Goal: Transaction & Acquisition: Purchase product/service

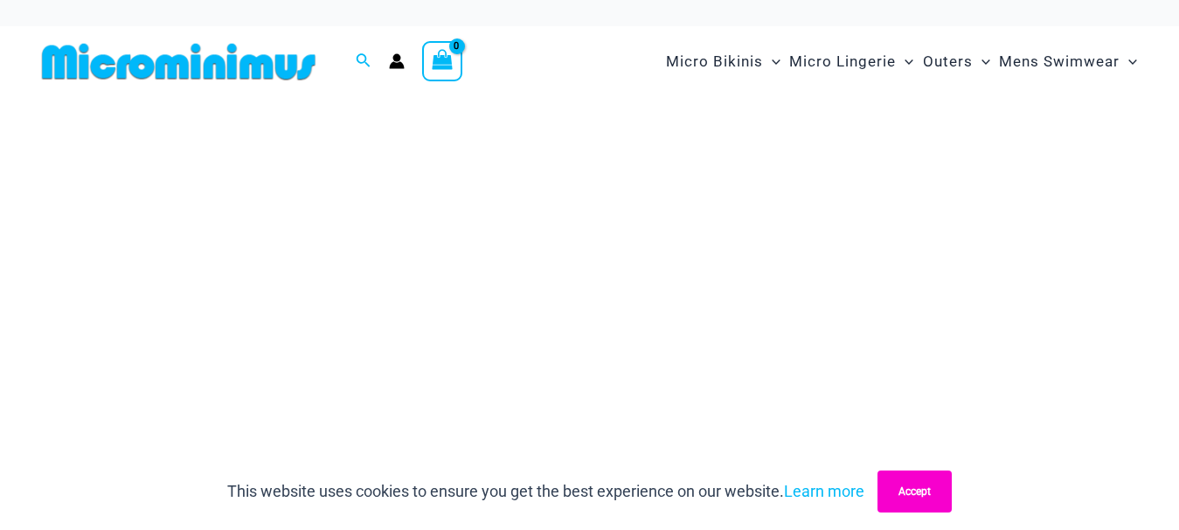
click at [897, 499] on button "Accept" at bounding box center [914, 491] width 74 height 42
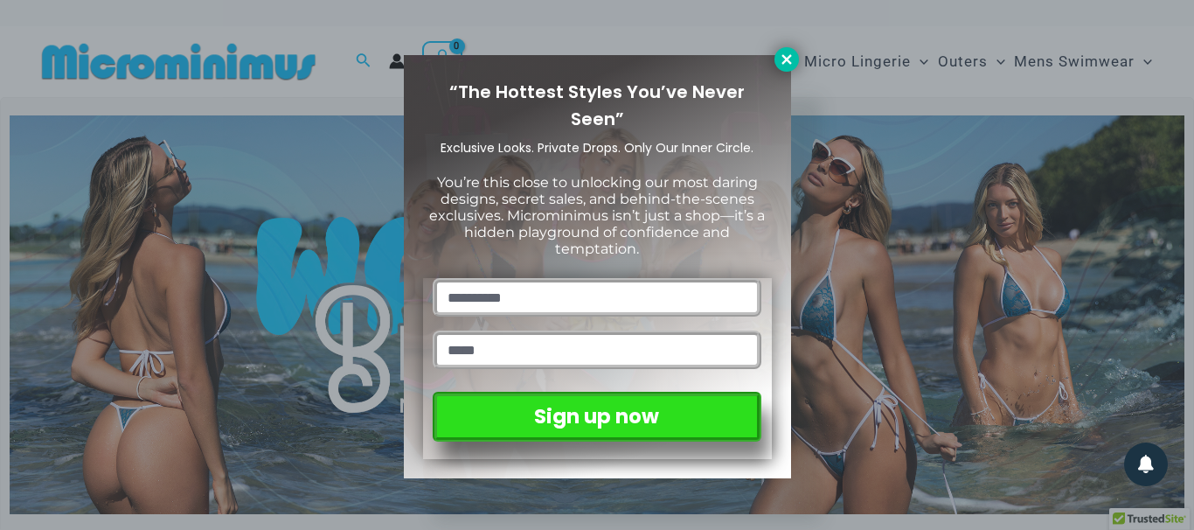
click at [781, 58] on icon at bounding box center [787, 60] width 16 height 16
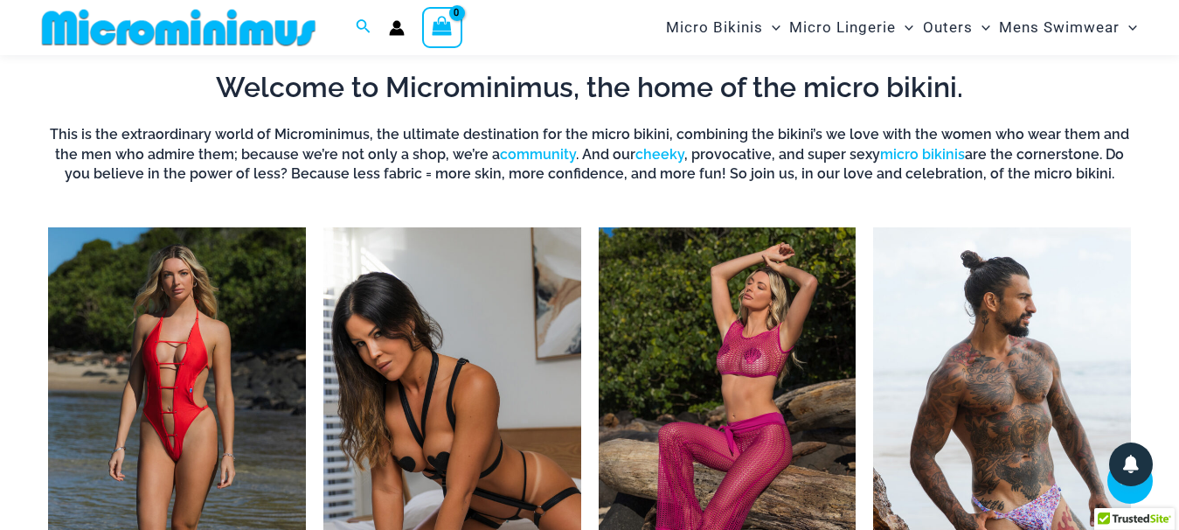
scroll to position [1232, 0]
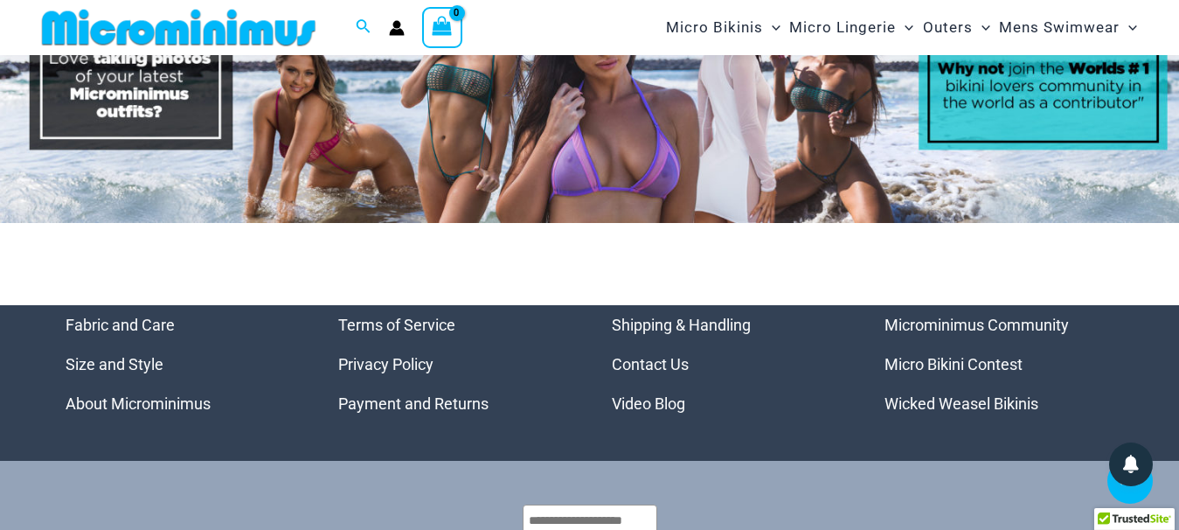
scroll to position [8095, 0]
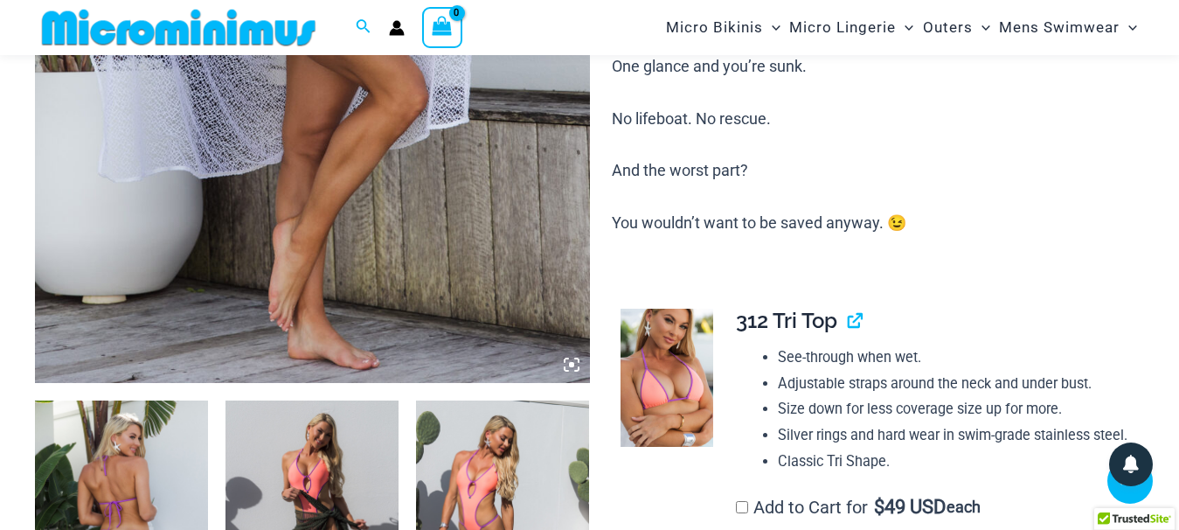
scroll to position [786, 0]
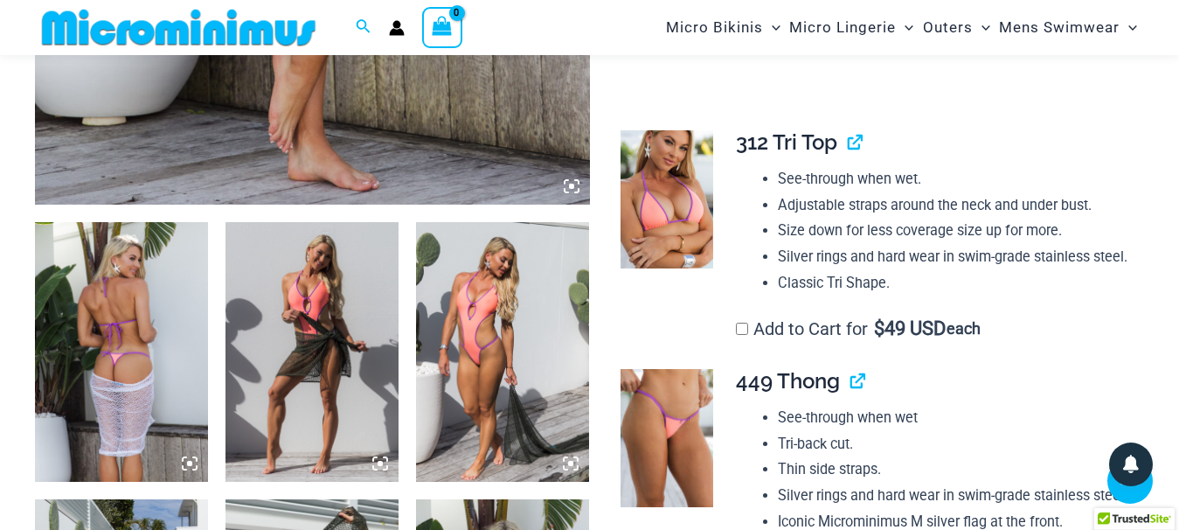
click at [188, 466] on icon at bounding box center [190, 463] width 16 height 16
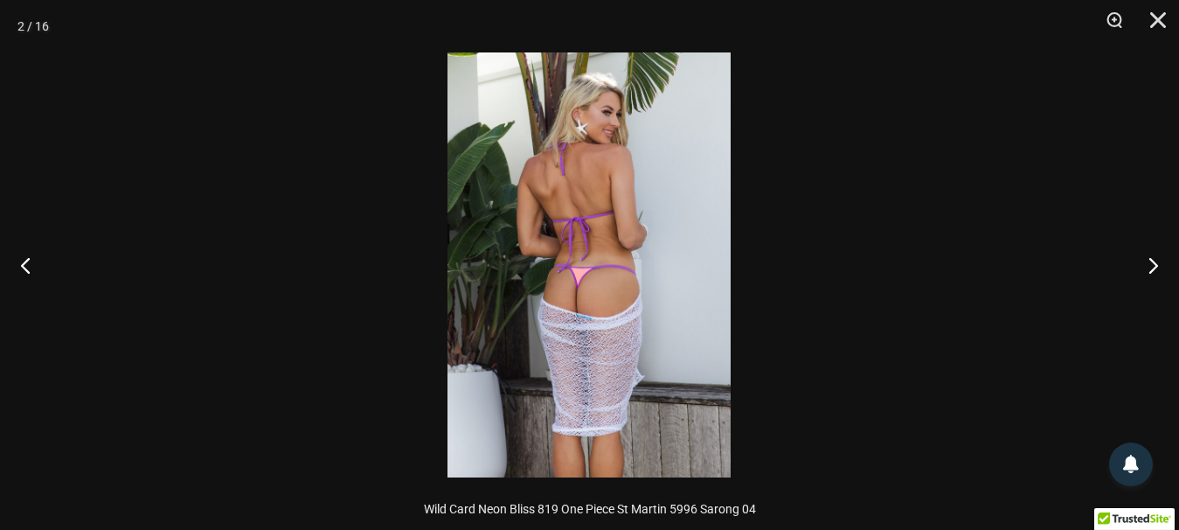
click at [611, 329] on img at bounding box center [588, 264] width 283 height 425
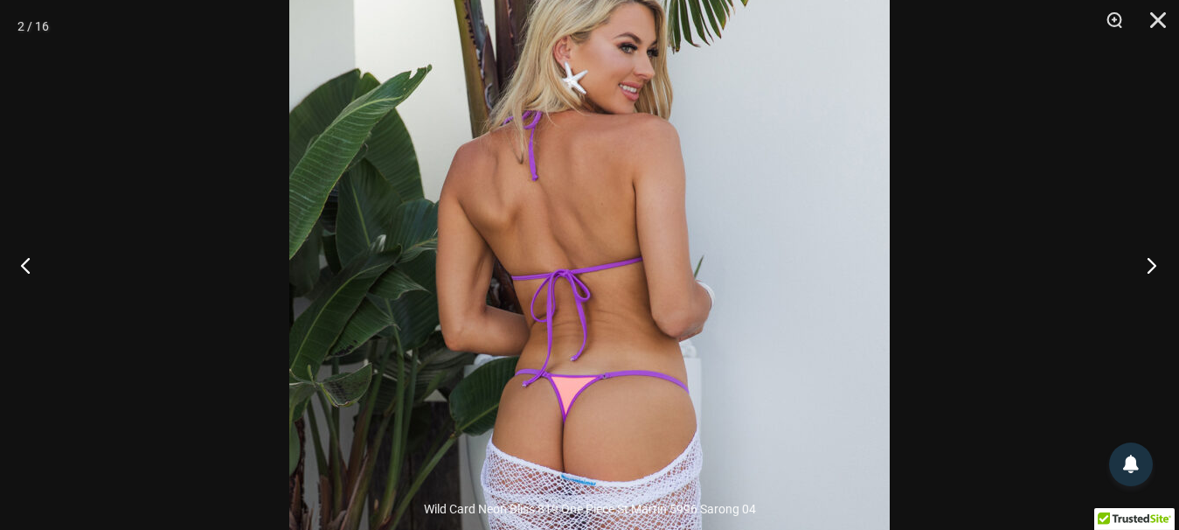
click at [1148, 267] on button "Next" at bounding box center [1146, 264] width 66 height 87
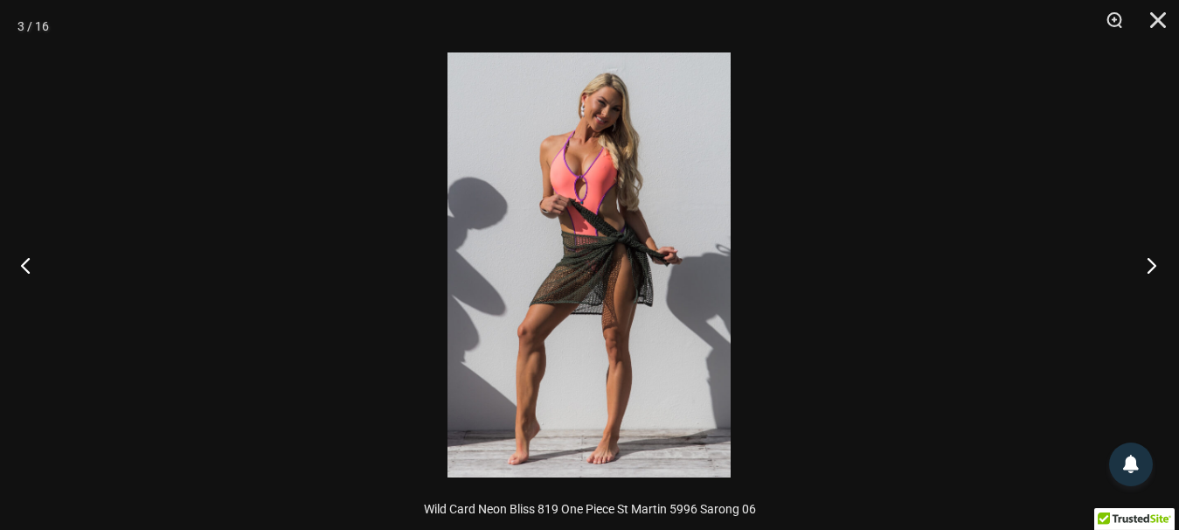
click at [1149, 256] on button "Next" at bounding box center [1146, 264] width 66 height 87
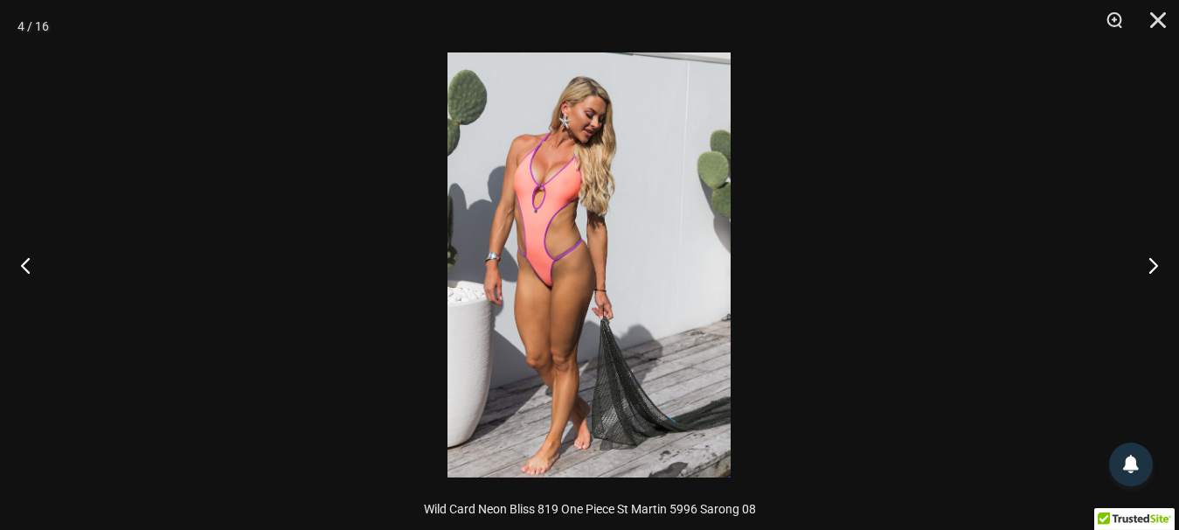
click at [541, 276] on img at bounding box center [588, 264] width 283 height 425
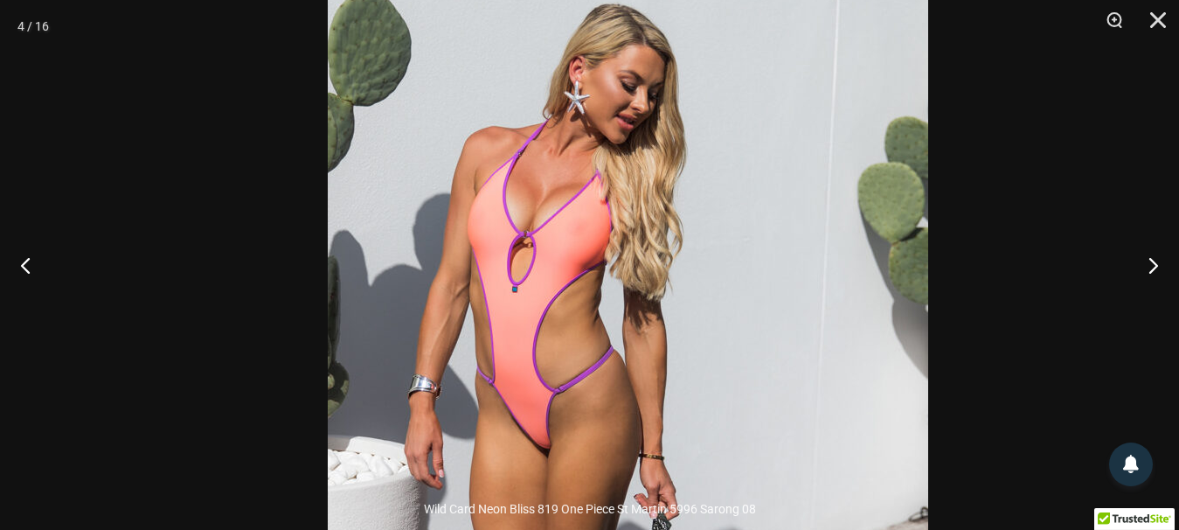
click at [672, 427] on img at bounding box center [628, 403] width 600 height 900
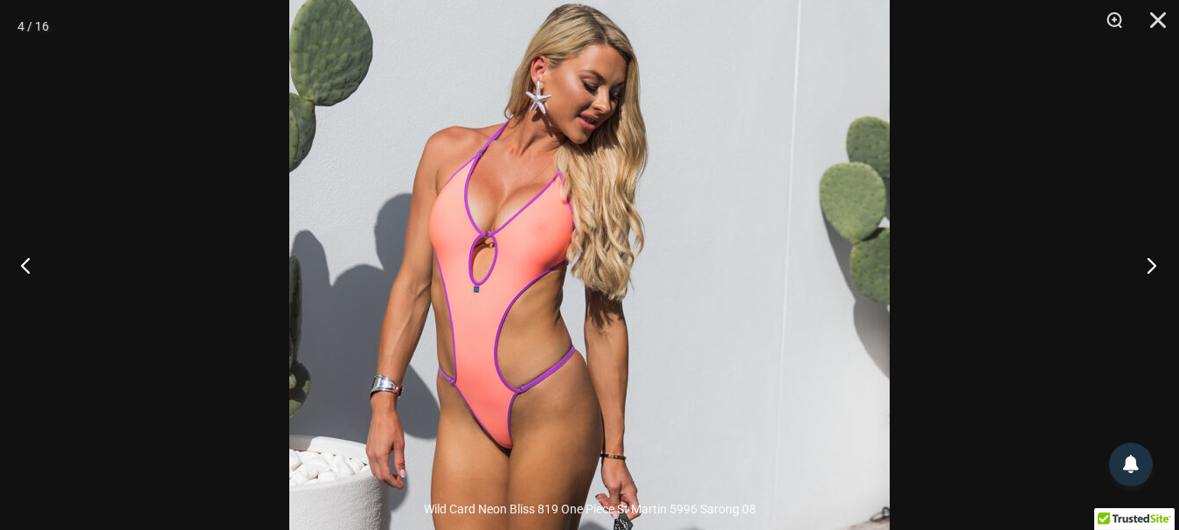
click at [1157, 260] on button "Next" at bounding box center [1146, 264] width 66 height 87
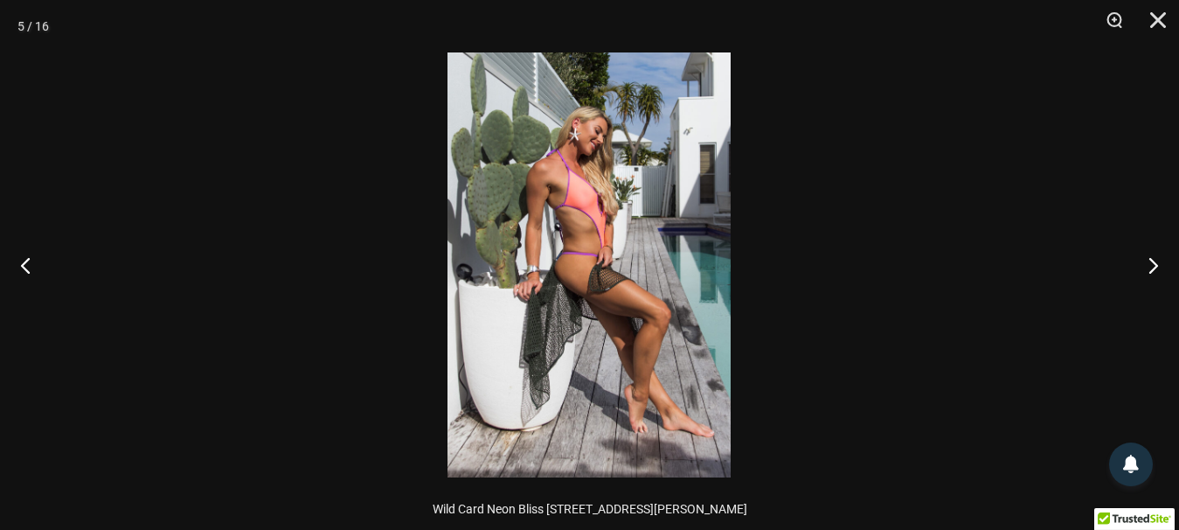
click at [610, 275] on img at bounding box center [588, 264] width 283 height 425
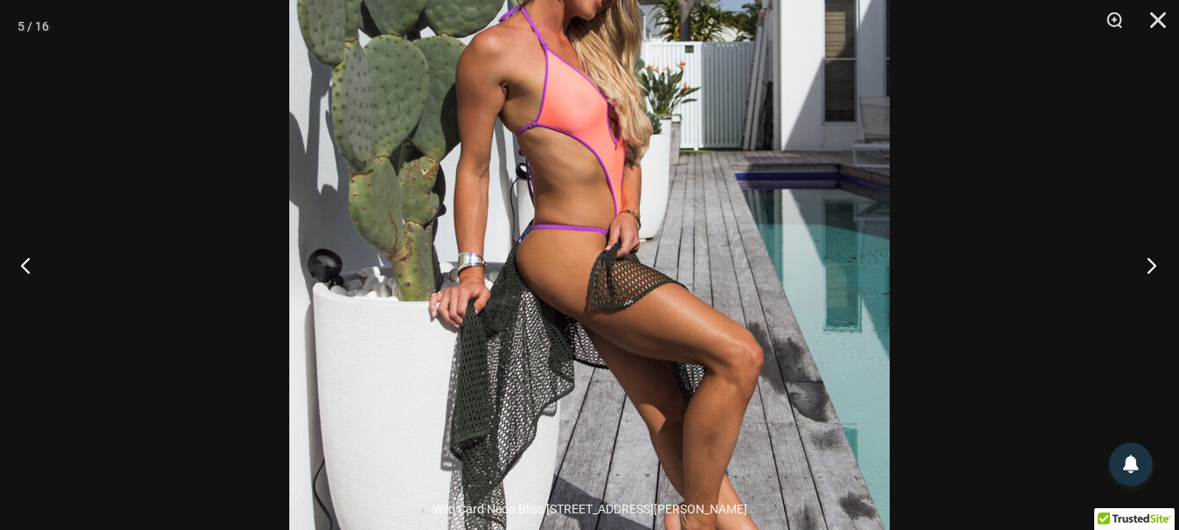
click at [1153, 267] on button "Next" at bounding box center [1146, 264] width 66 height 87
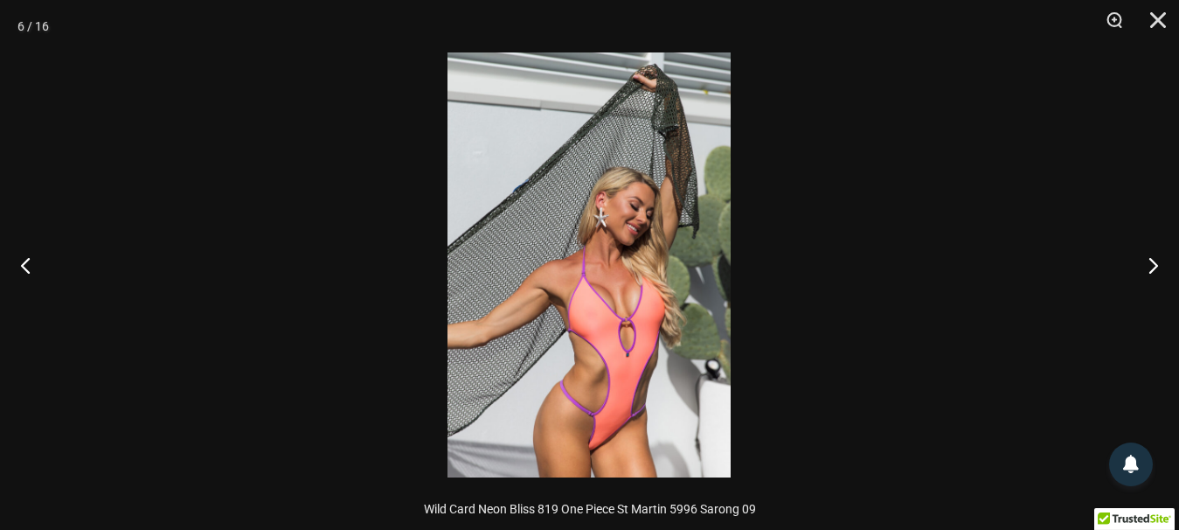
click at [649, 449] on img at bounding box center [588, 264] width 283 height 425
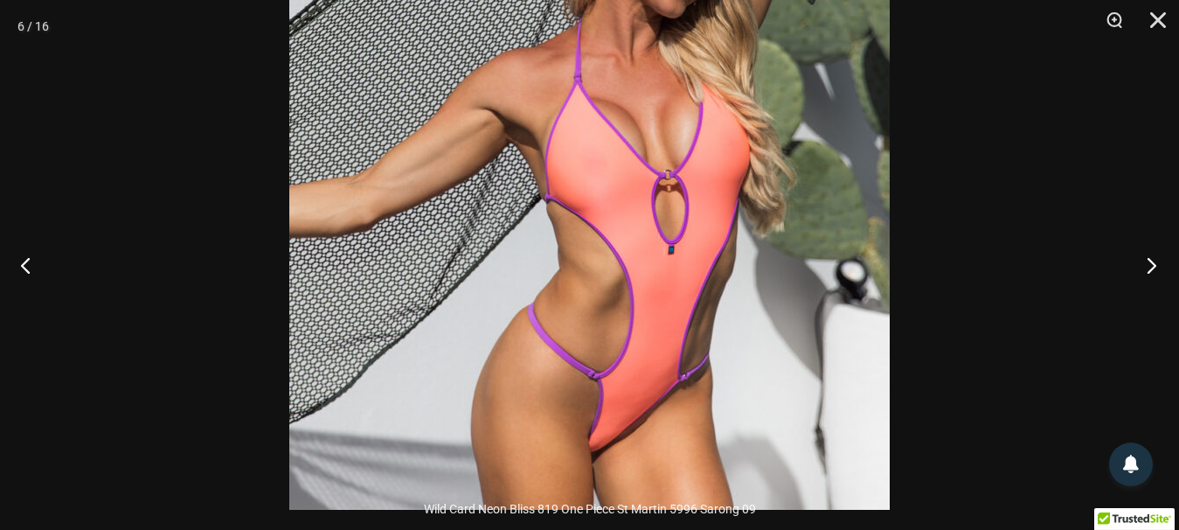
click at [1147, 260] on button "Next" at bounding box center [1146, 264] width 66 height 87
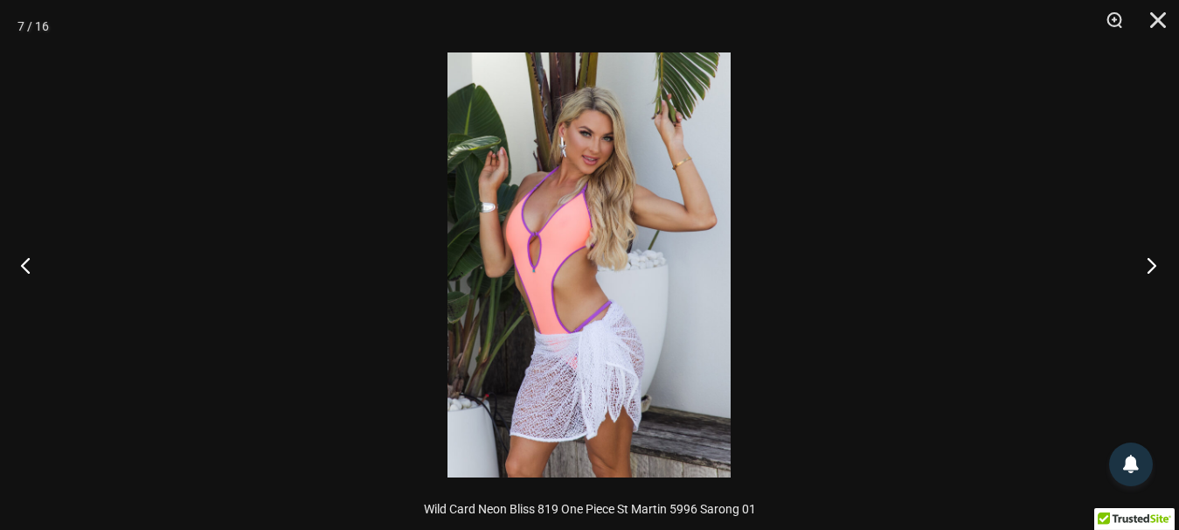
click at [1154, 256] on button "Next" at bounding box center [1146, 264] width 66 height 87
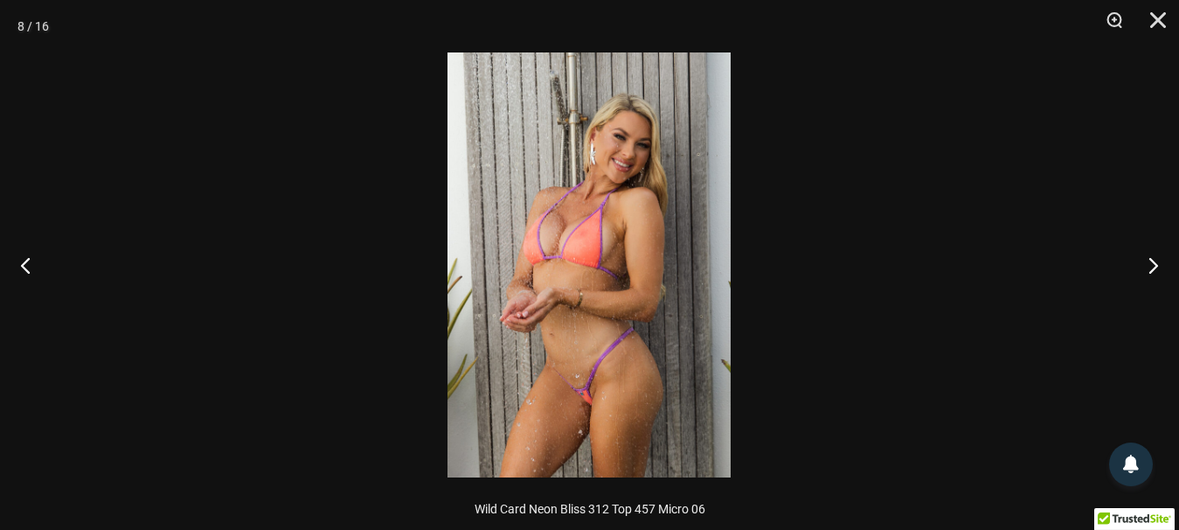
click at [585, 388] on img at bounding box center [588, 264] width 283 height 425
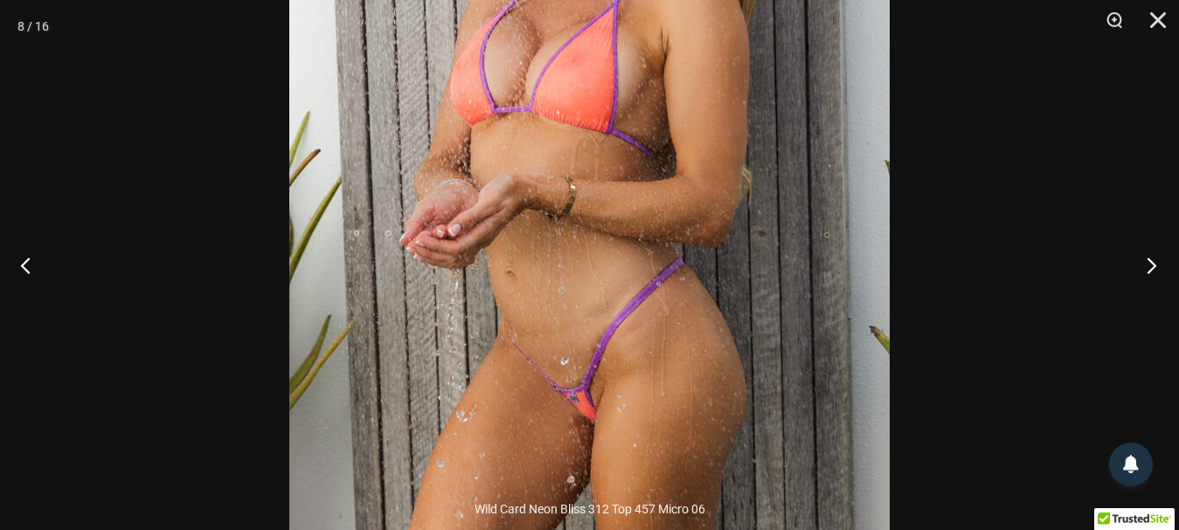
click at [1158, 261] on button "Next" at bounding box center [1146, 264] width 66 height 87
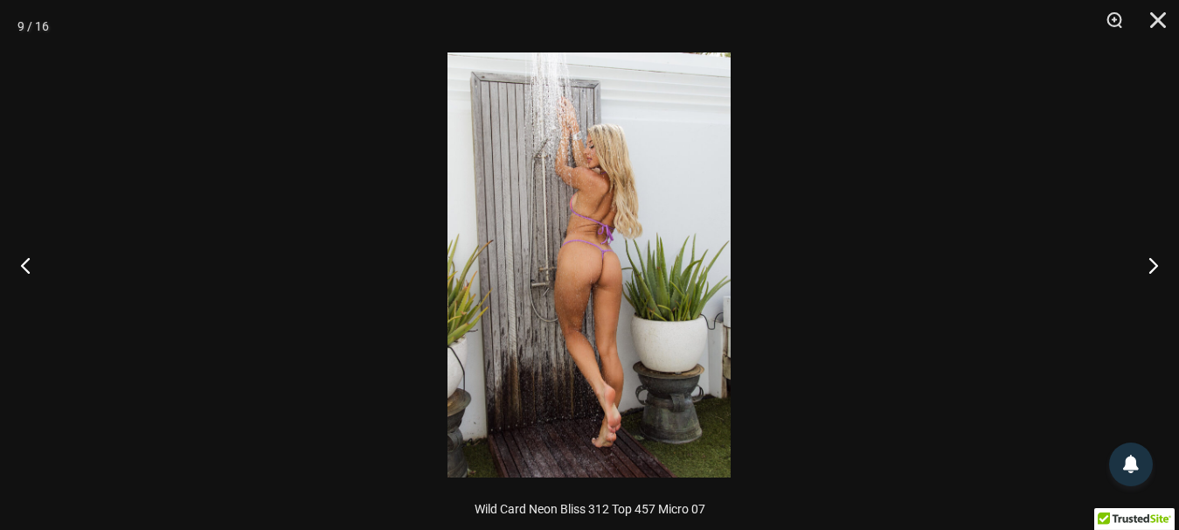
click at [600, 283] on img at bounding box center [588, 264] width 283 height 425
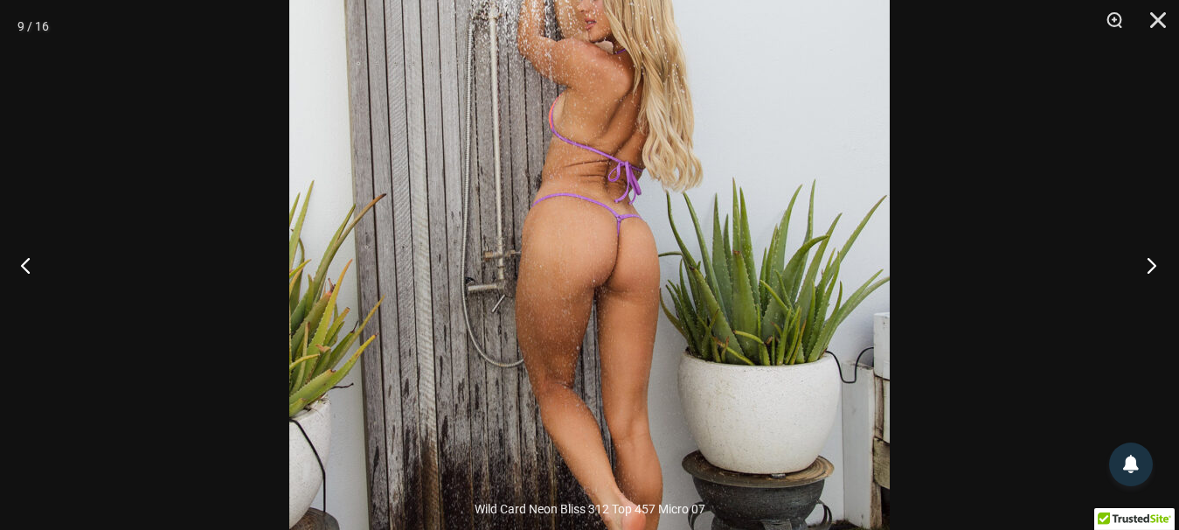
click at [1154, 269] on button "Next" at bounding box center [1146, 264] width 66 height 87
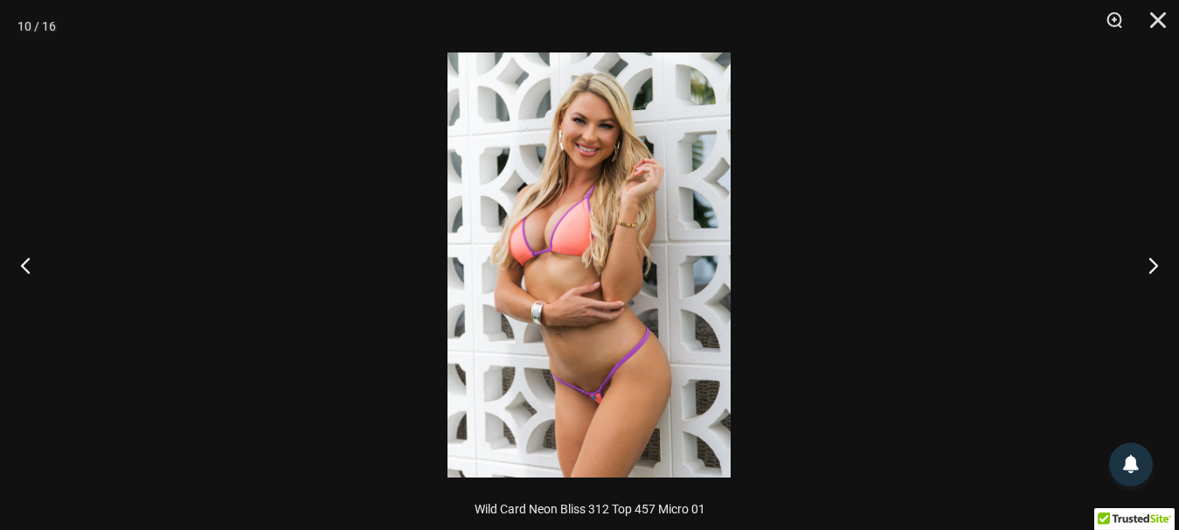
click at [595, 411] on img at bounding box center [588, 264] width 283 height 425
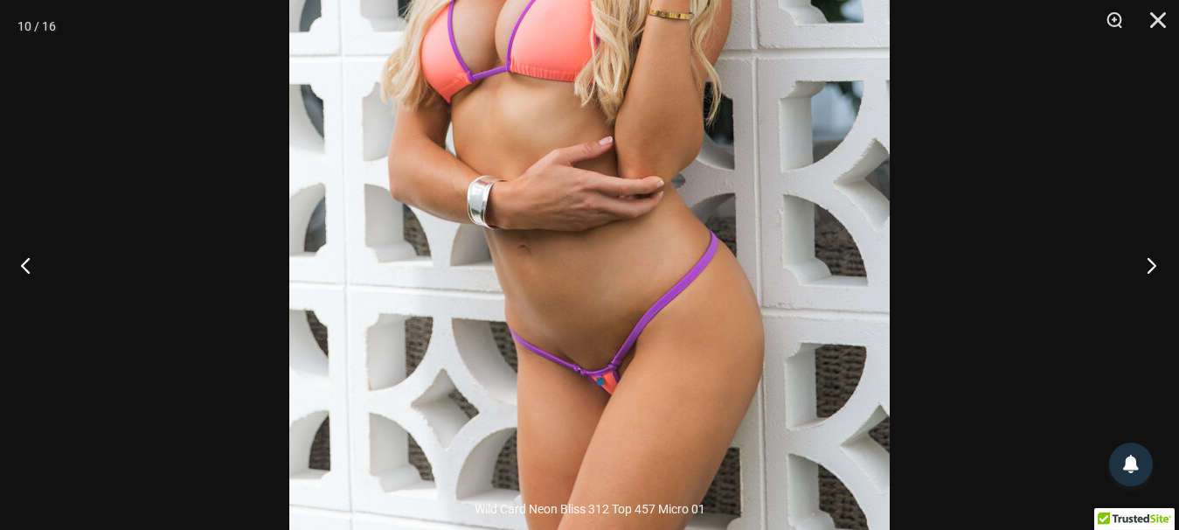
click at [1151, 269] on button "Next" at bounding box center [1146, 264] width 66 height 87
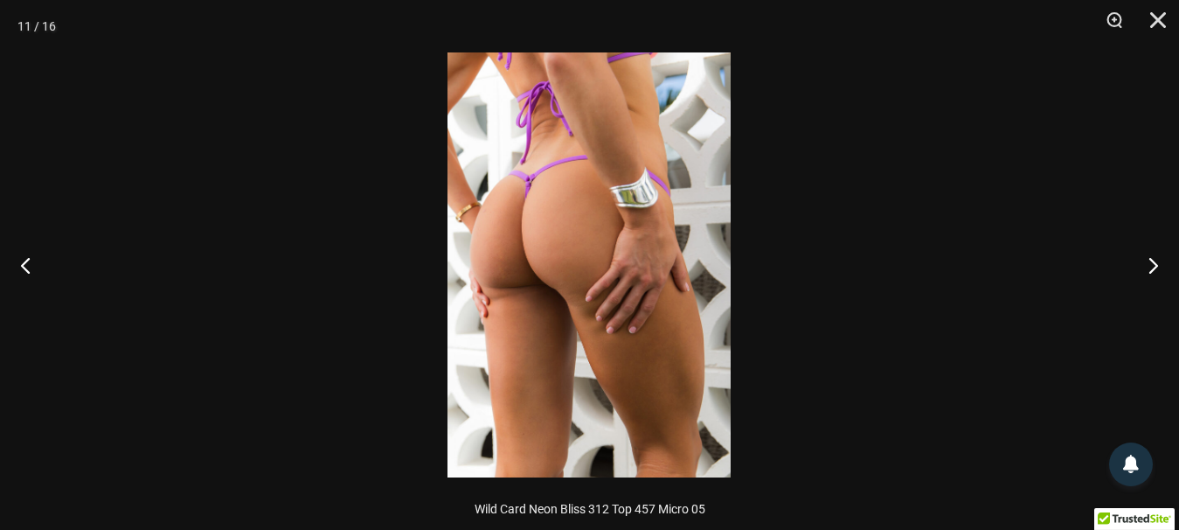
click at [461, 225] on img at bounding box center [588, 264] width 283 height 425
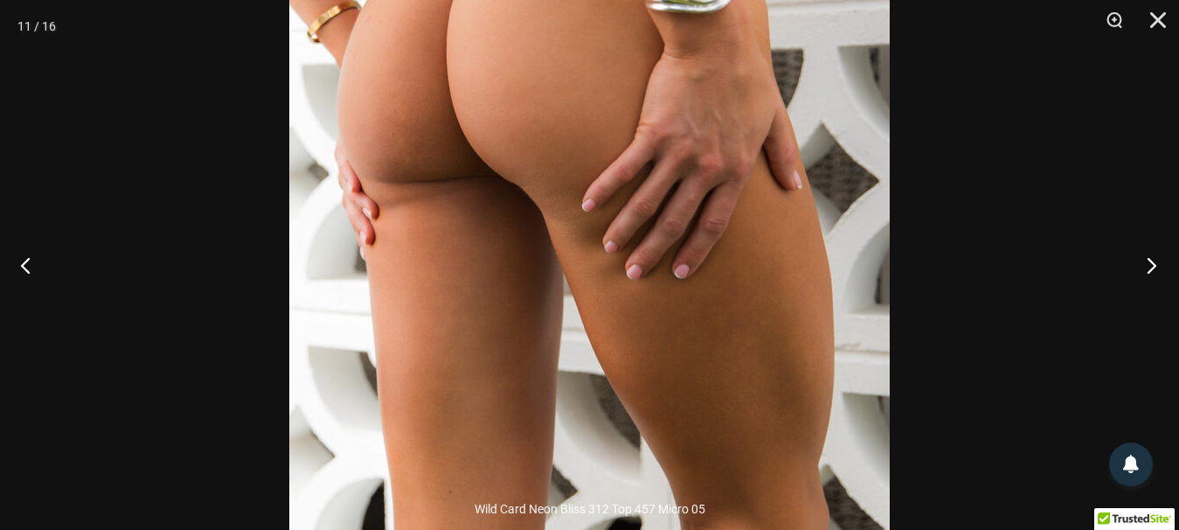
click at [1153, 264] on button "Next" at bounding box center [1146, 264] width 66 height 87
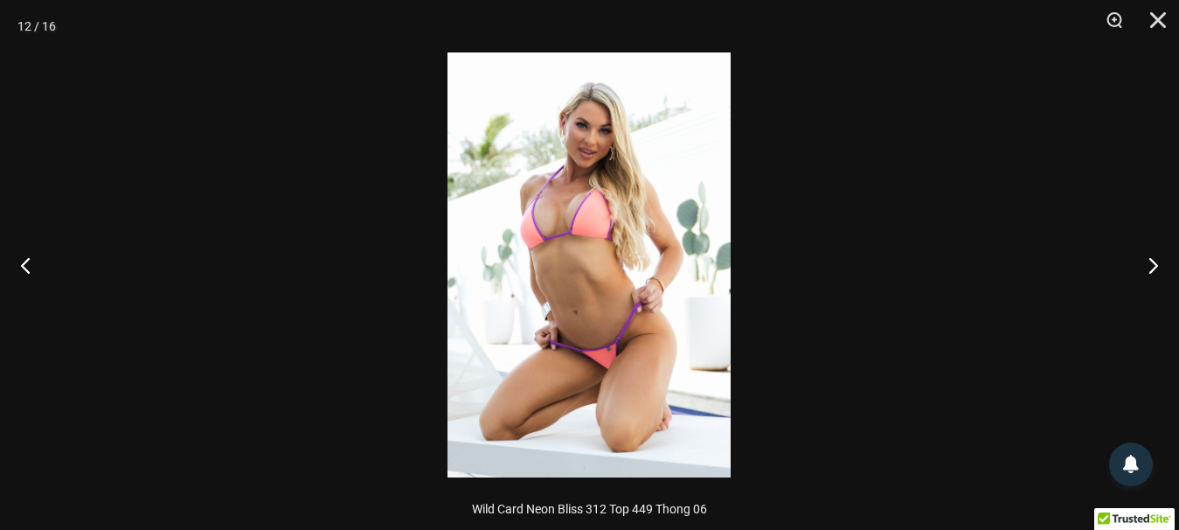
click at [609, 276] on img at bounding box center [588, 264] width 283 height 425
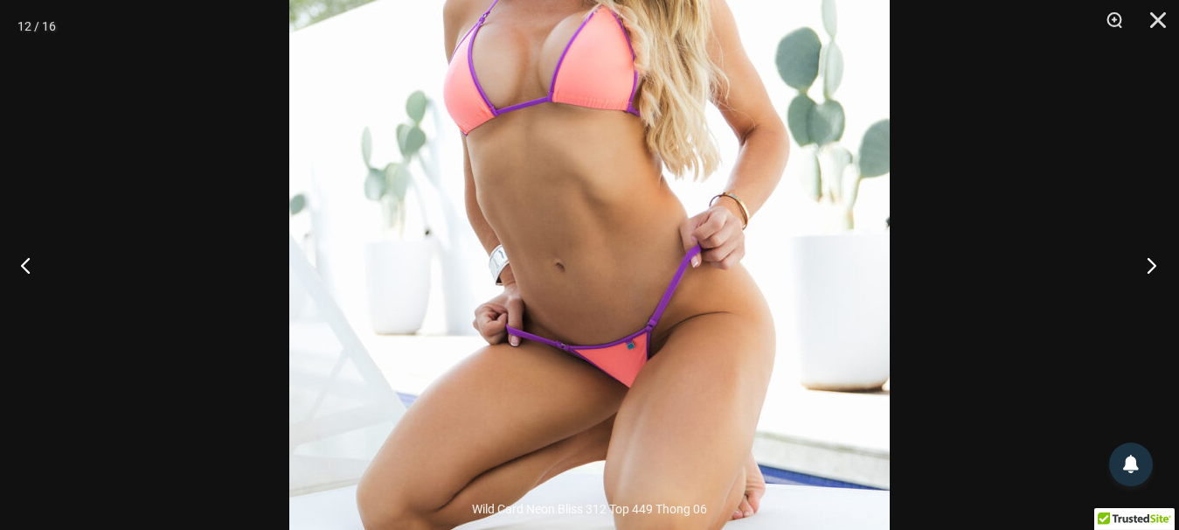
click at [1153, 266] on button "Next" at bounding box center [1146, 264] width 66 height 87
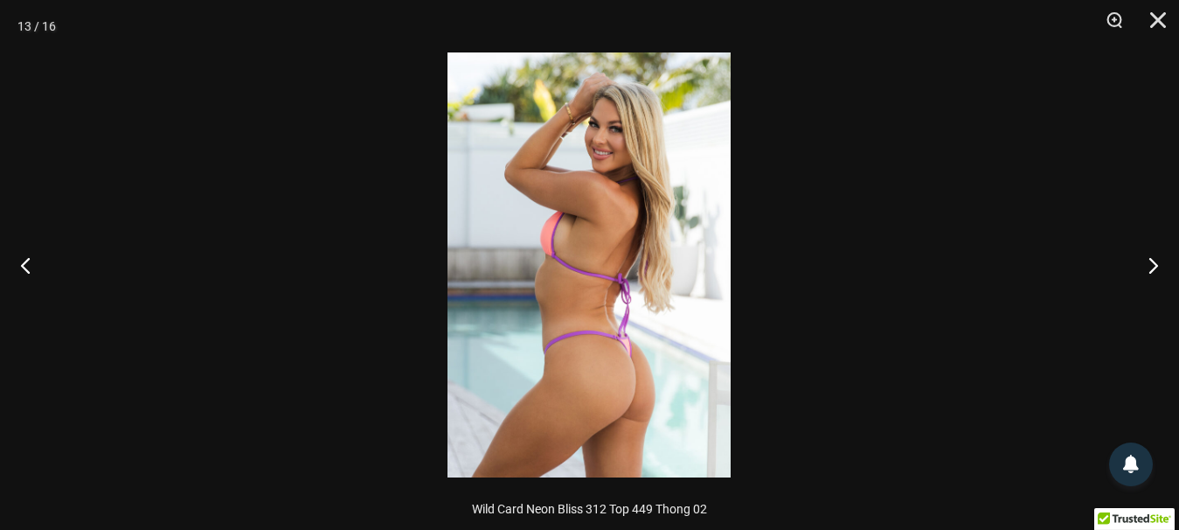
click at [648, 378] on img at bounding box center [588, 264] width 283 height 425
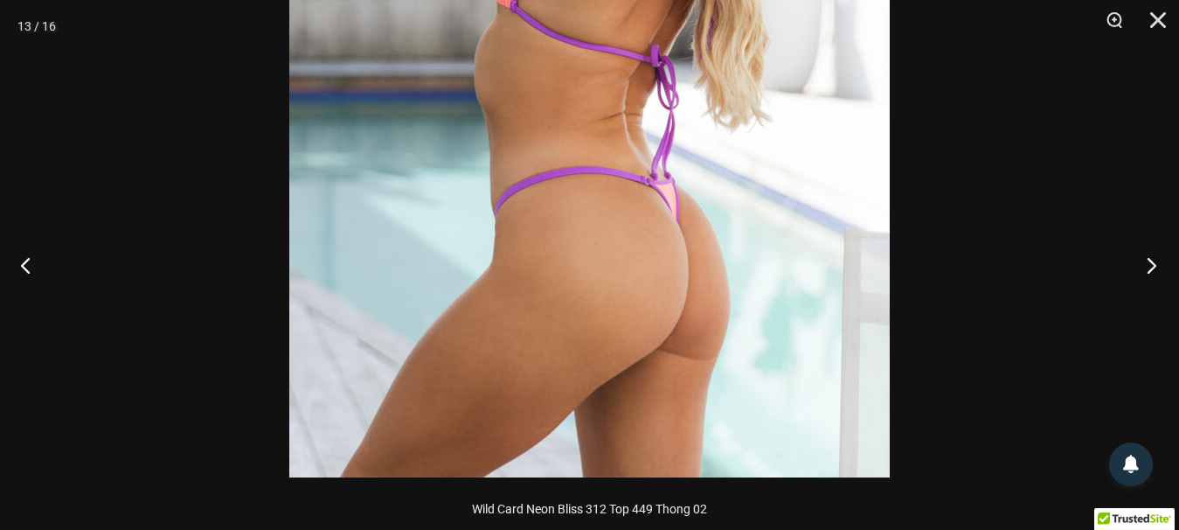
click at [1143, 266] on button "Next" at bounding box center [1146, 264] width 66 height 87
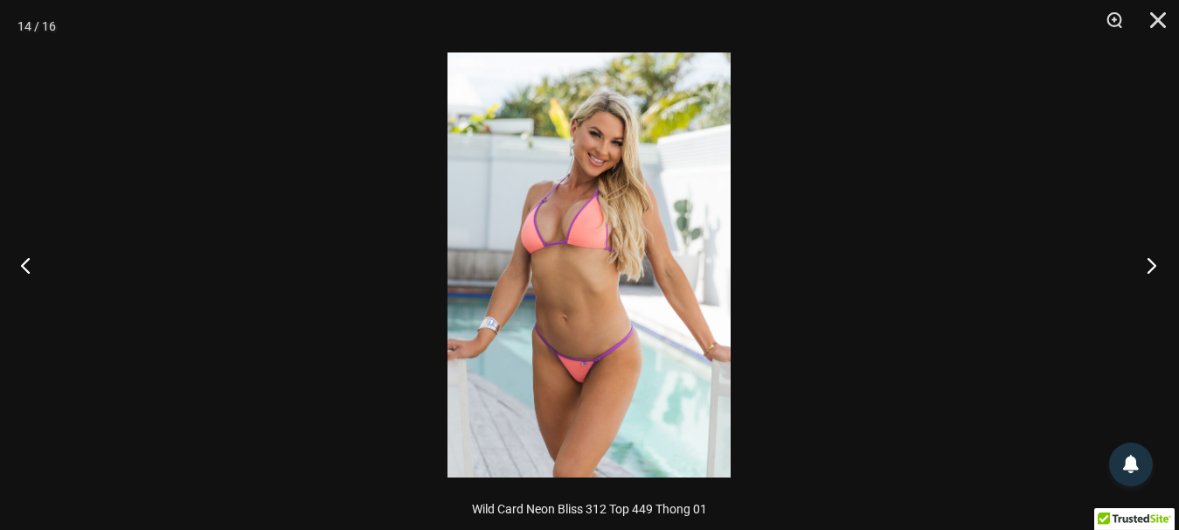
click at [1141, 264] on button "Next" at bounding box center [1146, 264] width 66 height 87
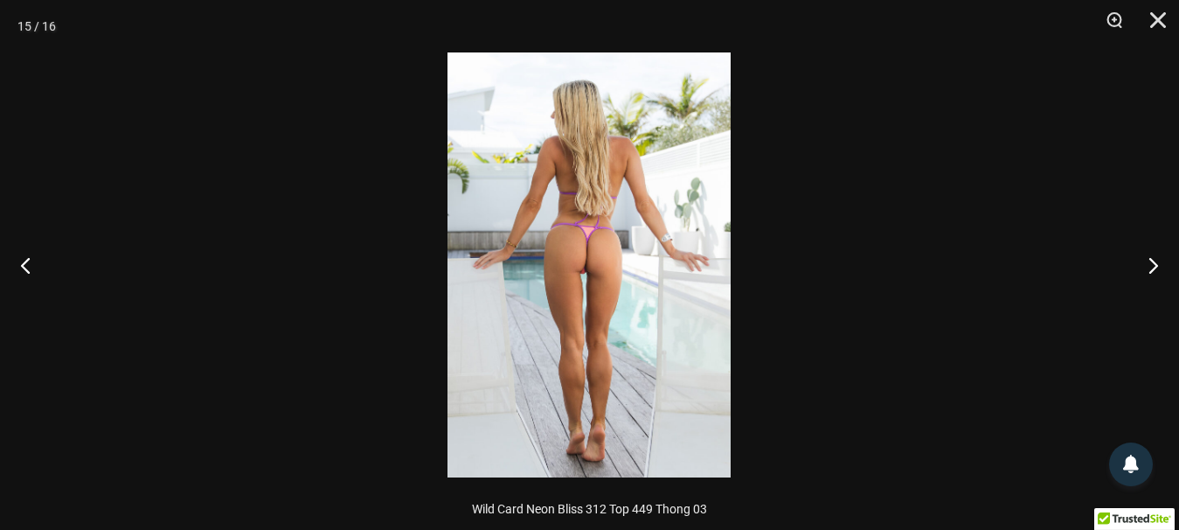
click at [599, 246] on img at bounding box center [588, 264] width 283 height 425
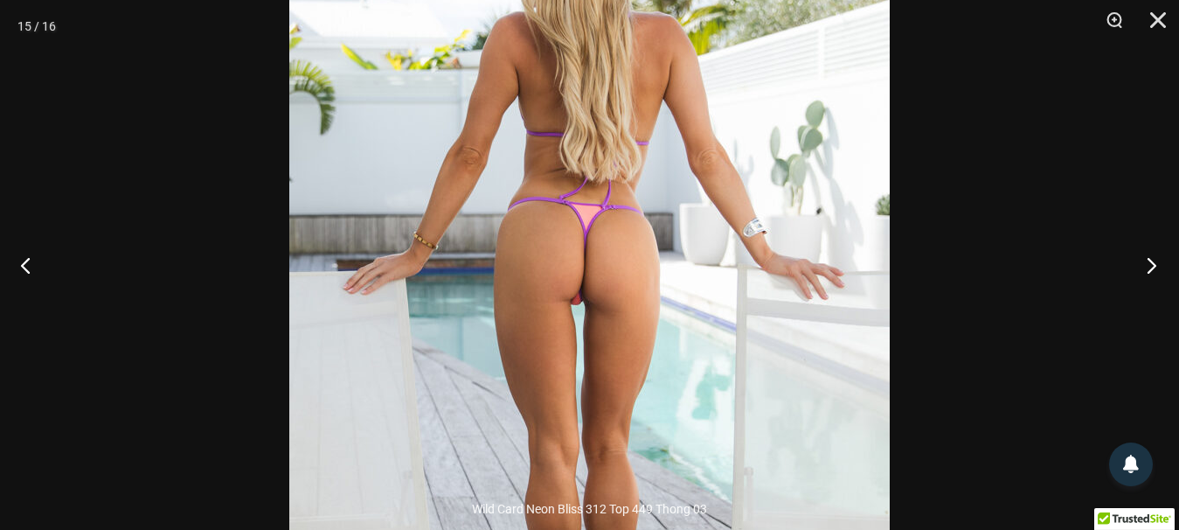
click at [1158, 263] on button "Next" at bounding box center [1146, 264] width 66 height 87
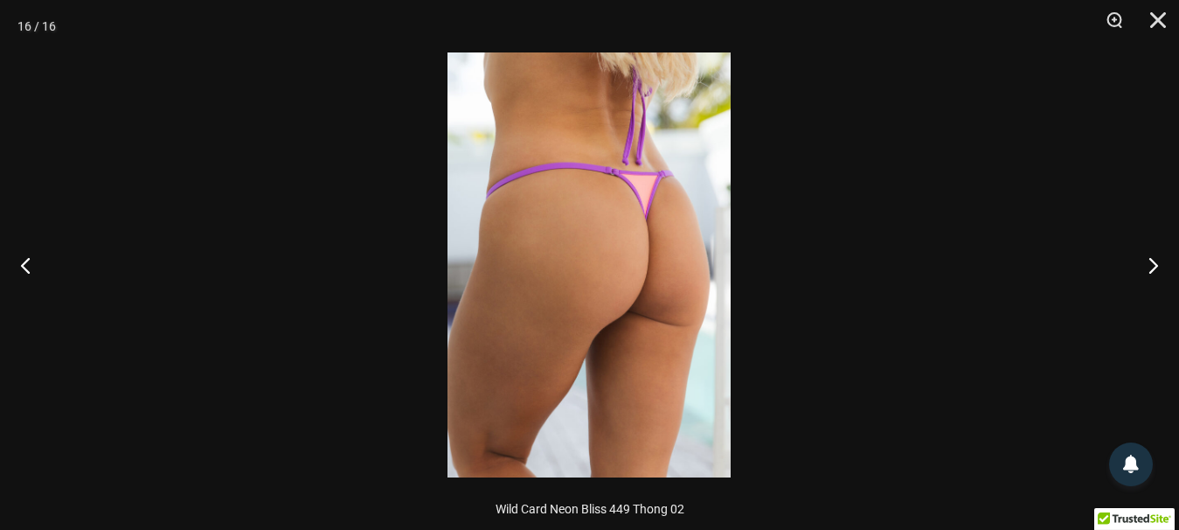
click at [666, 254] on img at bounding box center [588, 264] width 283 height 425
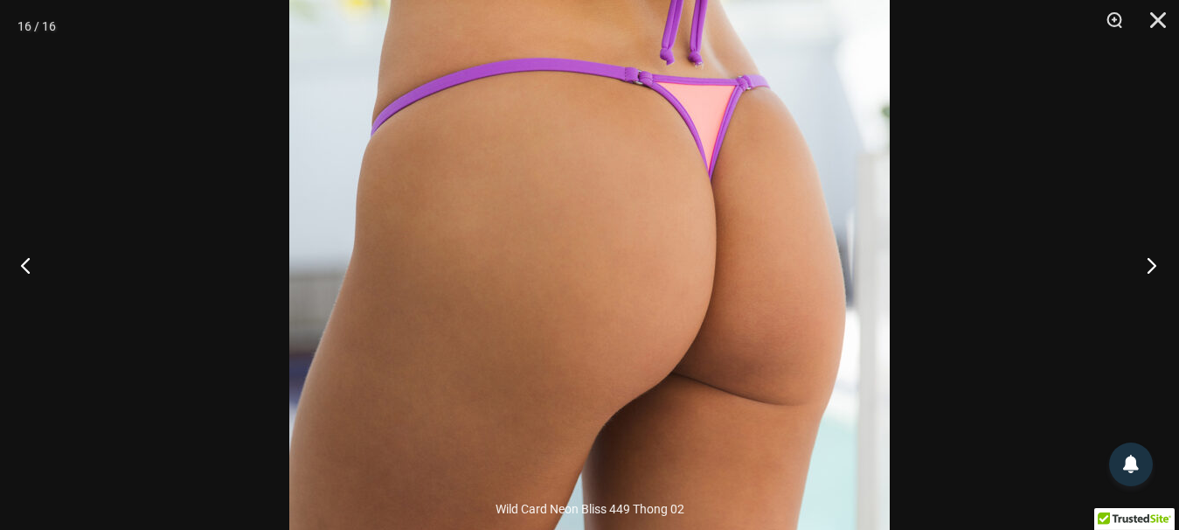
click at [1153, 262] on button "Next" at bounding box center [1146, 264] width 66 height 87
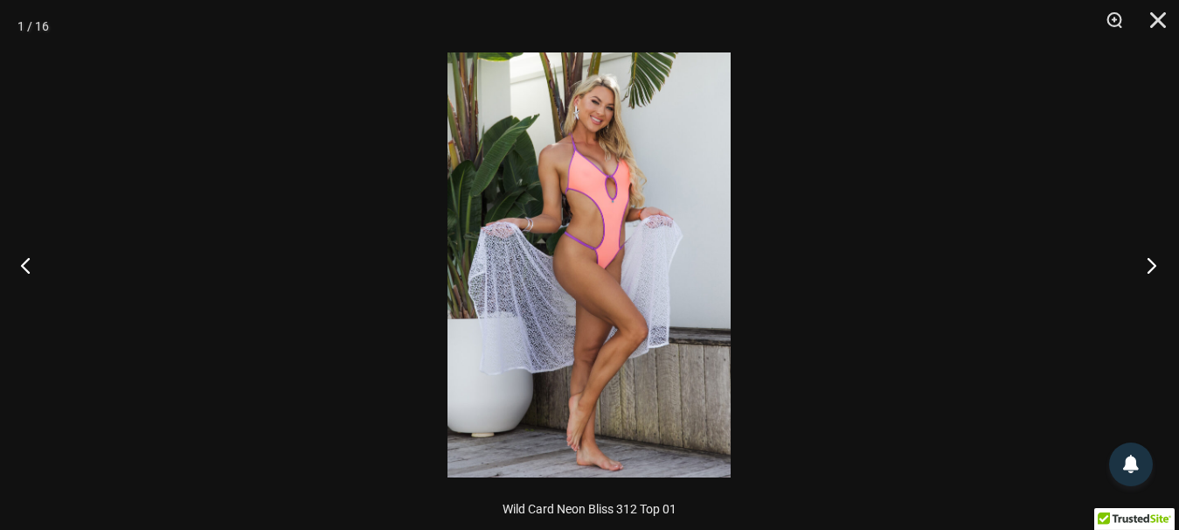
click at [1153, 262] on button "Next" at bounding box center [1146, 264] width 66 height 87
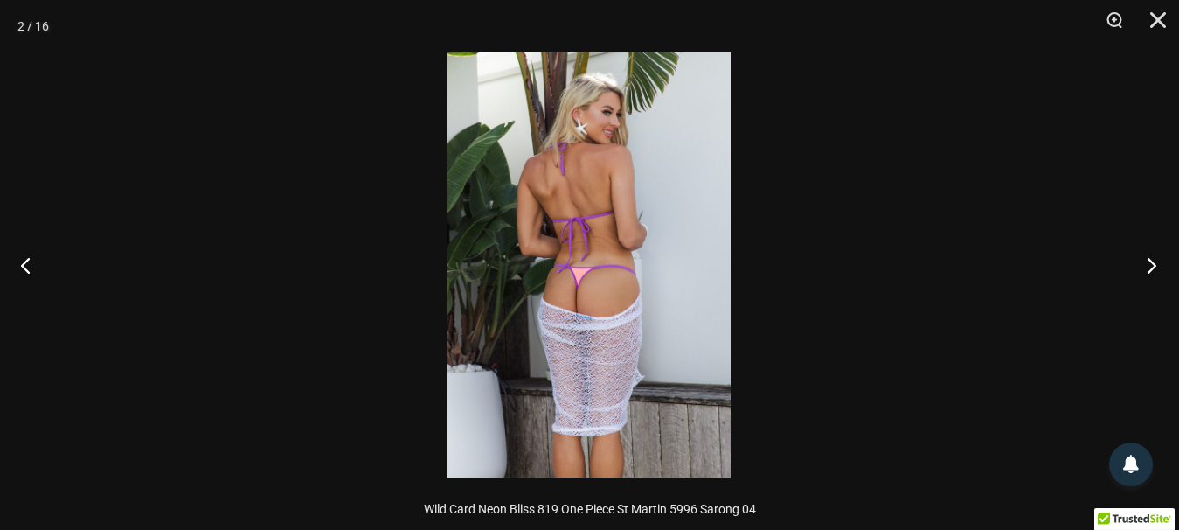
click at [1153, 262] on button "Next" at bounding box center [1146, 264] width 66 height 87
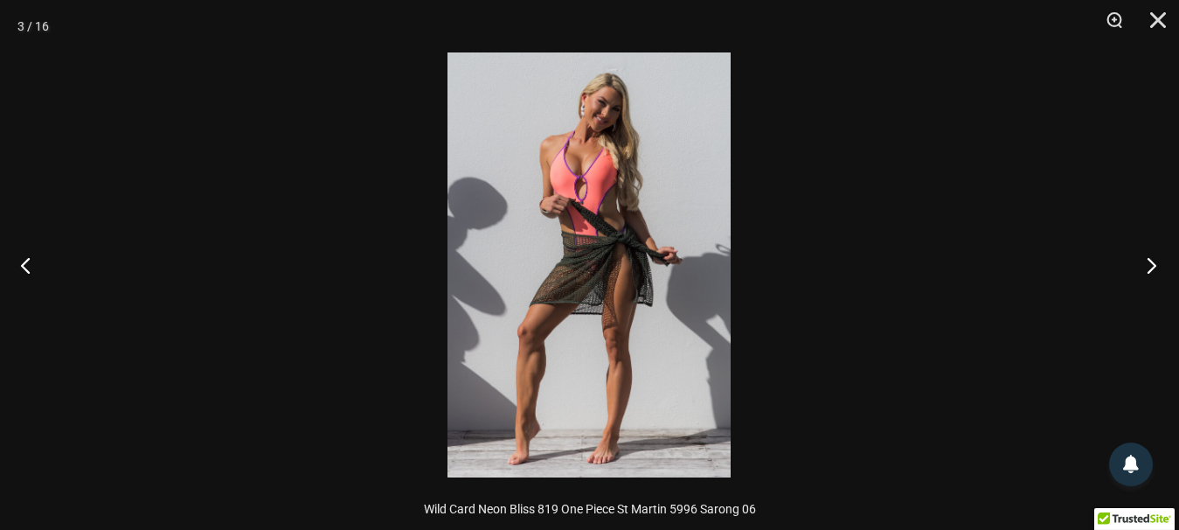
click at [1153, 262] on button "Next" at bounding box center [1146, 264] width 66 height 87
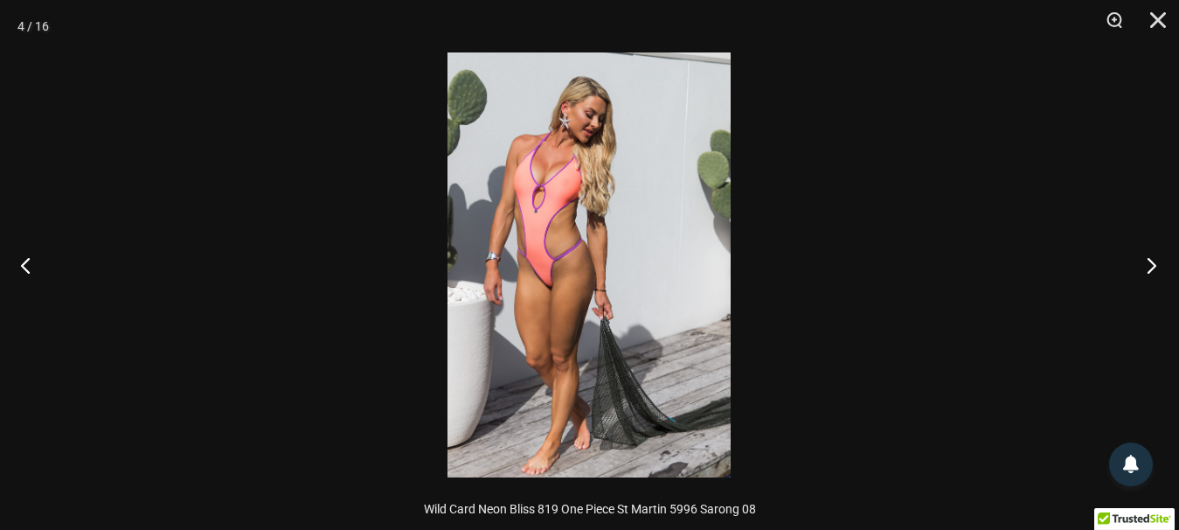
click at [1153, 262] on button "Next" at bounding box center [1146, 264] width 66 height 87
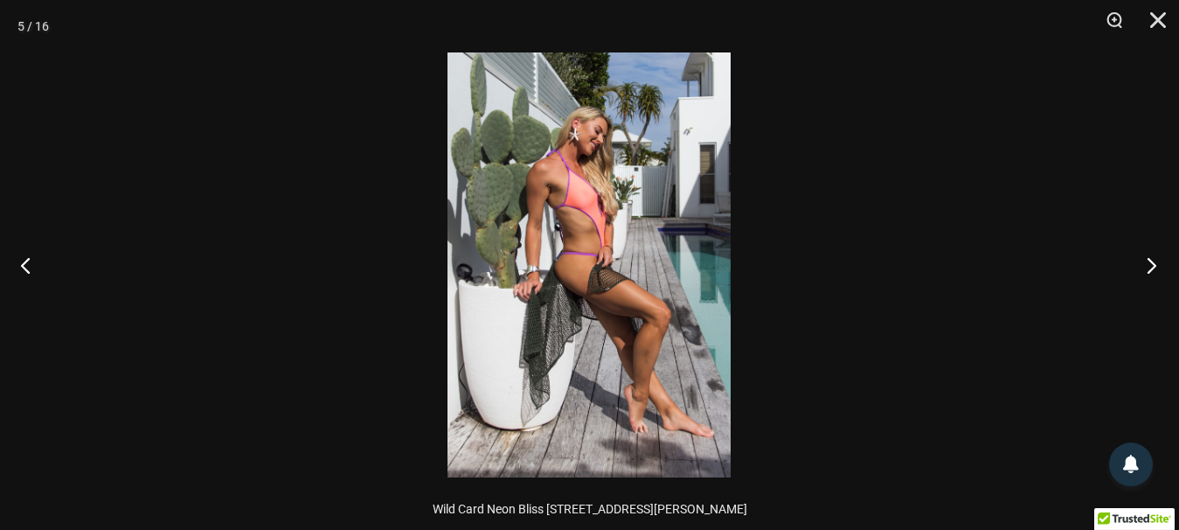
click at [1153, 262] on button "Next" at bounding box center [1146, 264] width 66 height 87
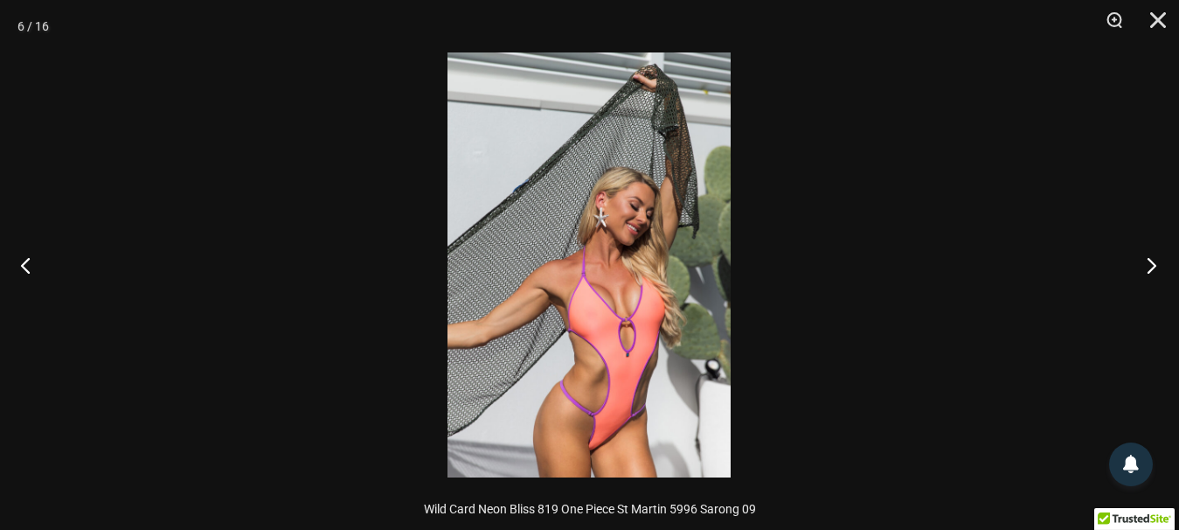
click at [1153, 262] on button "Next" at bounding box center [1146, 264] width 66 height 87
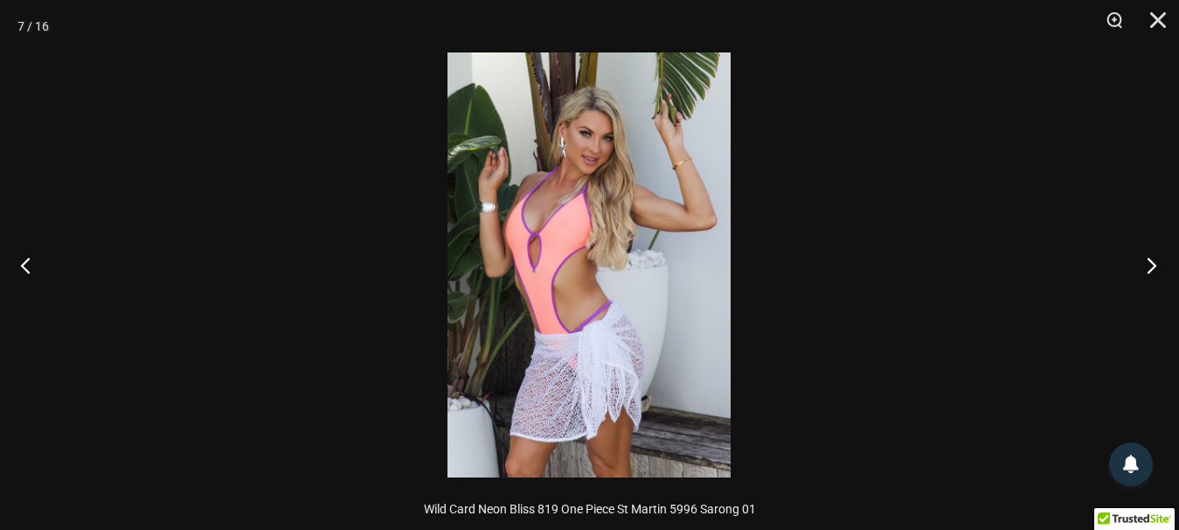
click at [1153, 262] on button "Next" at bounding box center [1146, 264] width 66 height 87
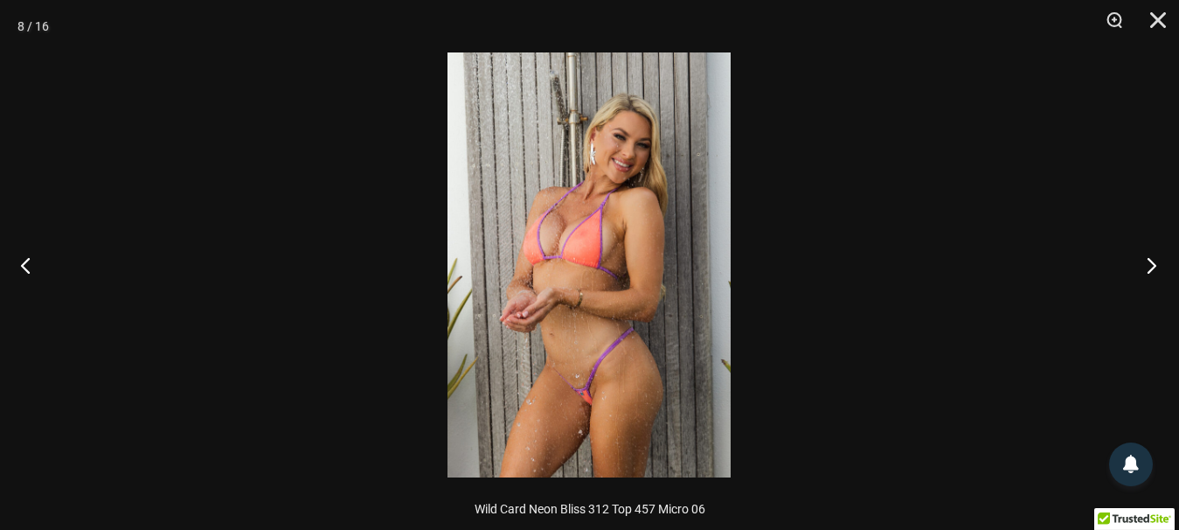
click at [1153, 262] on button "Next" at bounding box center [1146, 264] width 66 height 87
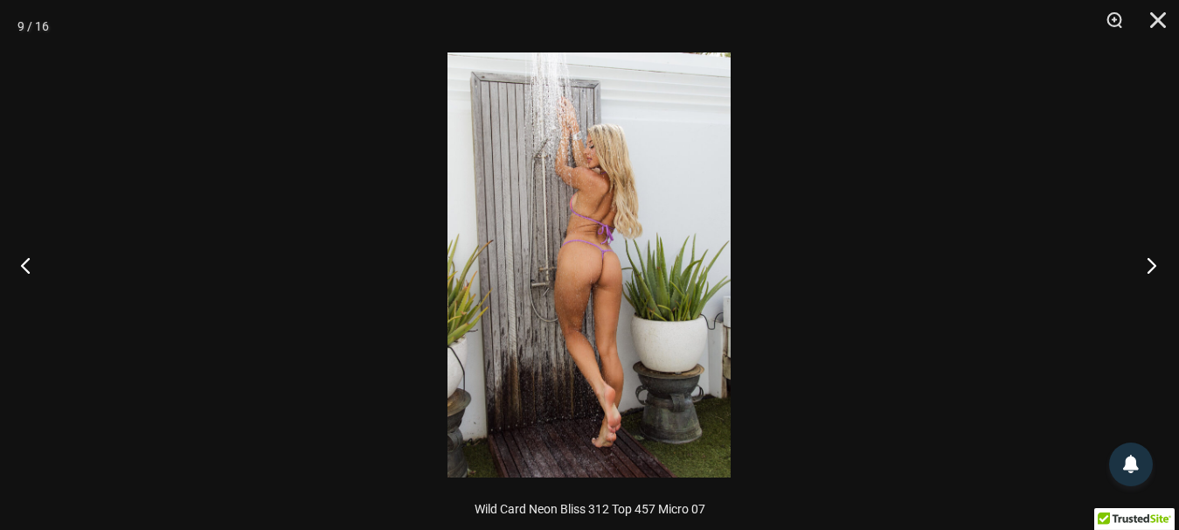
click at [1153, 262] on button "Next" at bounding box center [1146, 264] width 66 height 87
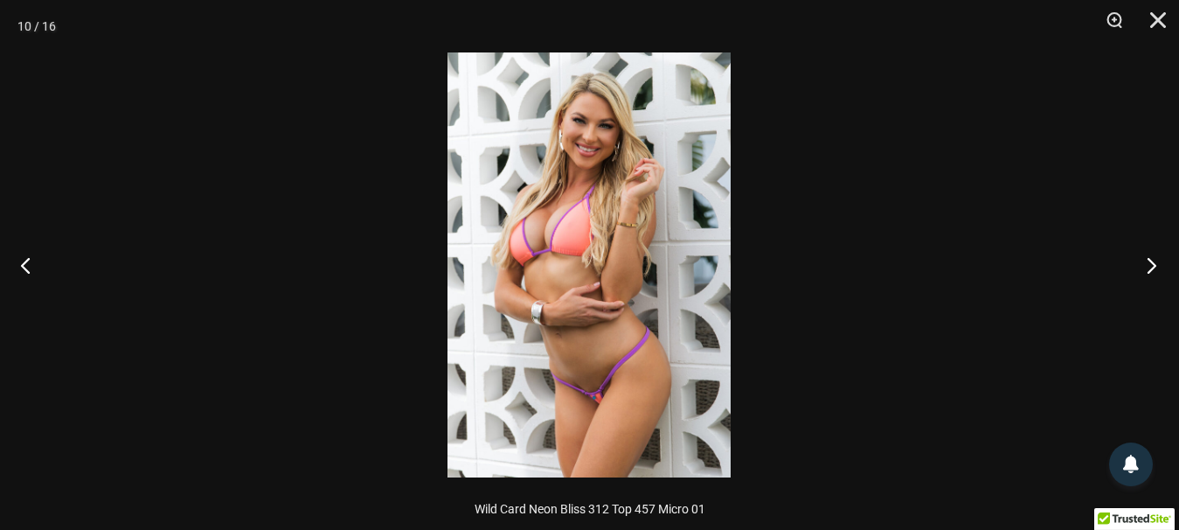
click at [1153, 262] on button "Next" at bounding box center [1146, 264] width 66 height 87
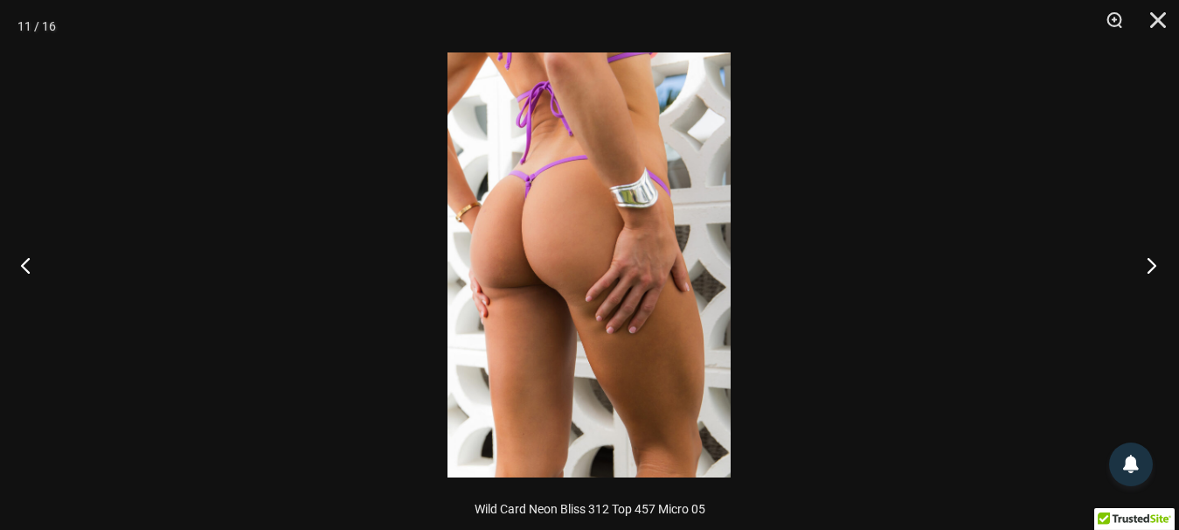
click at [1153, 262] on button "Next" at bounding box center [1146, 264] width 66 height 87
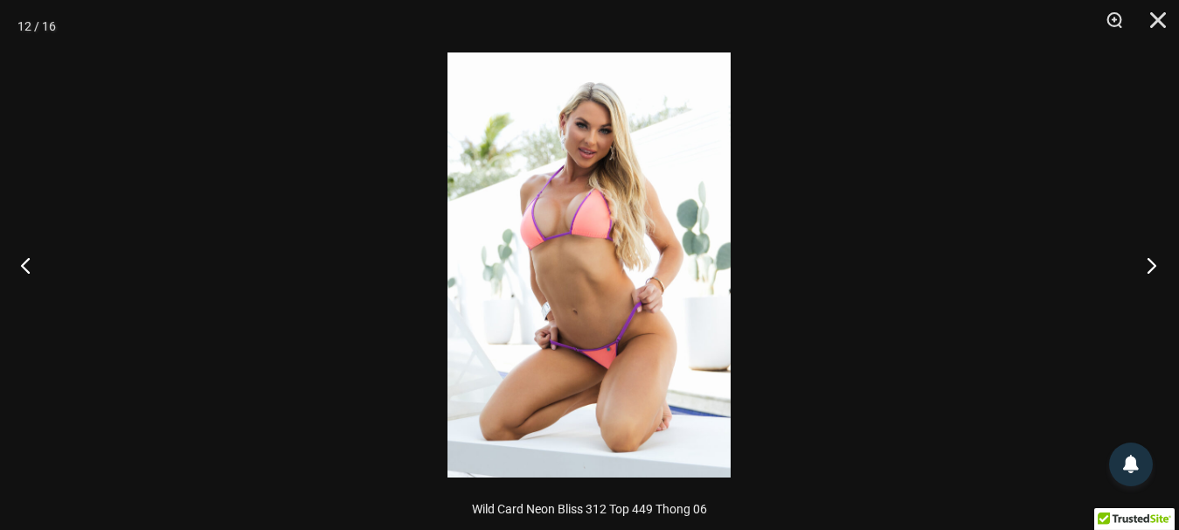
click at [1153, 262] on button "Next" at bounding box center [1146, 264] width 66 height 87
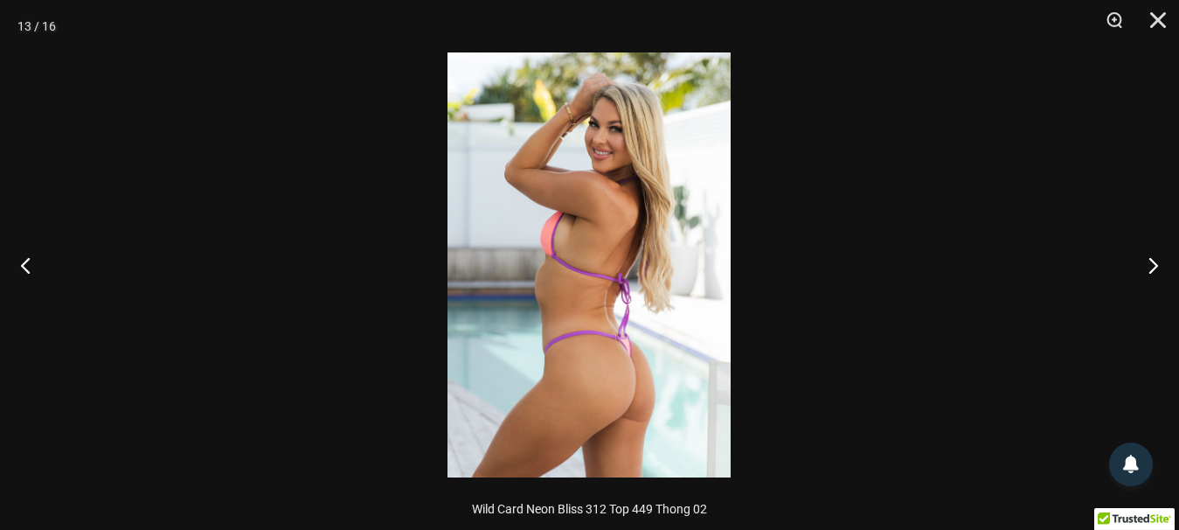
click at [652, 386] on img at bounding box center [588, 264] width 283 height 425
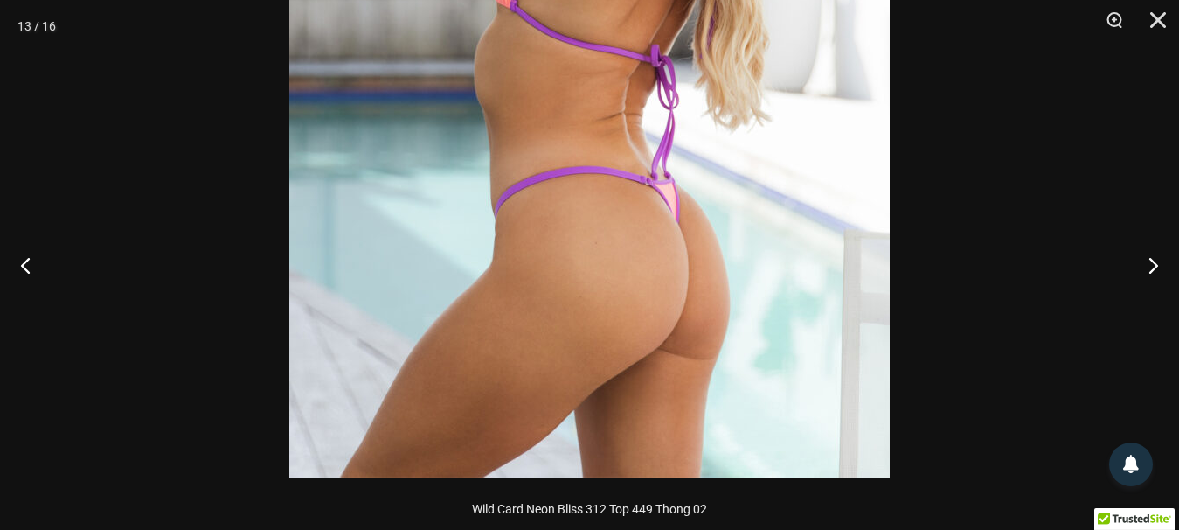
click at [1067, 311] on div at bounding box center [589, 265] width 1179 height 530
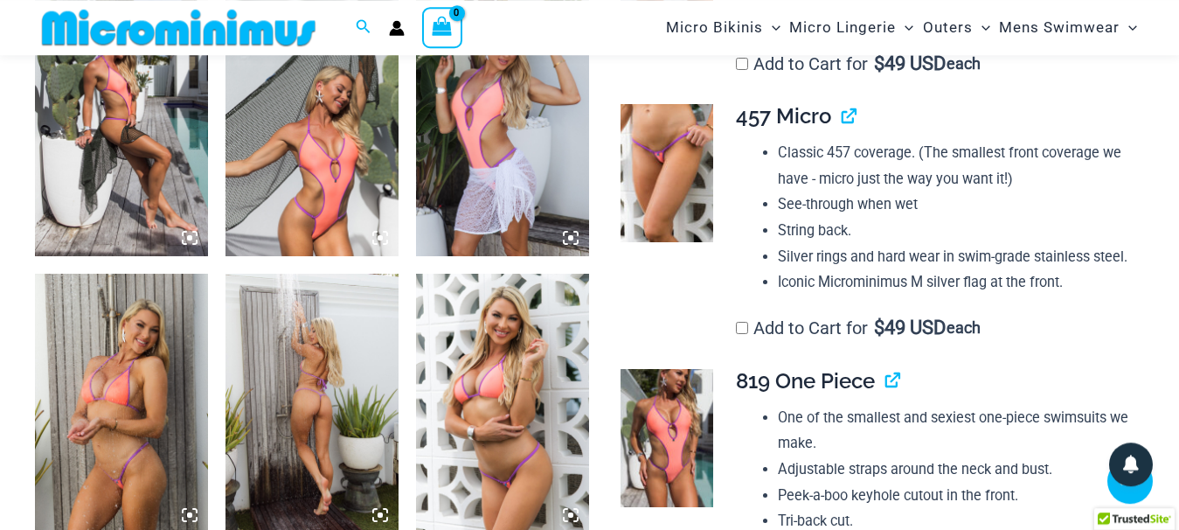
scroll to position [1410, 0]
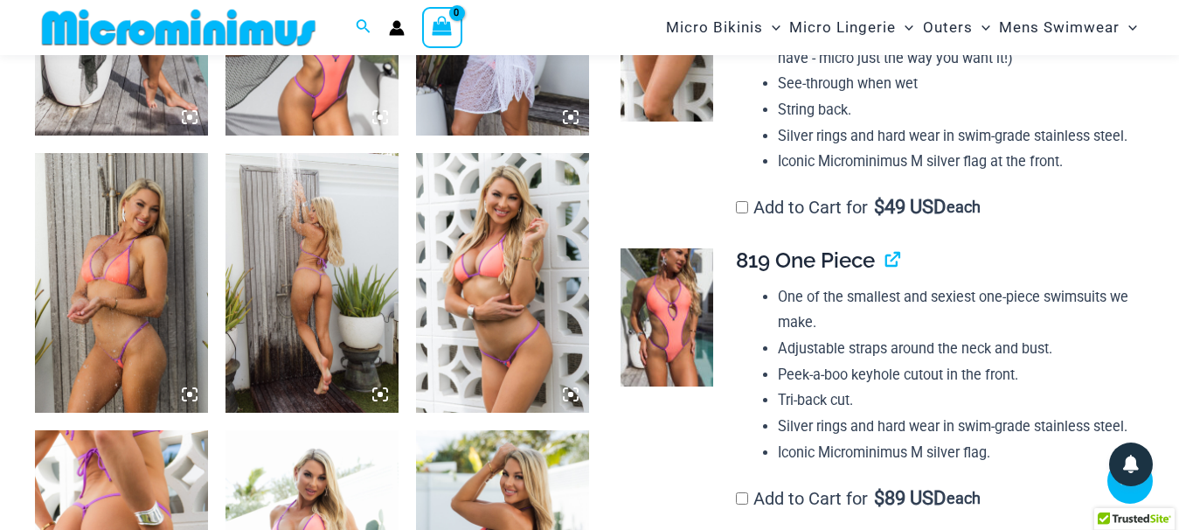
click at [675, 114] on img at bounding box center [666, 52] width 93 height 138
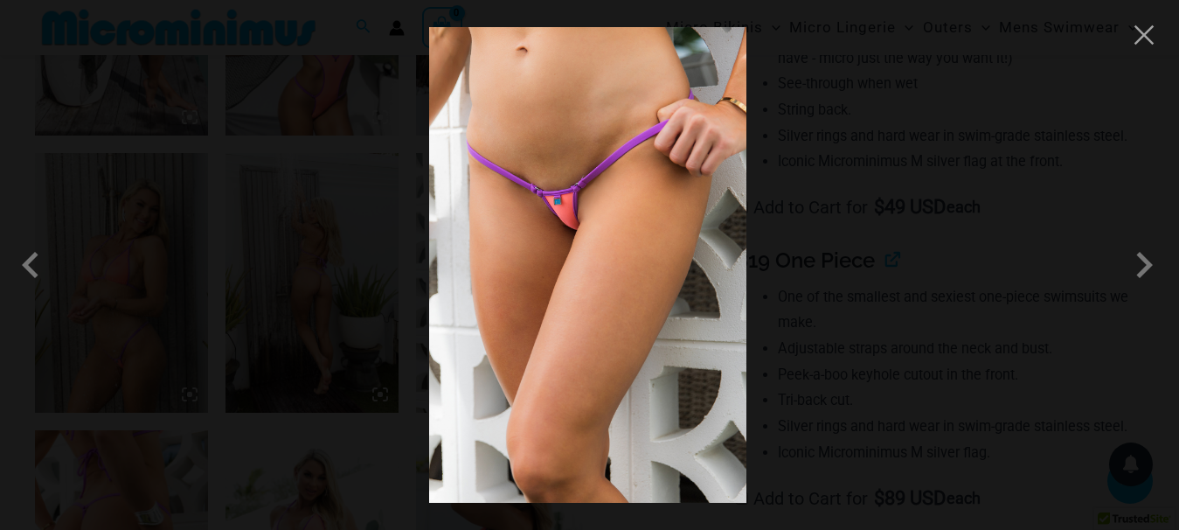
click at [585, 220] on img at bounding box center [587, 264] width 317 height 475
click at [585, 221] on img at bounding box center [587, 264] width 317 height 475
click at [585, 220] on img at bounding box center [587, 264] width 317 height 475
click at [859, 308] on div at bounding box center [589, 265] width 1179 height 530
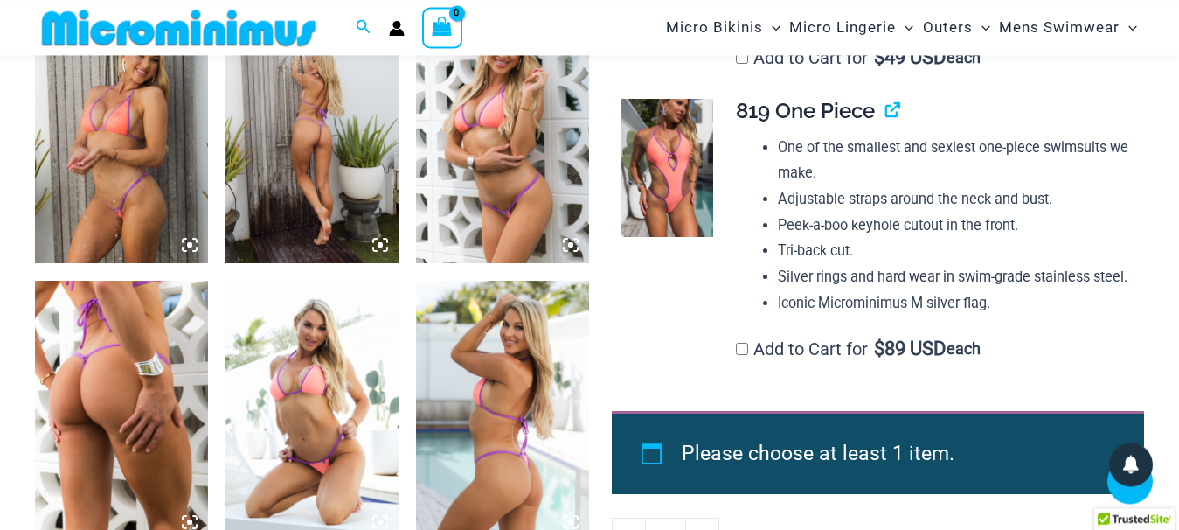
scroll to position [1589, 0]
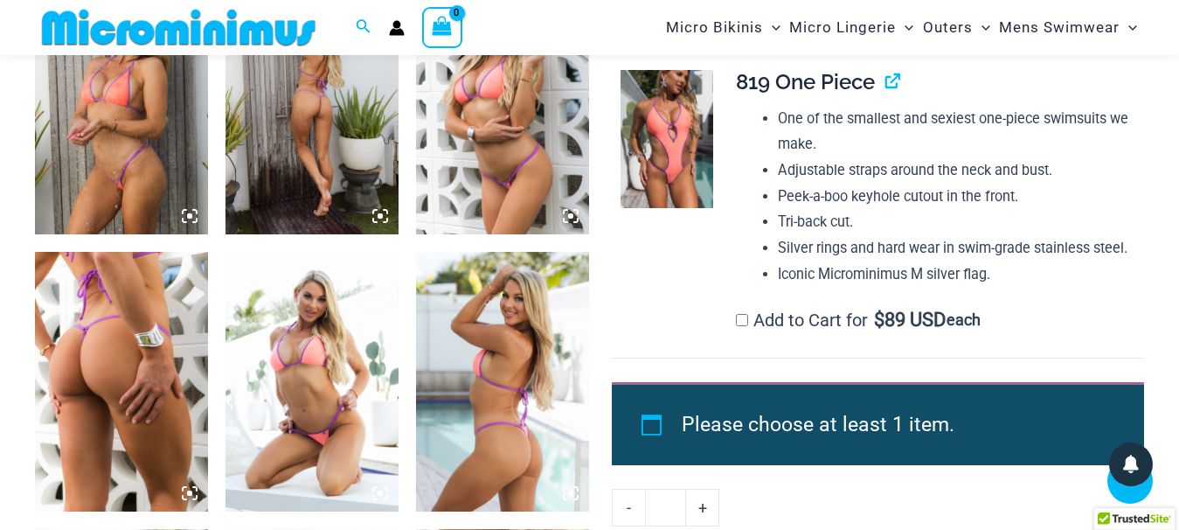
click at [679, 208] on img at bounding box center [666, 139] width 93 height 138
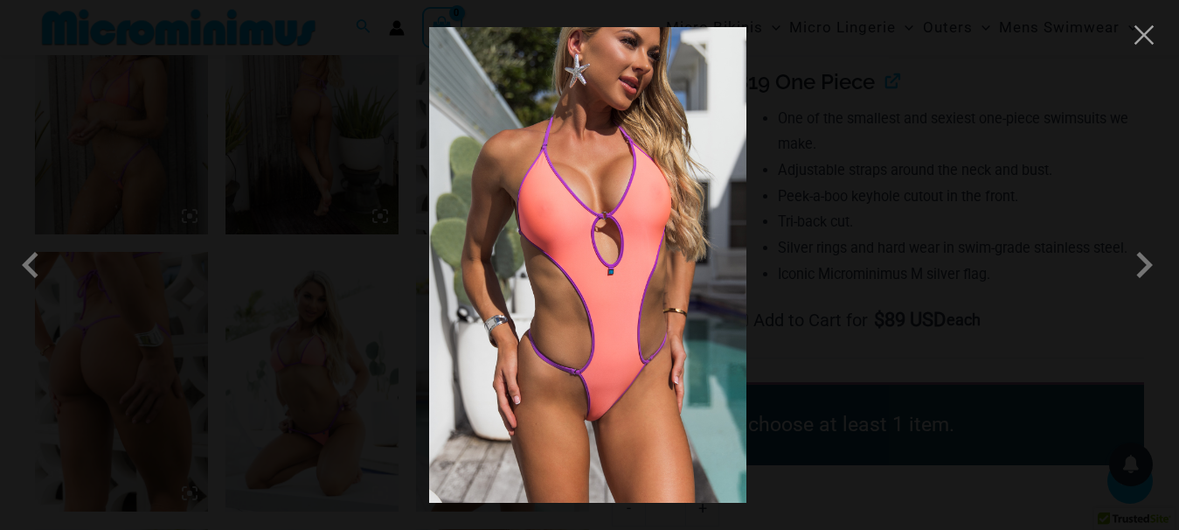
click at [622, 332] on img at bounding box center [587, 264] width 317 height 475
click at [888, 366] on div at bounding box center [589, 265] width 1179 height 530
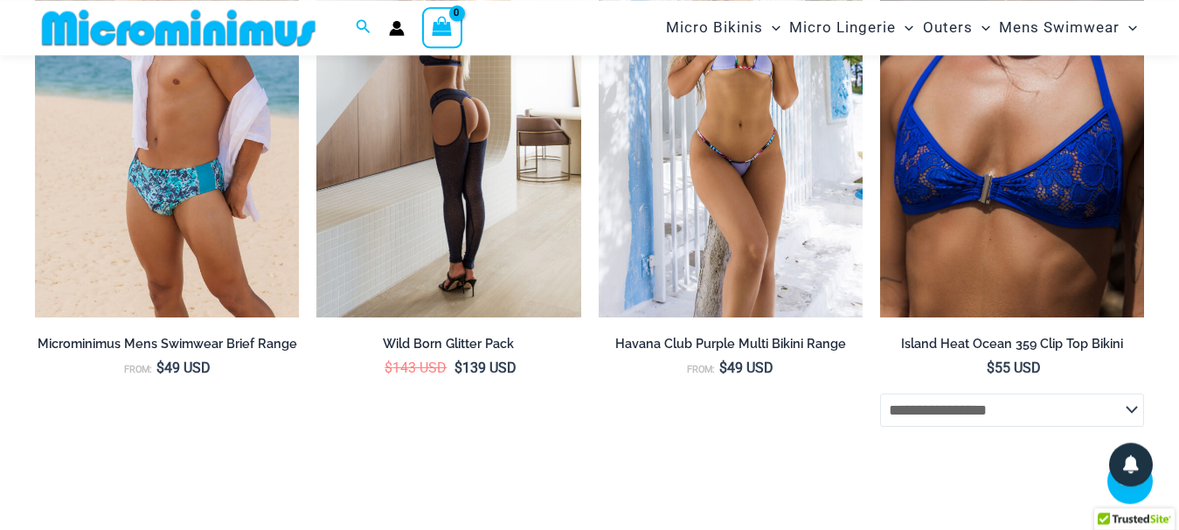
scroll to position [5778, 0]
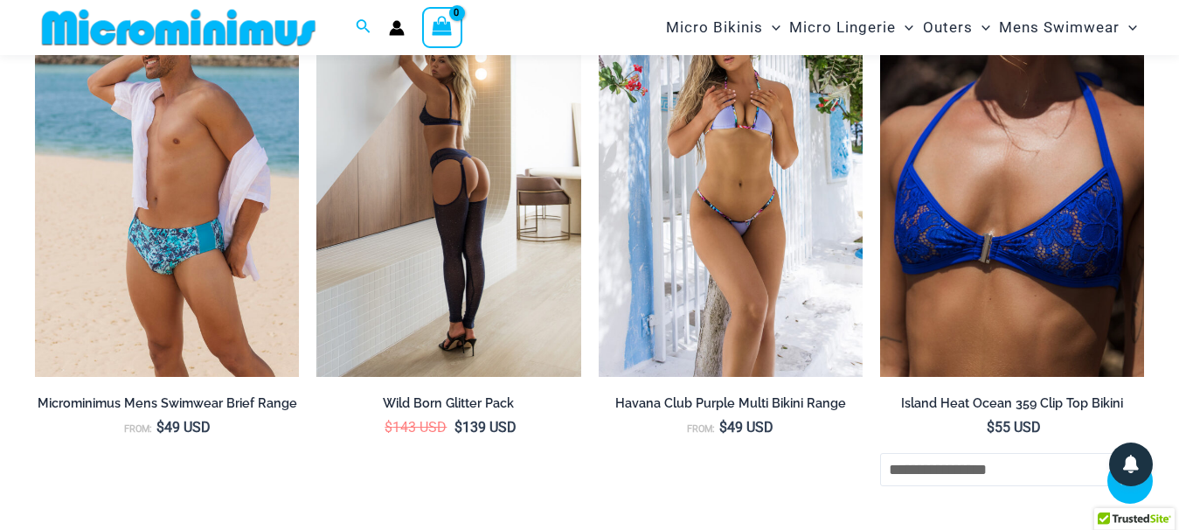
click at [523, 267] on img at bounding box center [448, 178] width 264 height 396
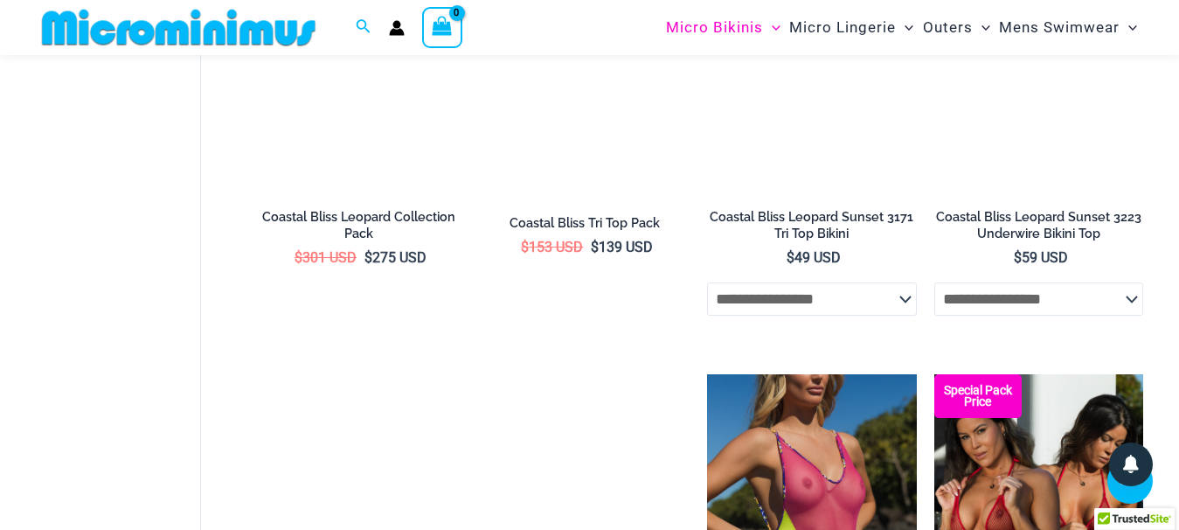
scroll to position [3015, 0]
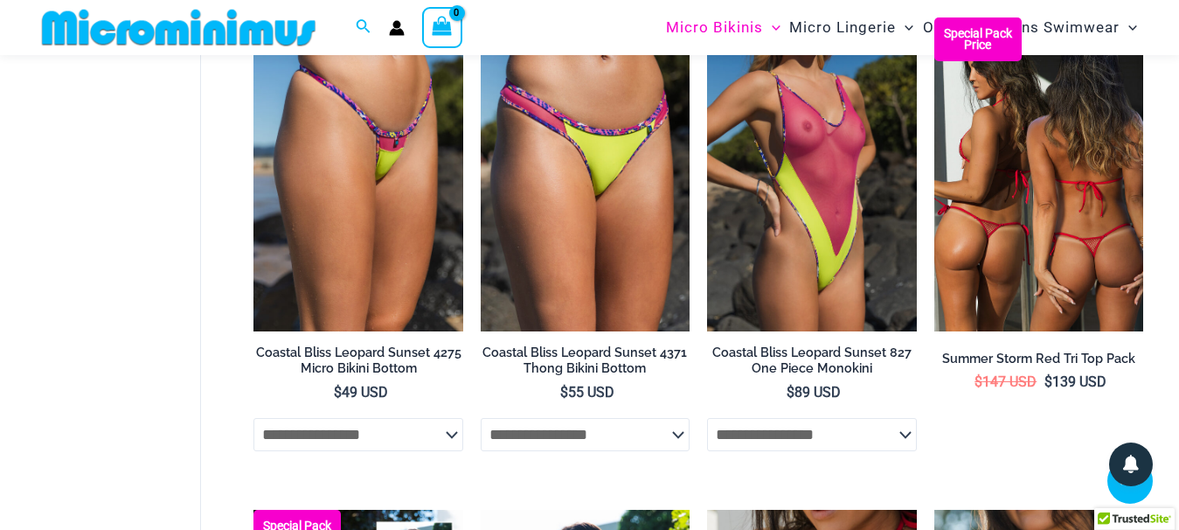
click at [946, 268] on img at bounding box center [1038, 174] width 209 height 314
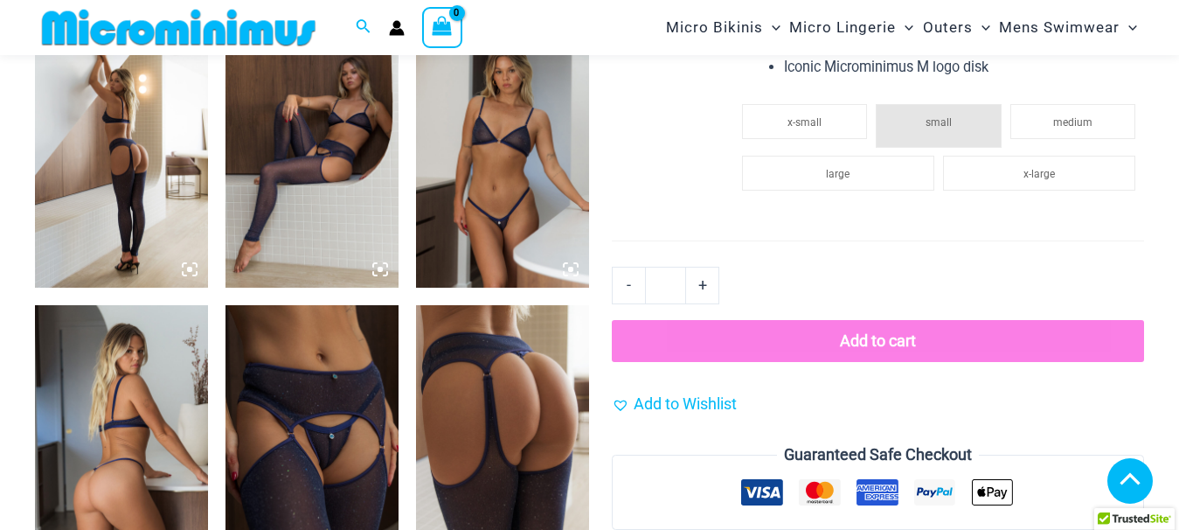
scroll to position [1070, 0]
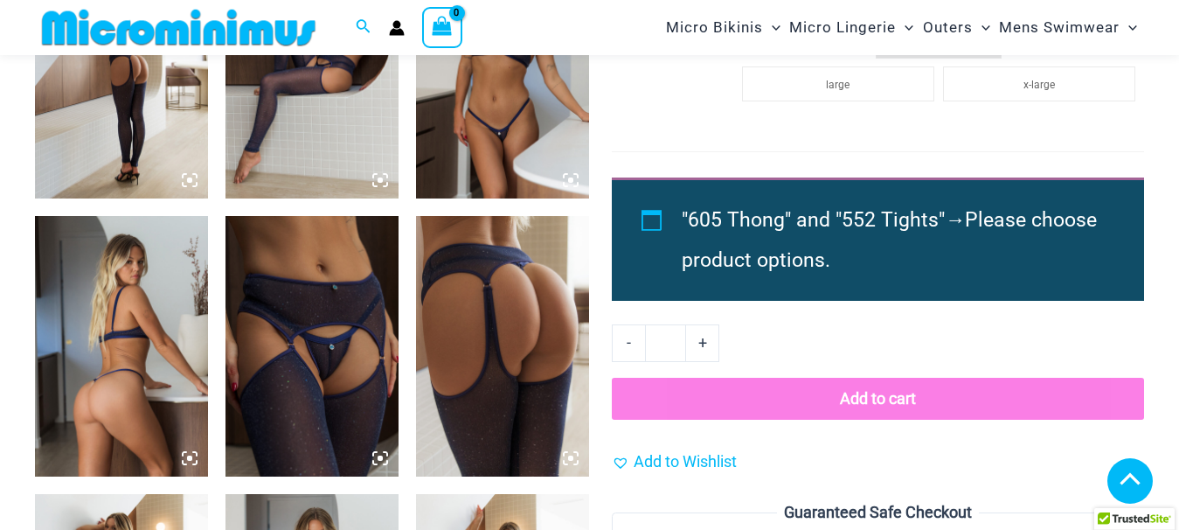
click at [332, 371] on img at bounding box center [311, 346] width 173 height 260
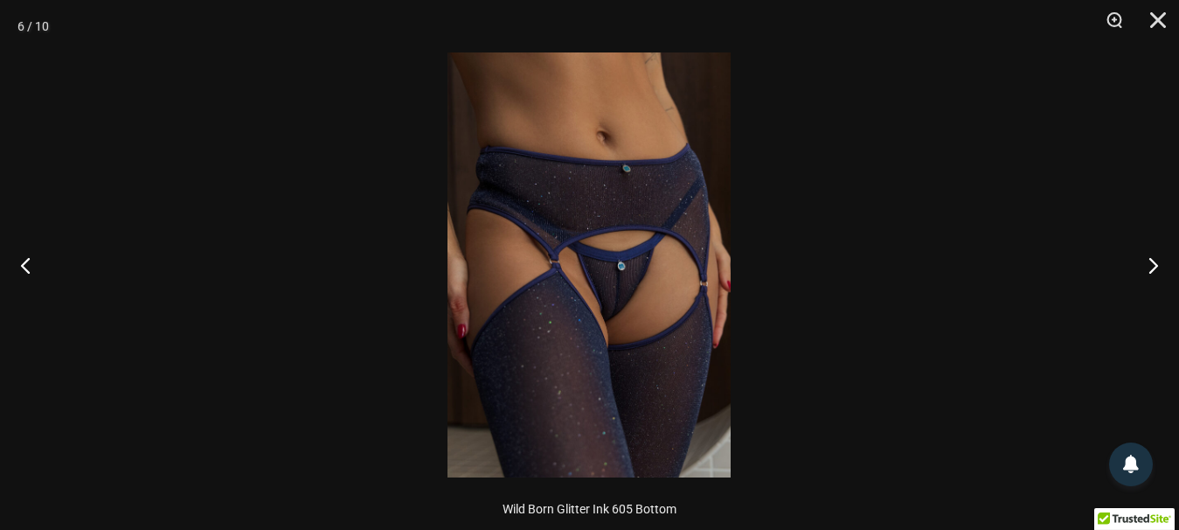
click at [633, 284] on img at bounding box center [588, 264] width 283 height 425
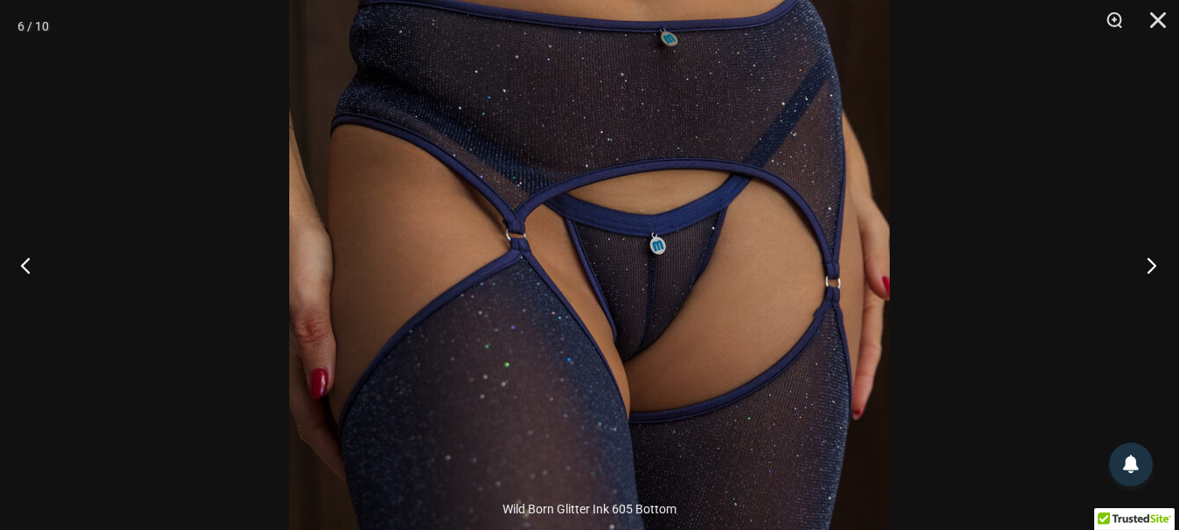
click at [1158, 262] on button "Next" at bounding box center [1146, 264] width 66 height 87
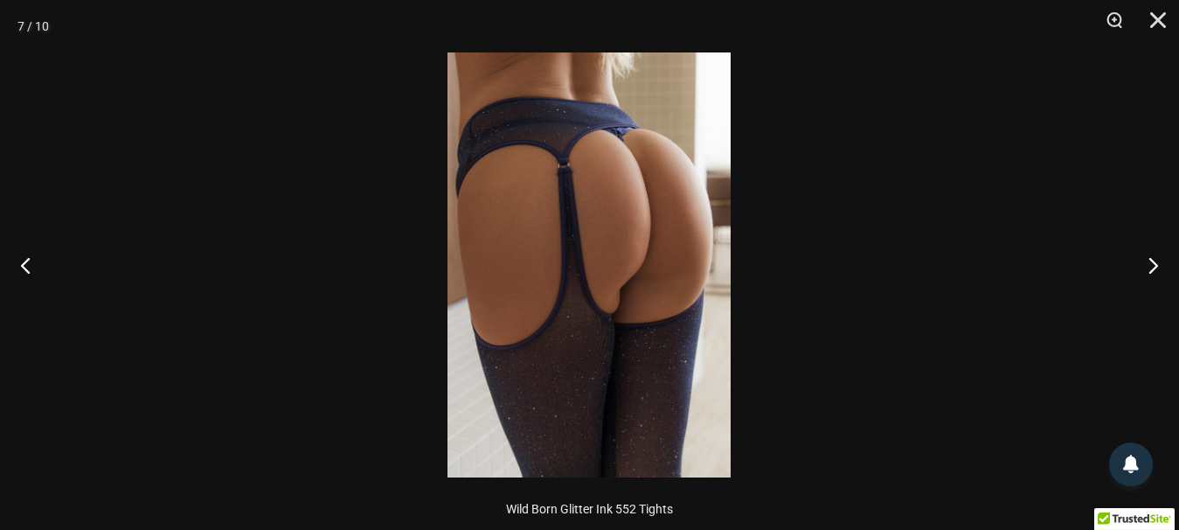
click at [680, 147] on img at bounding box center [588, 264] width 283 height 425
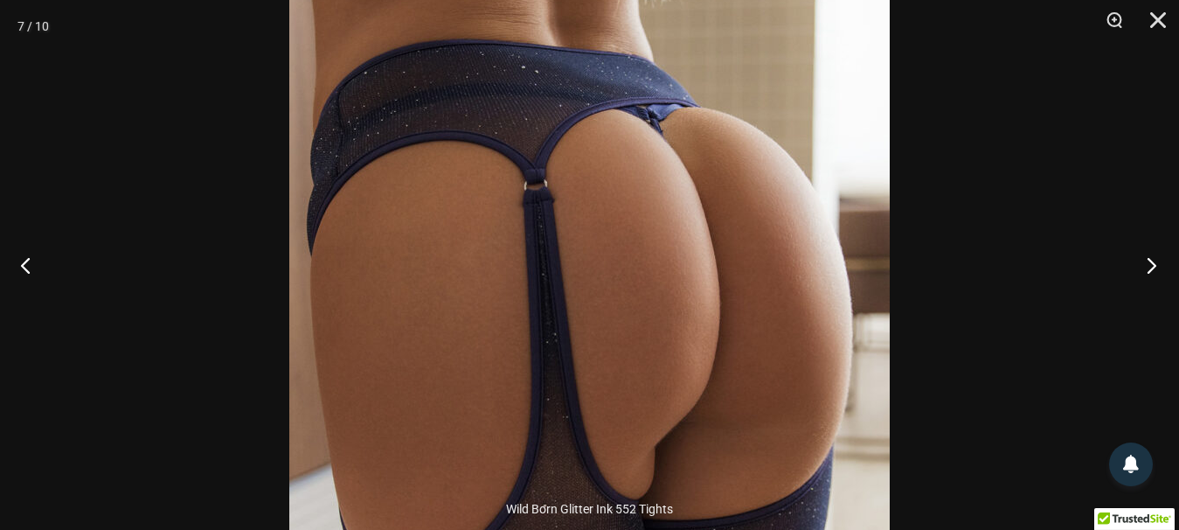
click at [1154, 262] on button "Next" at bounding box center [1146, 264] width 66 height 87
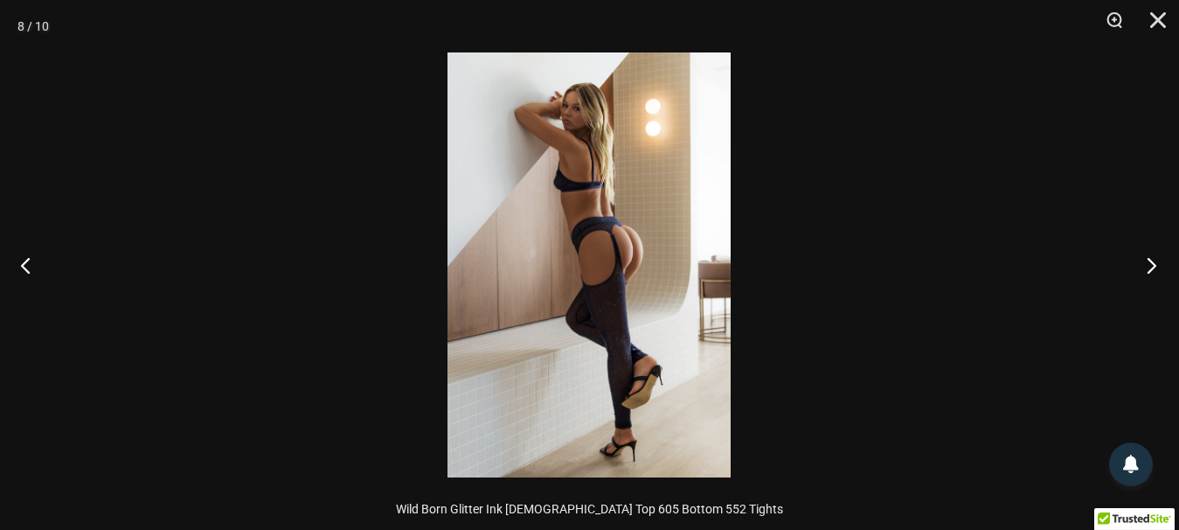
click at [1154, 262] on button "Next" at bounding box center [1146, 264] width 66 height 87
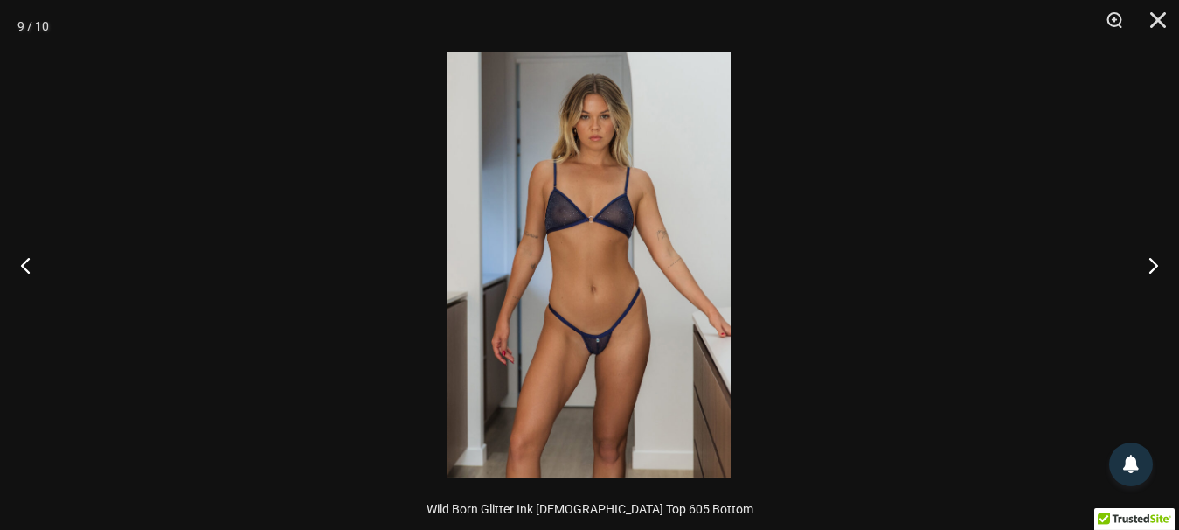
click at [546, 346] on img at bounding box center [588, 264] width 283 height 425
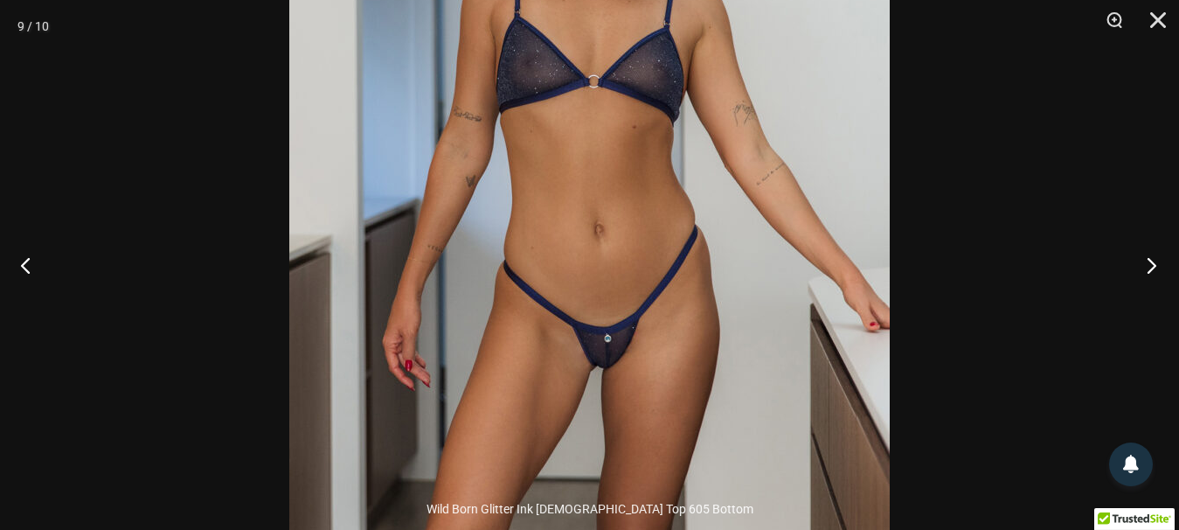
click at [1155, 265] on button "Next" at bounding box center [1146, 264] width 66 height 87
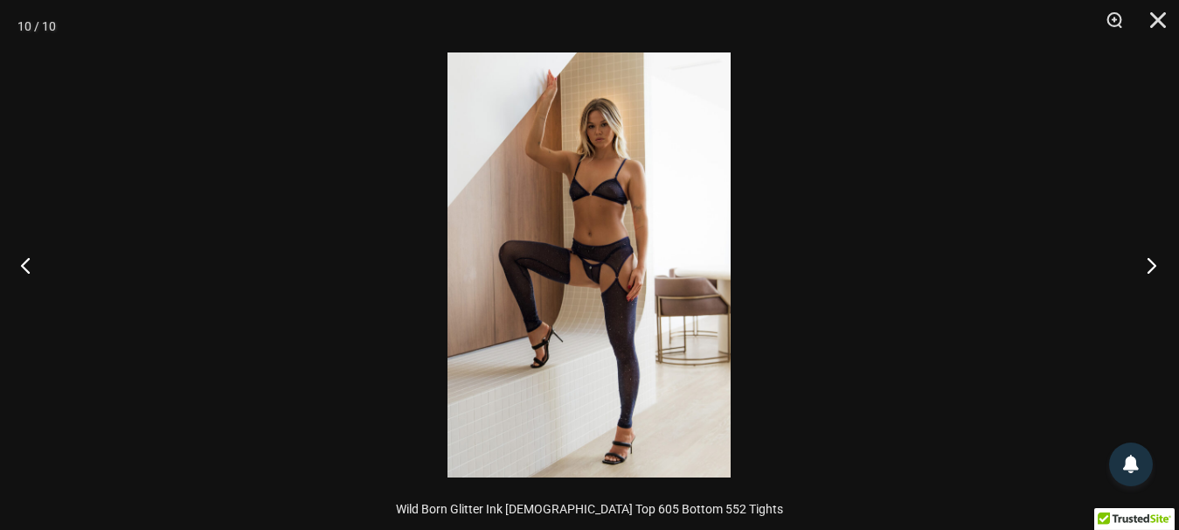
click at [1155, 266] on button "Next" at bounding box center [1146, 264] width 66 height 87
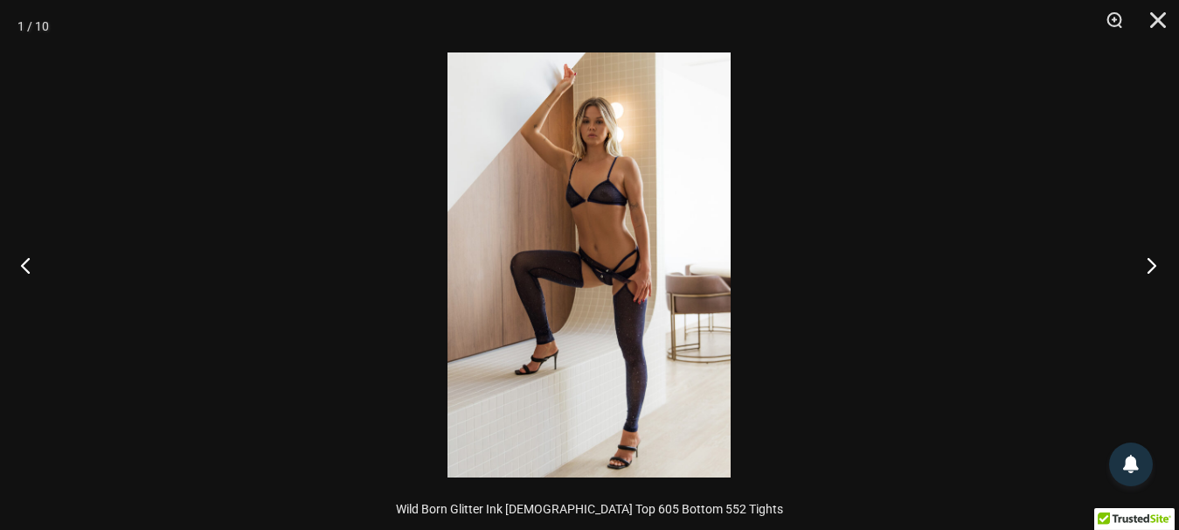
click at [1155, 266] on button "Next" at bounding box center [1146, 264] width 66 height 87
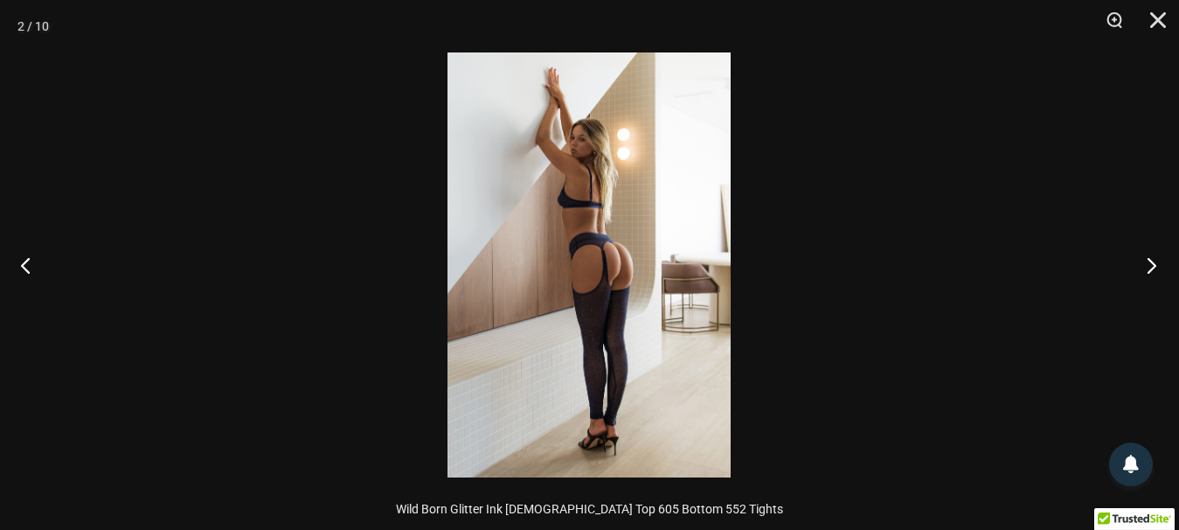
click at [1155, 266] on button "Next" at bounding box center [1146, 264] width 66 height 87
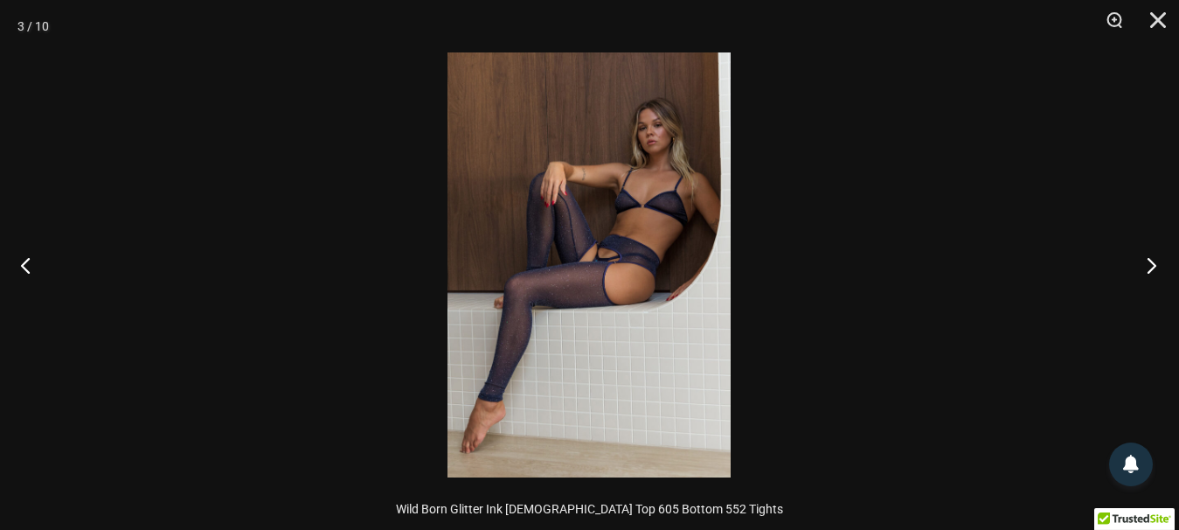
click at [1155, 266] on button "Next" at bounding box center [1146, 264] width 66 height 87
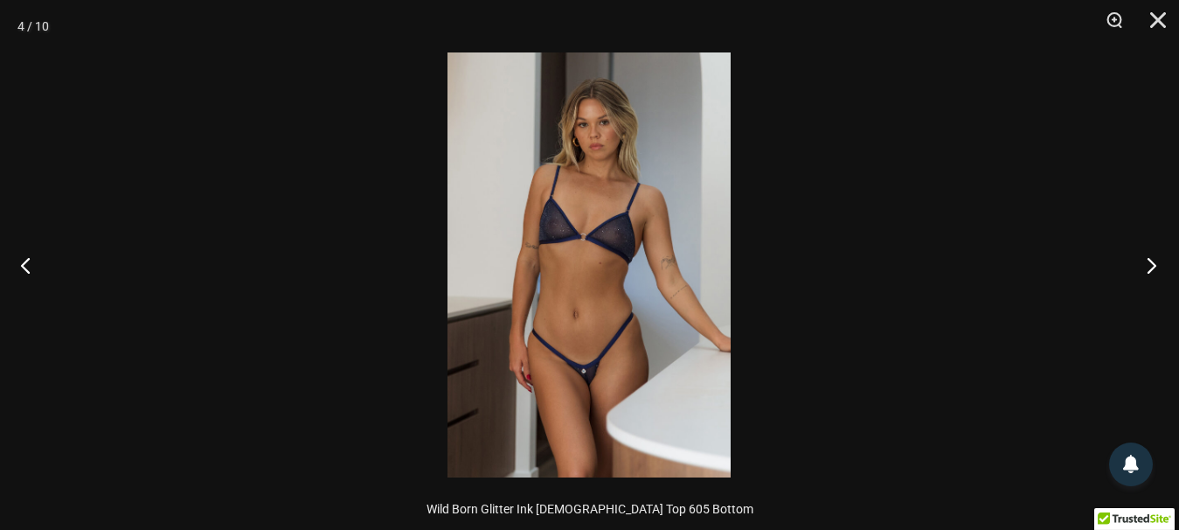
click at [1155, 266] on button "Next" at bounding box center [1146, 264] width 66 height 87
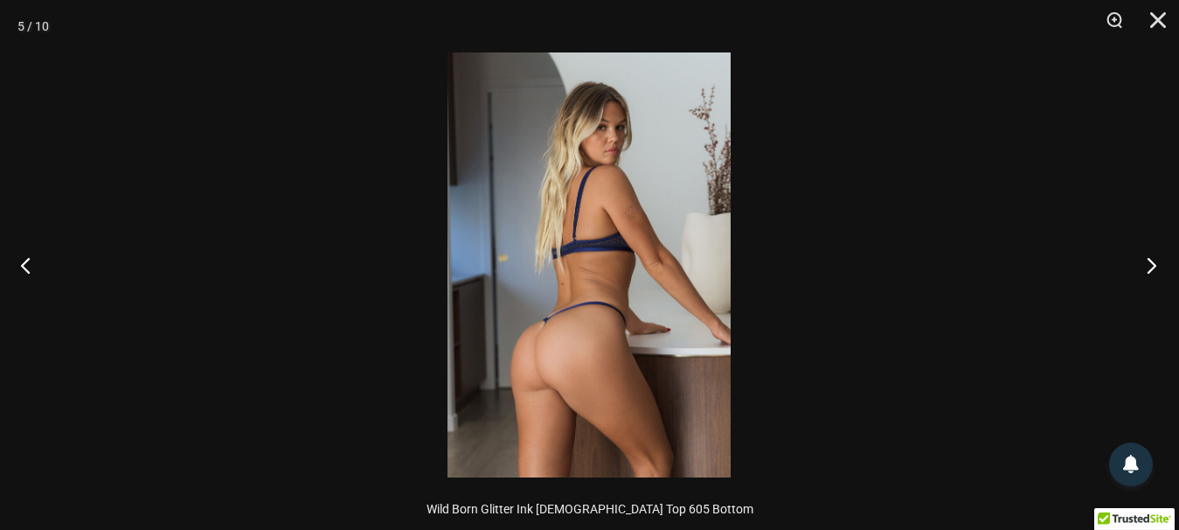
click at [1155, 266] on button "Next" at bounding box center [1146, 264] width 66 height 87
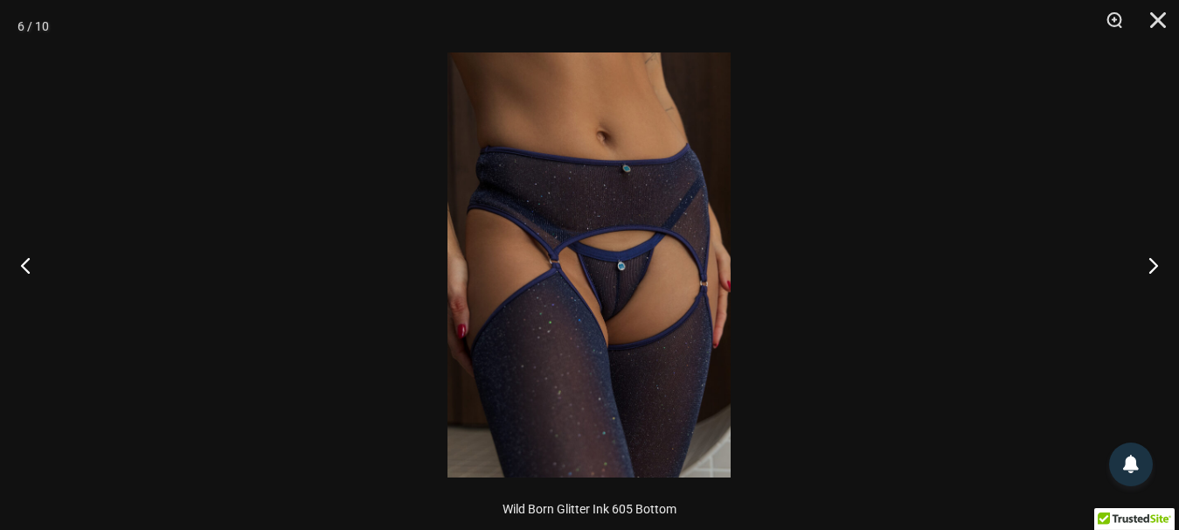
click at [702, 316] on img at bounding box center [588, 264] width 283 height 425
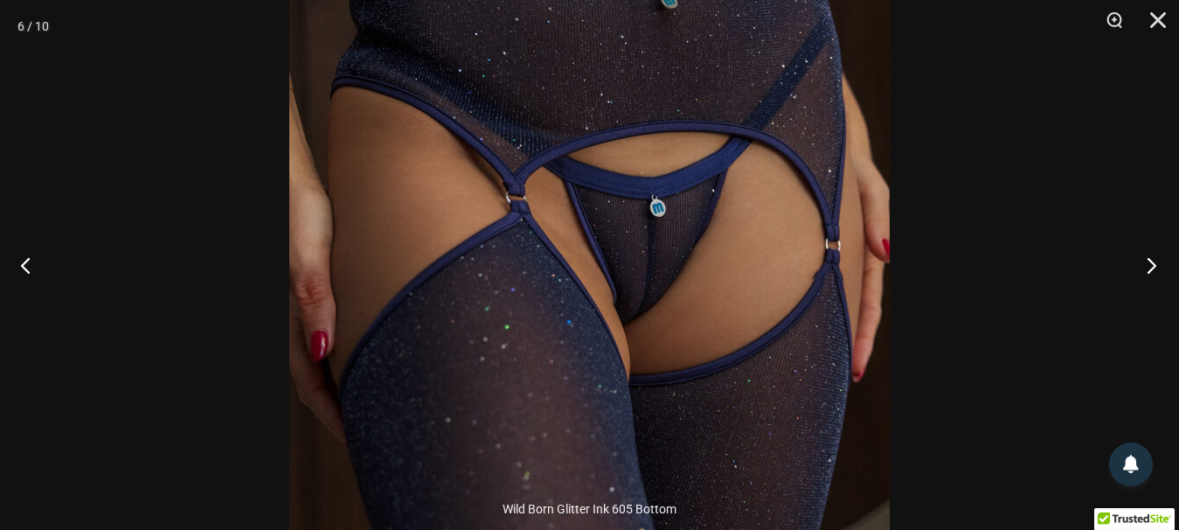
click at [1162, 269] on button "Next" at bounding box center [1146, 264] width 66 height 87
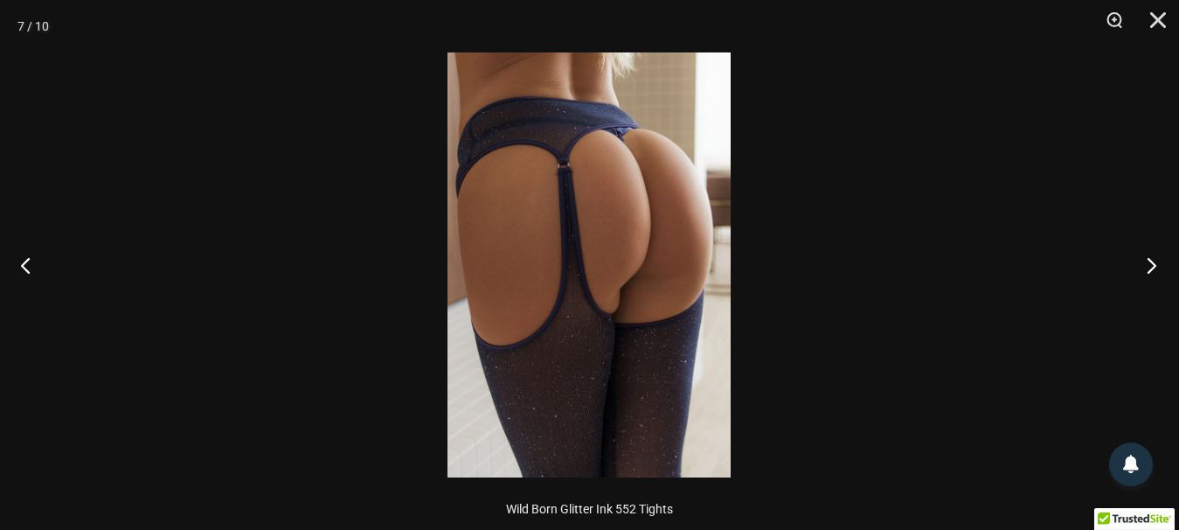
click at [1162, 269] on button "Next" at bounding box center [1146, 264] width 66 height 87
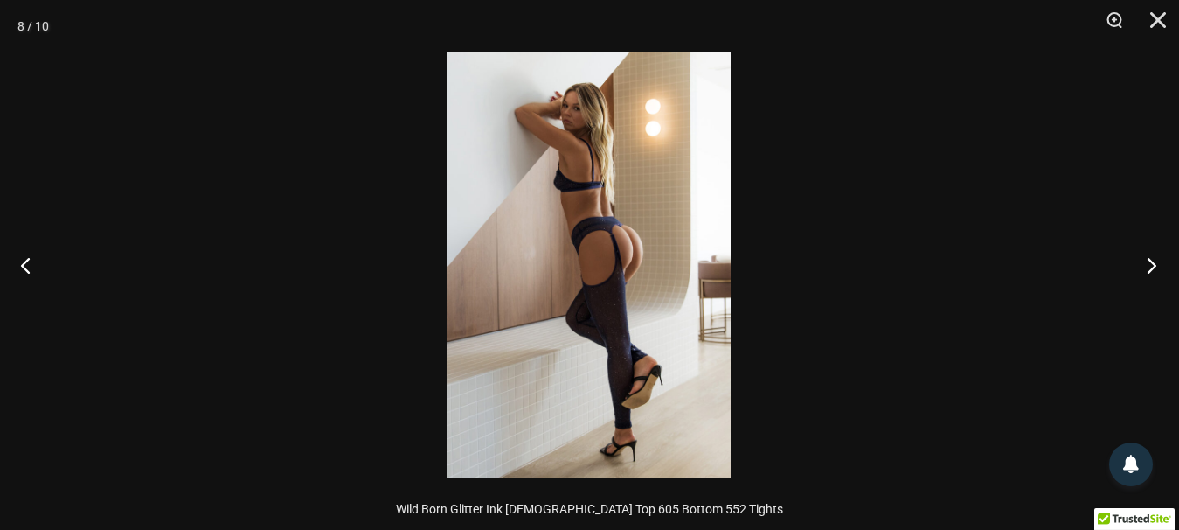
click at [1162, 269] on button "Next" at bounding box center [1146, 264] width 66 height 87
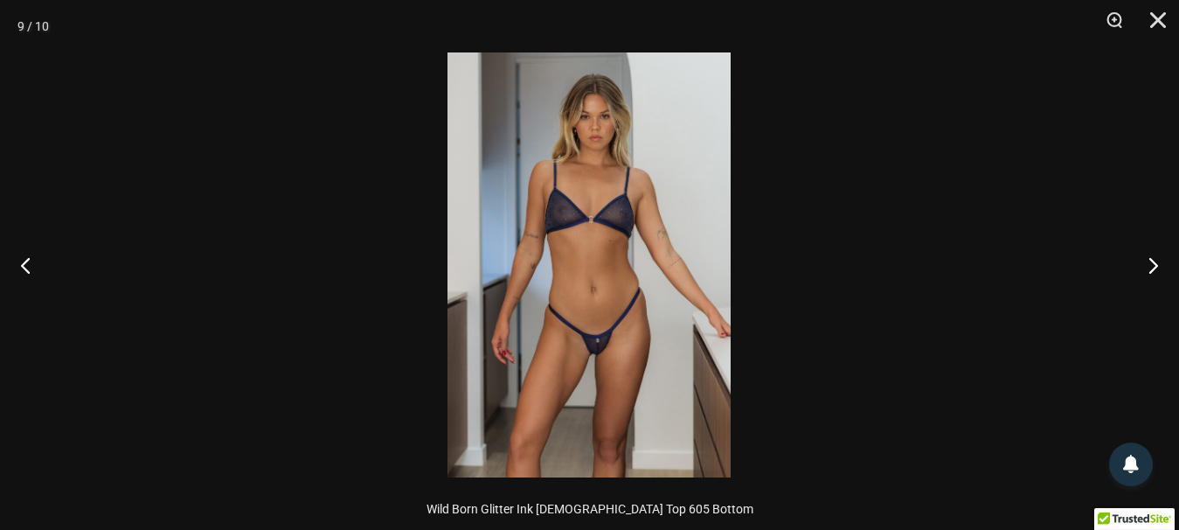
click at [675, 360] on img at bounding box center [588, 264] width 283 height 425
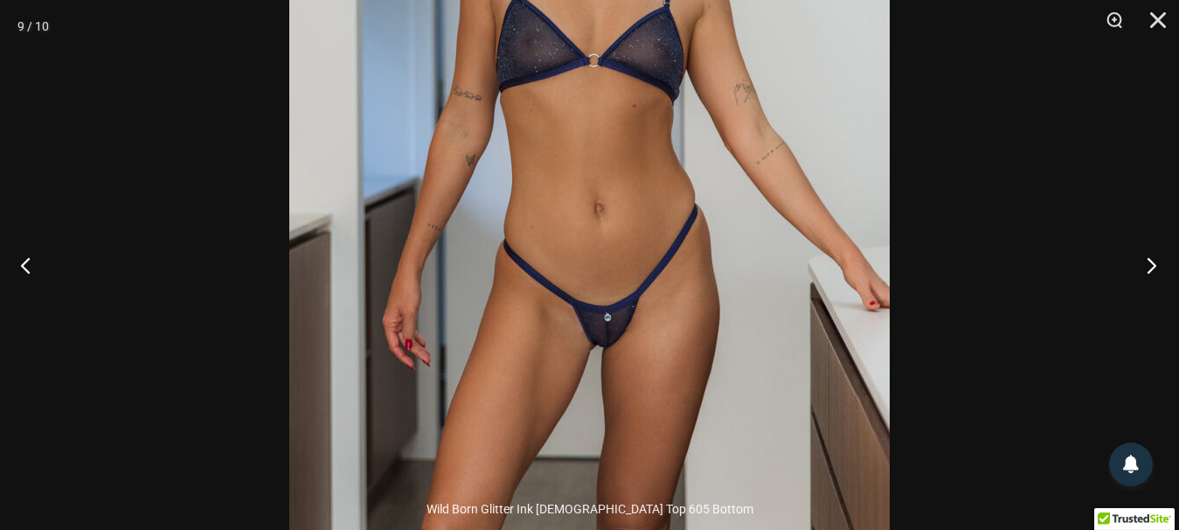
click at [1160, 262] on button "Next" at bounding box center [1146, 264] width 66 height 87
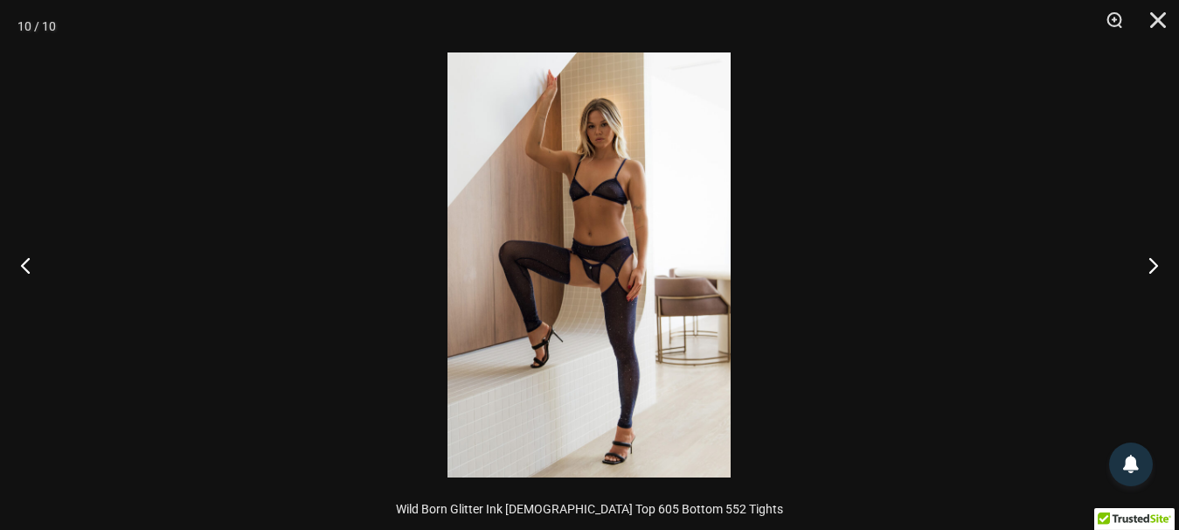
click at [627, 303] on img at bounding box center [588, 264] width 283 height 425
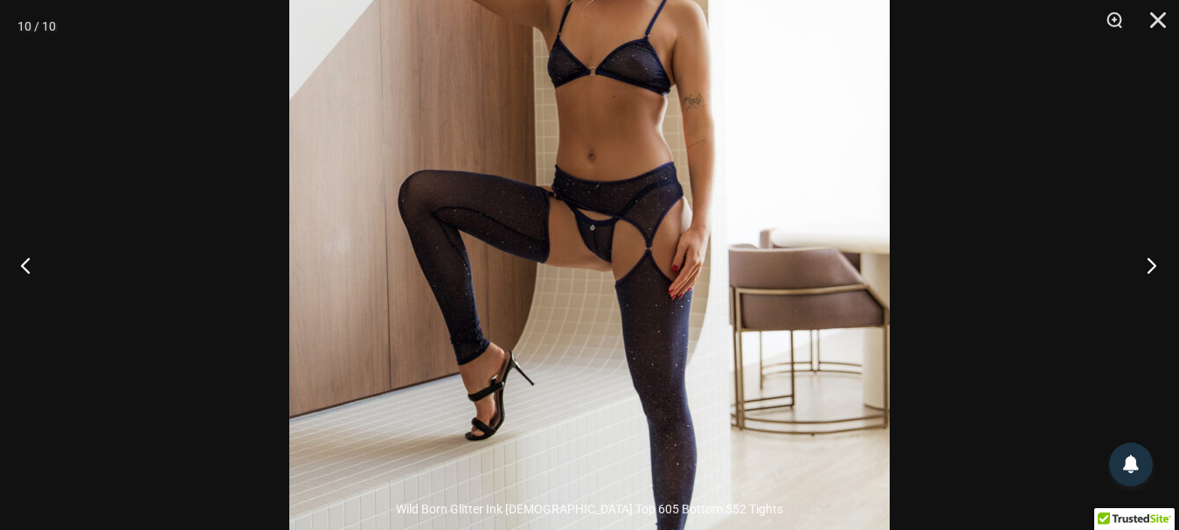
click at [1160, 264] on button "Next" at bounding box center [1146, 264] width 66 height 87
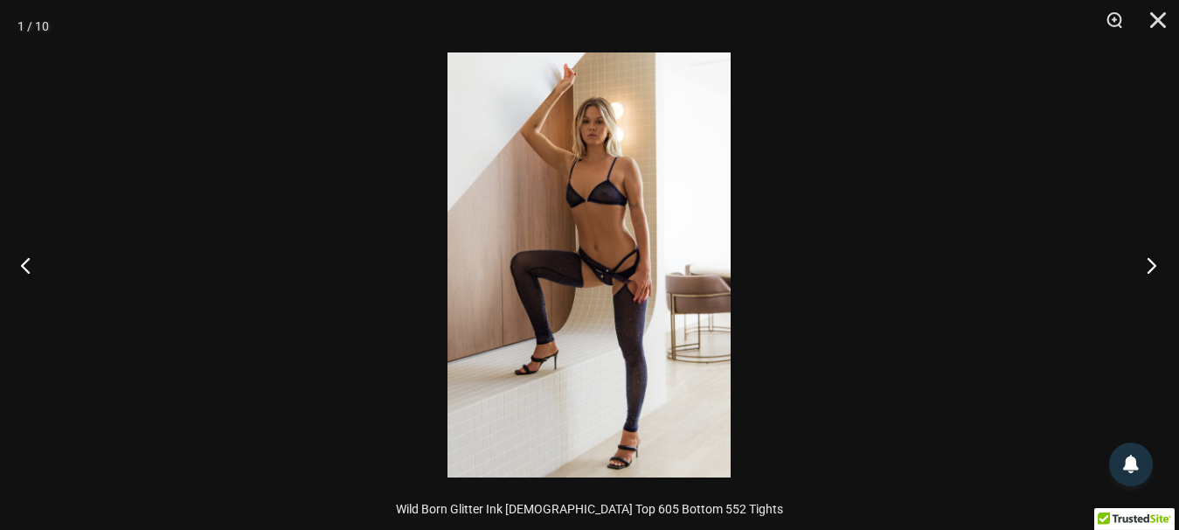
click at [1160, 264] on button "Next" at bounding box center [1146, 264] width 66 height 87
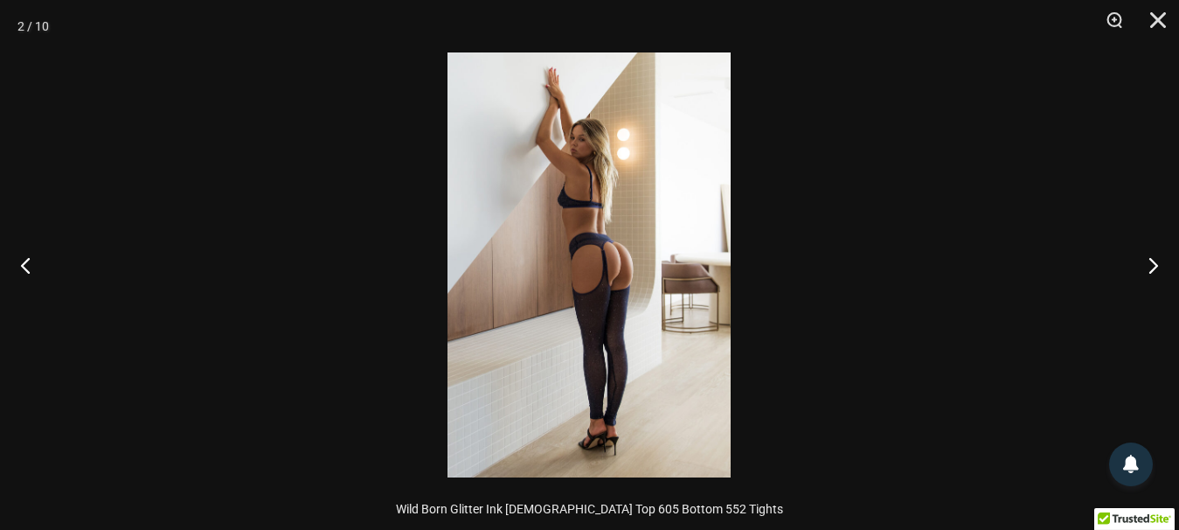
click at [675, 245] on img at bounding box center [588, 264] width 283 height 425
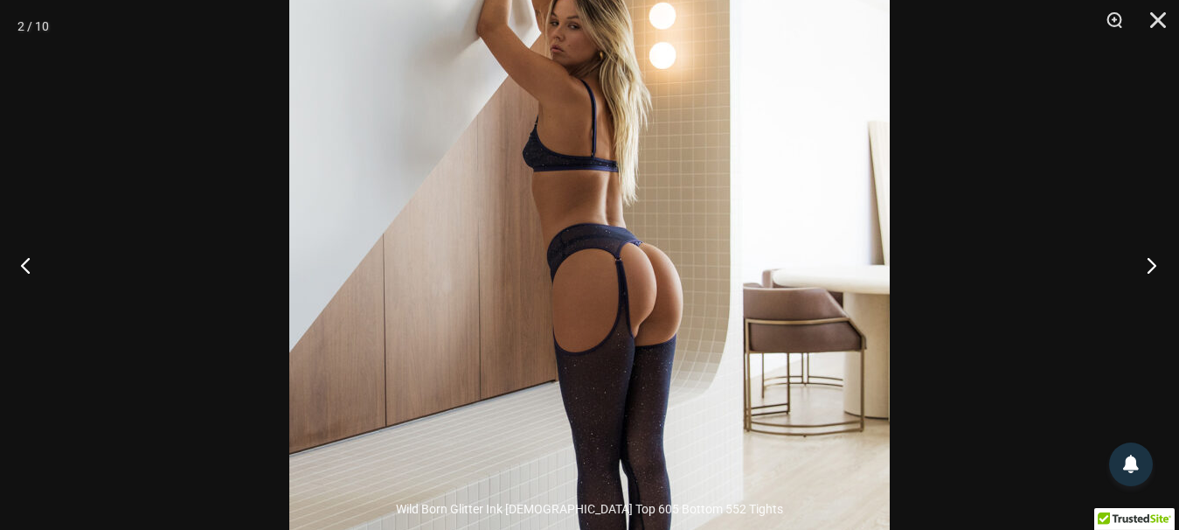
click at [1145, 254] on button "Next" at bounding box center [1146, 264] width 66 height 87
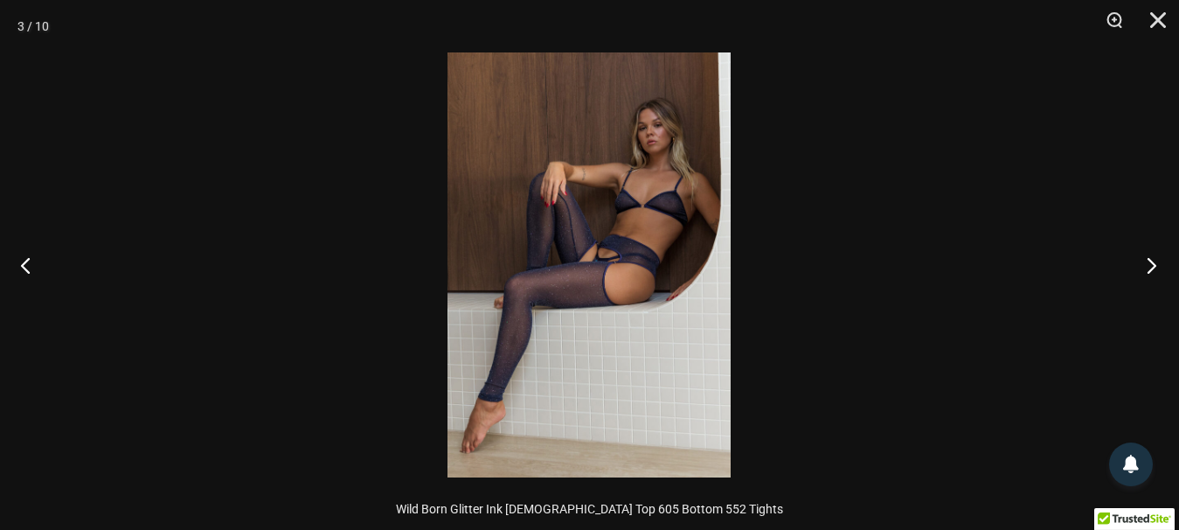
click at [1145, 254] on button "Next" at bounding box center [1146, 264] width 66 height 87
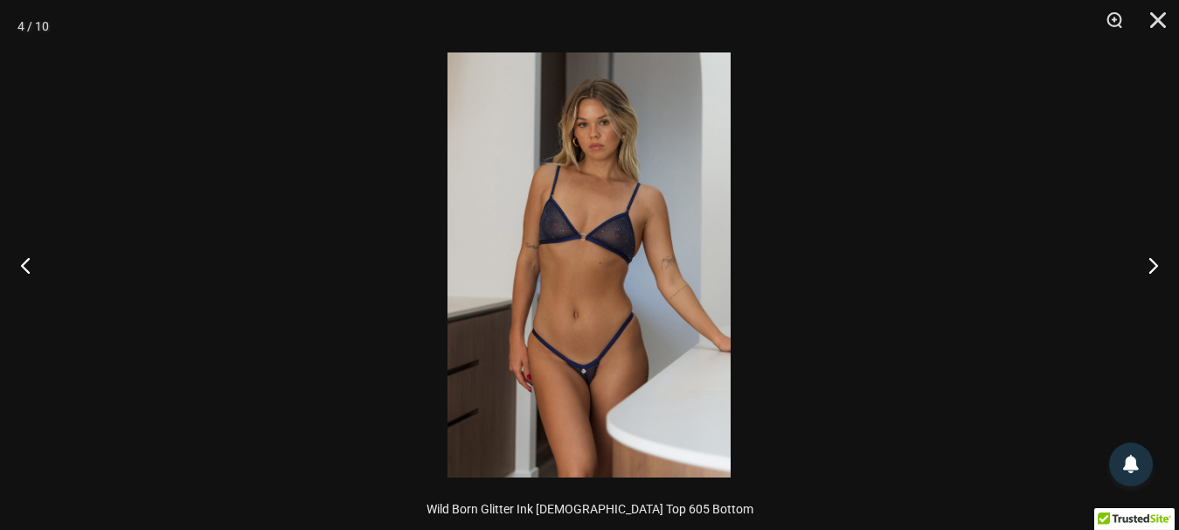
click at [612, 375] on img at bounding box center [588, 264] width 283 height 425
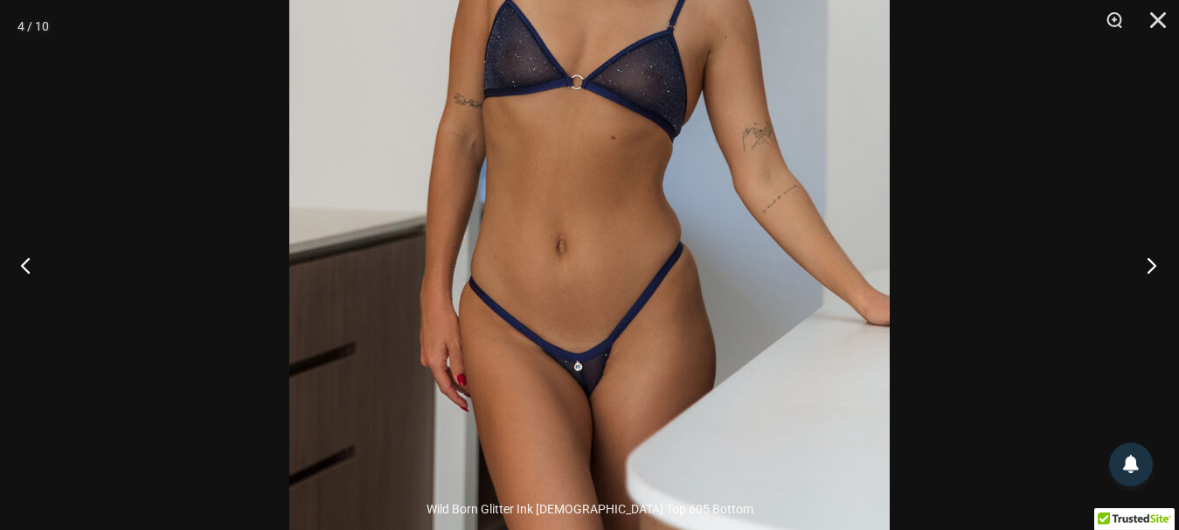
click at [1153, 260] on button "Next" at bounding box center [1146, 264] width 66 height 87
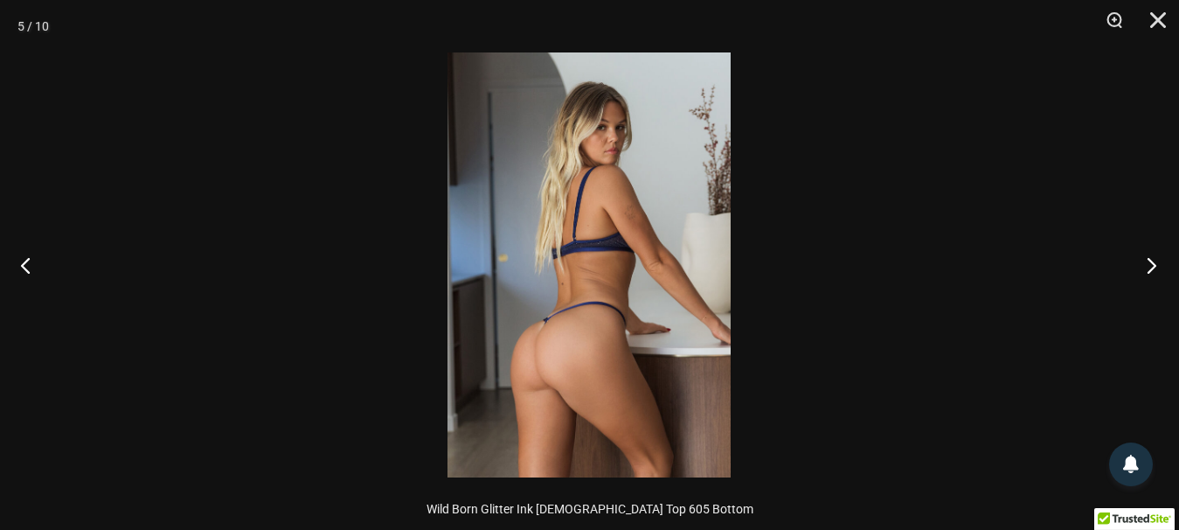
click at [1154, 260] on button "Next" at bounding box center [1146, 264] width 66 height 87
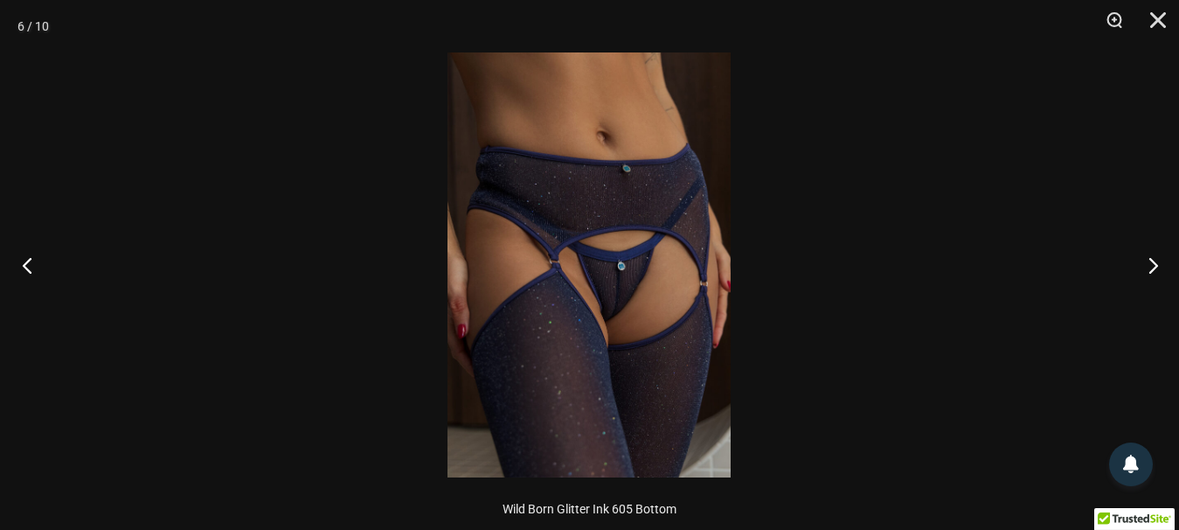
click at [22, 260] on button "Previous" at bounding box center [33, 264] width 66 height 87
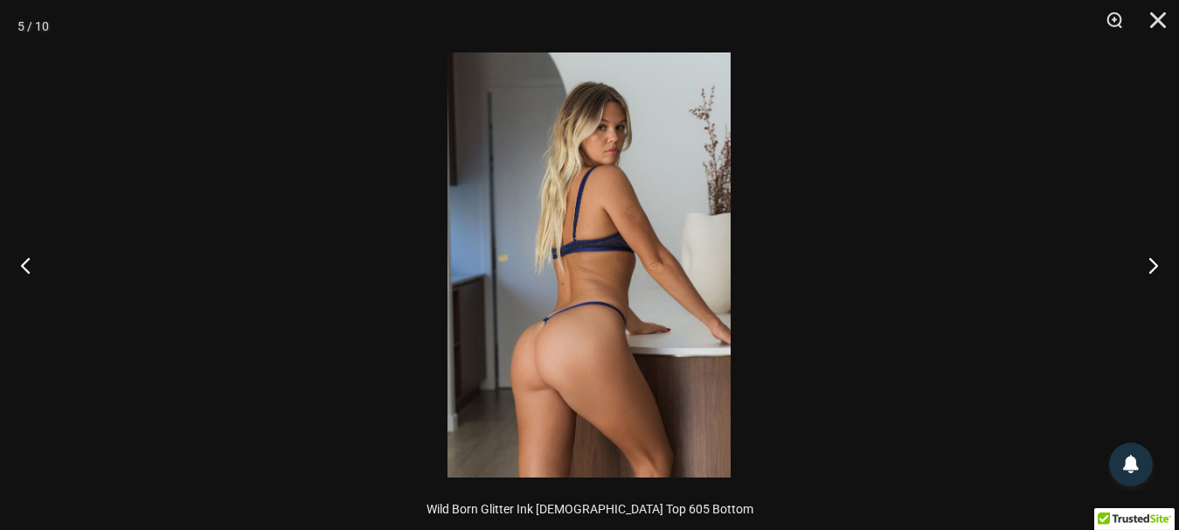
click at [546, 345] on img at bounding box center [588, 264] width 283 height 425
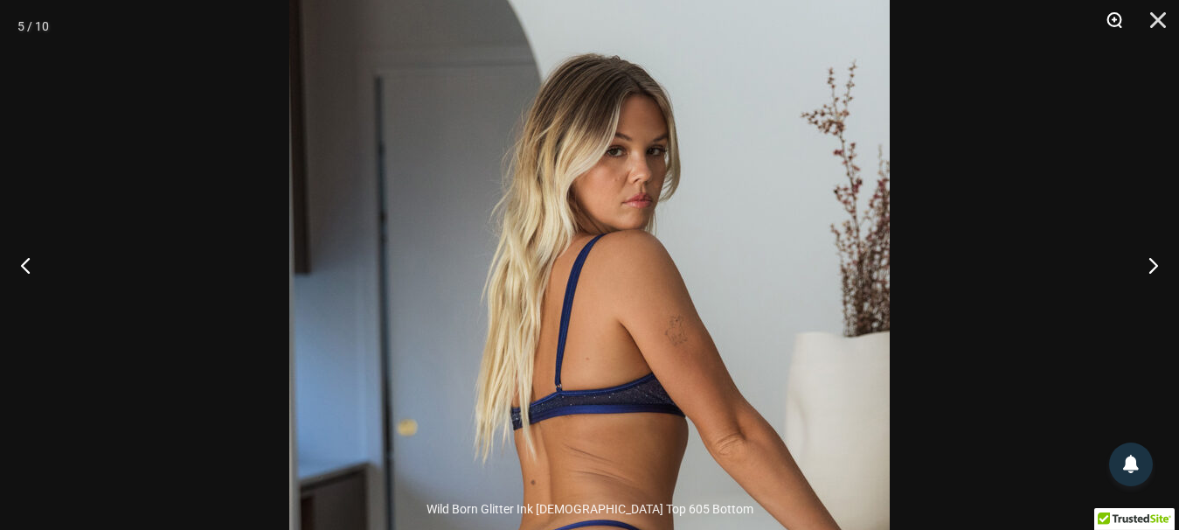
click at [1108, 20] on button "Zoom" at bounding box center [1108, 26] width 44 height 52
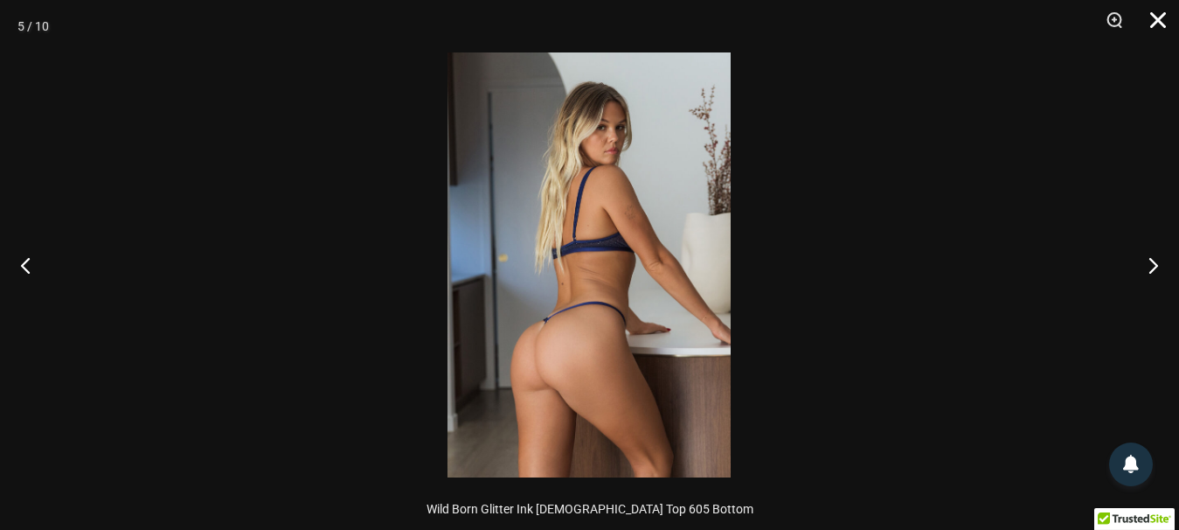
click at [1158, 16] on button "Close" at bounding box center [1152, 26] width 44 height 52
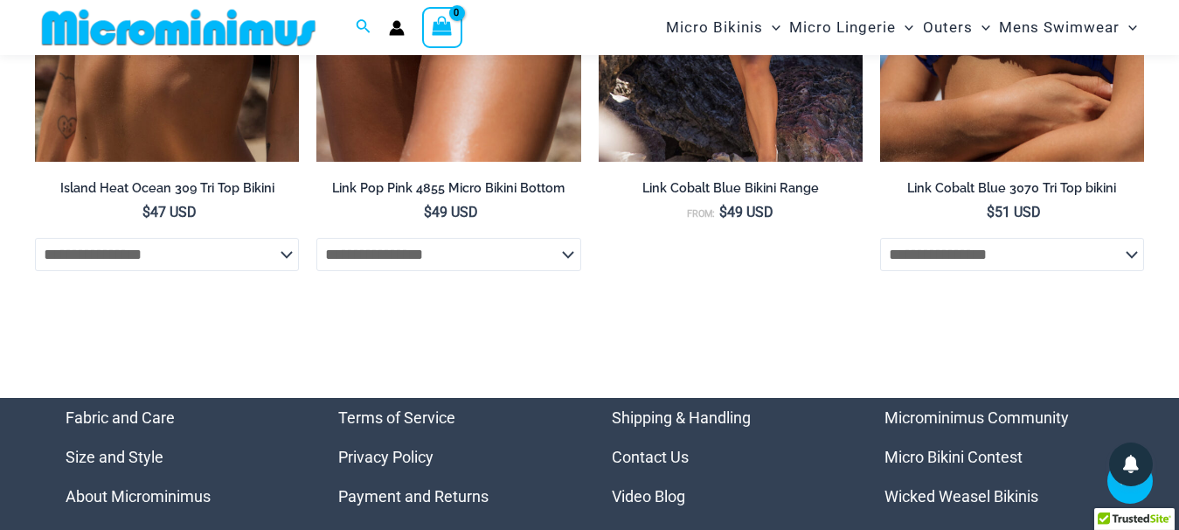
scroll to position [5348, 0]
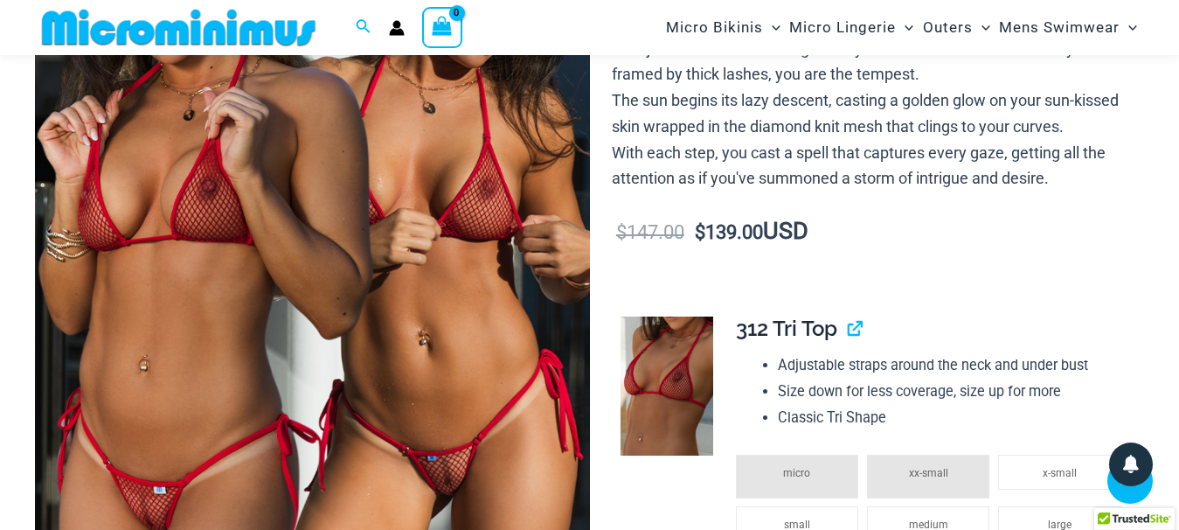
scroll to position [430, 0]
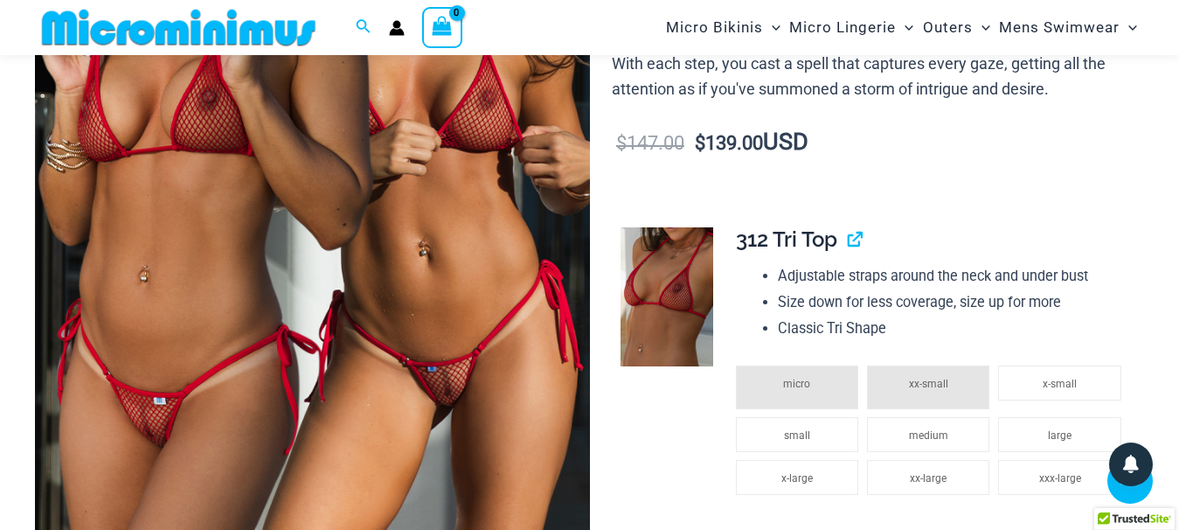
click at [281, 367] on img at bounding box center [312, 145] width 555 height 832
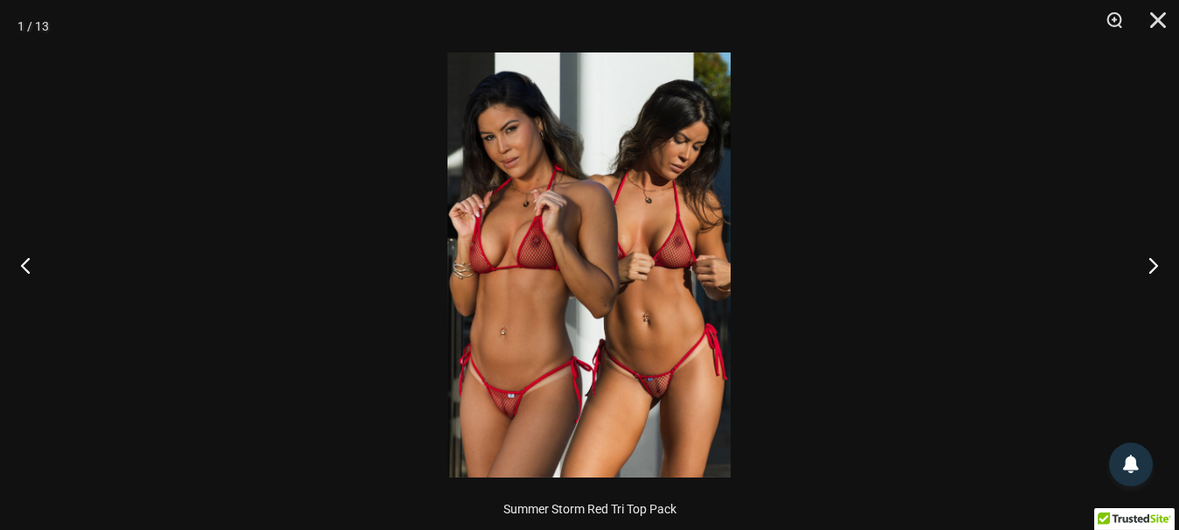
click at [614, 432] on img at bounding box center [588, 264] width 283 height 425
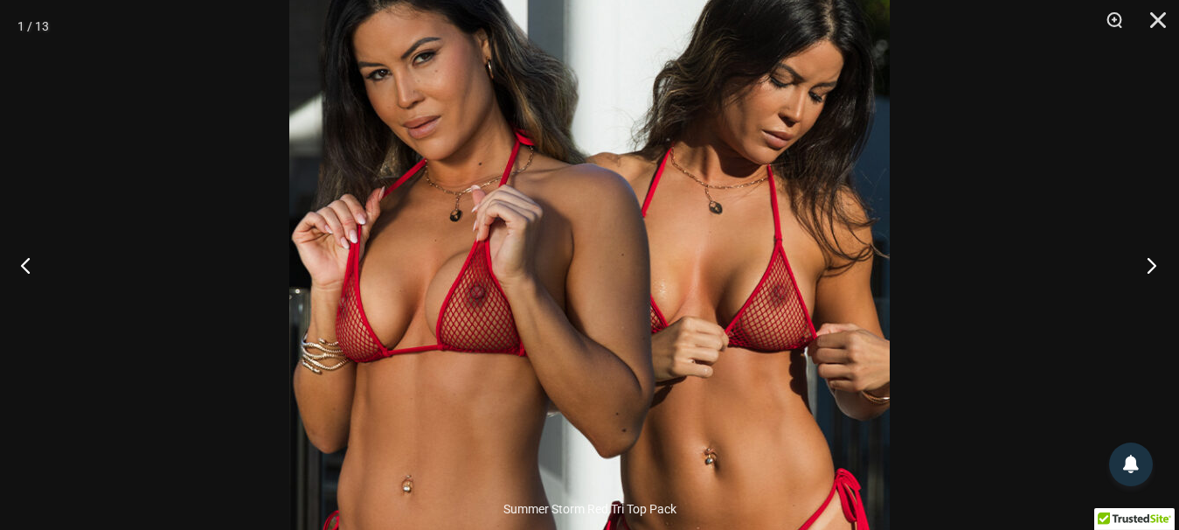
click at [1152, 264] on button "Next" at bounding box center [1146, 264] width 66 height 87
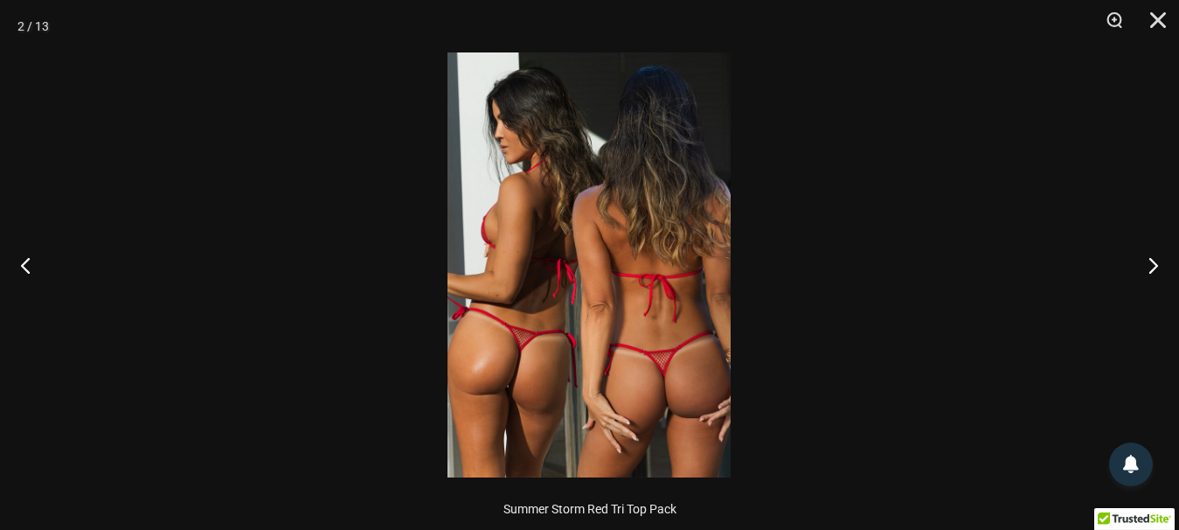
click at [690, 345] on img at bounding box center [588, 264] width 283 height 425
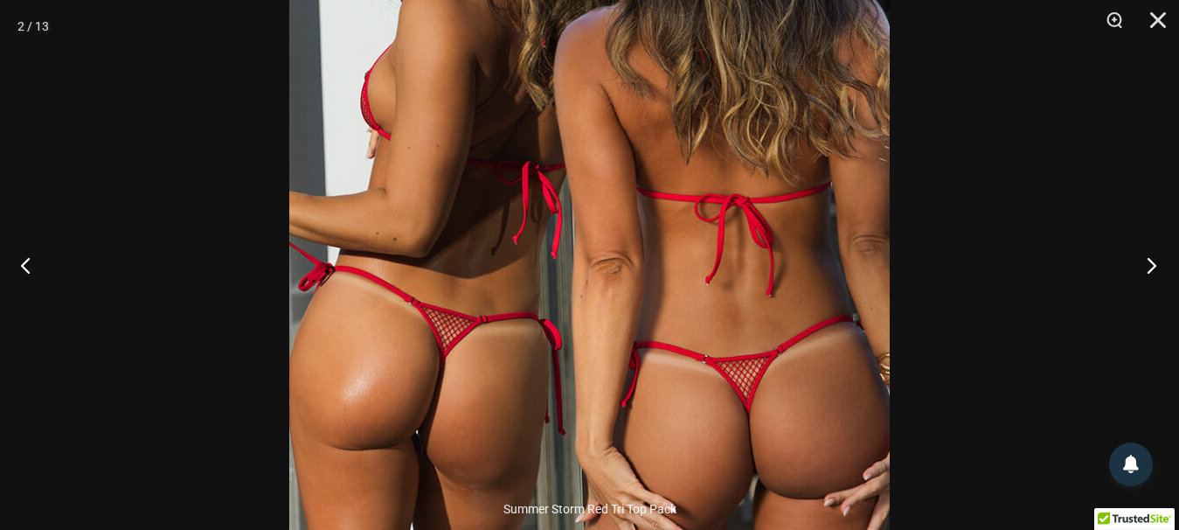
click at [1153, 265] on button "Next" at bounding box center [1146, 264] width 66 height 87
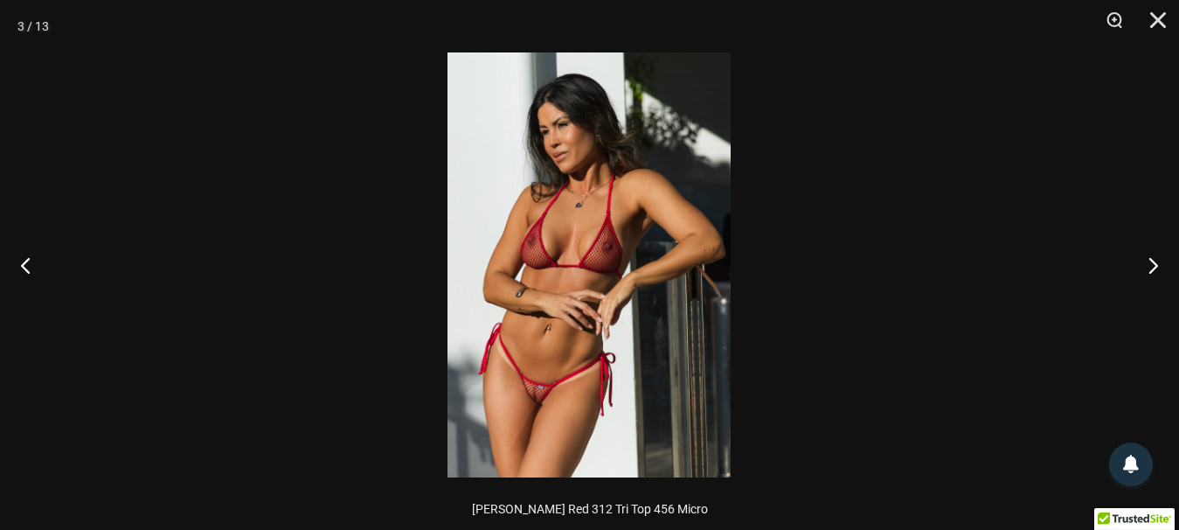
click at [631, 404] on img at bounding box center [588, 264] width 283 height 425
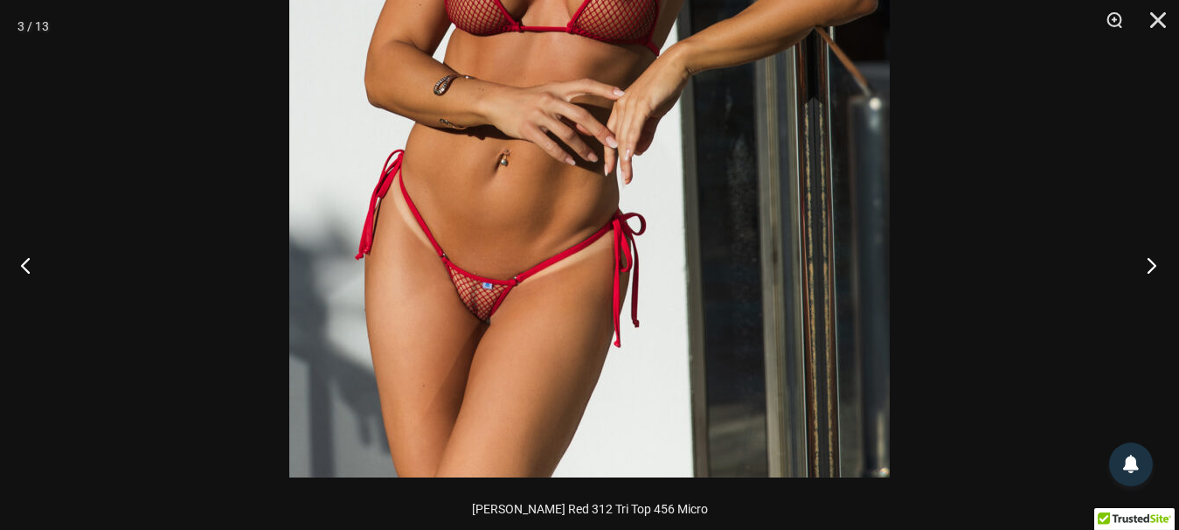
click at [1153, 262] on button "Next" at bounding box center [1146, 264] width 66 height 87
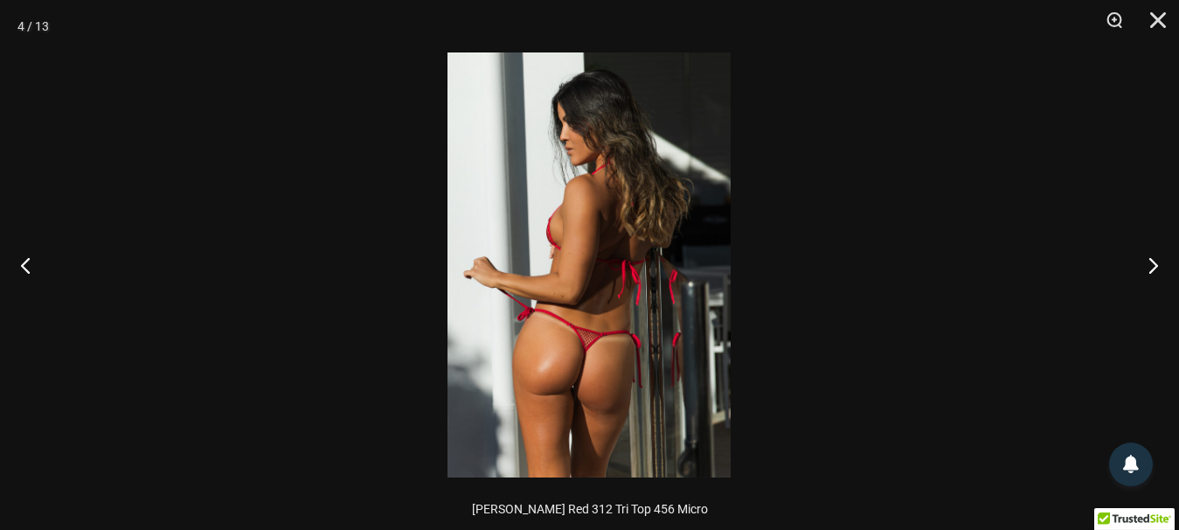
click at [632, 334] on img at bounding box center [588, 264] width 283 height 425
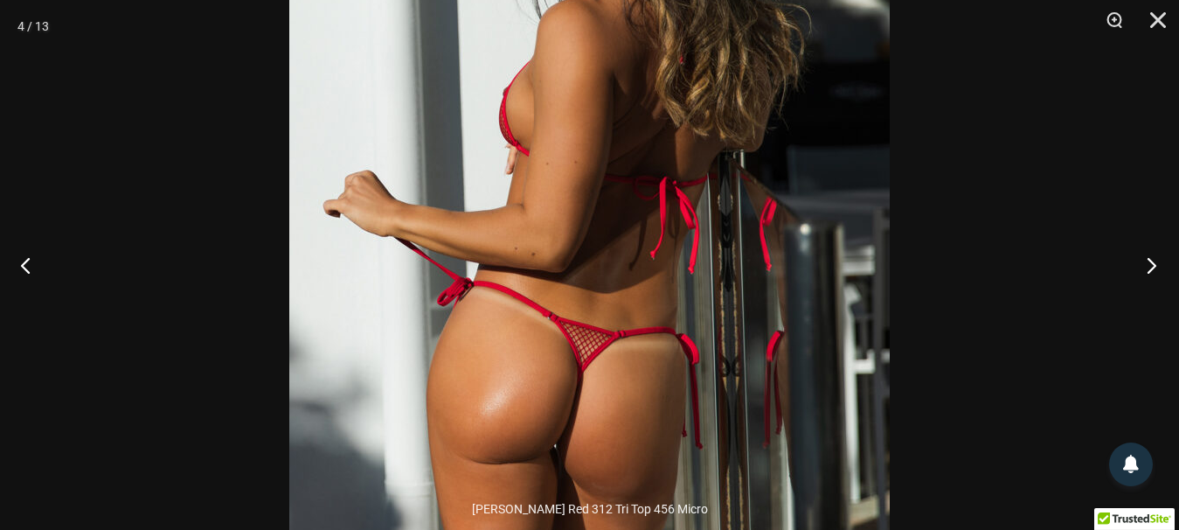
click at [1156, 266] on button "Next" at bounding box center [1146, 264] width 66 height 87
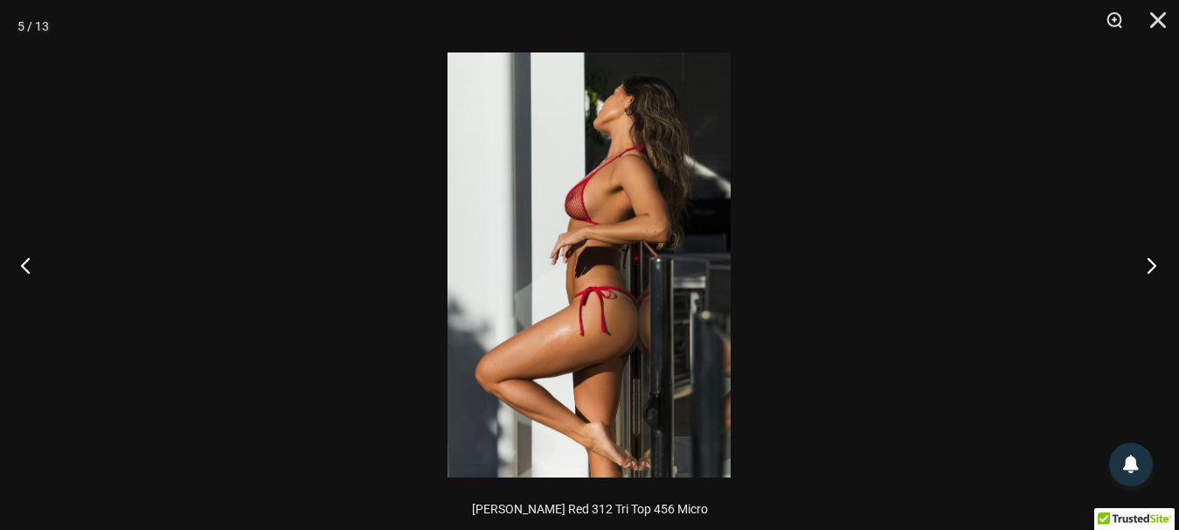
click at [1156, 266] on button "Next" at bounding box center [1146, 264] width 66 height 87
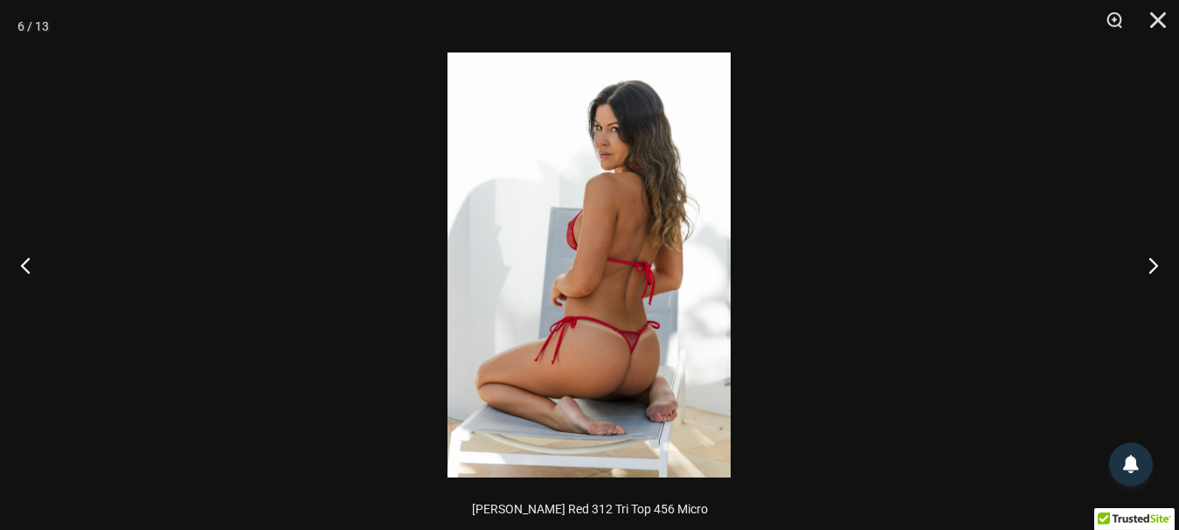
click at [626, 398] on img at bounding box center [588, 264] width 283 height 425
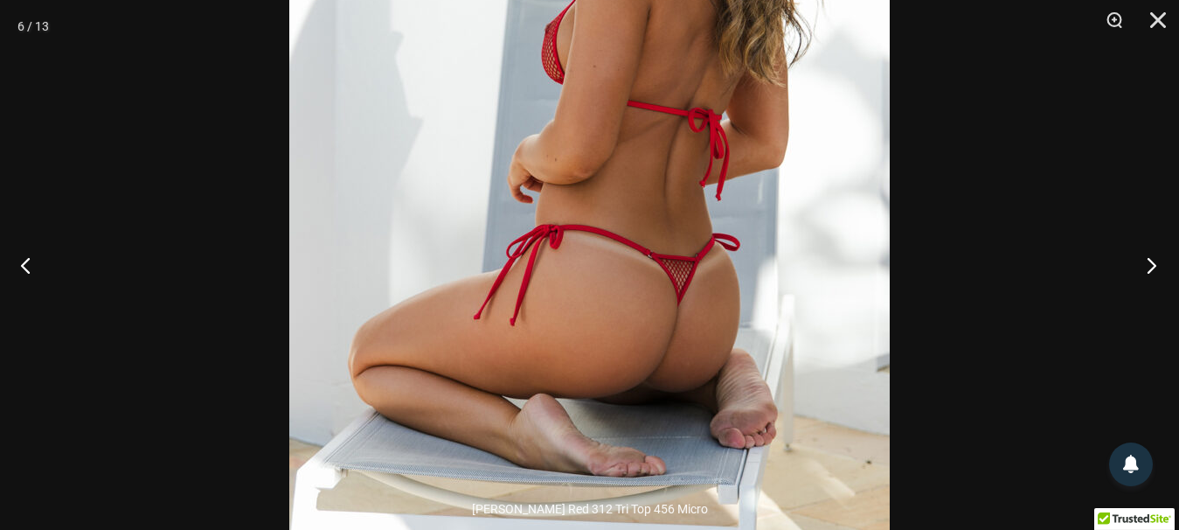
click at [1143, 268] on button "Next" at bounding box center [1146, 264] width 66 height 87
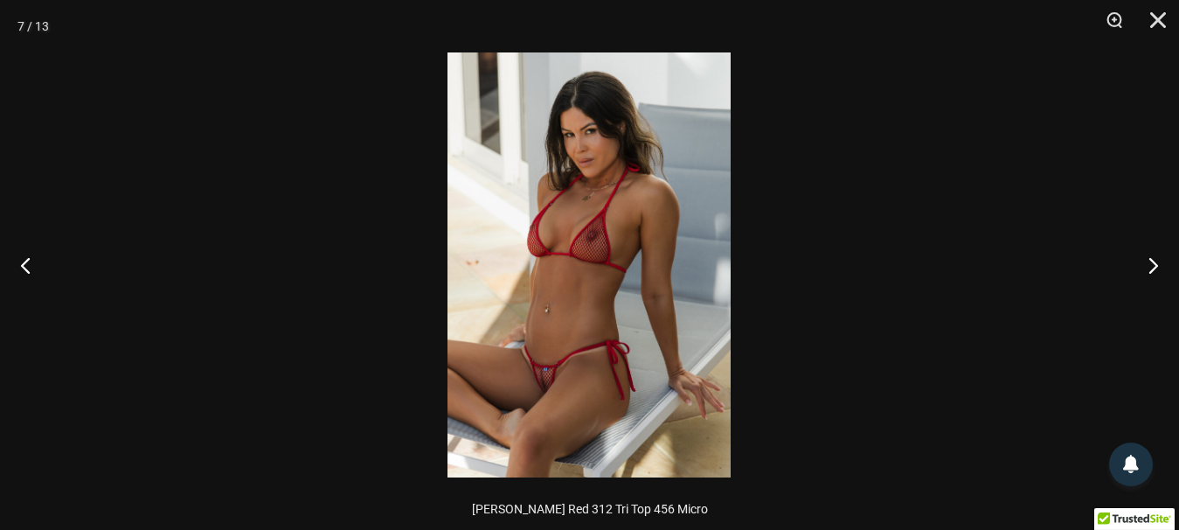
click at [544, 381] on img at bounding box center [588, 264] width 283 height 425
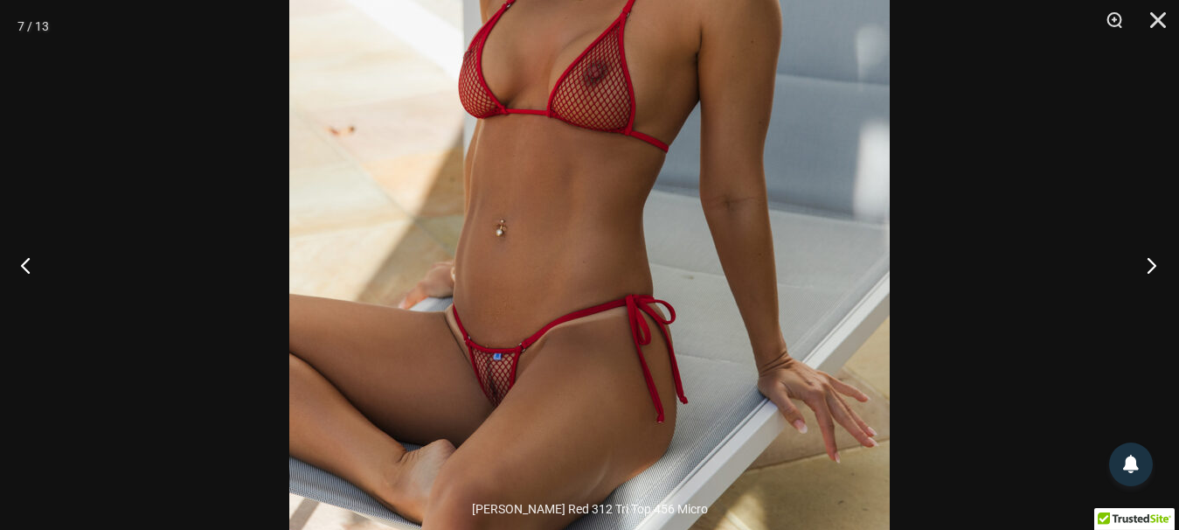
click at [1152, 272] on button "Next" at bounding box center [1146, 264] width 66 height 87
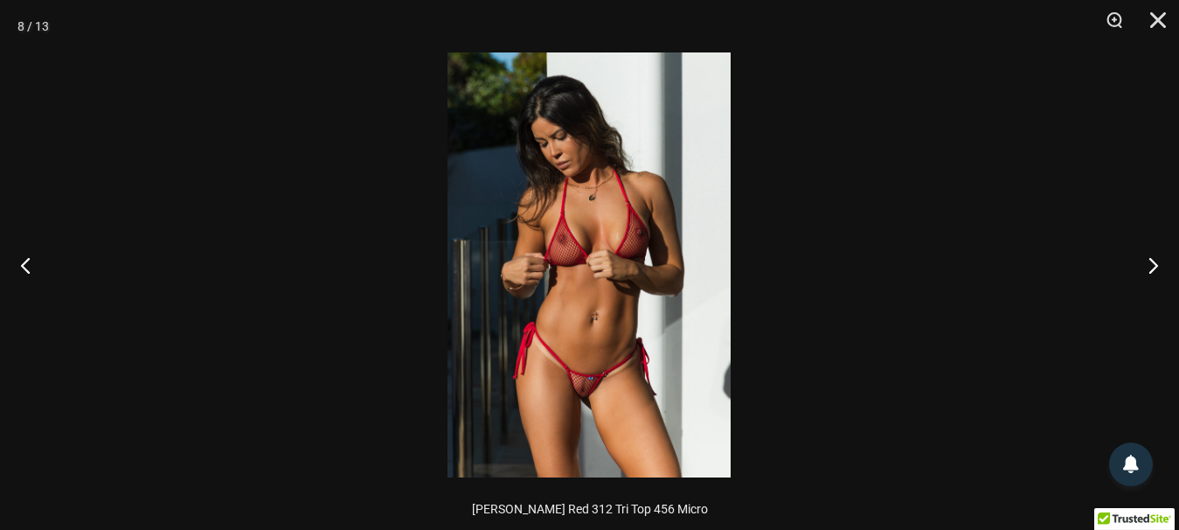
click at [597, 391] on img at bounding box center [588, 264] width 283 height 425
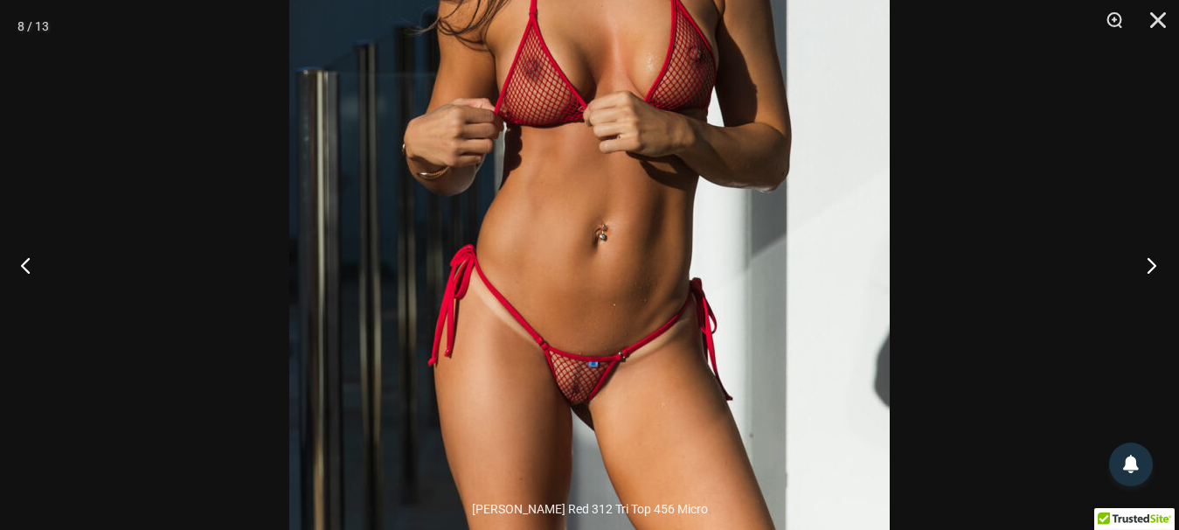
click at [1155, 268] on button "Next" at bounding box center [1146, 264] width 66 height 87
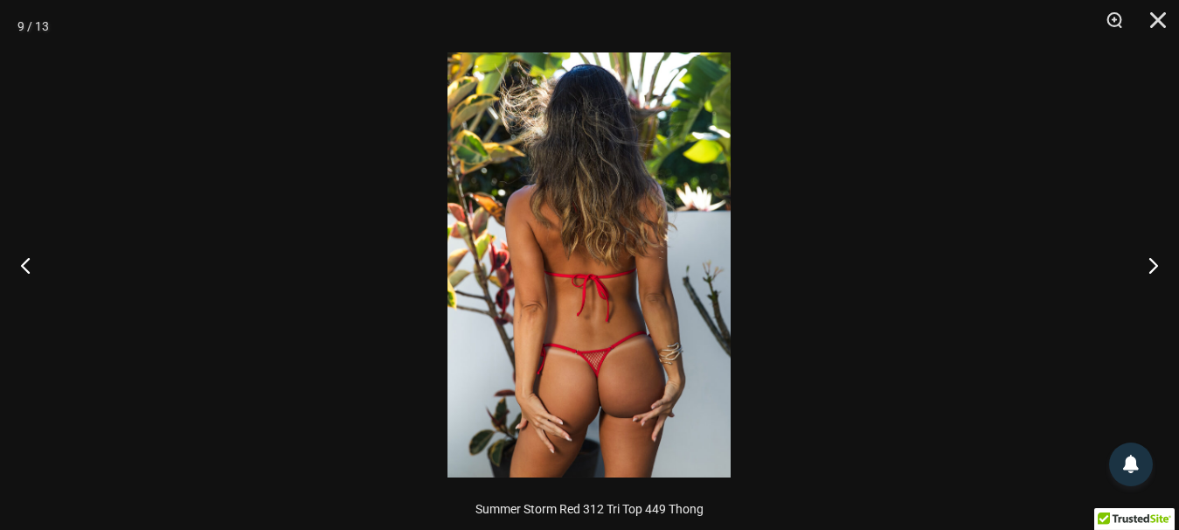
click at [624, 372] on img at bounding box center [588, 264] width 283 height 425
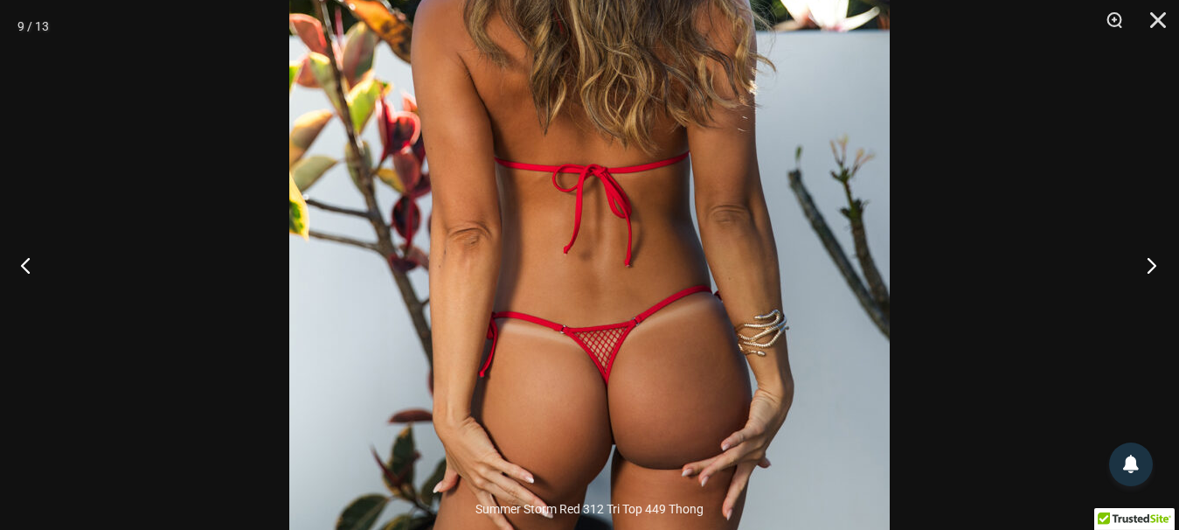
click at [1171, 272] on button "Next" at bounding box center [1146, 264] width 66 height 87
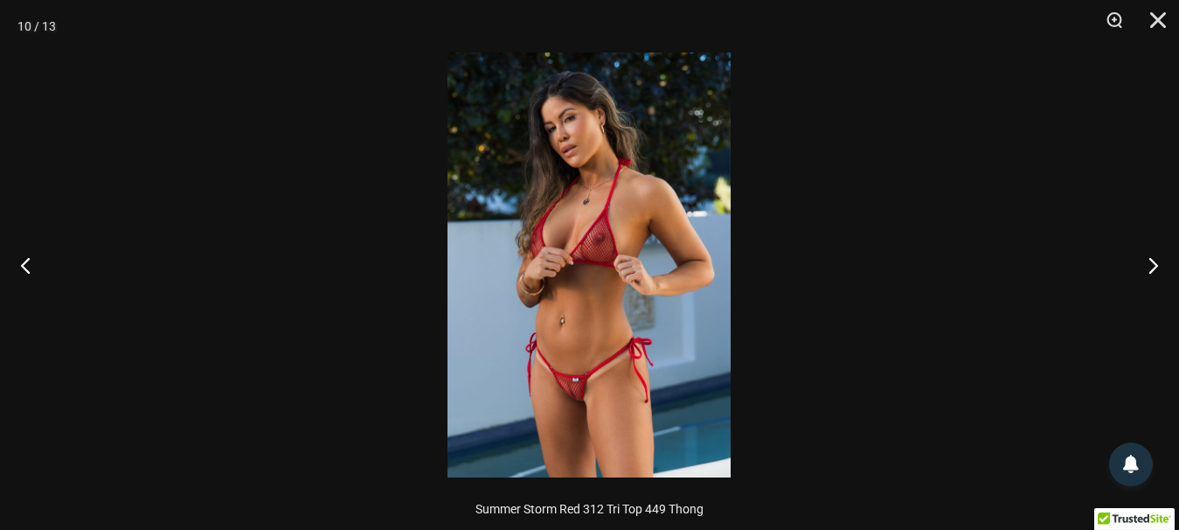
click at [656, 360] on img at bounding box center [588, 264] width 283 height 425
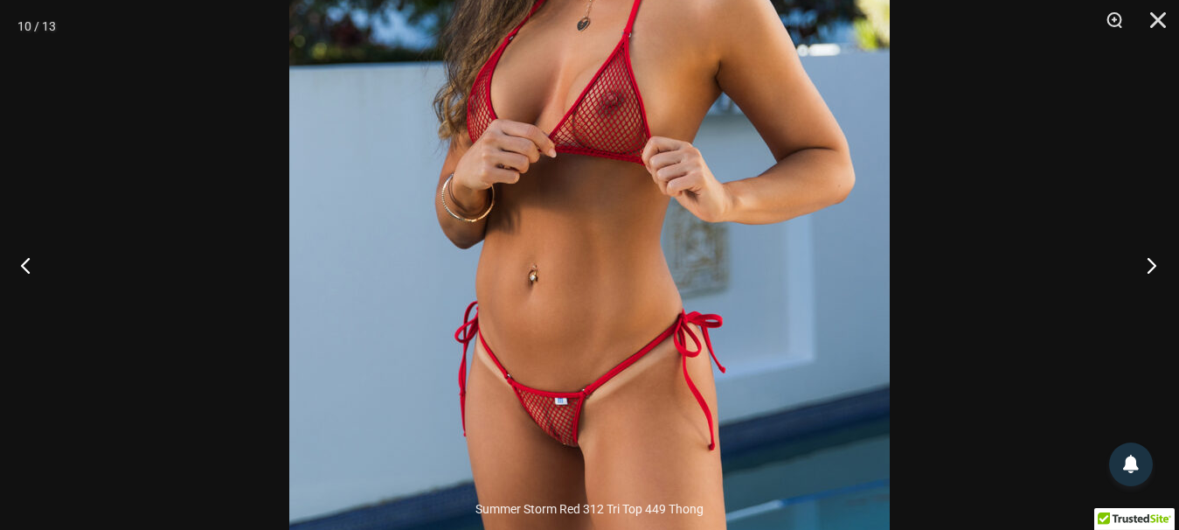
click at [1153, 265] on button "Next" at bounding box center [1146, 264] width 66 height 87
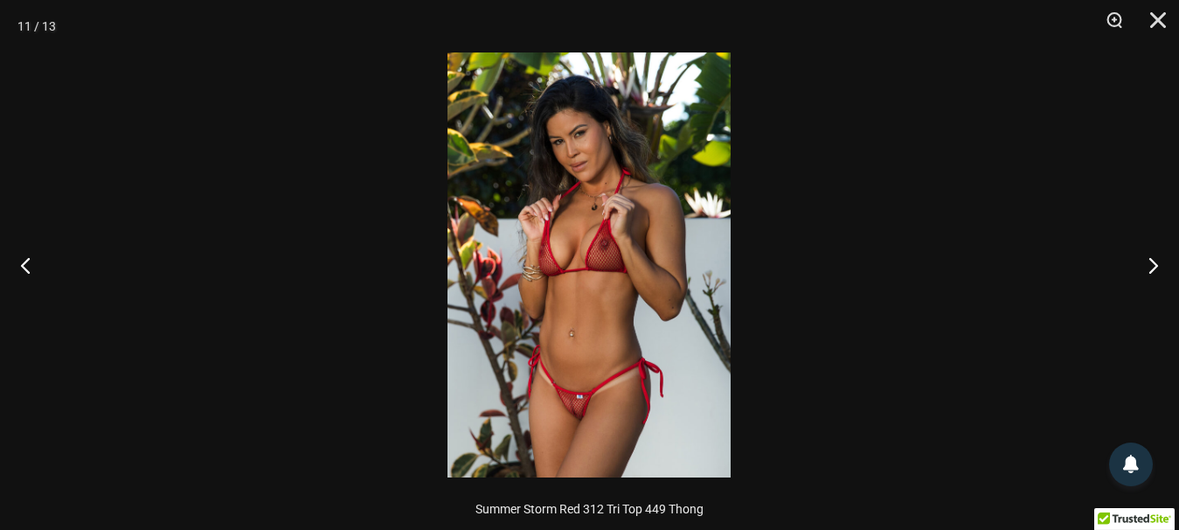
click at [544, 429] on img at bounding box center [588, 264] width 283 height 425
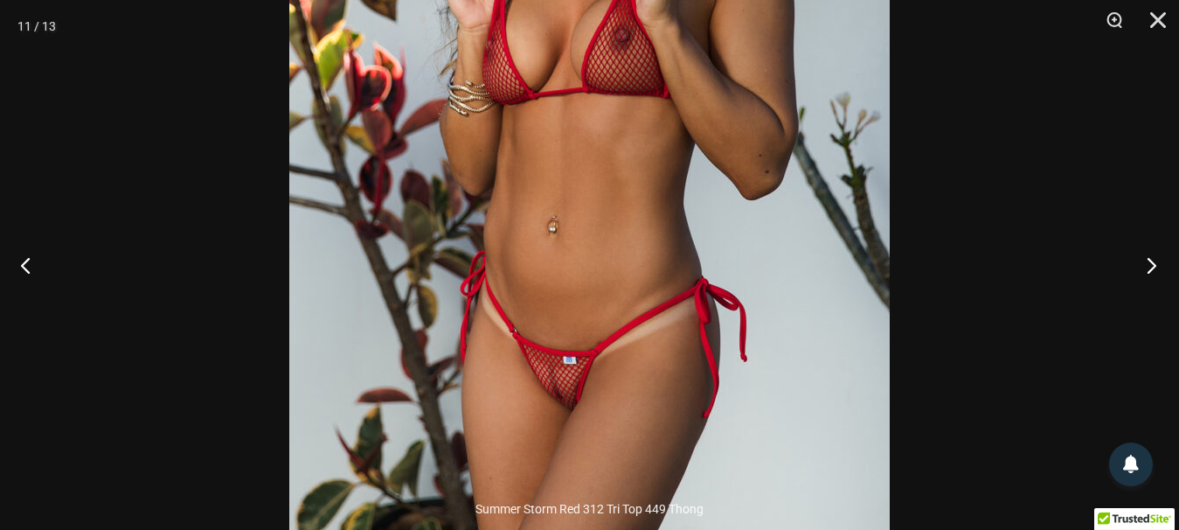
click at [1156, 257] on button "Next" at bounding box center [1146, 264] width 66 height 87
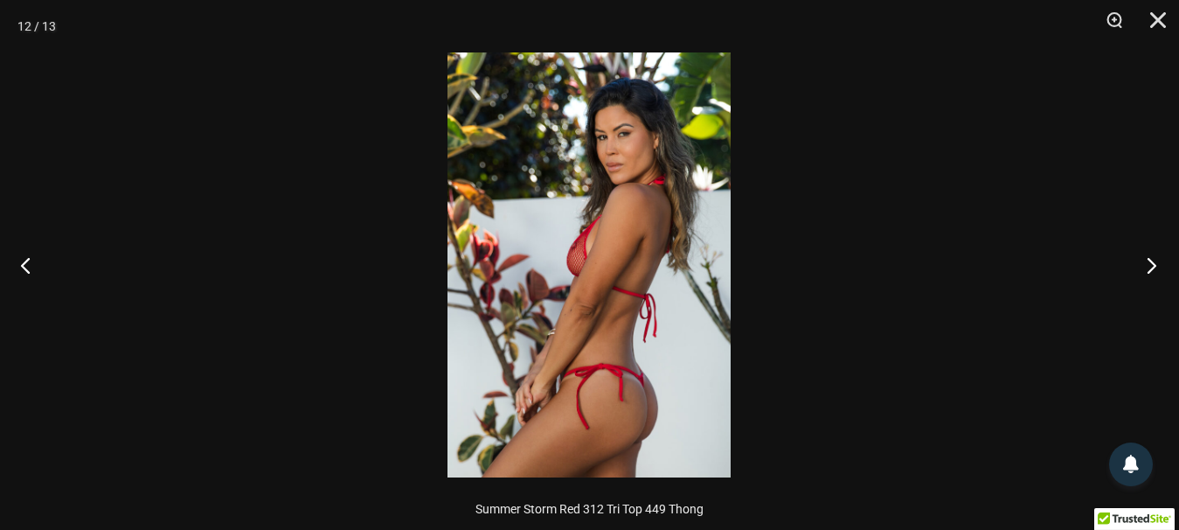
click at [1156, 257] on button "Next" at bounding box center [1146, 264] width 66 height 87
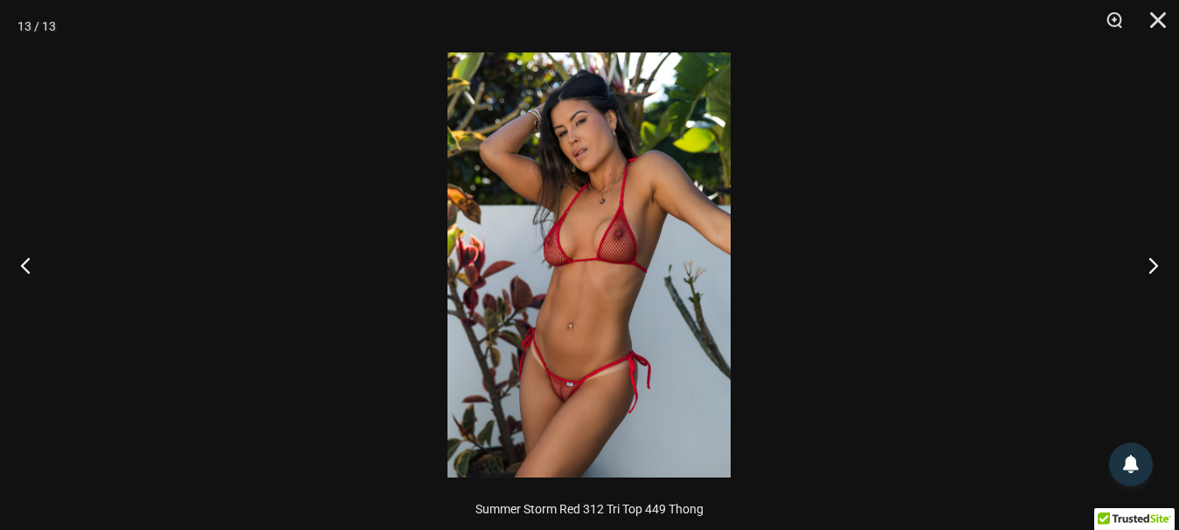
click at [572, 393] on img at bounding box center [588, 264] width 283 height 425
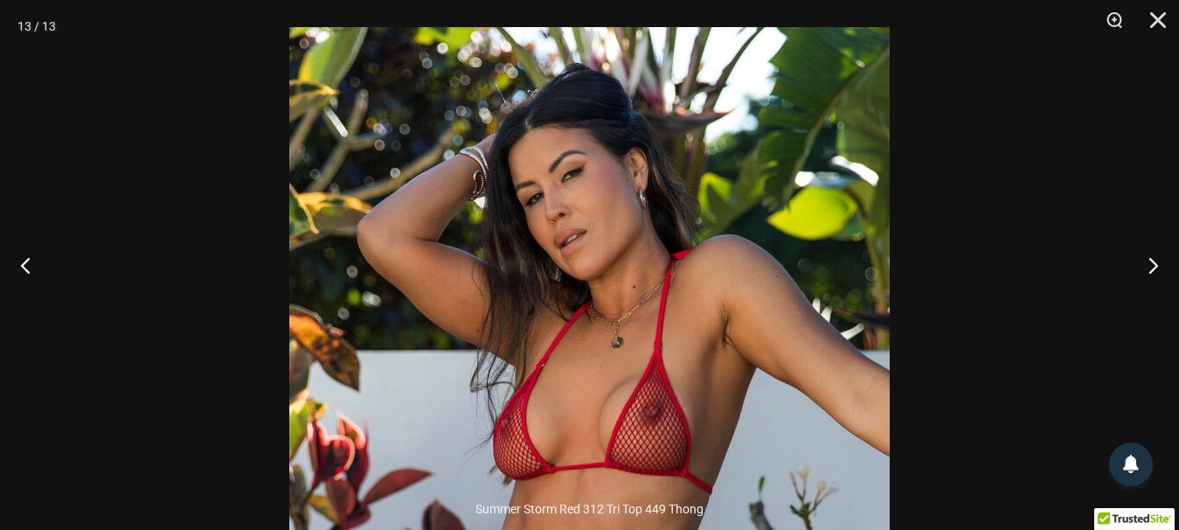
click at [1059, 233] on div at bounding box center [589, 265] width 1179 height 530
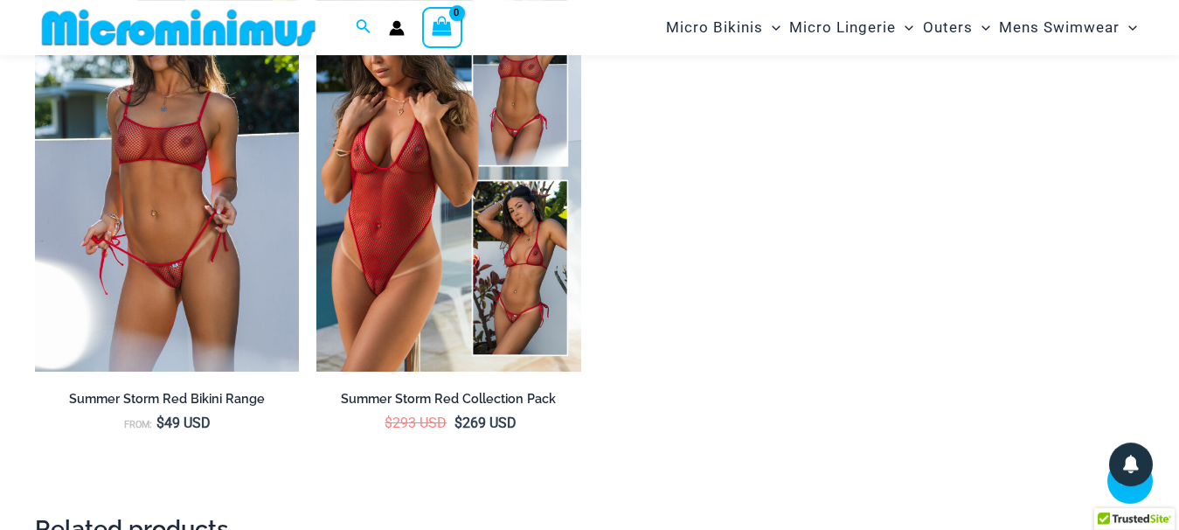
scroll to position [2569, 0]
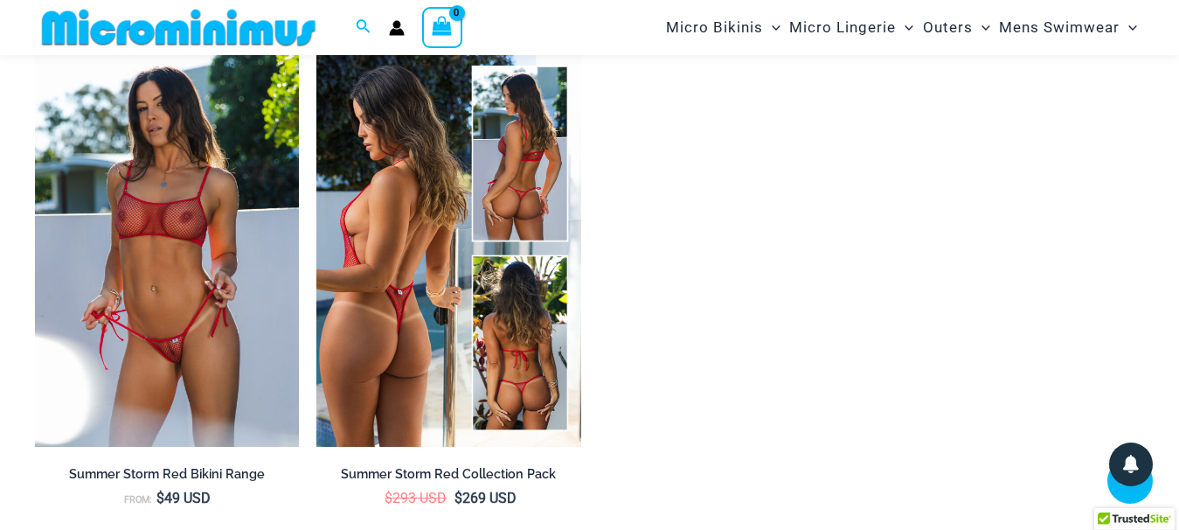
click at [385, 380] on img at bounding box center [448, 249] width 264 height 396
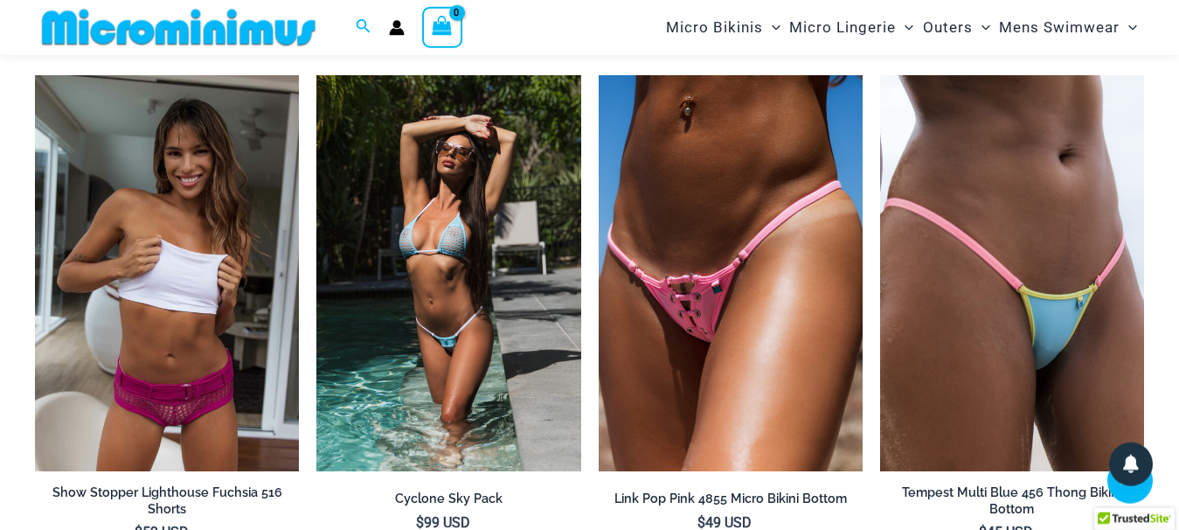
scroll to position [3282, 0]
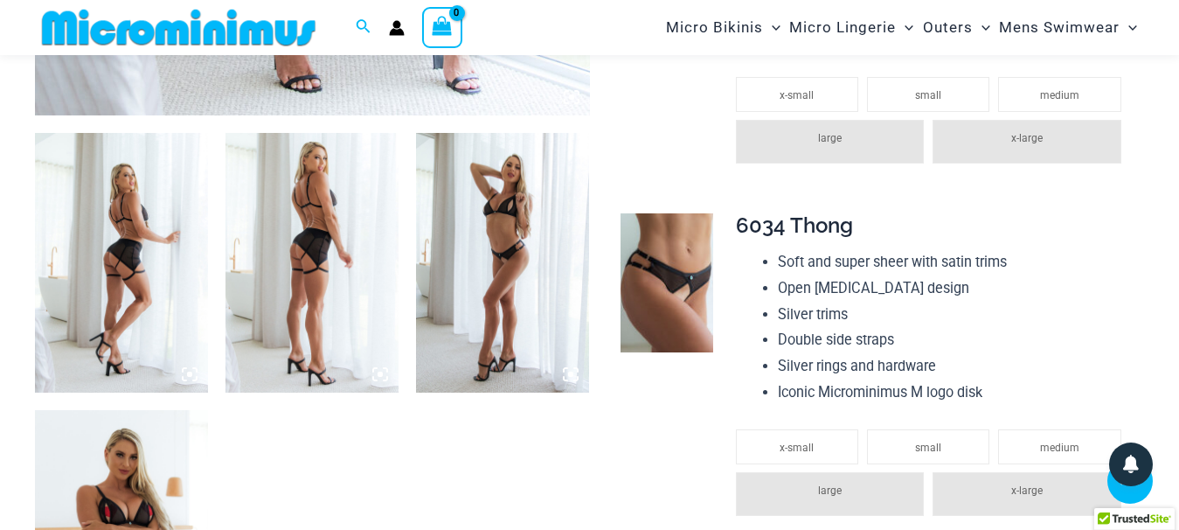
scroll to position [965, 0]
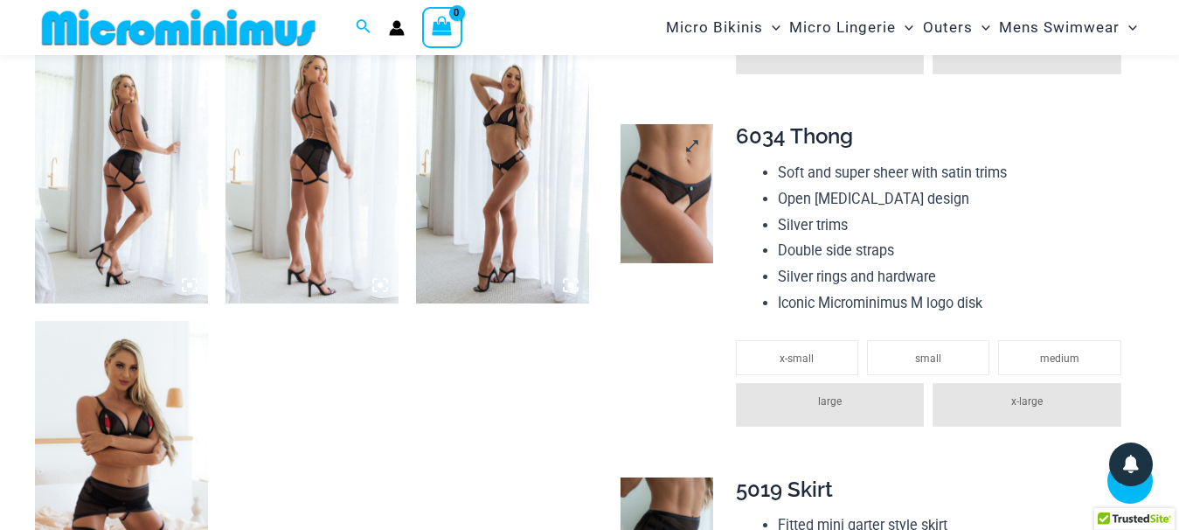
click at [673, 230] on img at bounding box center [666, 193] width 93 height 138
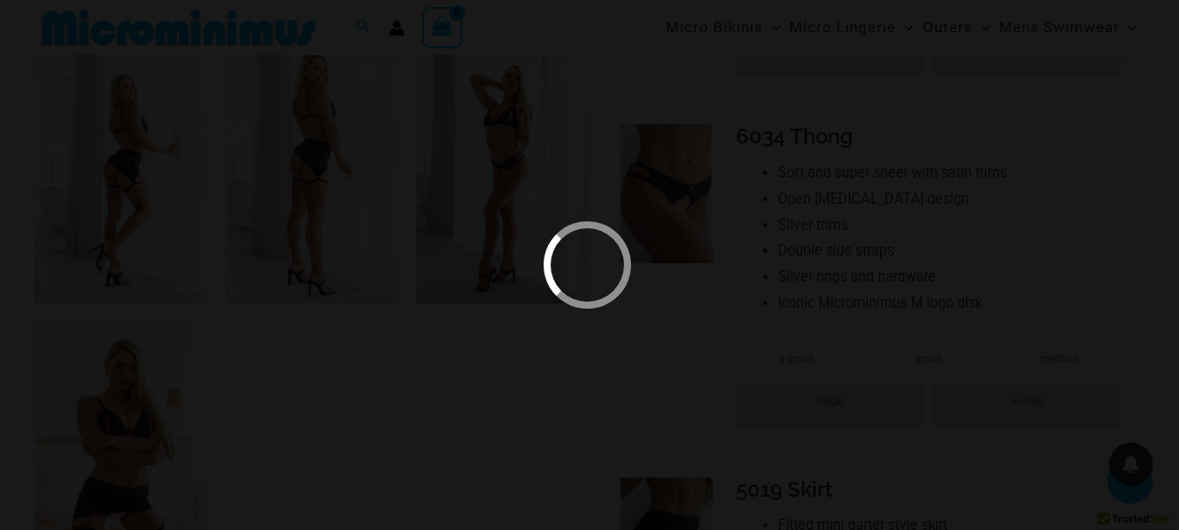
click at [488, 192] on div at bounding box center [589, 265] width 1179 height 530
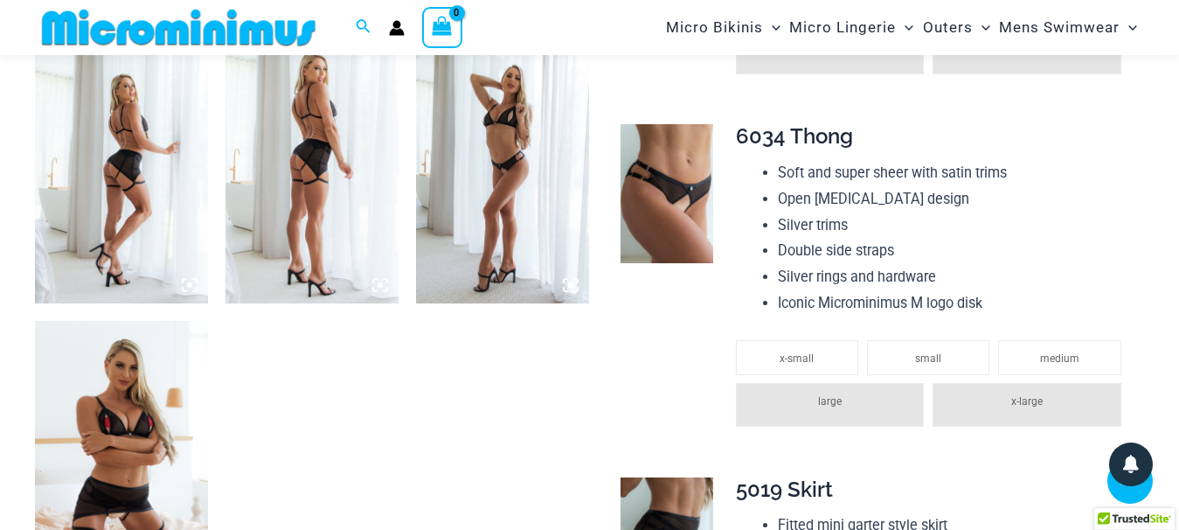
click at [503, 189] on img at bounding box center [502, 174] width 173 height 260
click at [571, 290] on div at bounding box center [588, 264] width 283 height 425
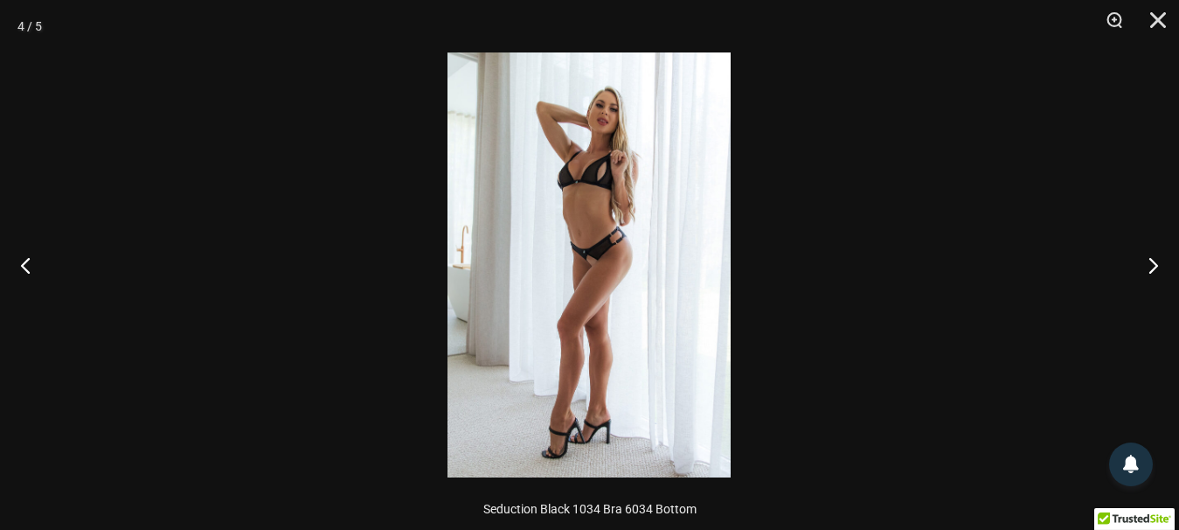
click at [611, 296] on img at bounding box center [588, 264] width 283 height 425
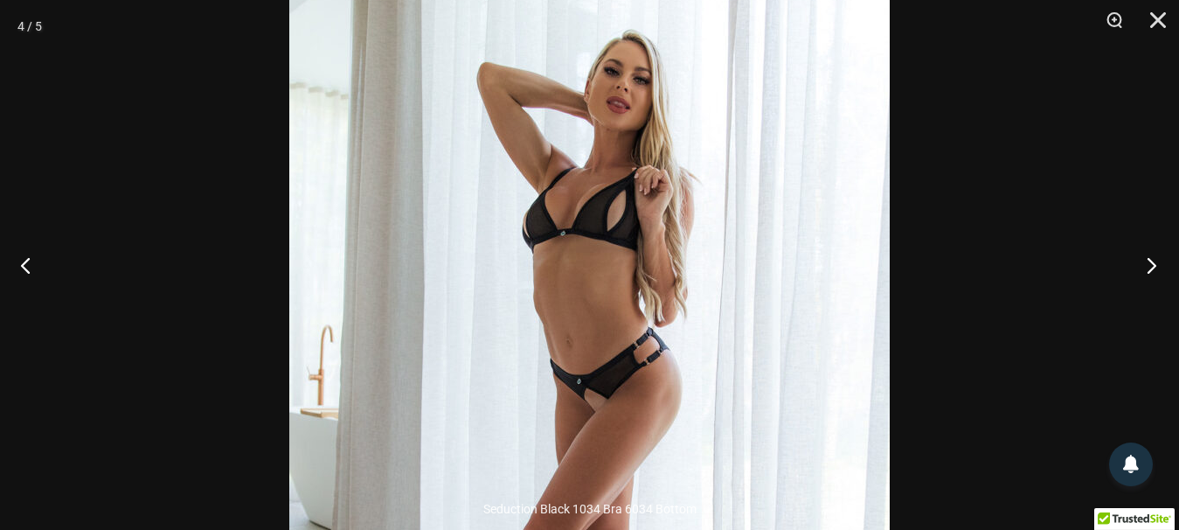
click at [1152, 272] on button "Next" at bounding box center [1146, 264] width 66 height 87
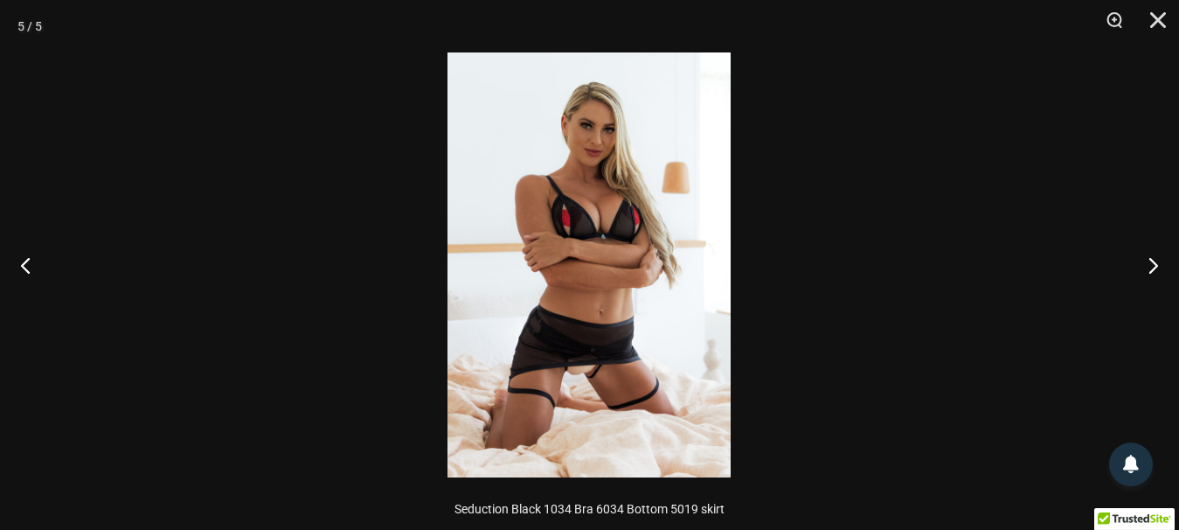
click at [613, 375] on img at bounding box center [588, 264] width 283 height 425
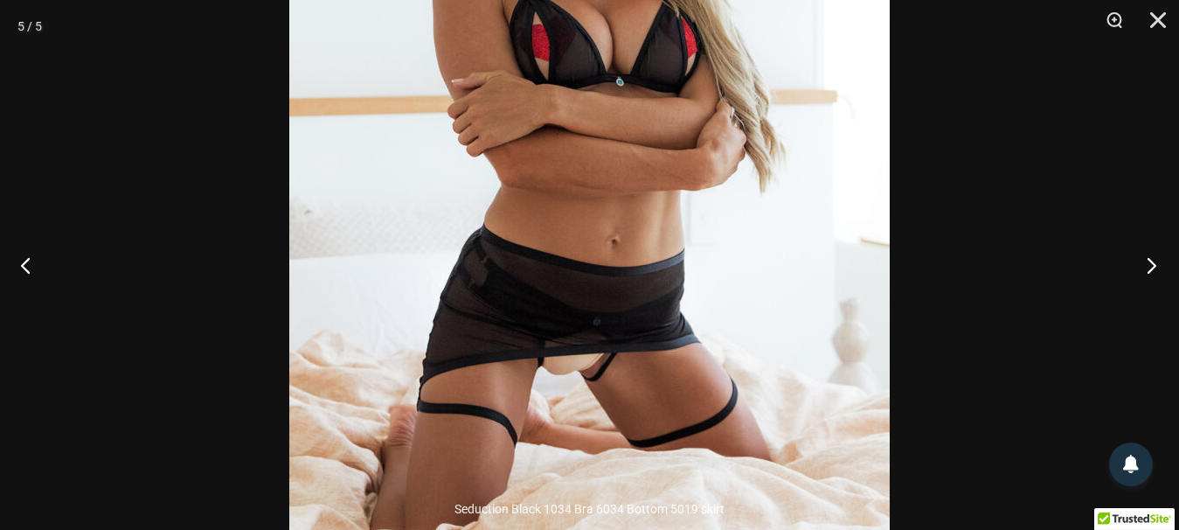
click at [1154, 264] on button "Next" at bounding box center [1146, 264] width 66 height 87
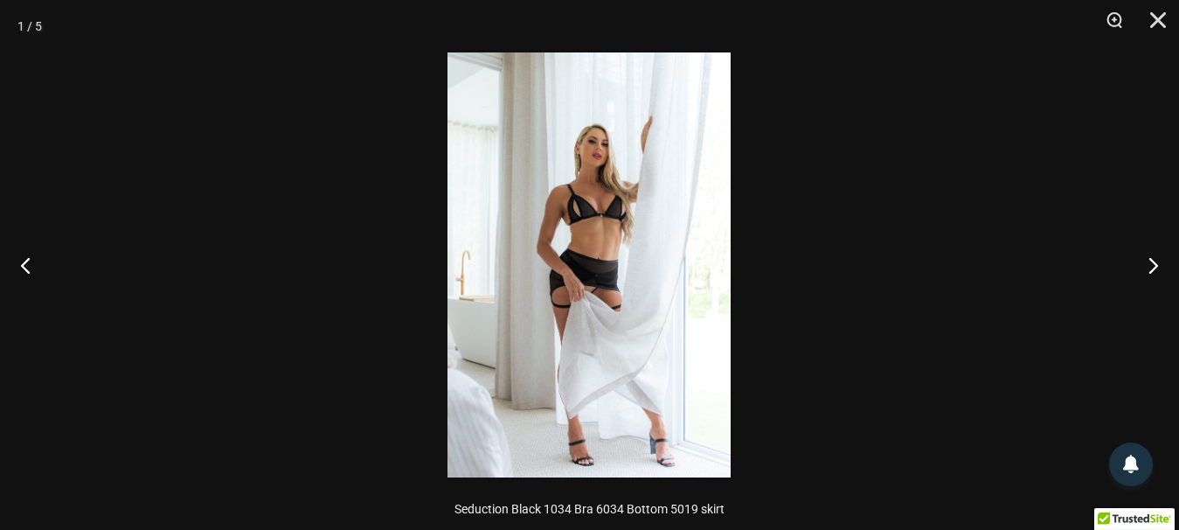
click at [599, 281] on img at bounding box center [588, 264] width 283 height 425
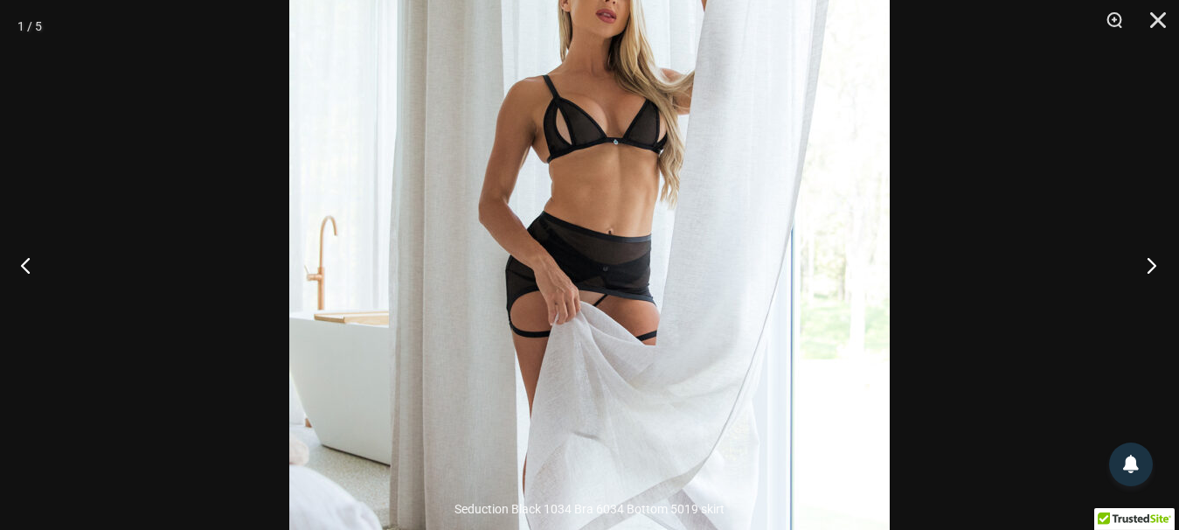
click at [1156, 257] on button "Next" at bounding box center [1146, 264] width 66 height 87
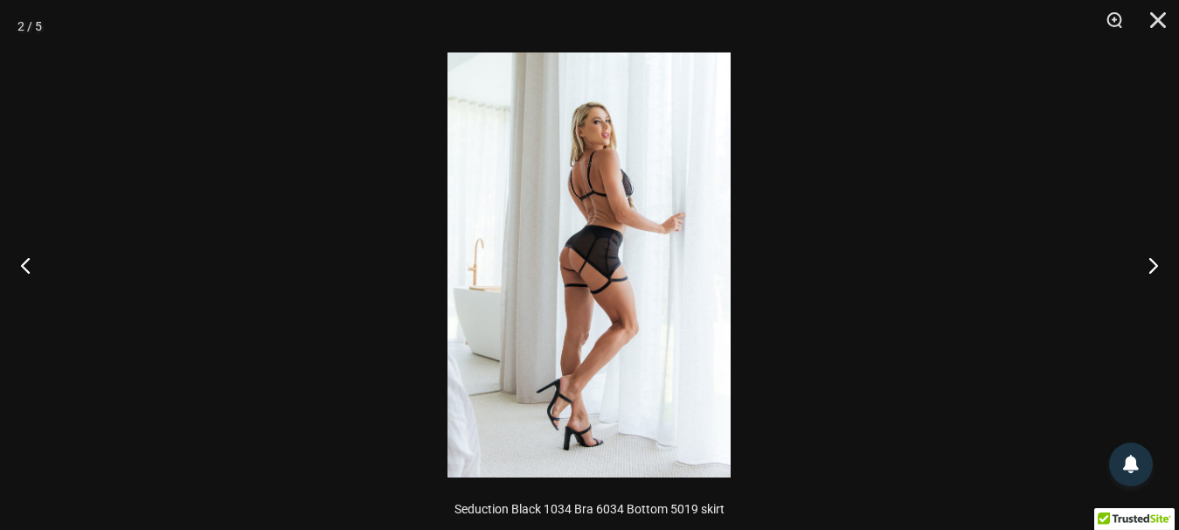
click at [636, 239] on img at bounding box center [588, 264] width 283 height 425
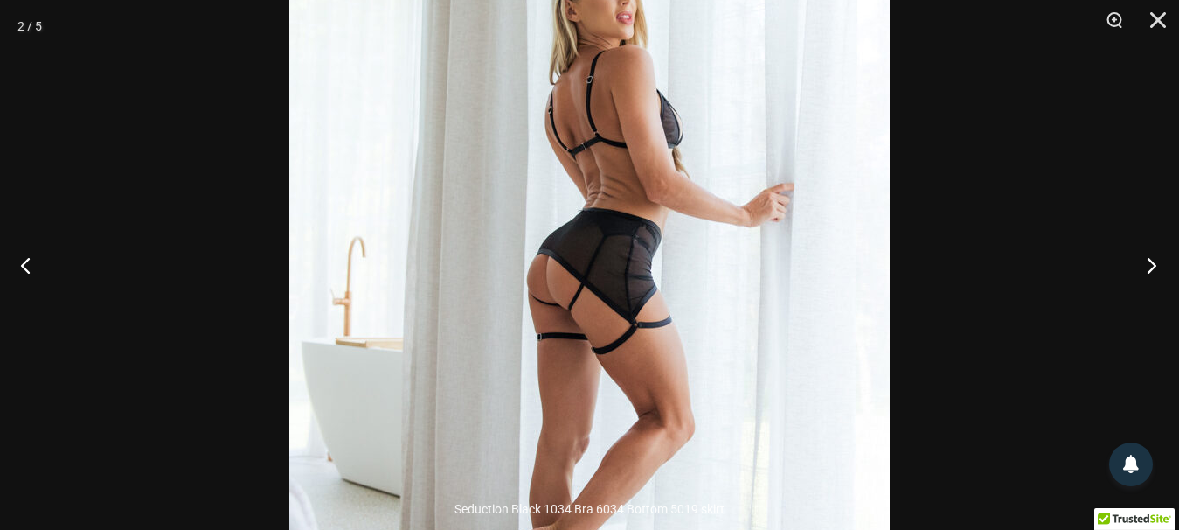
click at [1156, 265] on button "Next" at bounding box center [1146, 264] width 66 height 87
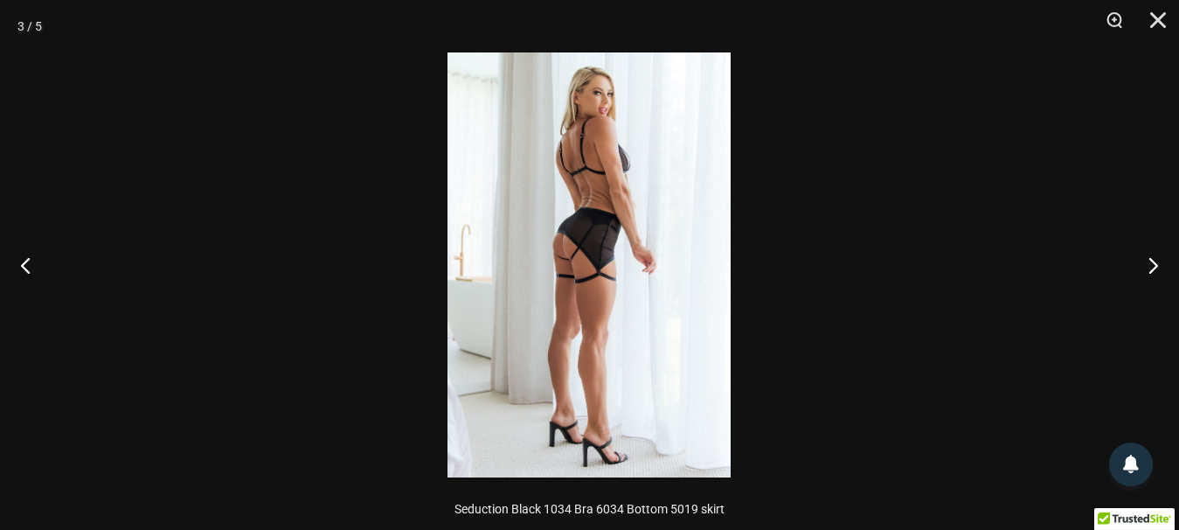
click at [560, 220] on img at bounding box center [588, 264] width 283 height 425
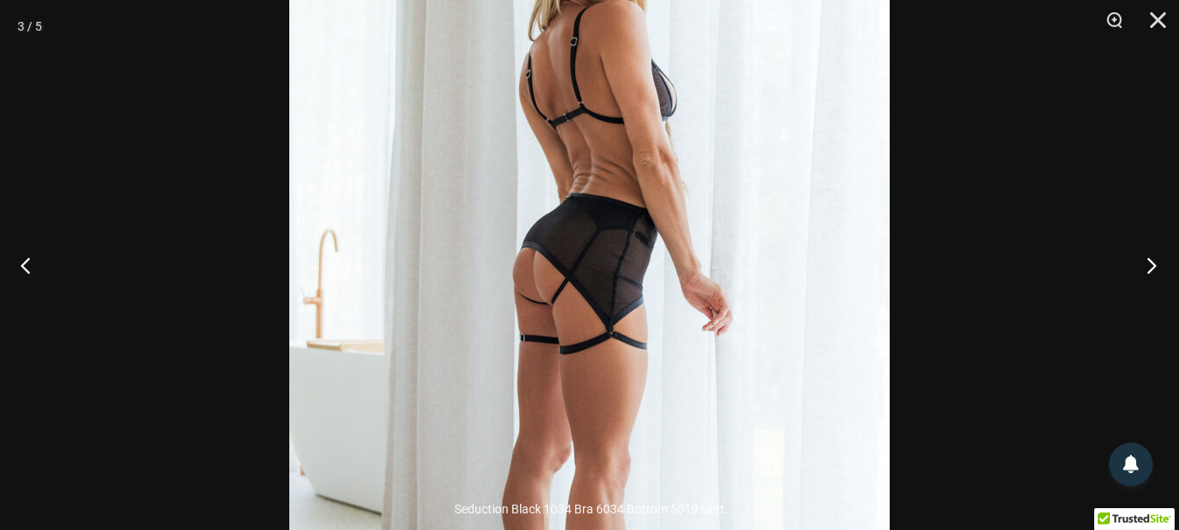
click at [1146, 265] on button "Next" at bounding box center [1146, 264] width 66 height 87
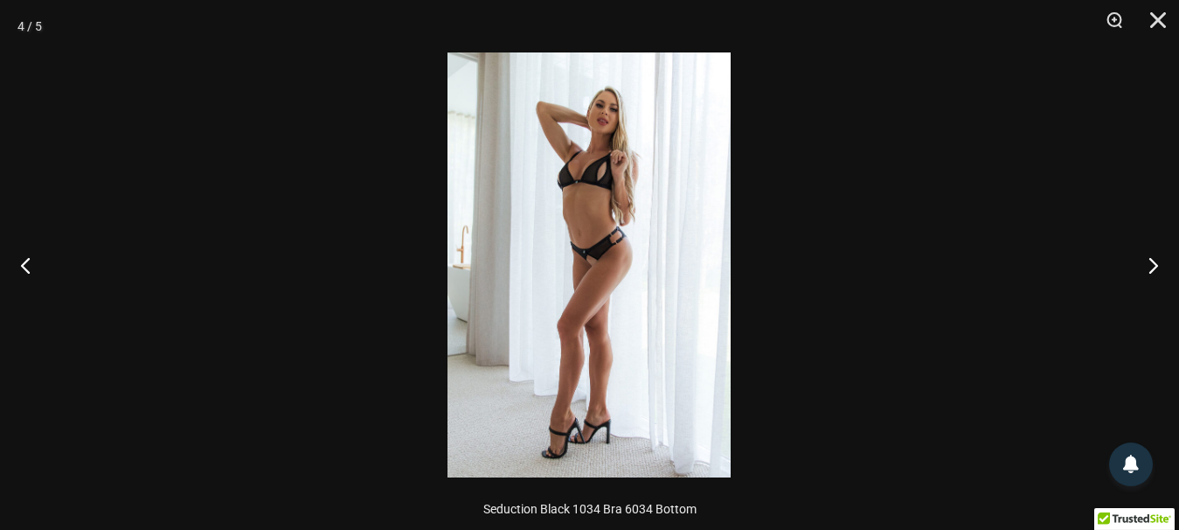
click at [578, 266] on img at bounding box center [588, 264] width 283 height 425
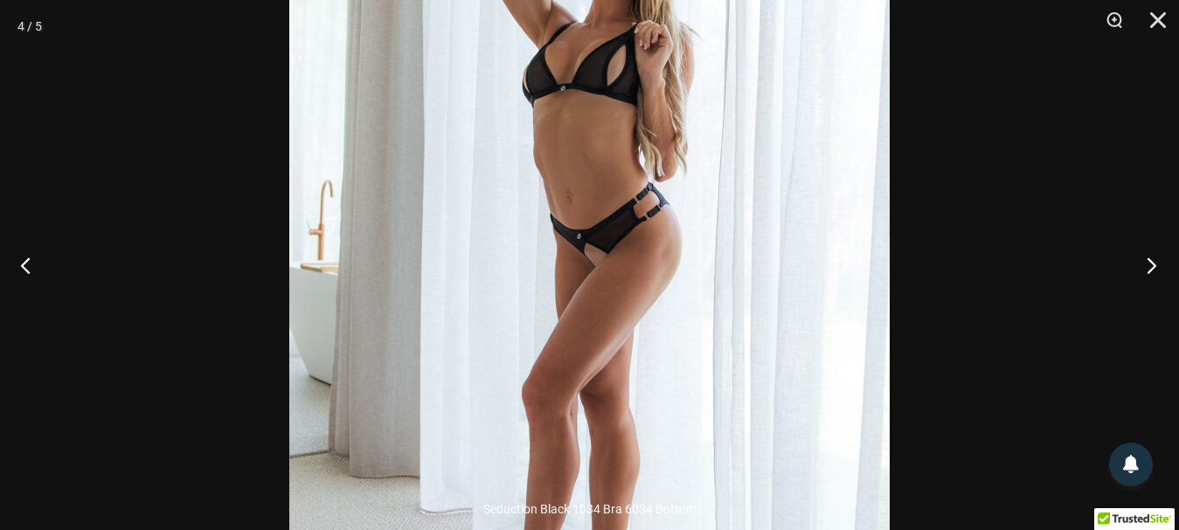
click at [1133, 250] on button "Next" at bounding box center [1146, 264] width 66 height 87
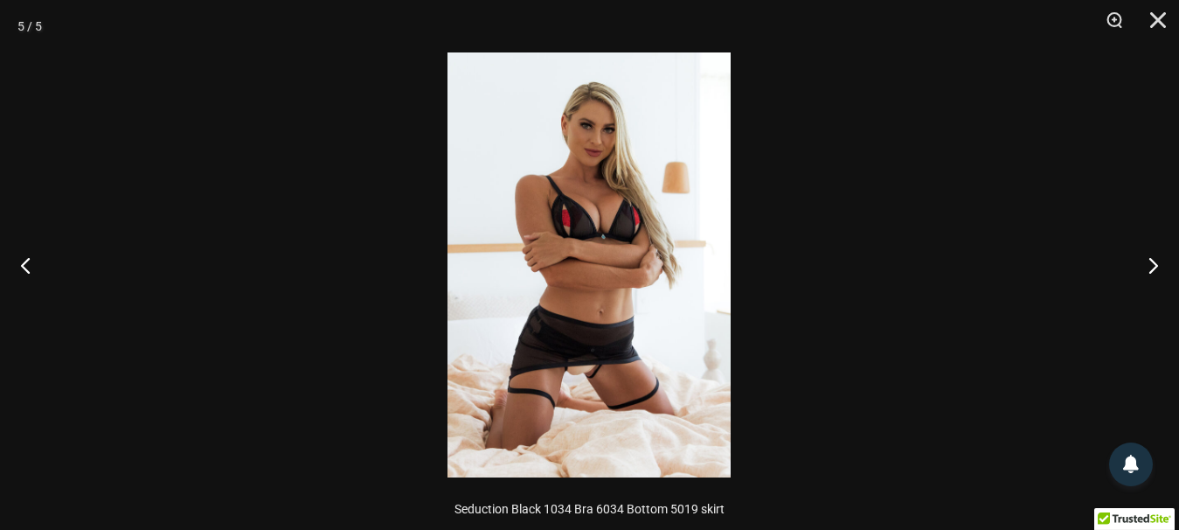
click at [641, 334] on img at bounding box center [588, 264] width 283 height 425
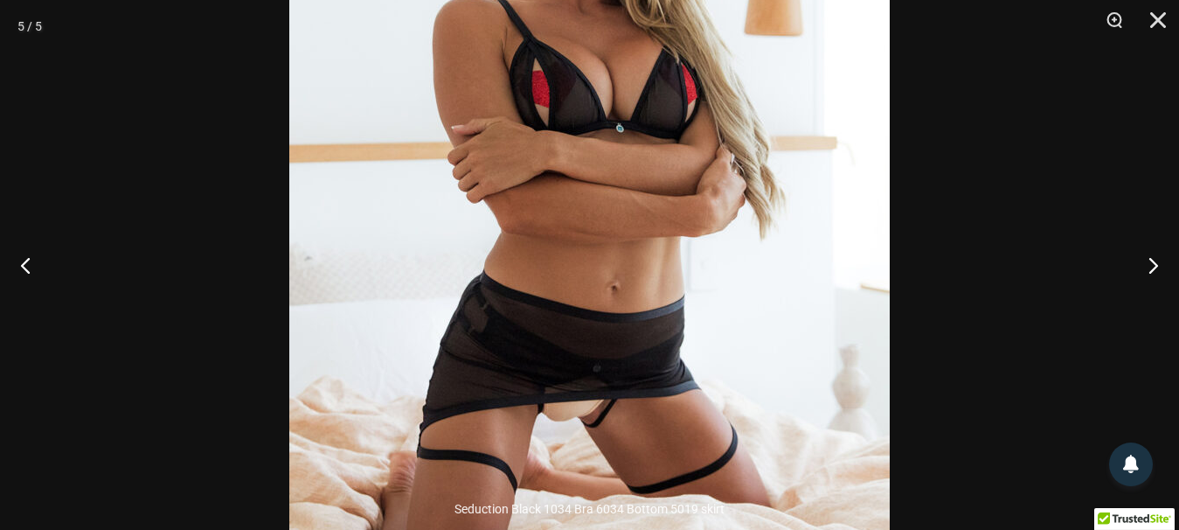
click at [966, 303] on div at bounding box center [589, 265] width 1179 height 530
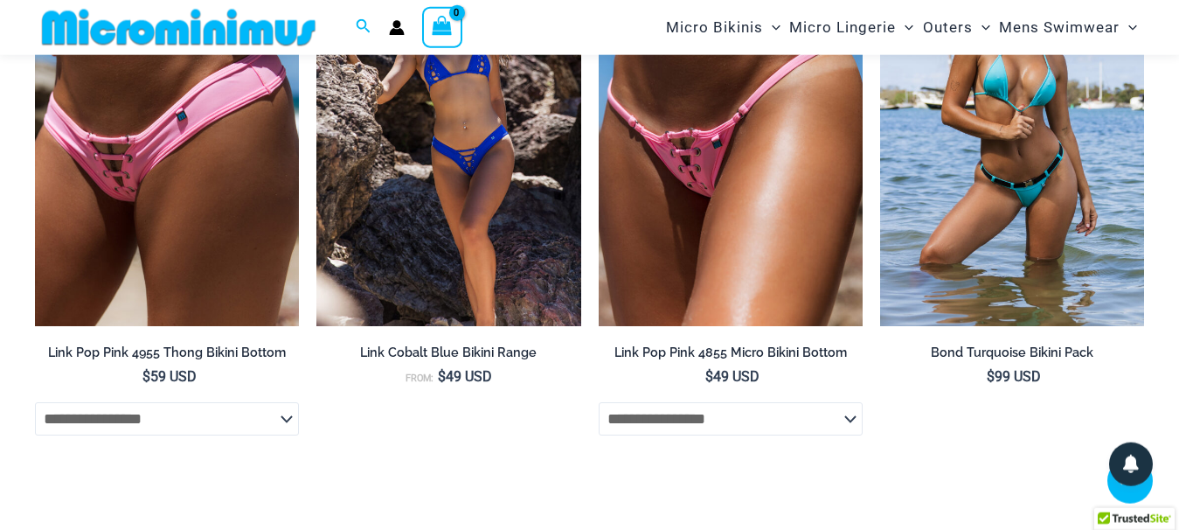
scroll to position [5154, 0]
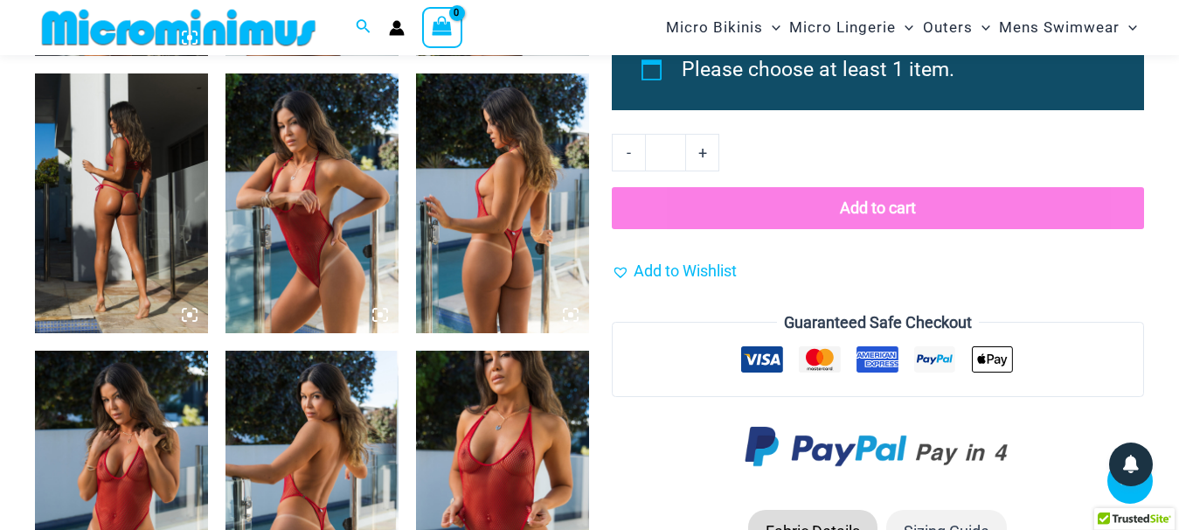
scroll to position [1410, 0]
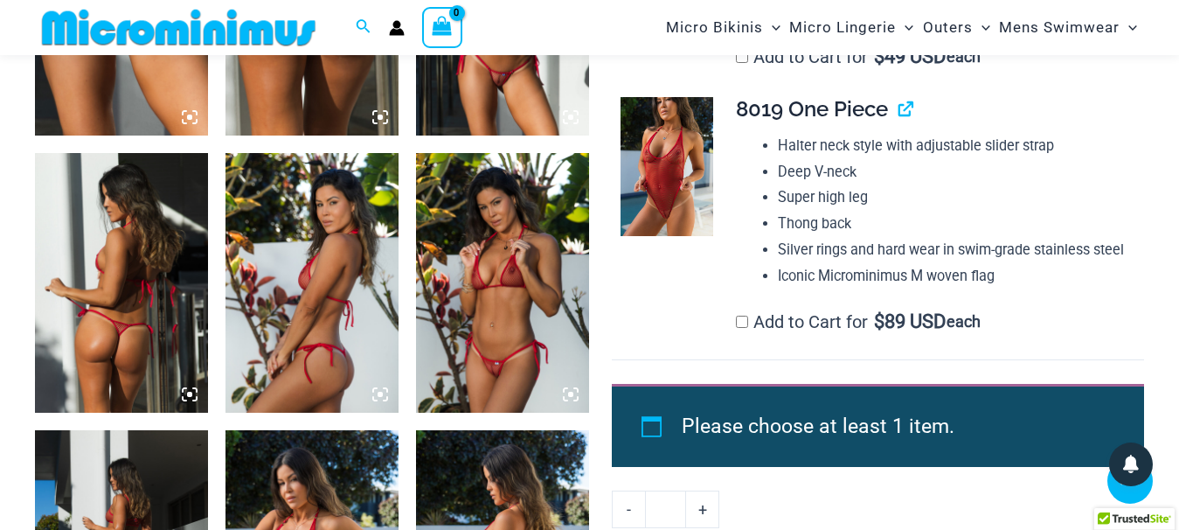
click at [315, 135] on img at bounding box center [311, 5] width 173 height 260
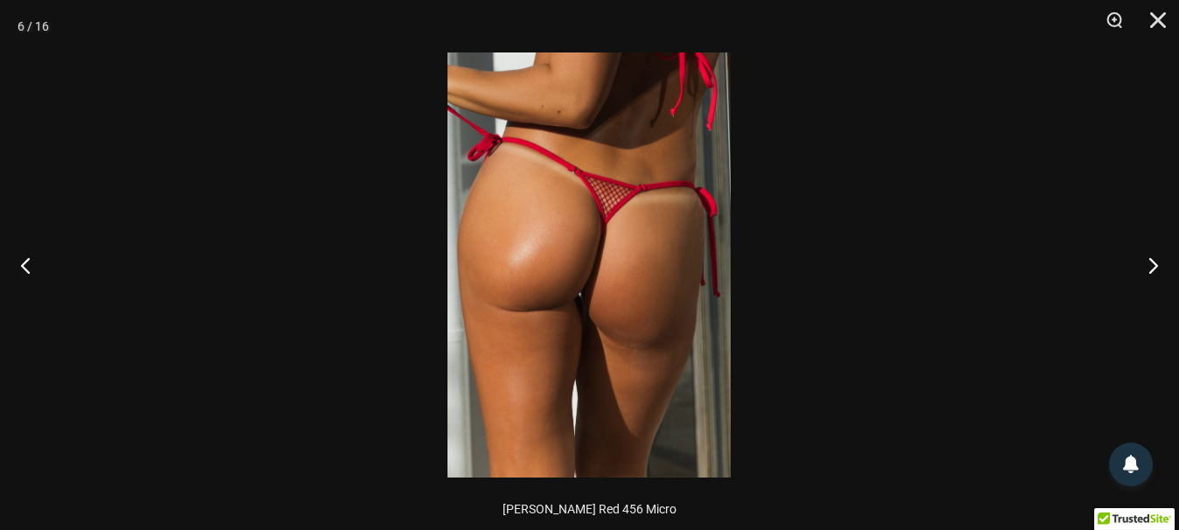
click at [645, 258] on img at bounding box center [588, 264] width 283 height 425
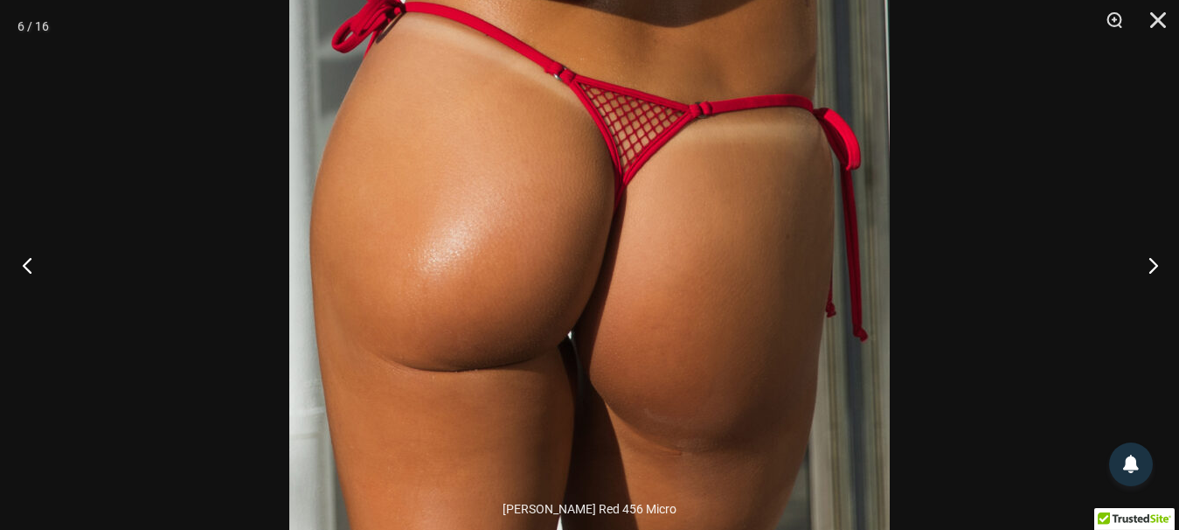
click at [19, 267] on button "Previous" at bounding box center [33, 264] width 66 height 87
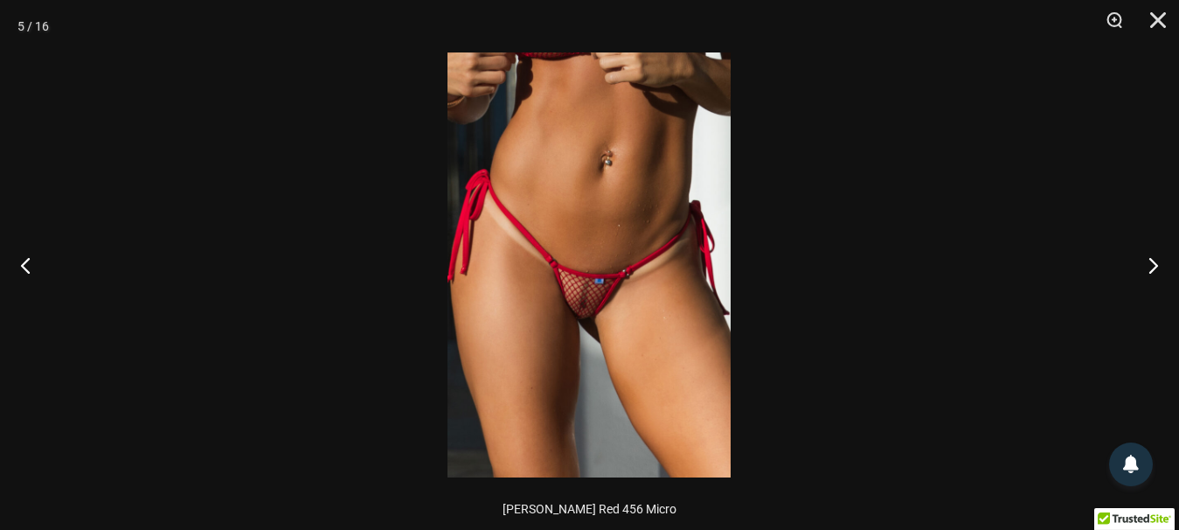
click at [607, 299] on img at bounding box center [588, 264] width 283 height 425
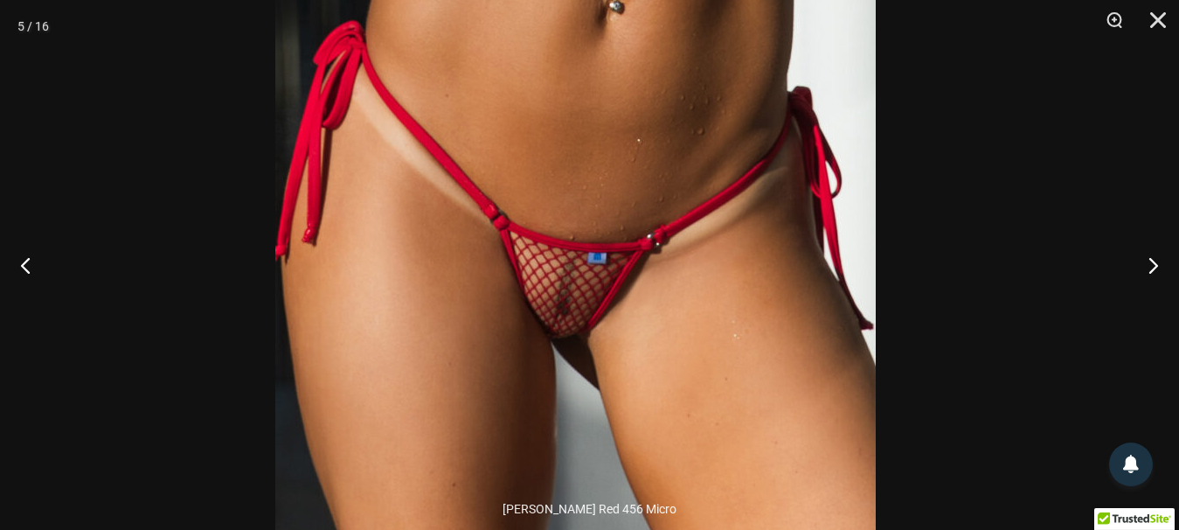
click at [633, 305] on img at bounding box center [575, 224] width 600 height 900
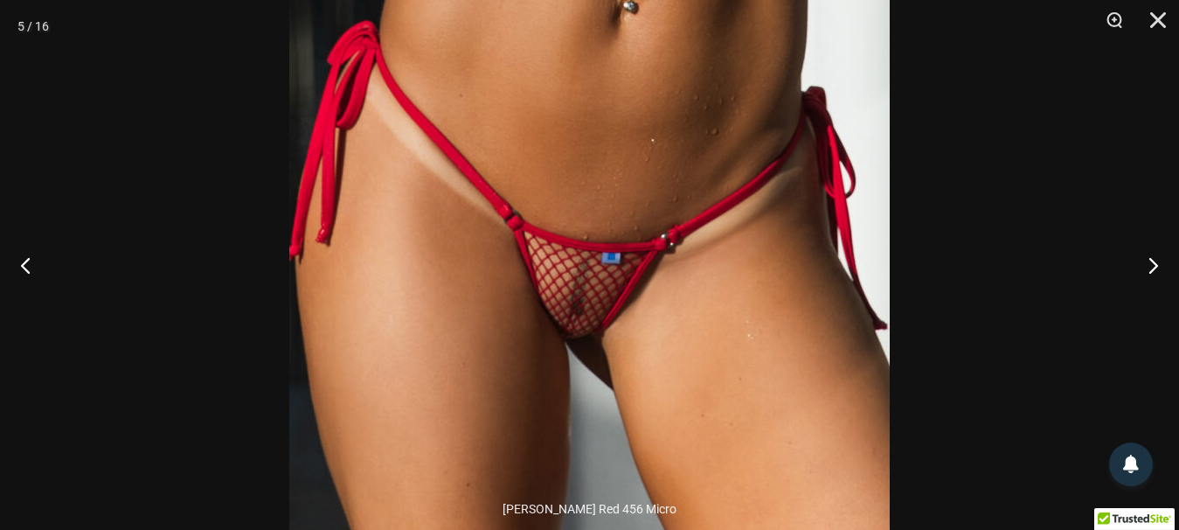
click at [549, 294] on img at bounding box center [589, 224] width 600 height 900
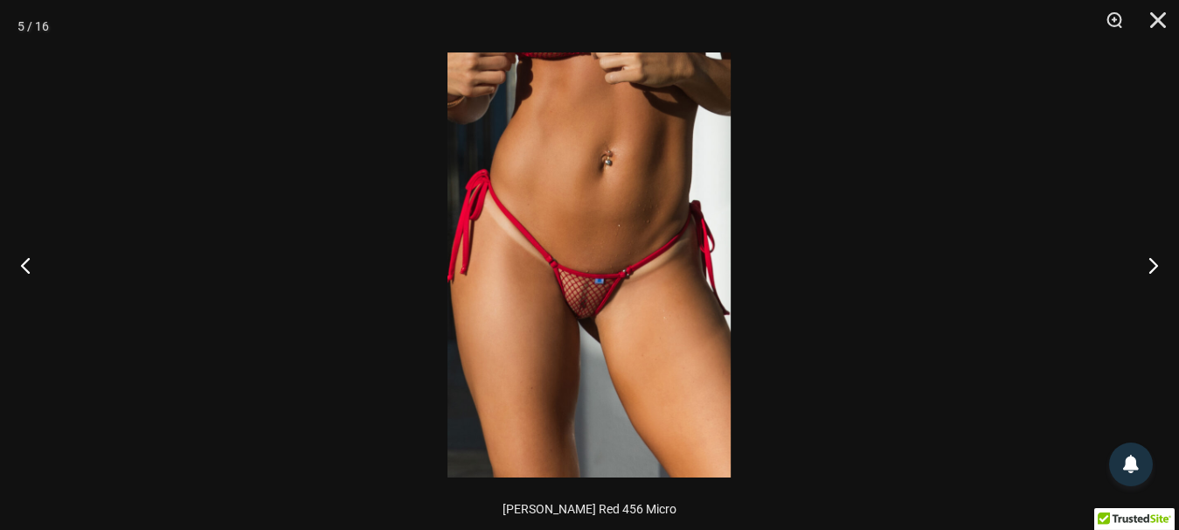
click at [549, 294] on img at bounding box center [588, 264] width 283 height 425
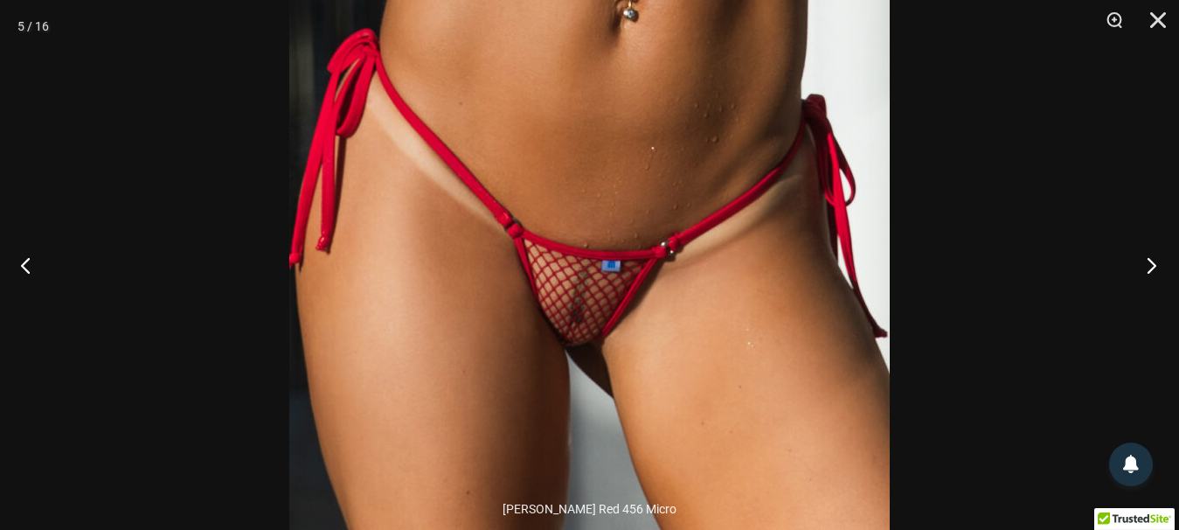
click at [1157, 264] on button "Next" at bounding box center [1146, 264] width 66 height 87
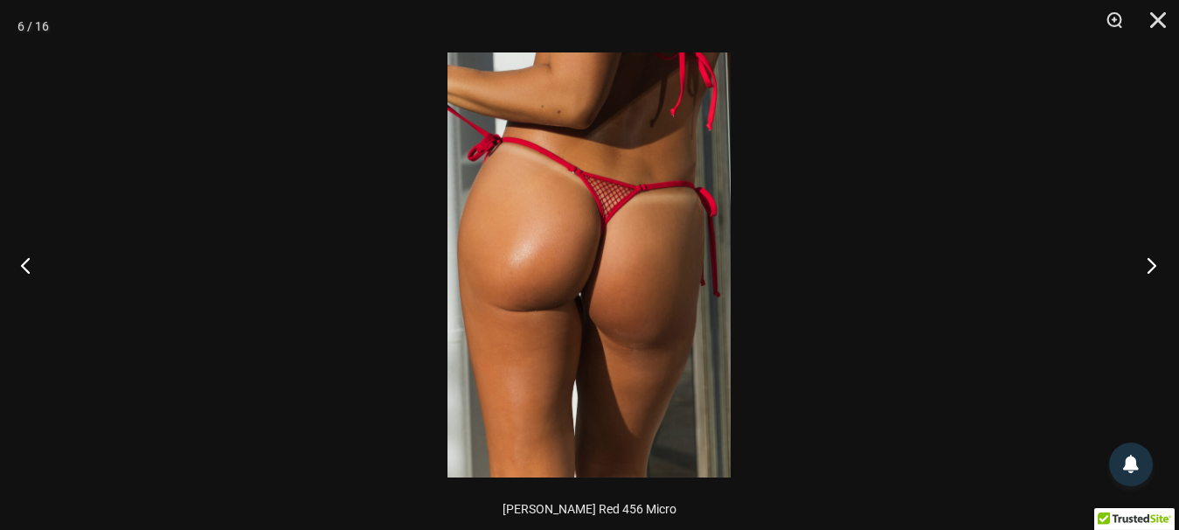
click at [1157, 264] on button "Next" at bounding box center [1146, 264] width 66 height 87
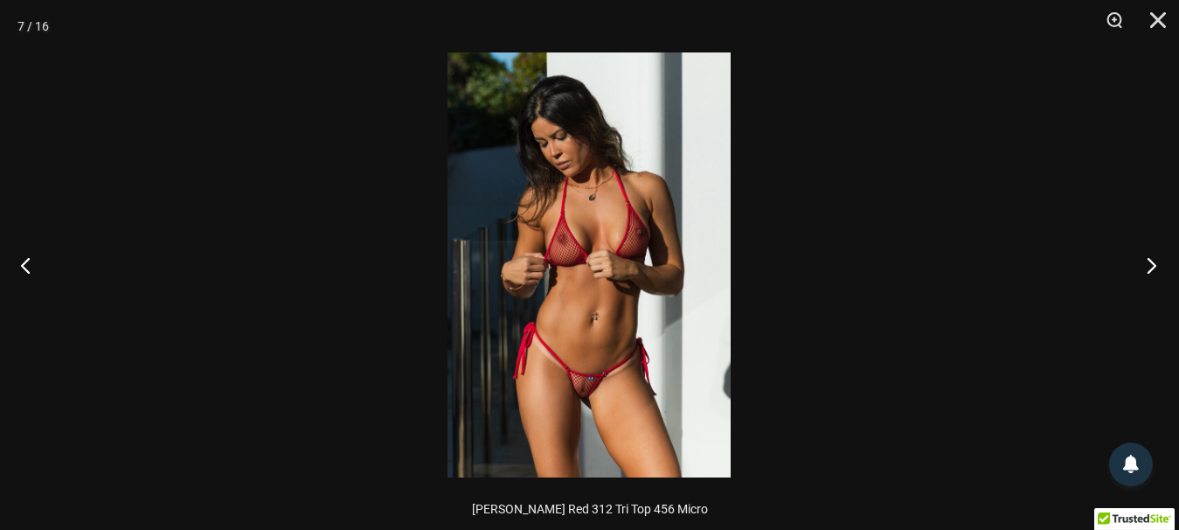
click at [1157, 264] on button "Next" at bounding box center [1146, 264] width 66 height 87
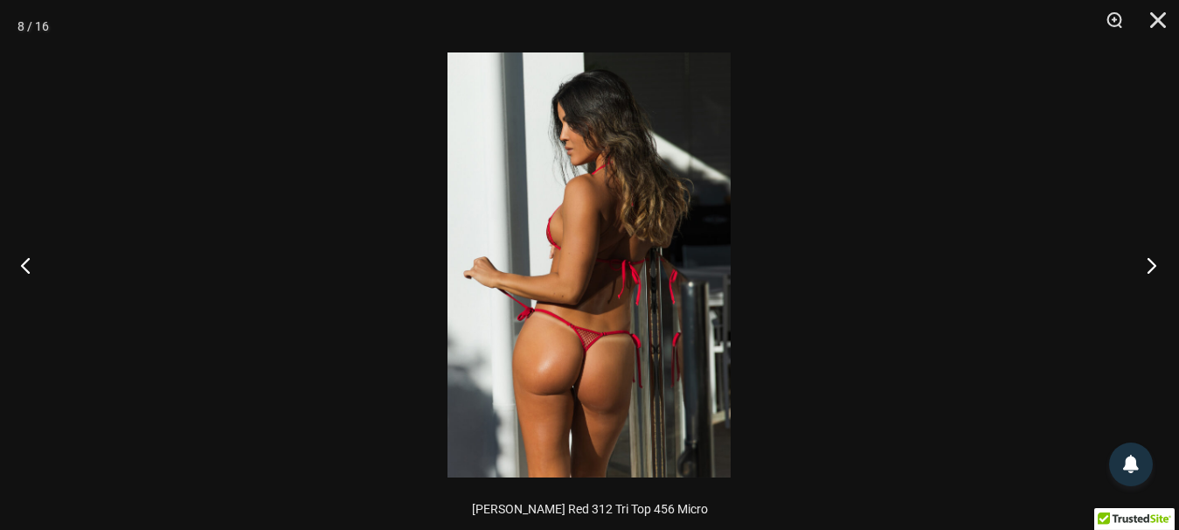
click at [1157, 264] on button "Next" at bounding box center [1146, 264] width 66 height 87
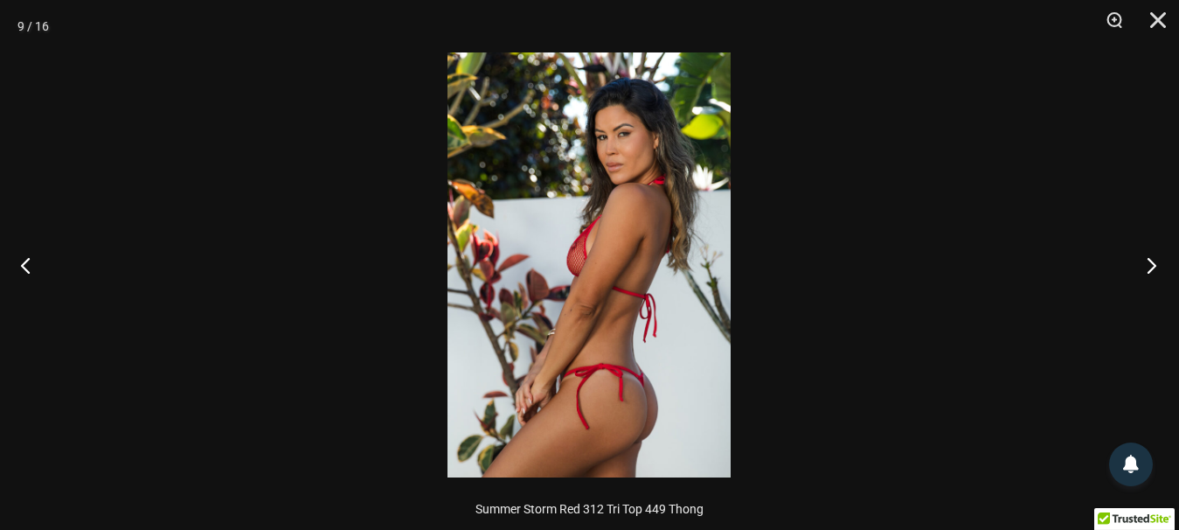
click at [1157, 264] on button "Next" at bounding box center [1146, 264] width 66 height 87
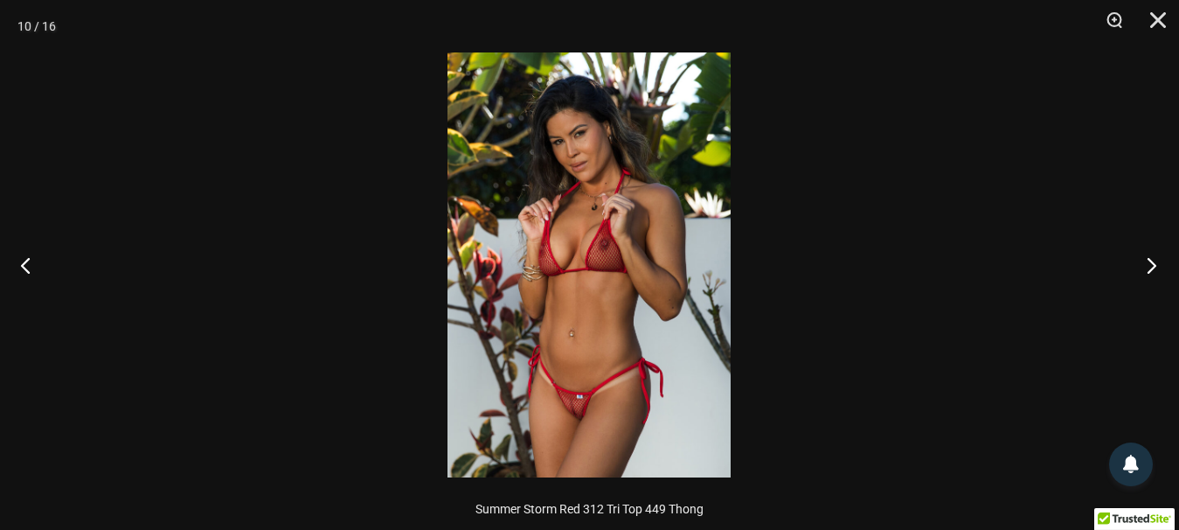
click at [1157, 264] on button "Next" at bounding box center [1146, 264] width 66 height 87
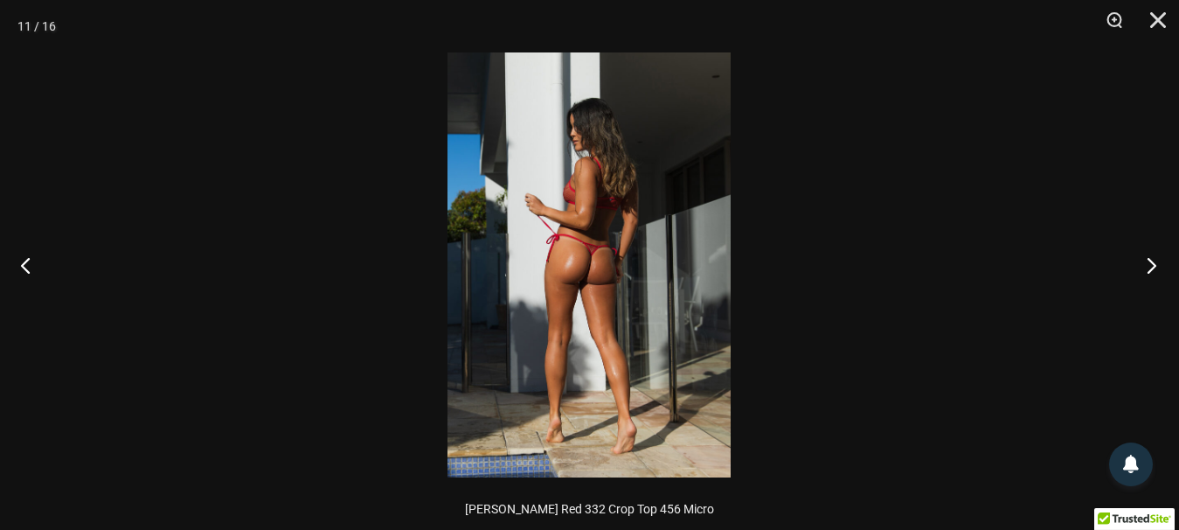
click at [1157, 264] on button "Next" at bounding box center [1146, 264] width 66 height 87
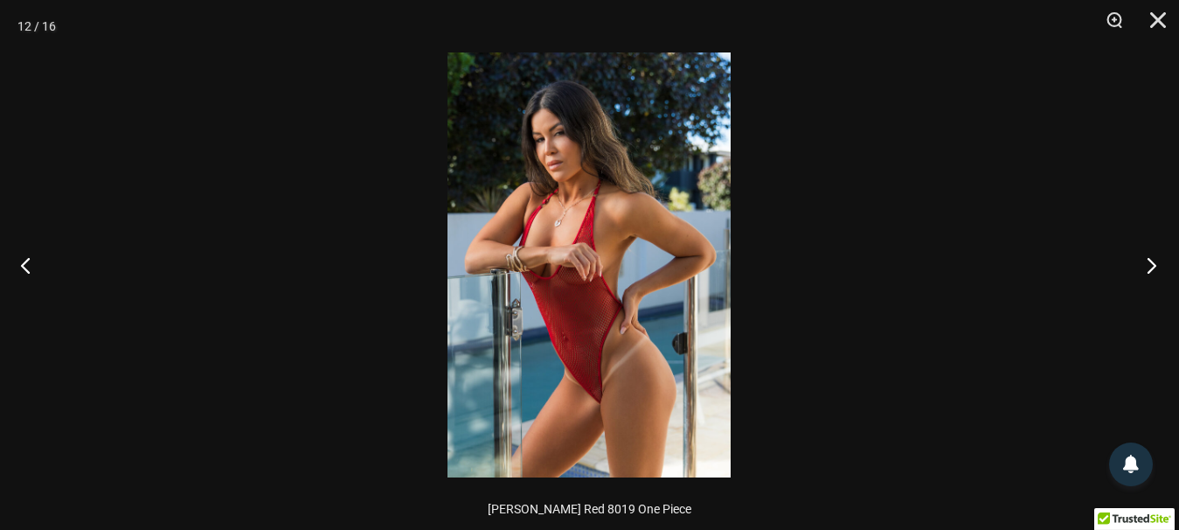
click at [1144, 264] on button "Next" at bounding box center [1146, 264] width 66 height 87
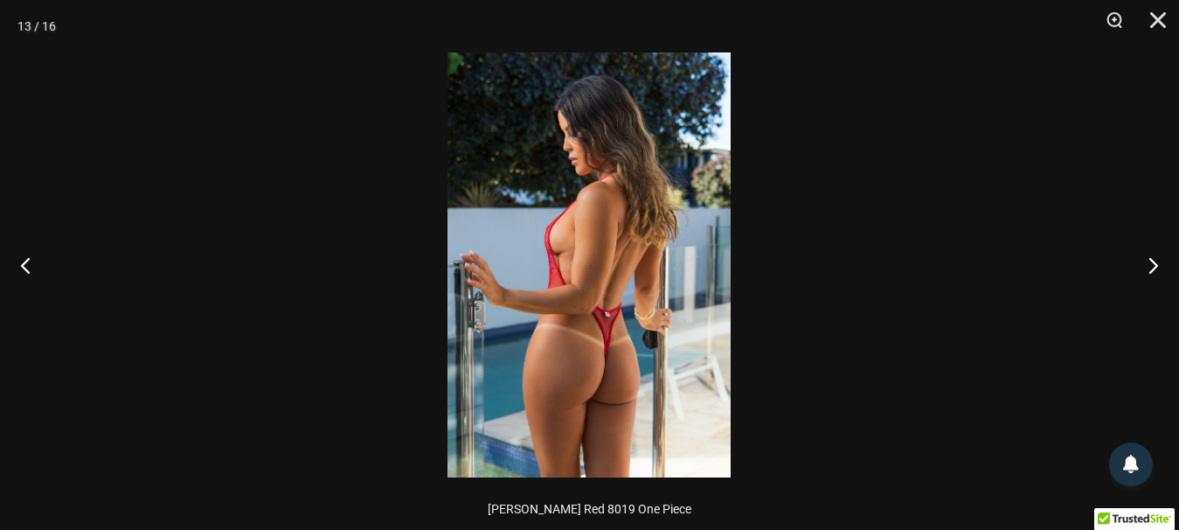
click at [641, 398] on img at bounding box center [588, 264] width 283 height 425
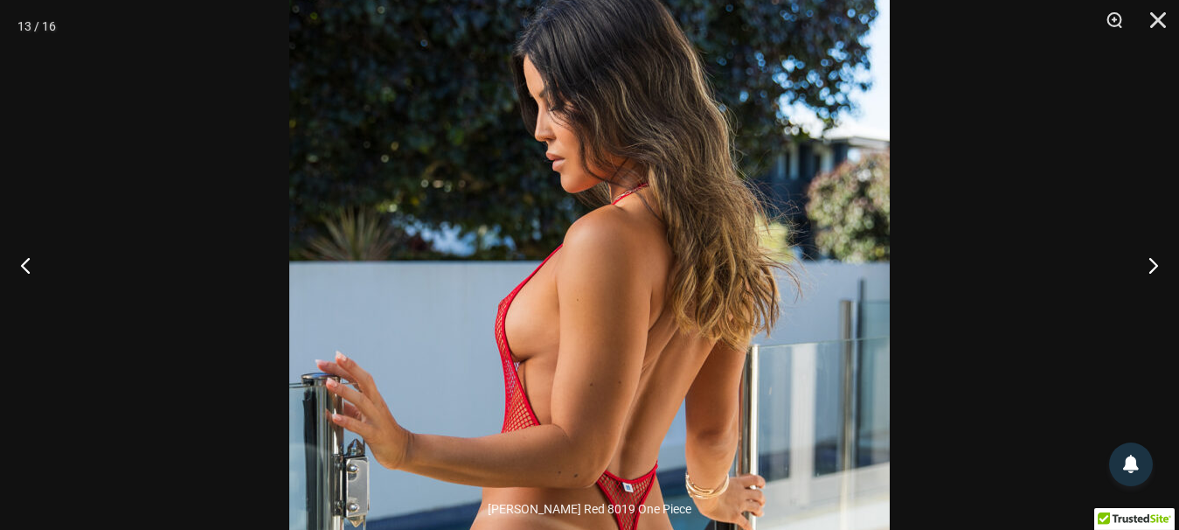
click at [937, 357] on div at bounding box center [589, 265] width 1179 height 530
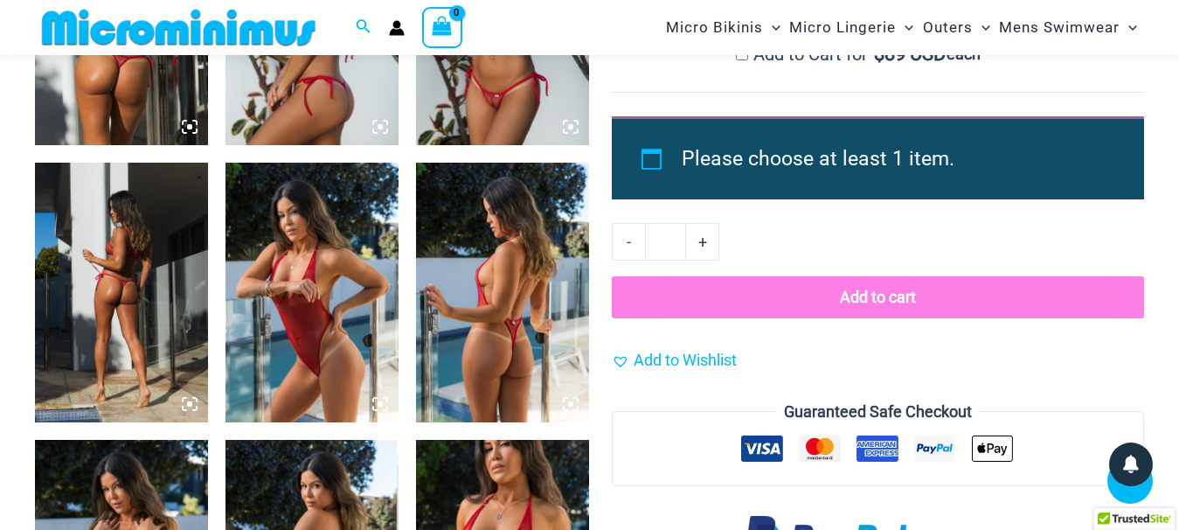
scroll to position [2034, 0]
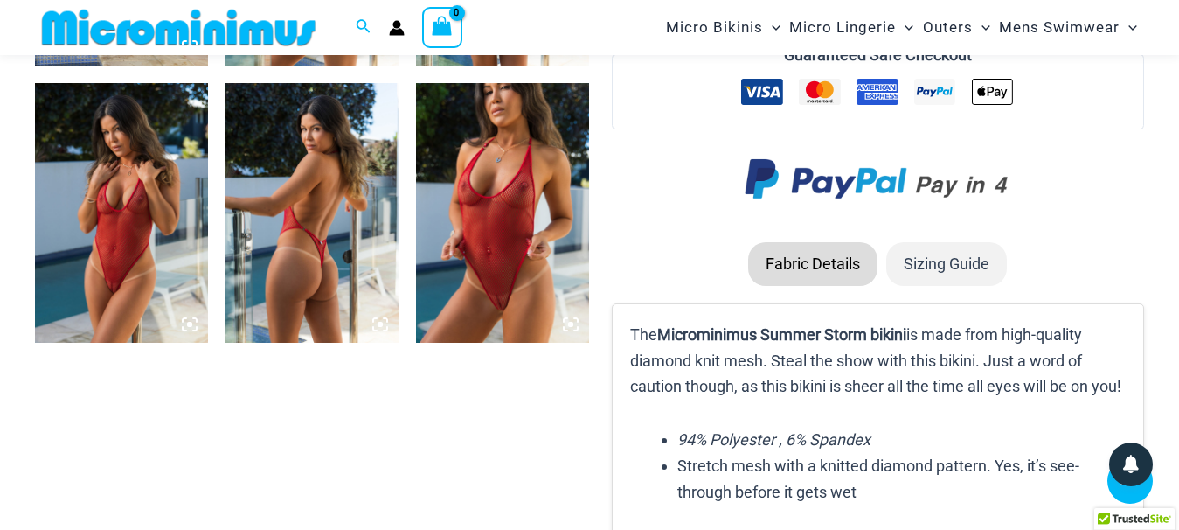
click at [488, 285] on img at bounding box center [502, 213] width 173 height 260
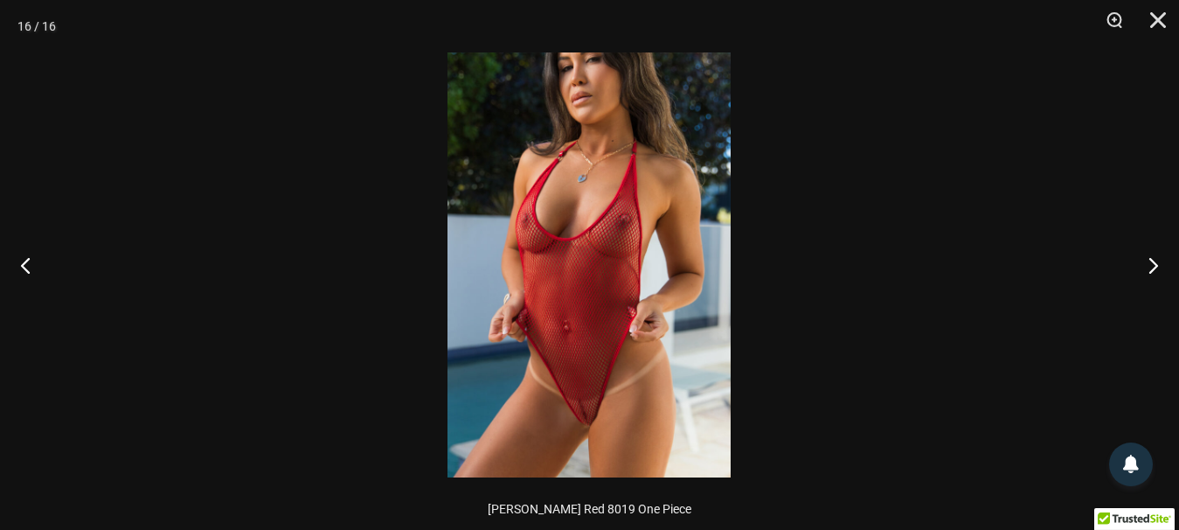
click at [596, 433] on img at bounding box center [588, 264] width 283 height 425
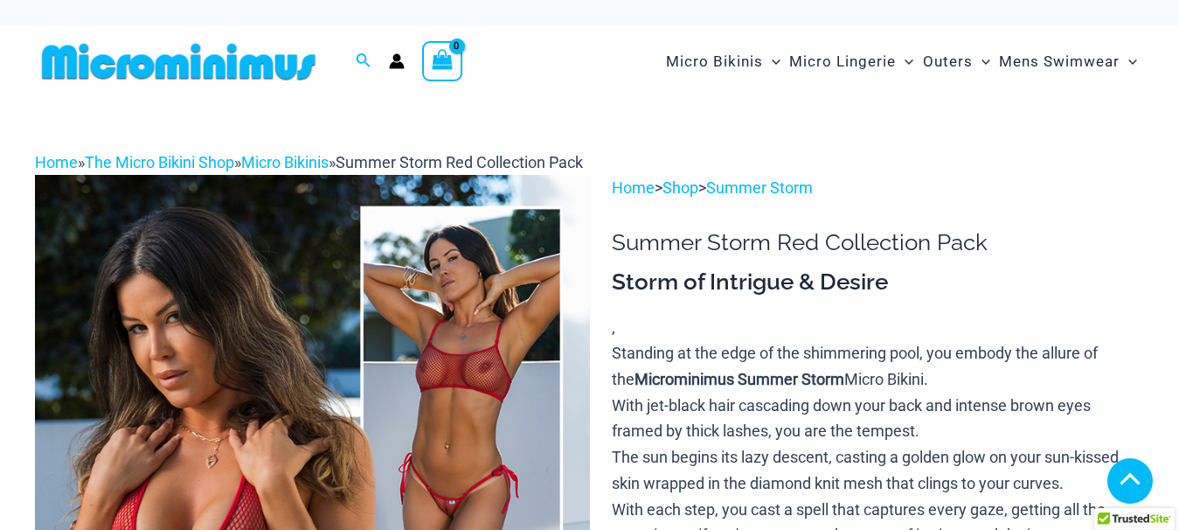
scroll to position [267, 0]
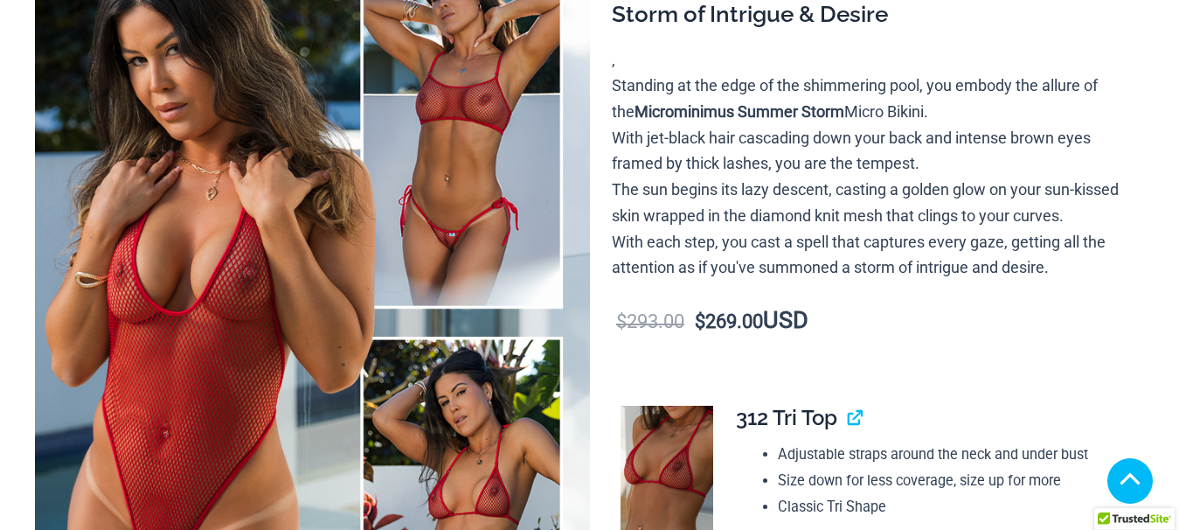
click at [224, 305] on img at bounding box center [312, 323] width 555 height 832
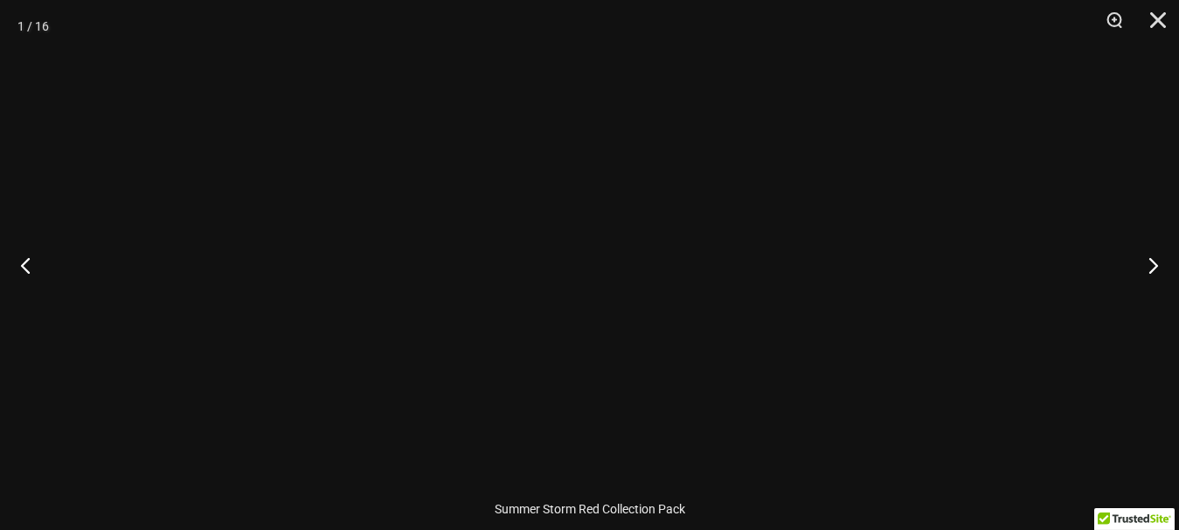
scroll to position [252, 0]
click at [315, 404] on div at bounding box center [589, 265] width 1179 height 530
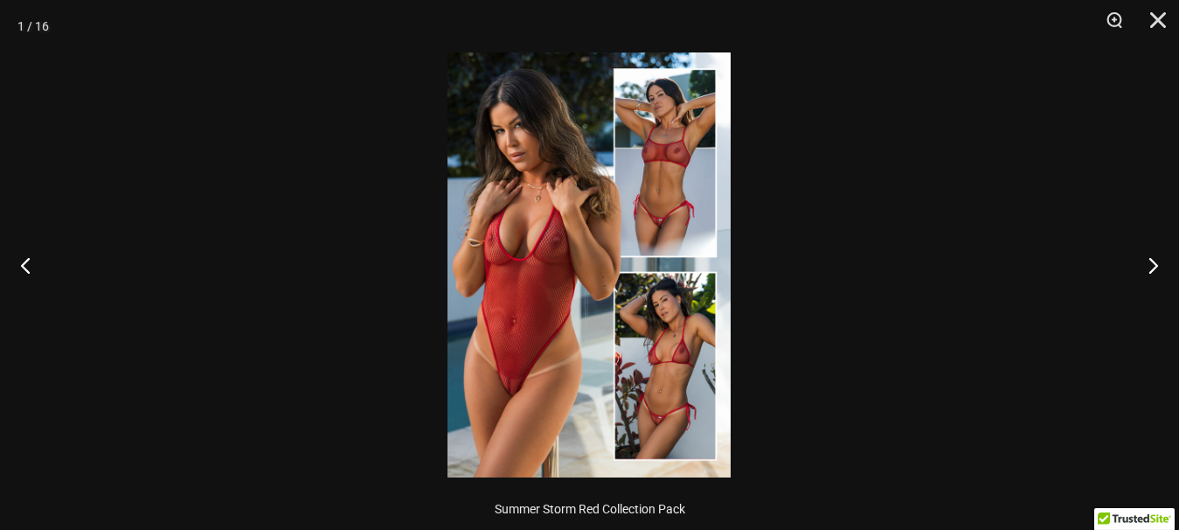
click at [567, 396] on img at bounding box center [588, 264] width 283 height 425
click at [514, 354] on img at bounding box center [588, 264] width 283 height 425
click at [558, 382] on img at bounding box center [588, 264] width 283 height 425
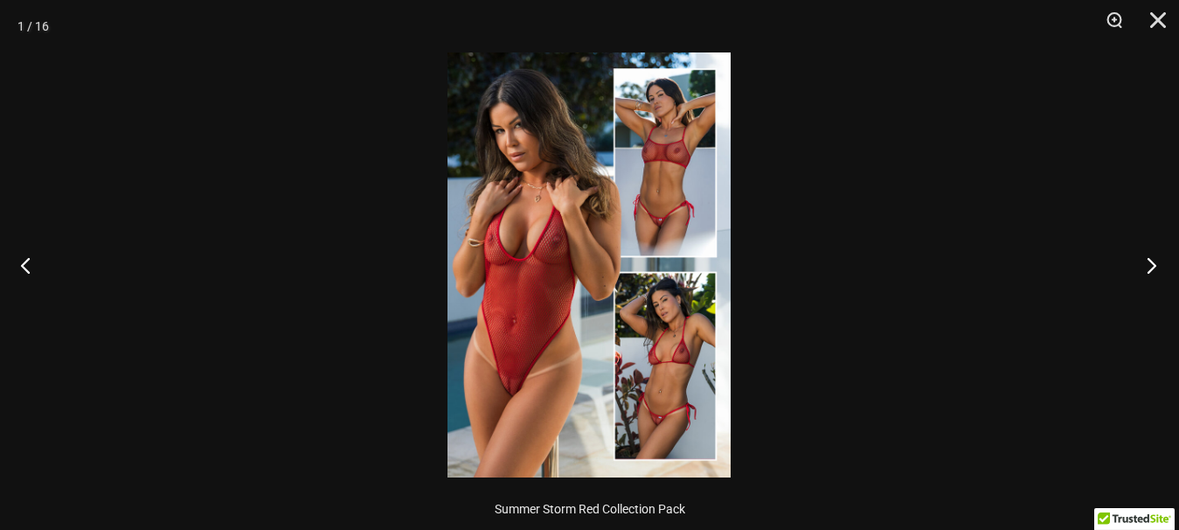
scroll to position [73, 0]
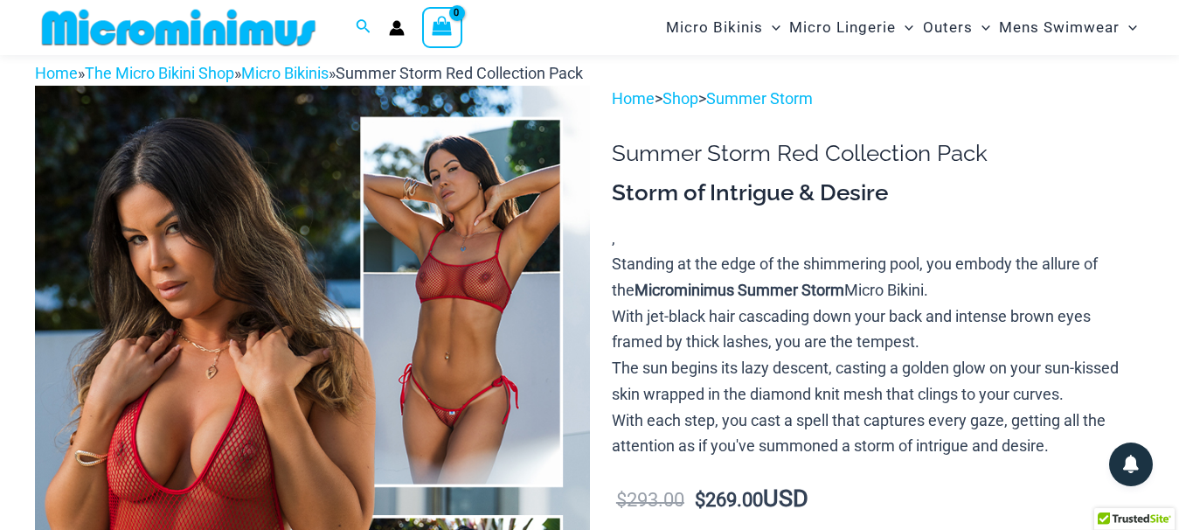
click at [377, 305] on img at bounding box center [312, 502] width 555 height 832
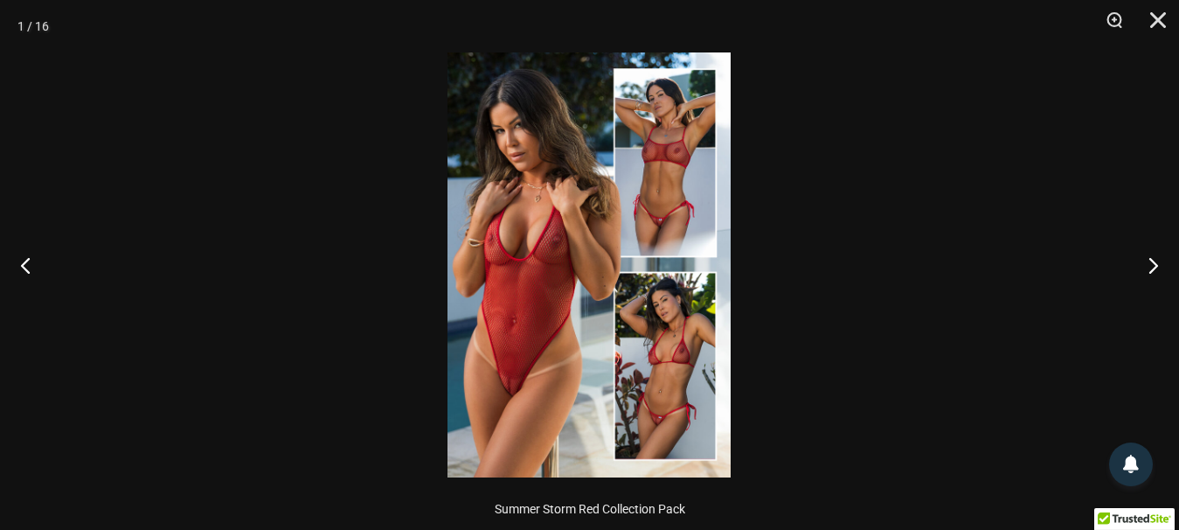
click at [589, 335] on img at bounding box center [588, 264] width 283 height 425
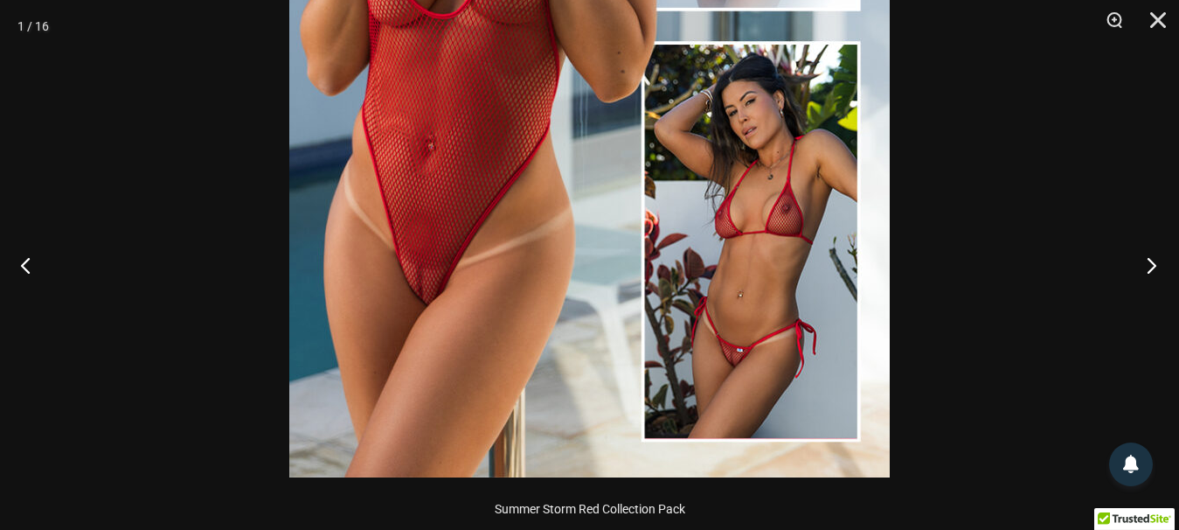
click at [1140, 258] on button "Next" at bounding box center [1146, 264] width 66 height 87
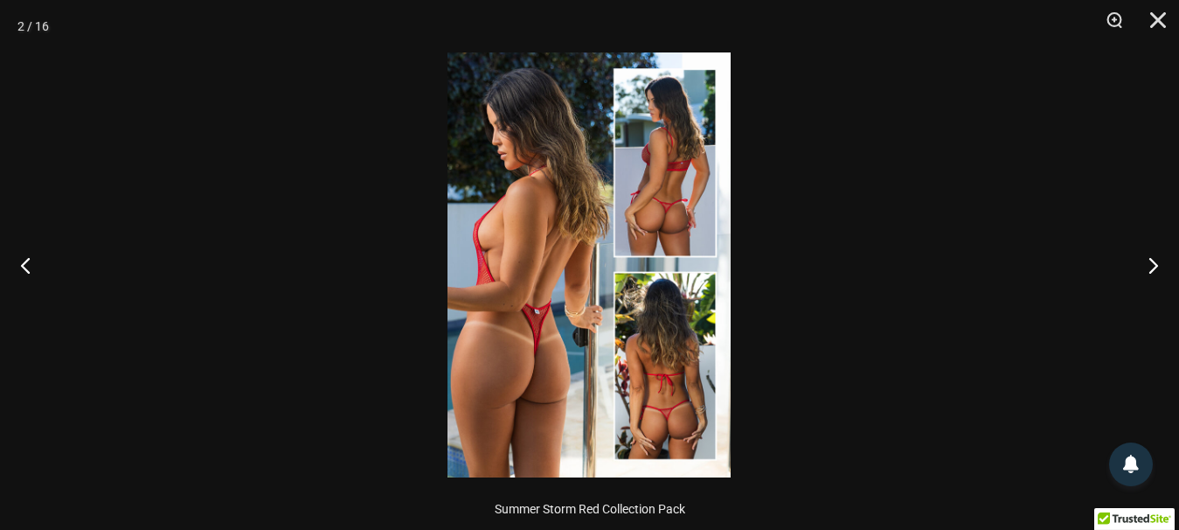
click at [595, 337] on img at bounding box center [588, 264] width 283 height 425
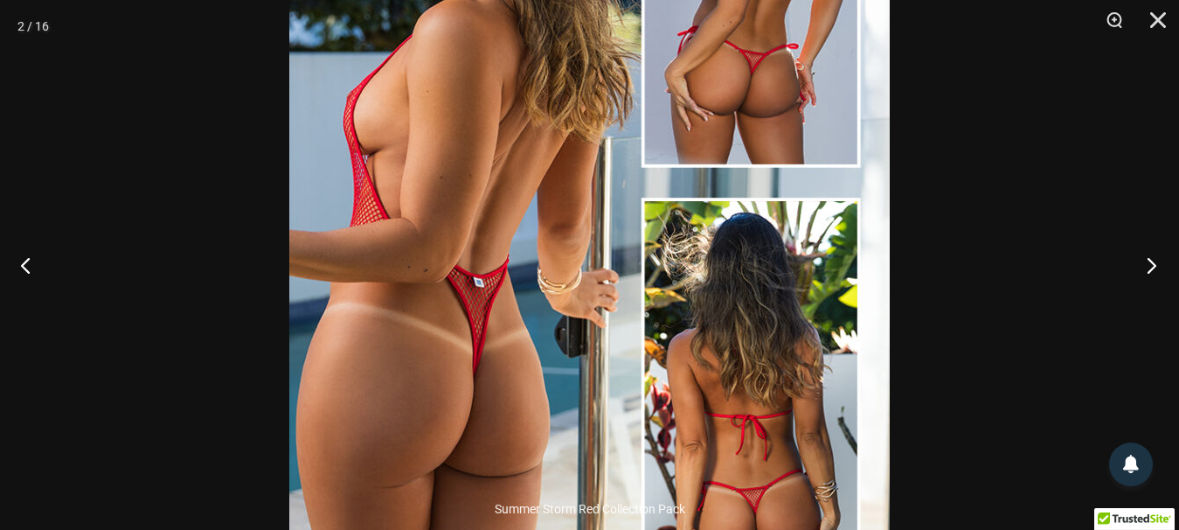
click at [1144, 270] on button "Next" at bounding box center [1146, 264] width 66 height 87
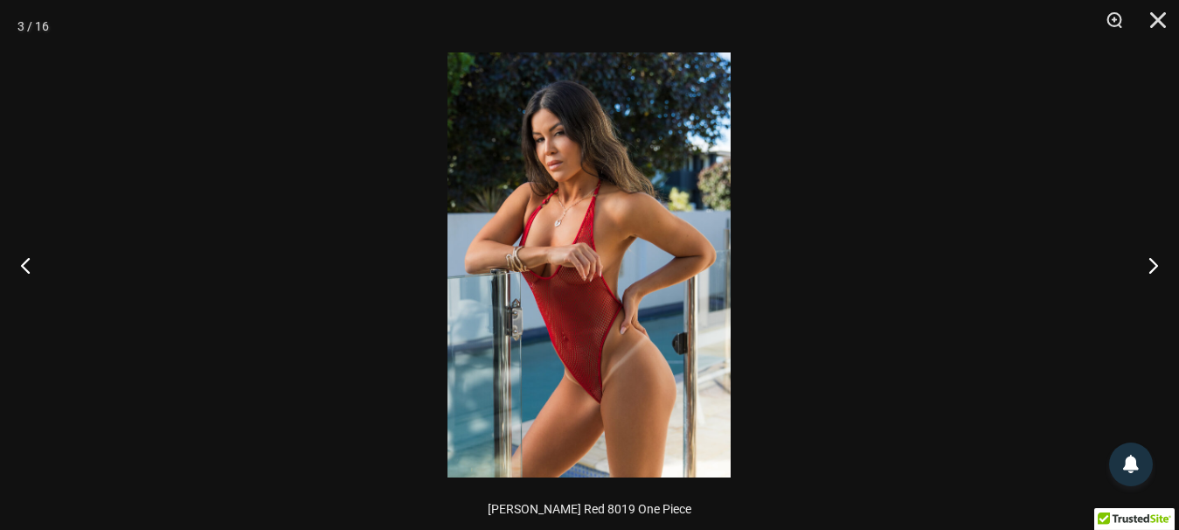
click at [681, 375] on img at bounding box center [588, 264] width 283 height 425
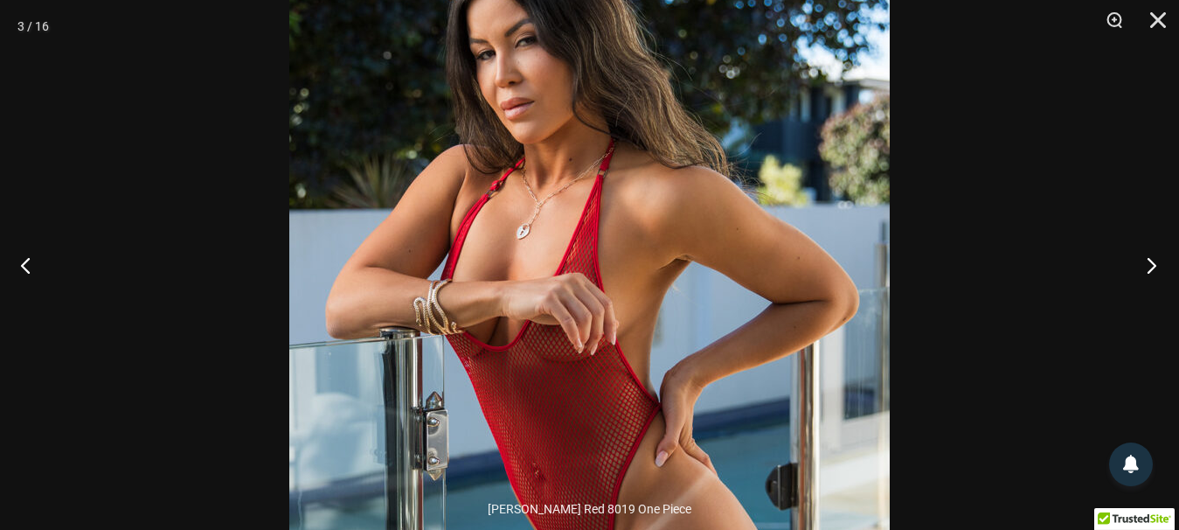
click at [1158, 267] on button "Next" at bounding box center [1146, 264] width 66 height 87
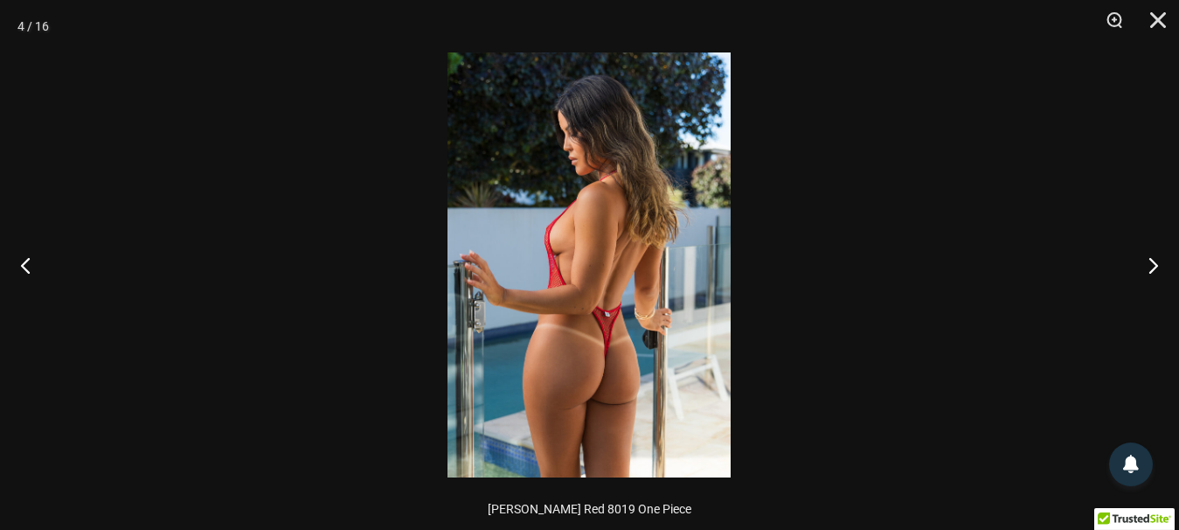
click at [648, 425] on img at bounding box center [588, 264] width 283 height 425
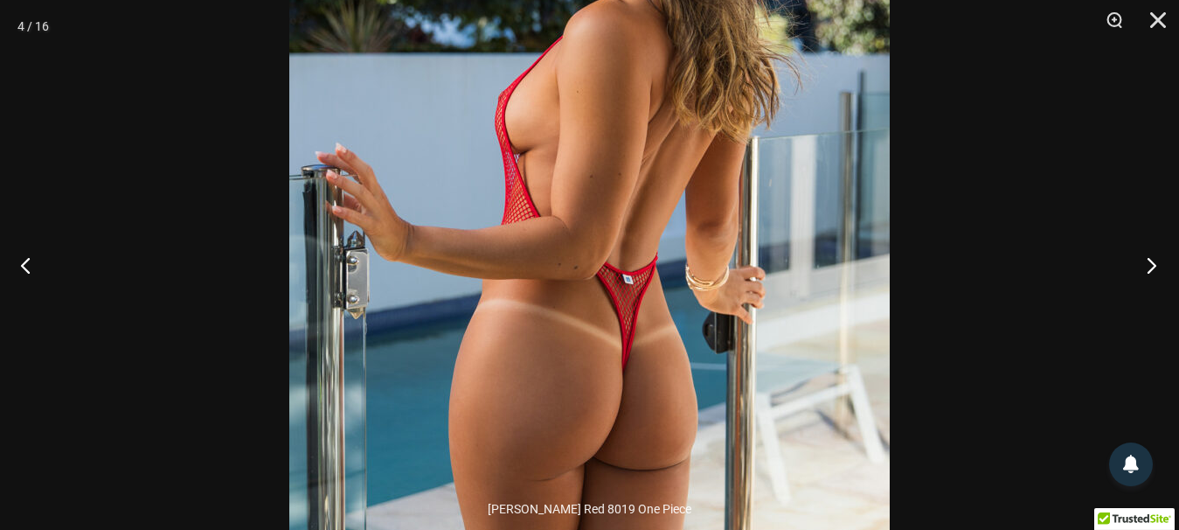
click at [1159, 261] on button "Next" at bounding box center [1146, 264] width 66 height 87
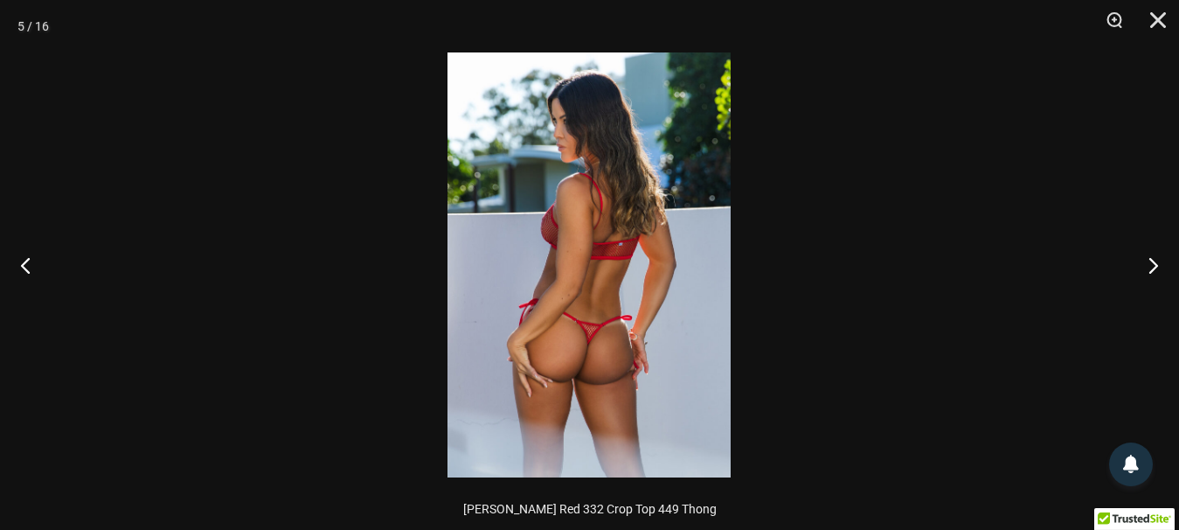
click at [632, 343] on img at bounding box center [588, 264] width 283 height 425
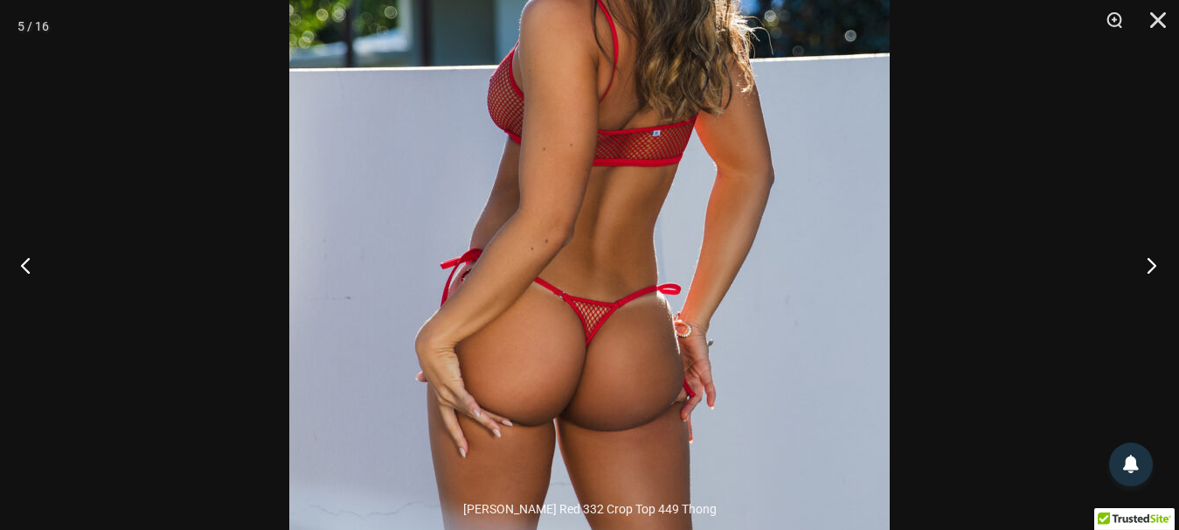
click at [1140, 274] on button "Next" at bounding box center [1146, 264] width 66 height 87
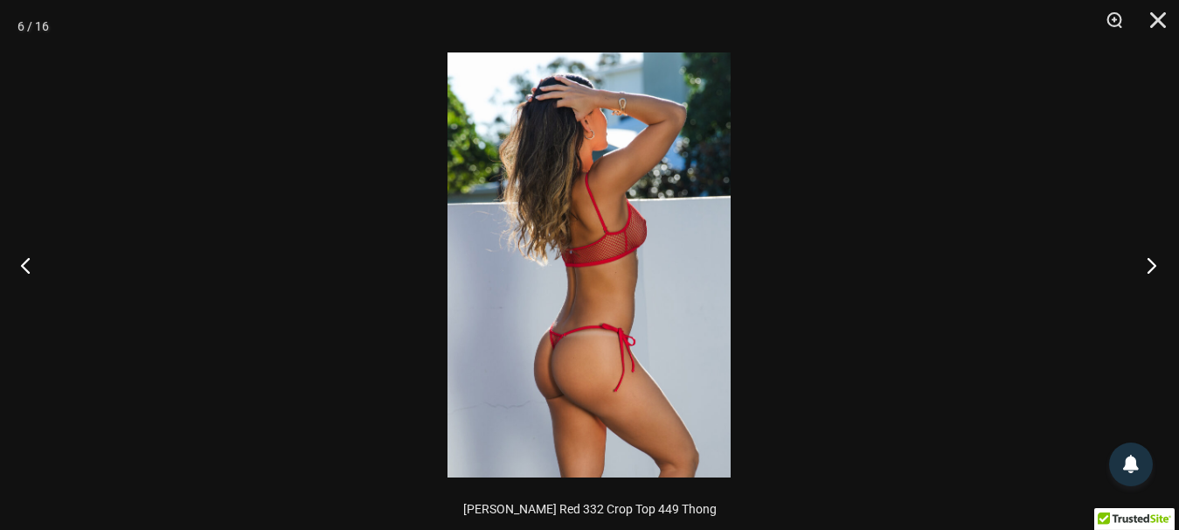
click at [1140, 274] on button "Next" at bounding box center [1146, 264] width 66 height 87
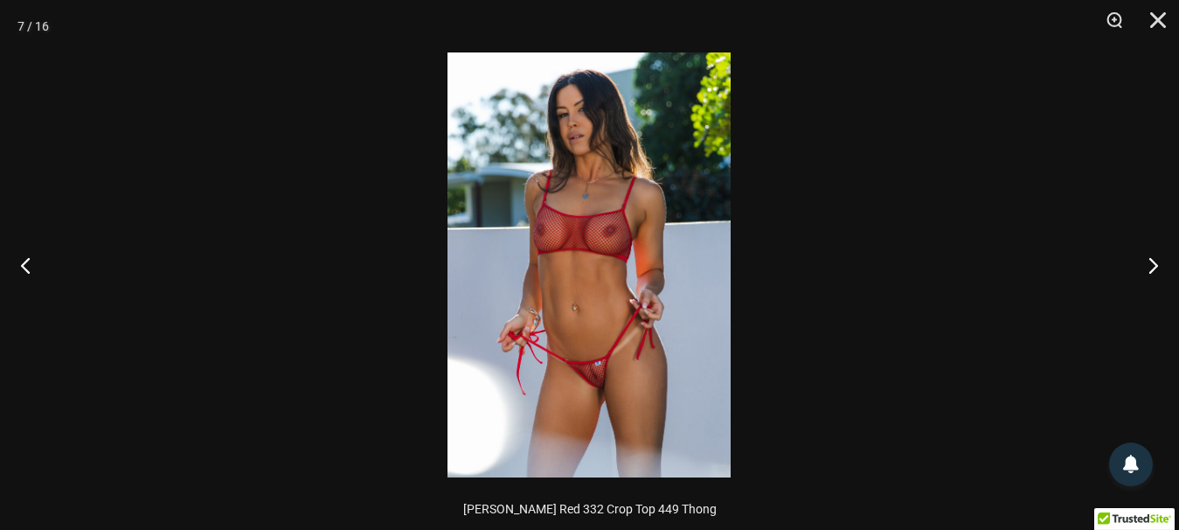
click at [615, 361] on img at bounding box center [588, 264] width 283 height 425
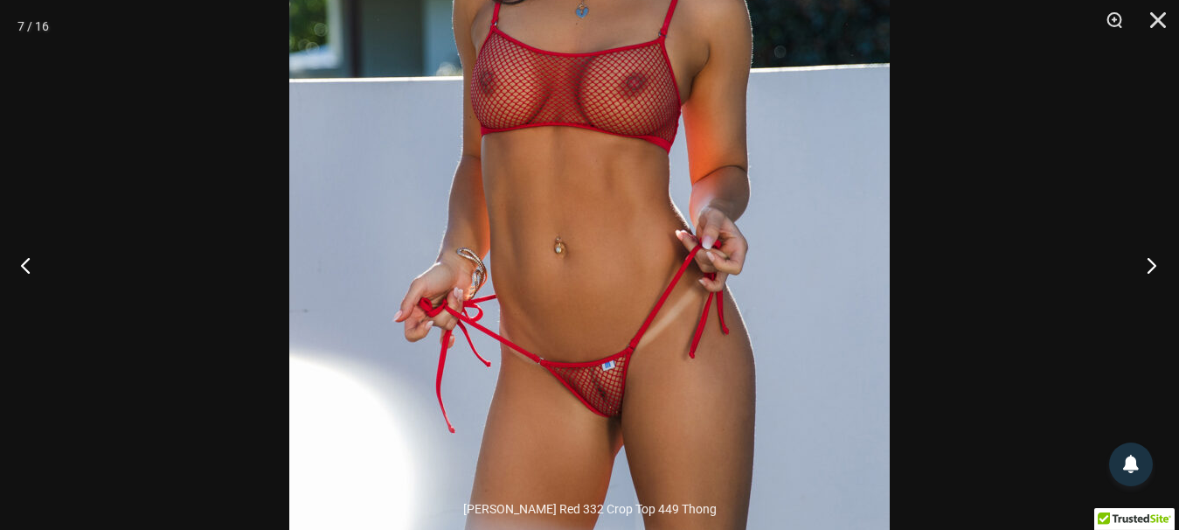
click at [1154, 259] on button "Next" at bounding box center [1146, 264] width 66 height 87
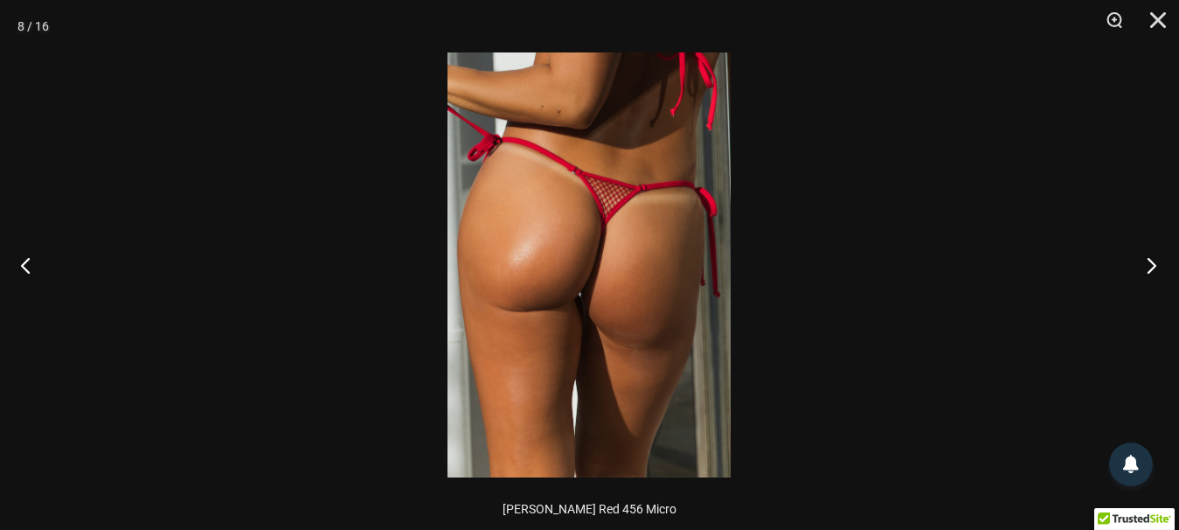
click at [1154, 257] on button "Next" at bounding box center [1146, 264] width 66 height 87
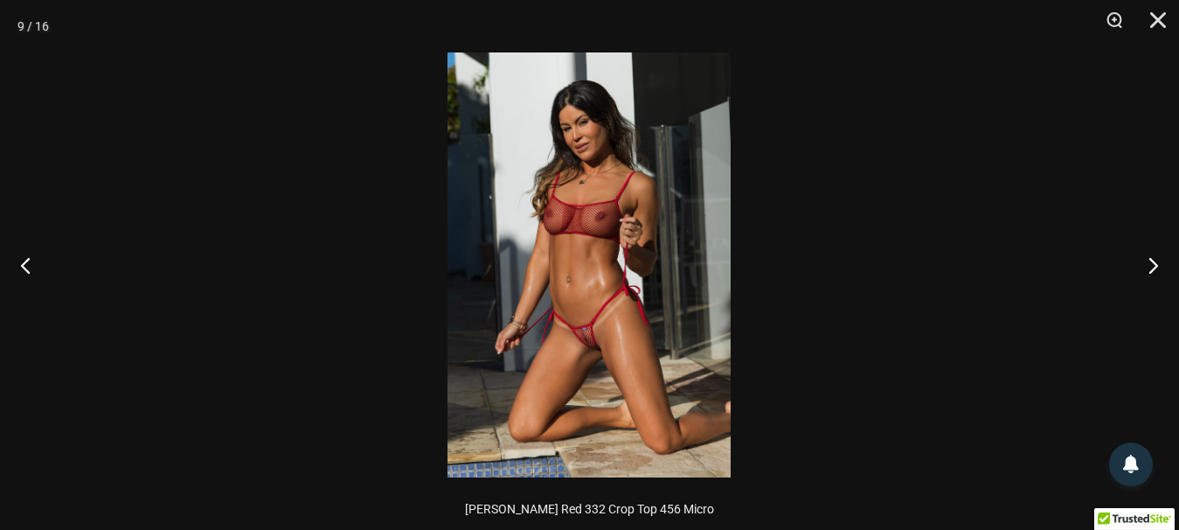
click at [641, 341] on img at bounding box center [588, 264] width 283 height 425
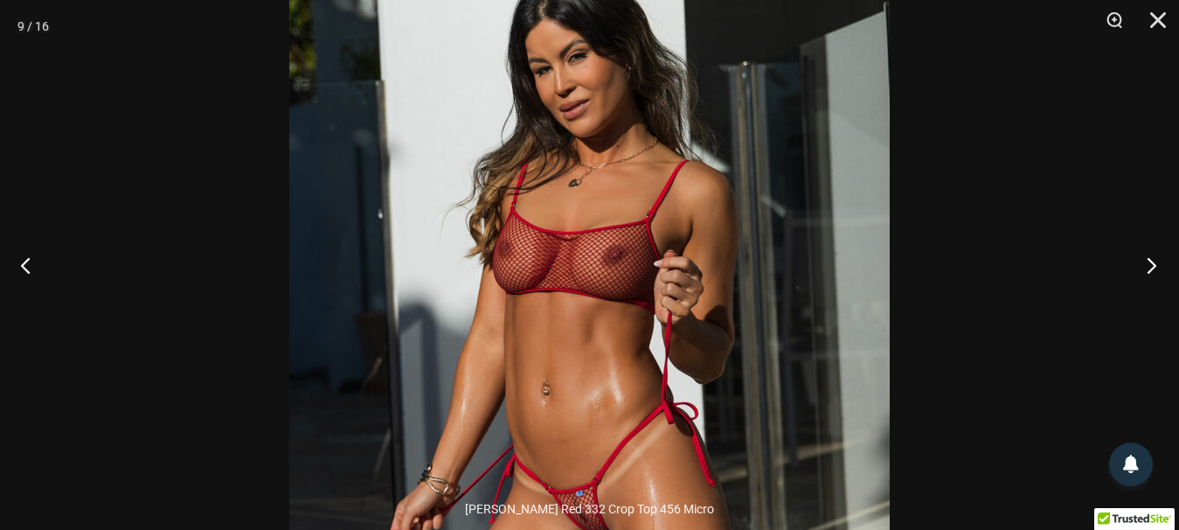
click at [1150, 265] on button "Next" at bounding box center [1146, 264] width 66 height 87
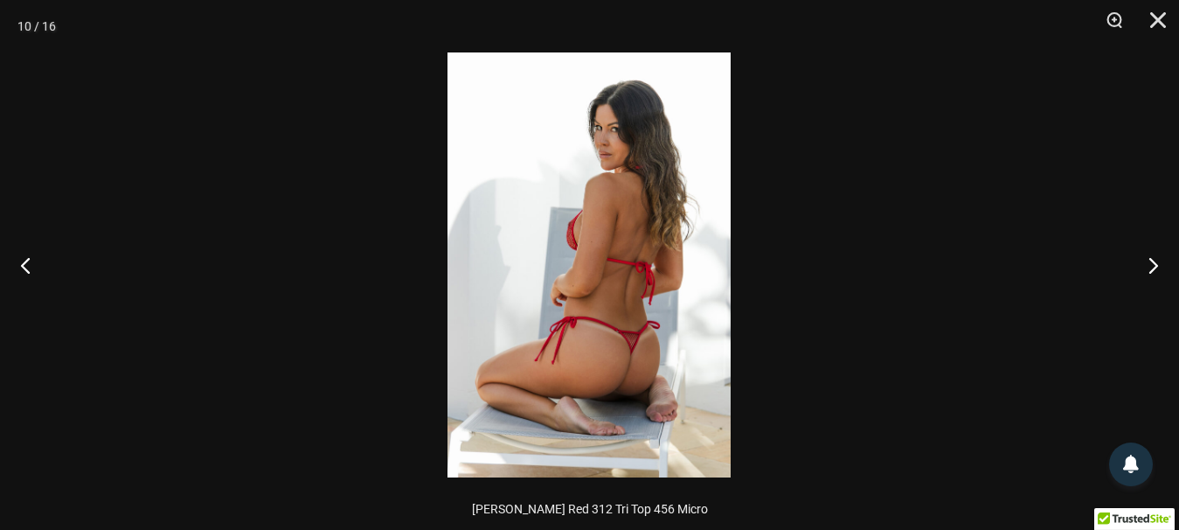
click at [651, 310] on img at bounding box center [588, 264] width 283 height 425
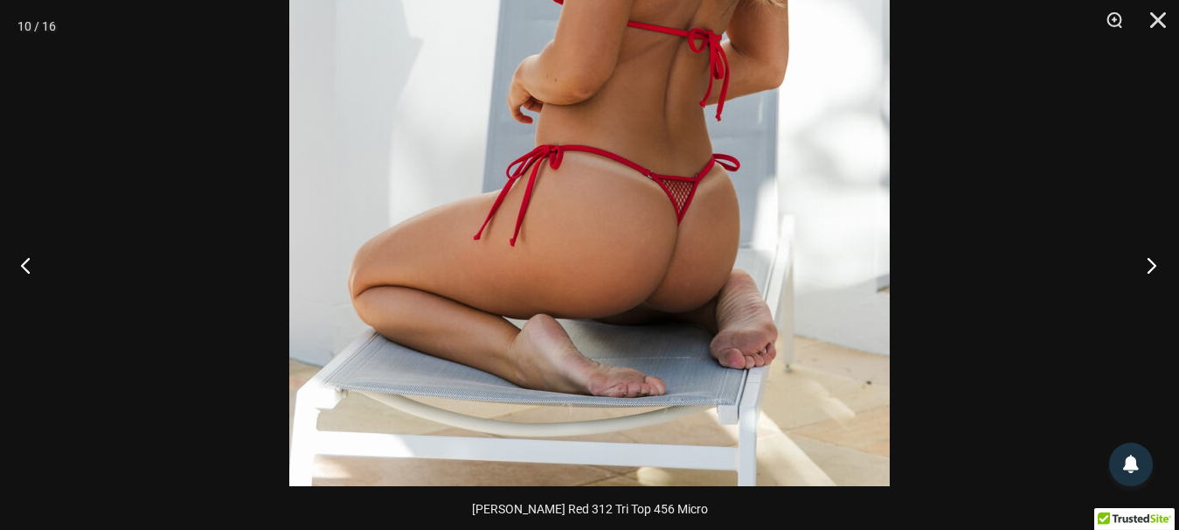
click at [1146, 269] on button "Next" at bounding box center [1146, 264] width 66 height 87
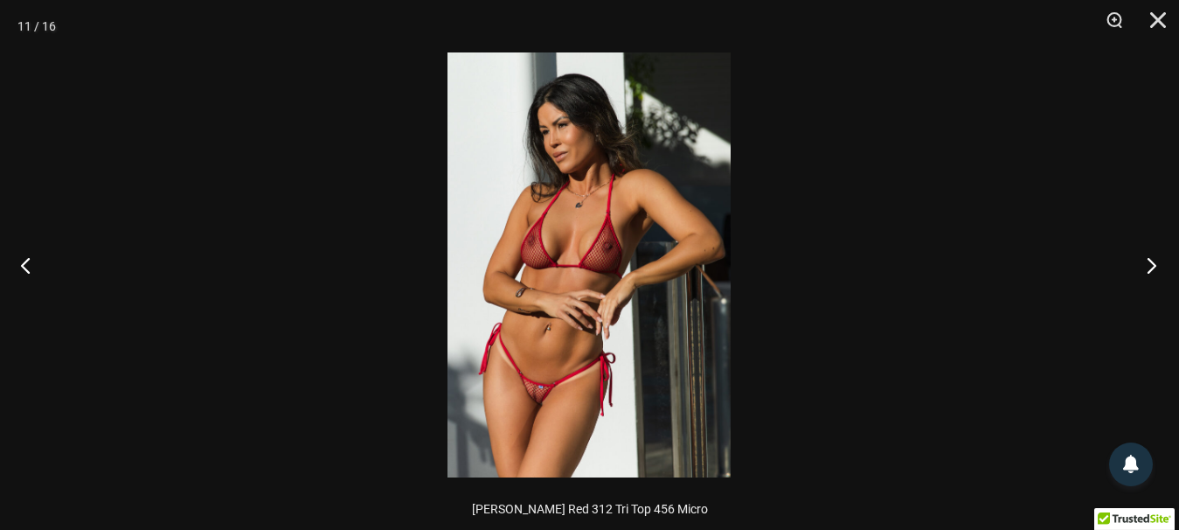
click at [1146, 269] on button "Next" at bounding box center [1146, 264] width 66 height 87
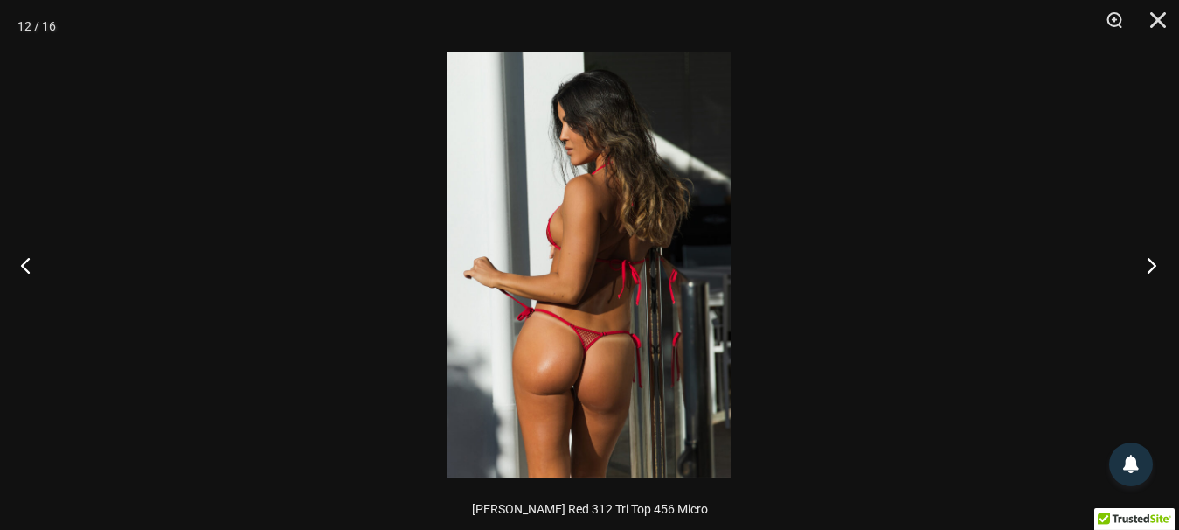
click at [1146, 269] on button "Next" at bounding box center [1146, 264] width 66 height 87
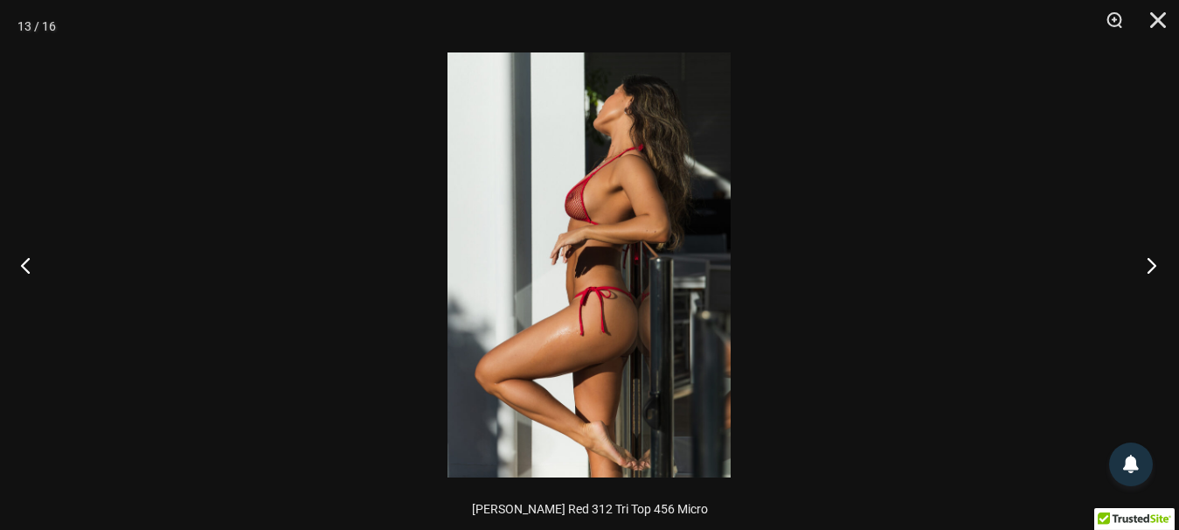
click at [1146, 269] on button "Next" at bounding box center [1146, 264] width 66 height 87
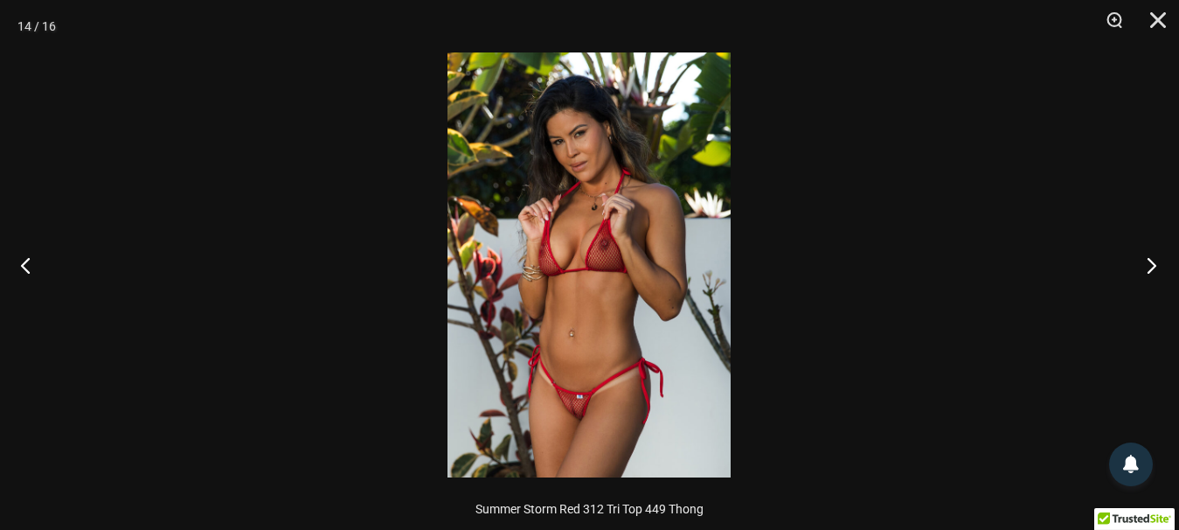
click at [1146, 269] on button "Next" at bounding box center [1146, 264] width 66 height 87
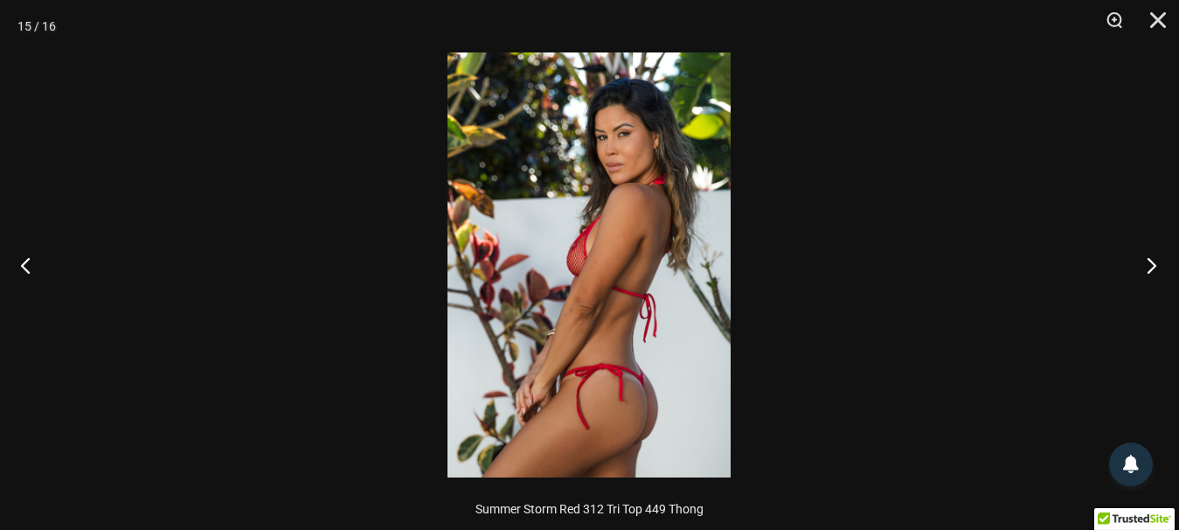
click at [1146, 269] on button "Next" at bounding box center [1146, 264] width 66 height 87
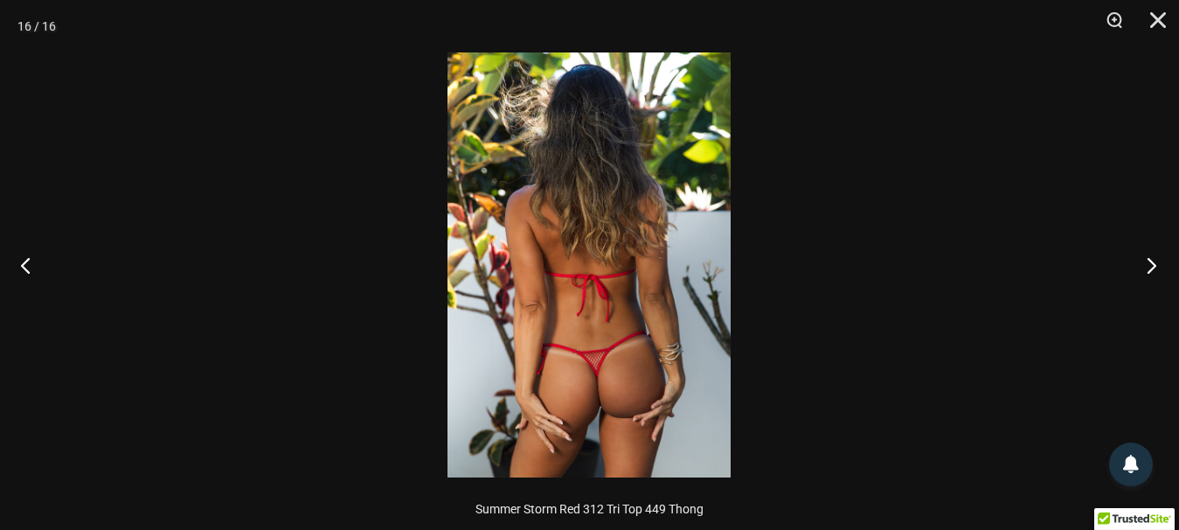
click at [1146, 269] on button "Next" at bounding box center [1146, 264] width 66 height 87
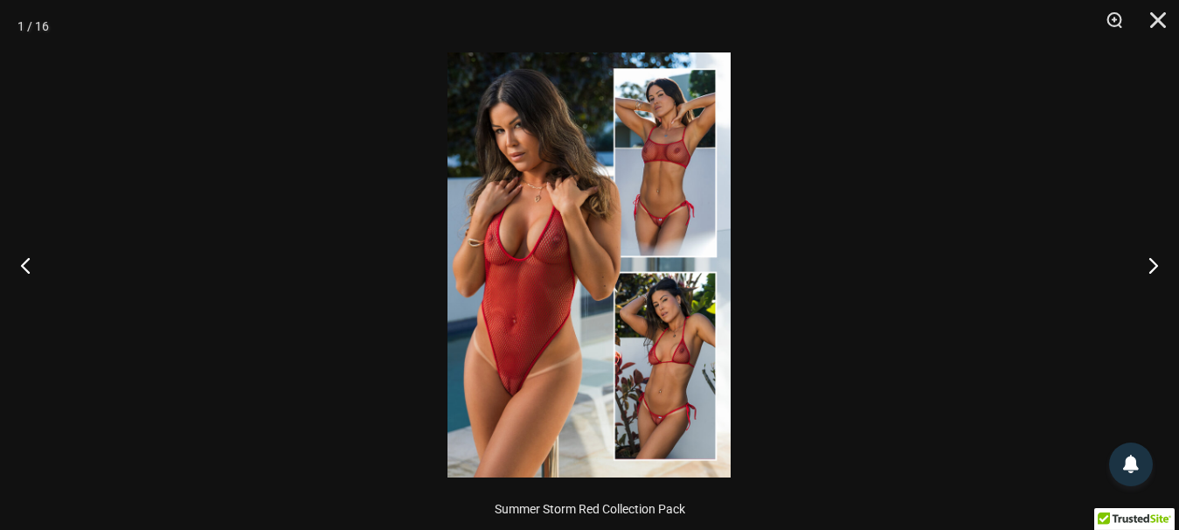
click at [1067, 274] on div at bounding box center [589, 265] width 1179 height 530
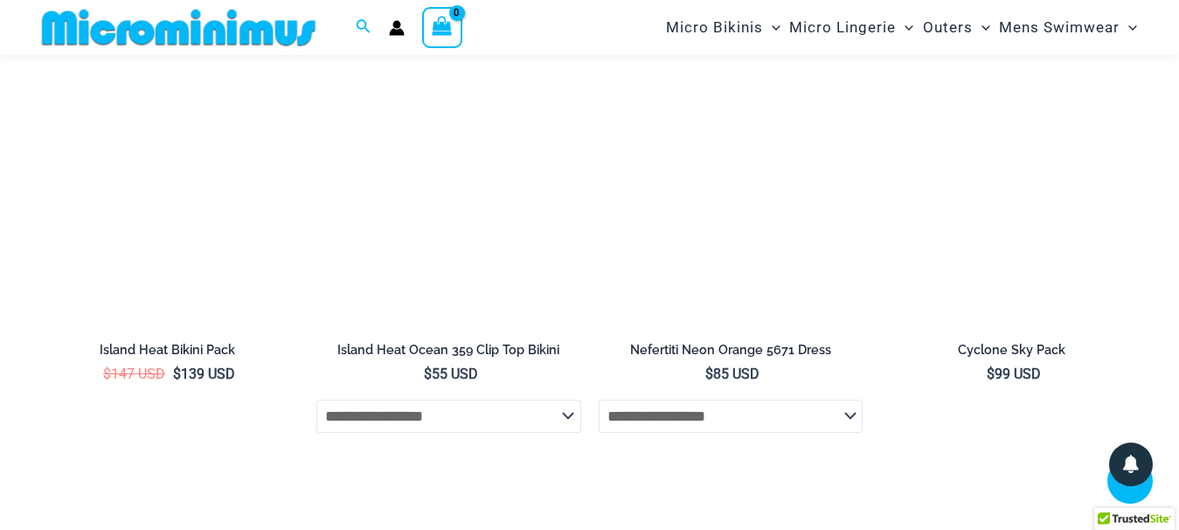
scroll to position [5332, 0]
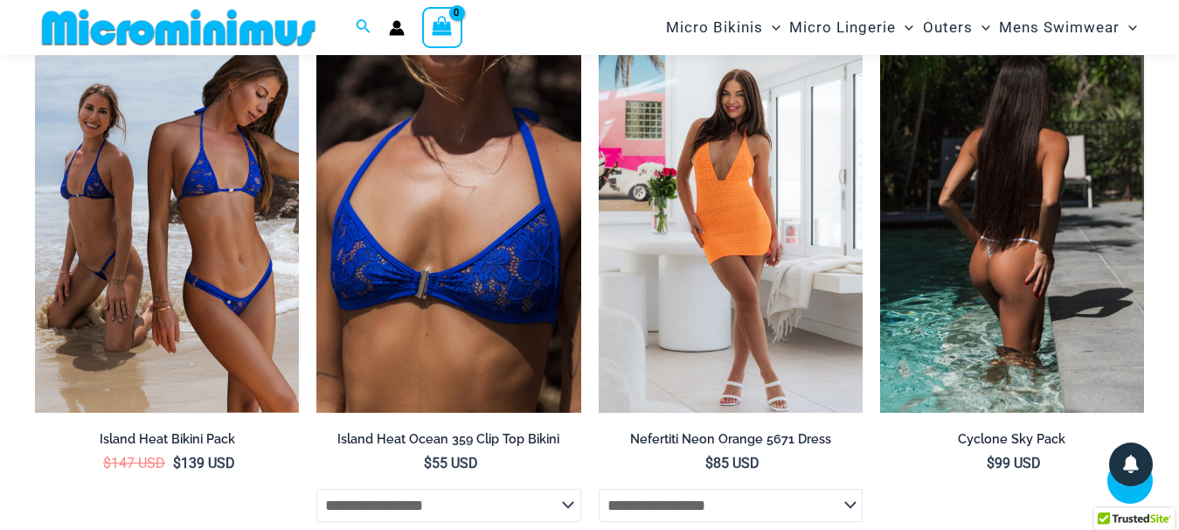
click at [1065, 310] on img at bounding box center [1012, 214] width 264 height 396
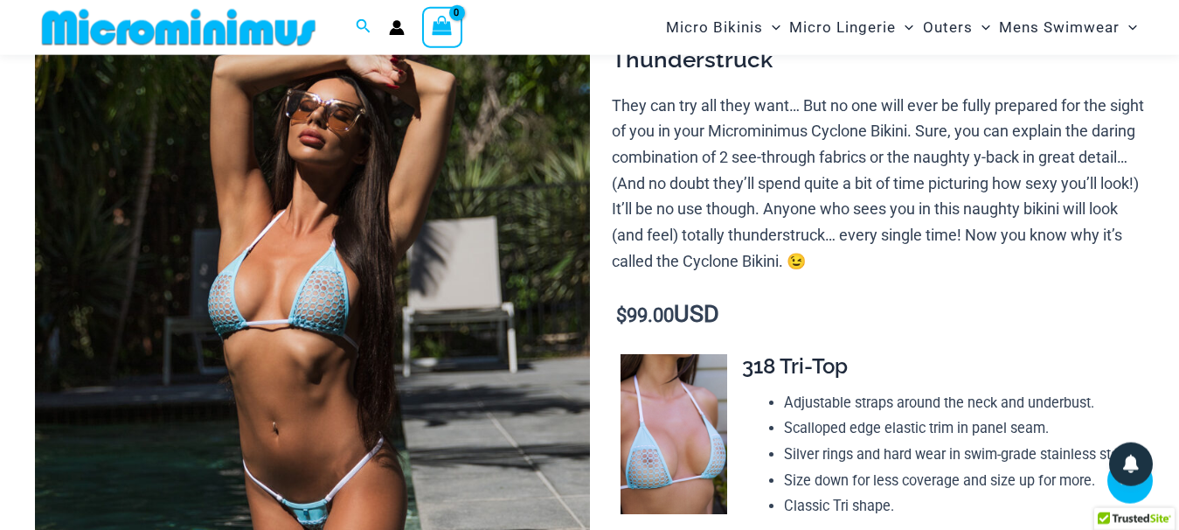
scroll to position [430, 0]
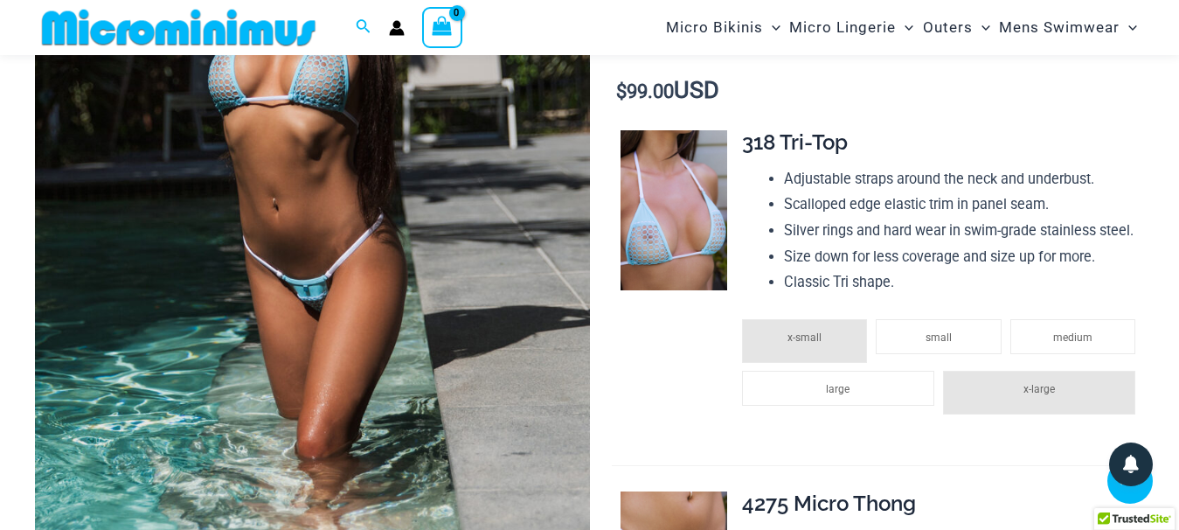
click at [322, 309] on img at bounding box center [312, 145] width 555 height 832
click at [0, 315] on div at bounding box center [589, 265] width 1179 height 530
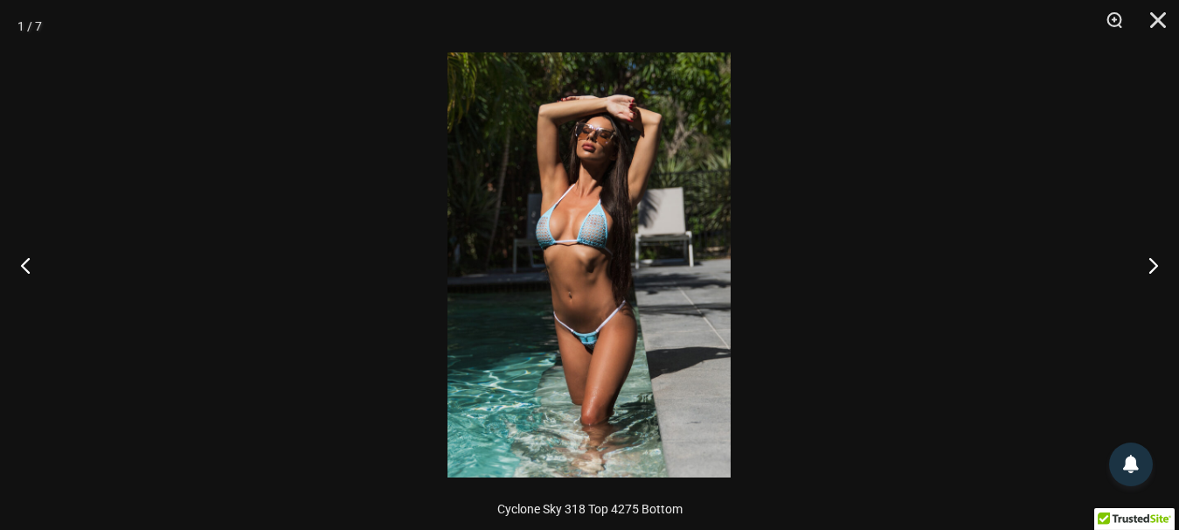
click at [592, 336] on img at bounding box center [588, 264] width 283 height 425
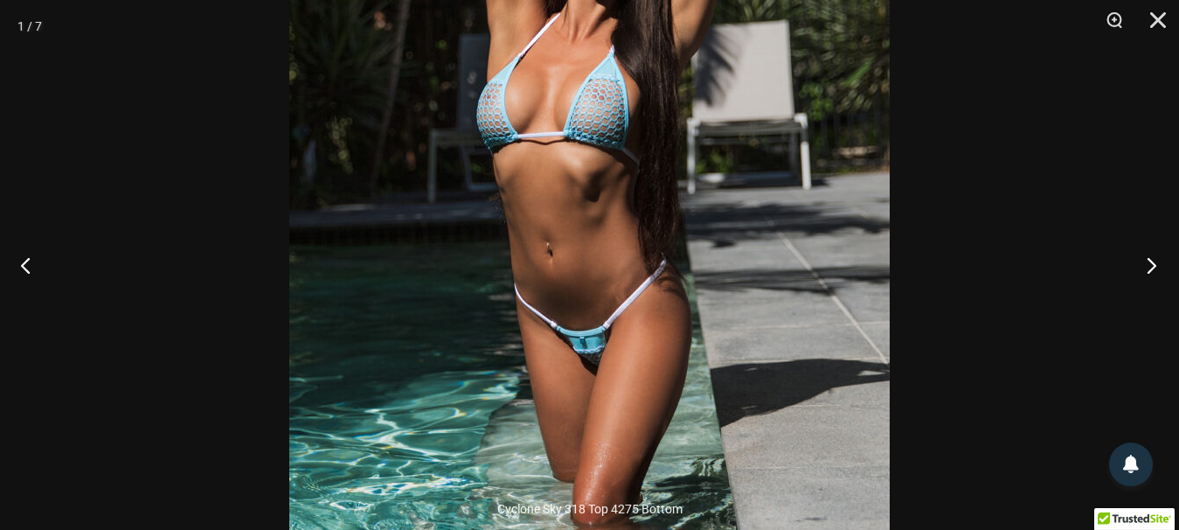
click at [1153, 266] on button "Next" at bounding box center [1146, 264] width 66 height 87
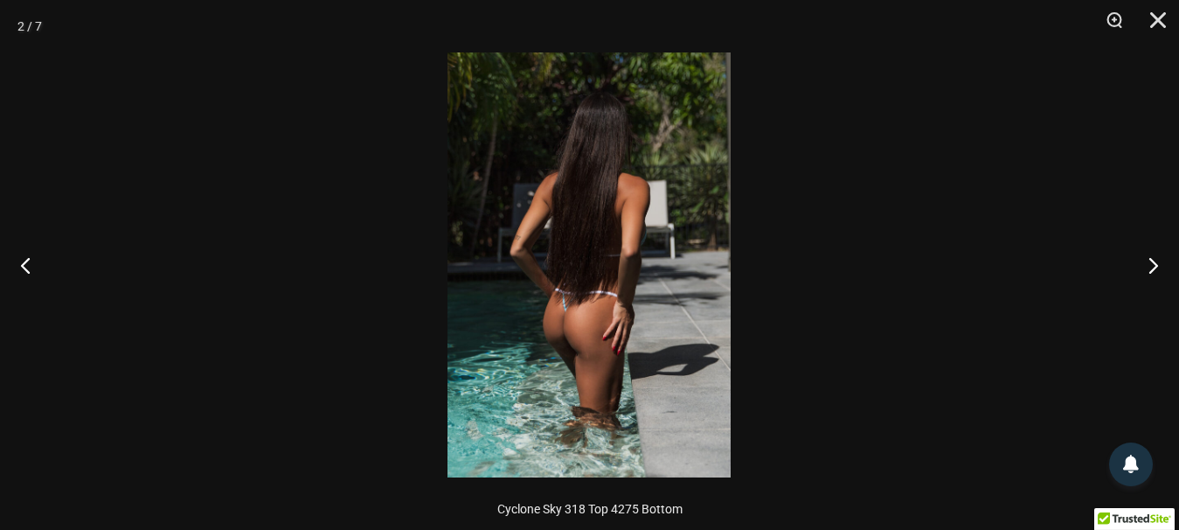
click at [678, 321] on img at bounding box center [588, 264] width 283 height 425
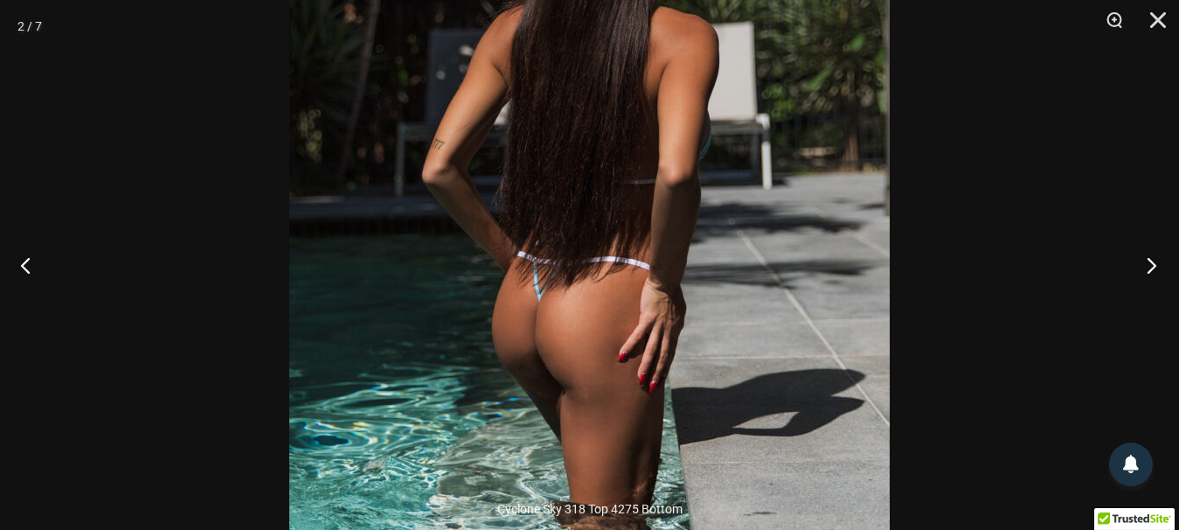
click at [1146, 267] on button "Next" at bounding box center [1146, 264] width 66 height 87
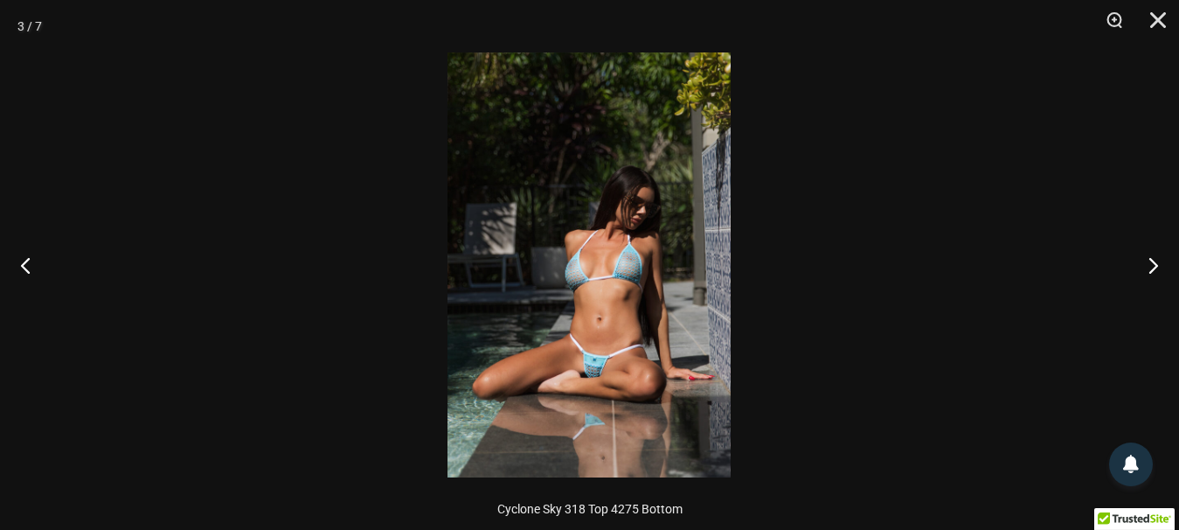
click at [558, 375] on img at bounding box center [588, 264] width 283 height 425
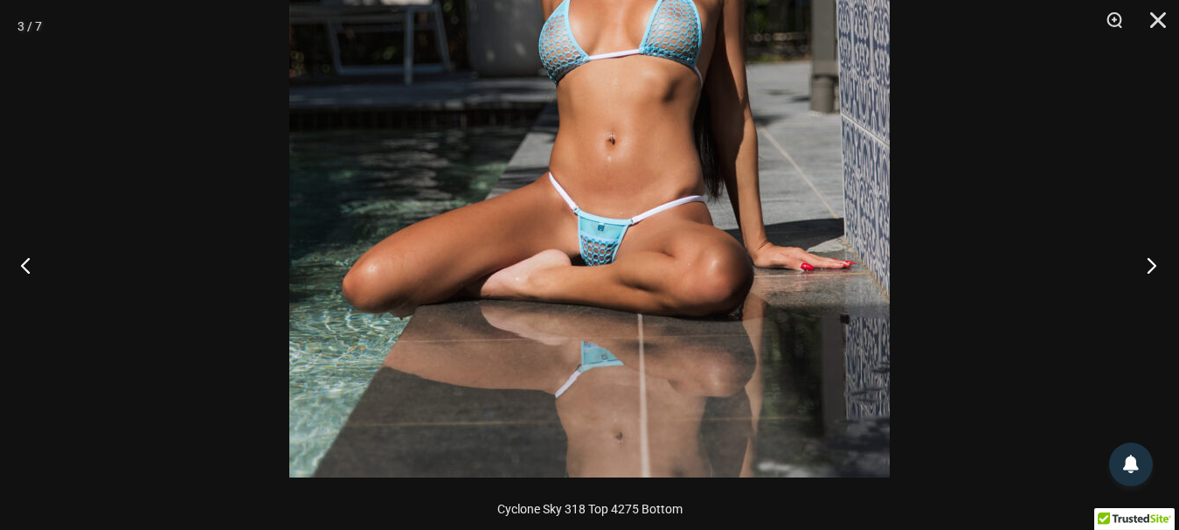
click at [1156, 258] on button "Next" at bounding box center [1146, 264] width 66 height 87
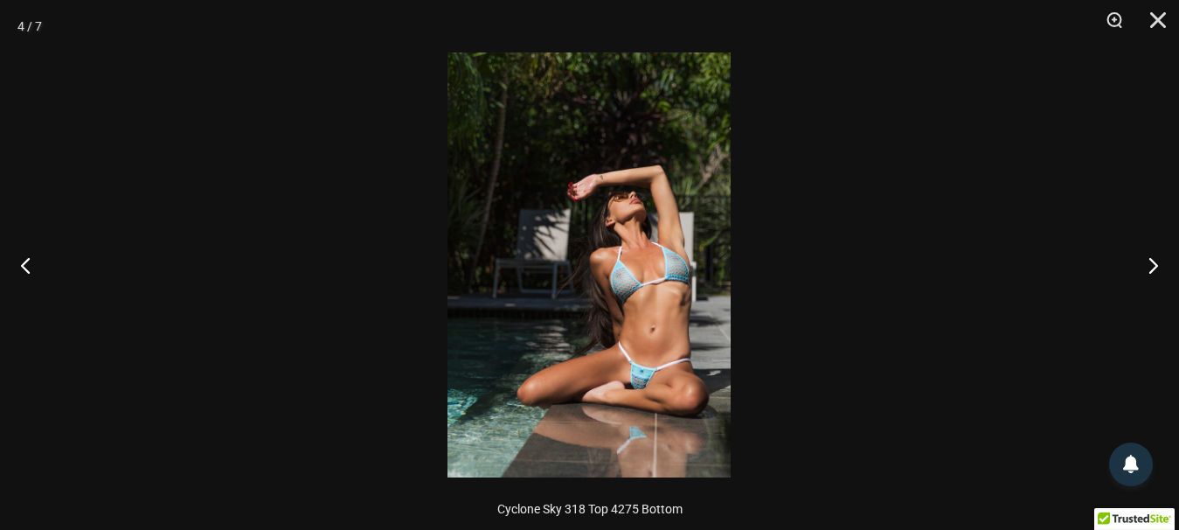
click at [733, 411] on div at bounding box center [589, 265] width 1179 height 530
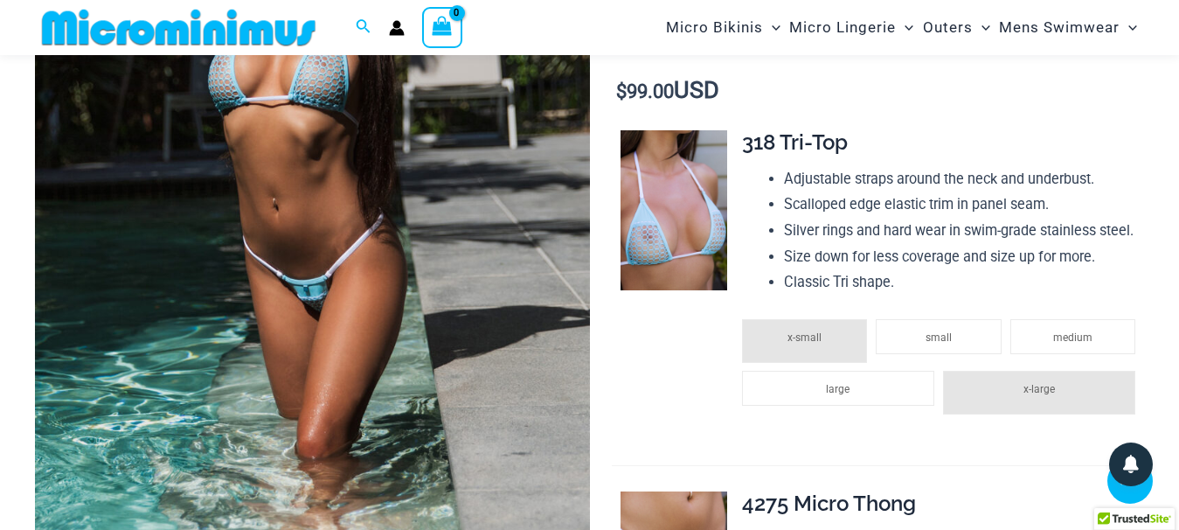
click at [371, 350] on img at bounding box center [312, 145] width 555 height 832
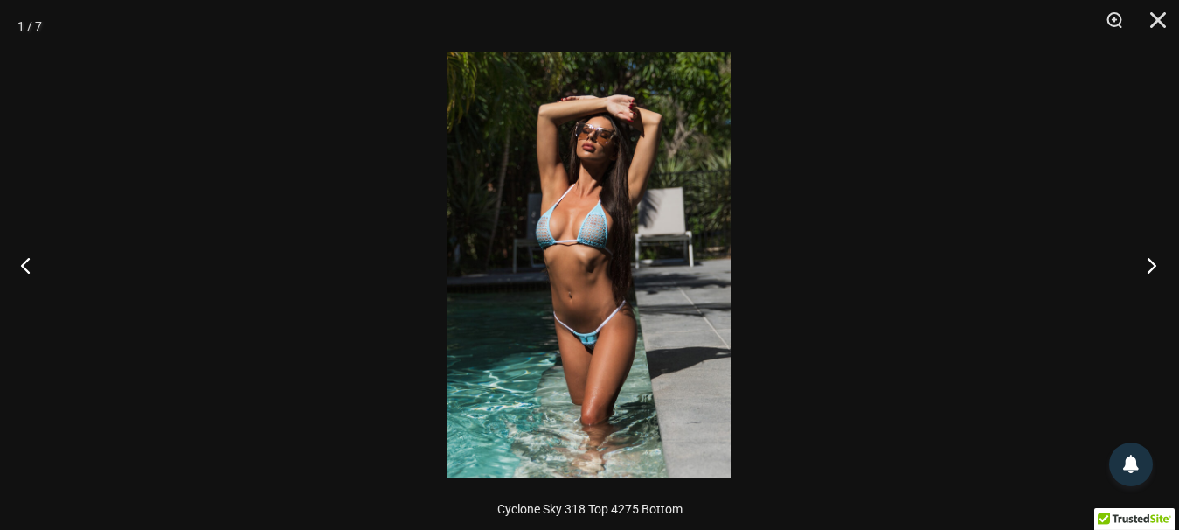
click at [1153, 264] on button "Next" at bounding box center [1146, 264] width 66 height 87
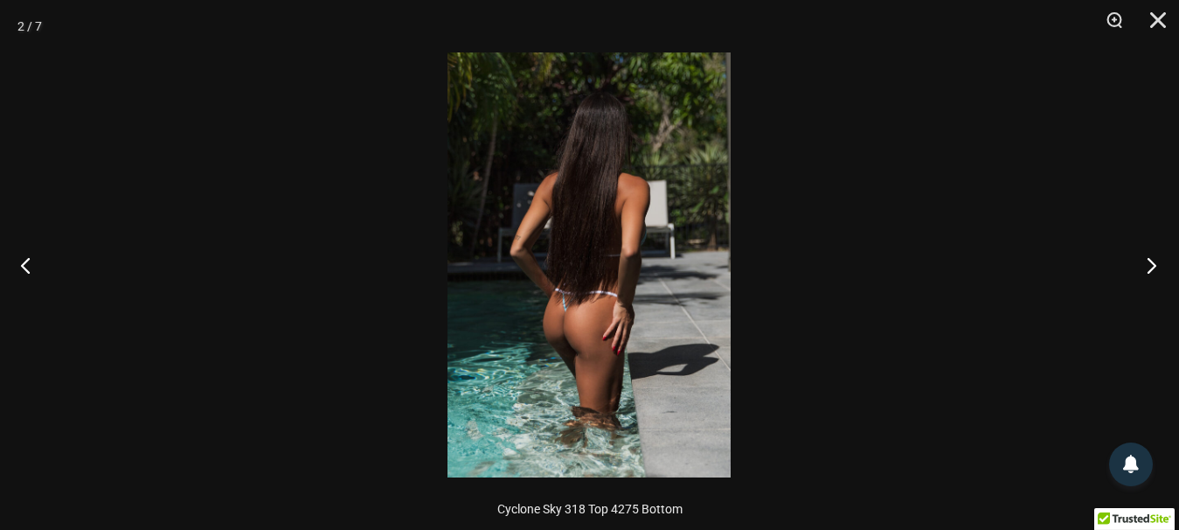
click at [1153, 263] on button "Next" at bounding box center [1146, 264] width 66 height 87
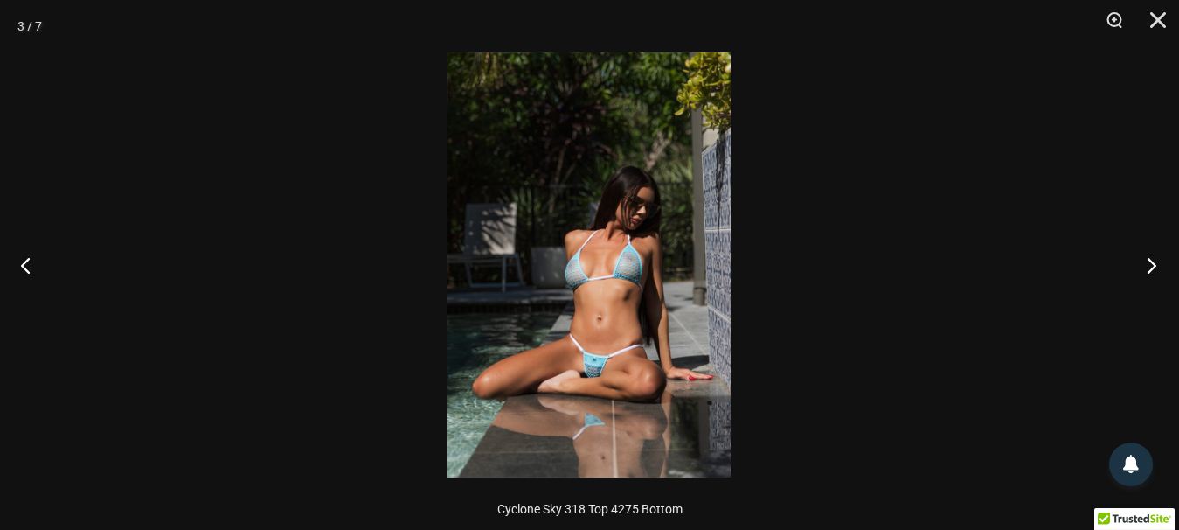
click at [1153, 263] on button "Next" at bounding box center [1146, 264] width 66 height 87
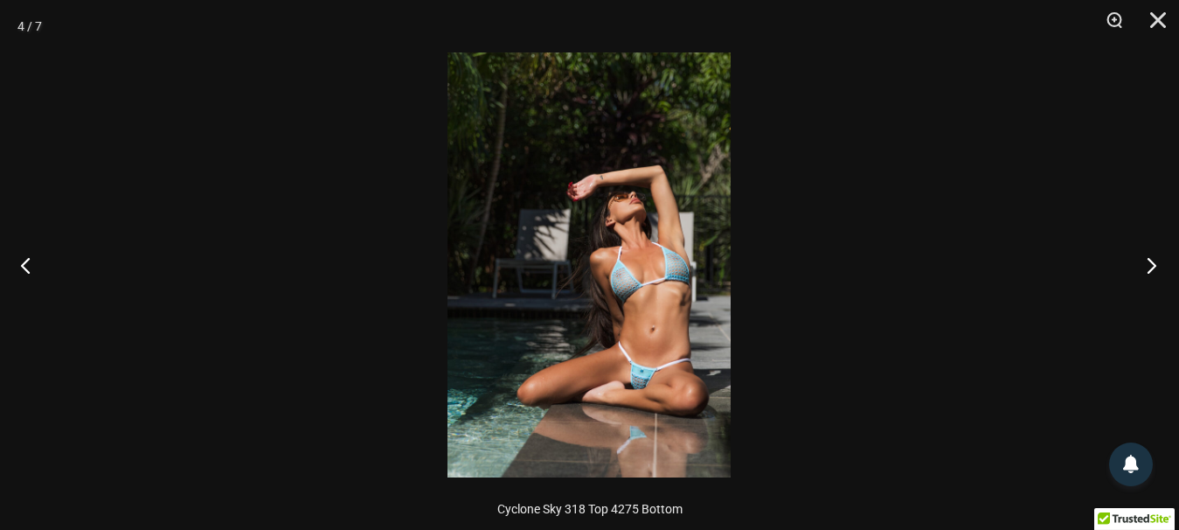
click at [1153, 263] on button "Next" at bounding box center [1146, 264] width 66 height 87
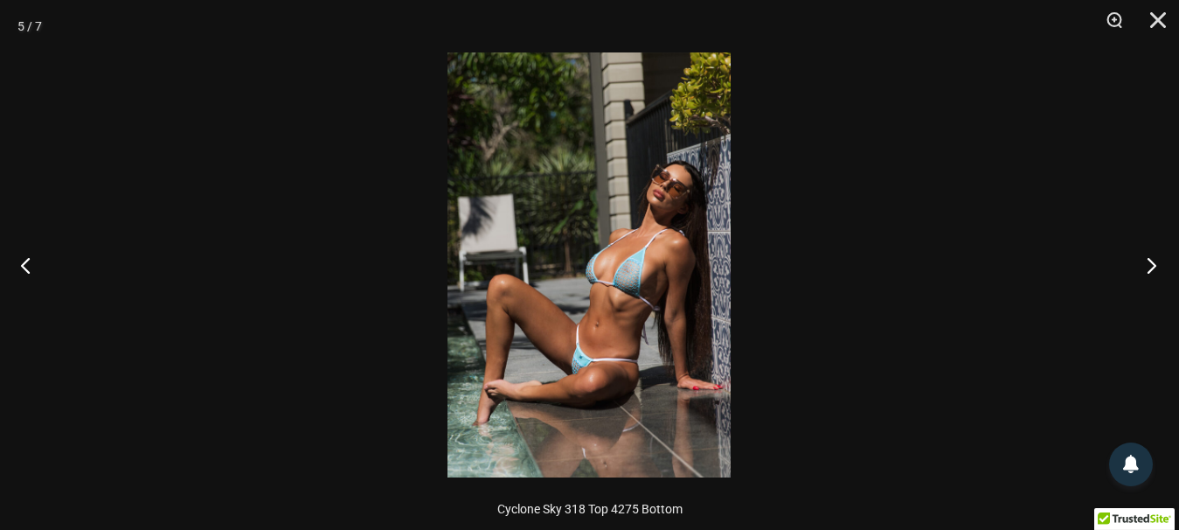
click at [1153, 263] on button "Next" at bounding box center [1146, 264] width 66 height 87
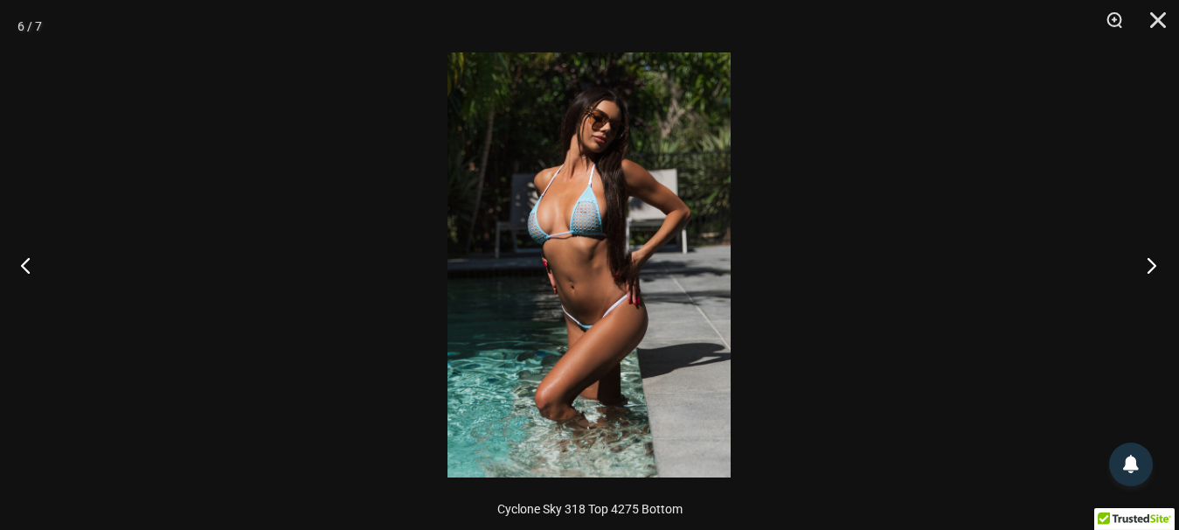
click at [1153, 263] on button "Next" at bounding box center [1146, 264] width 66 height 87
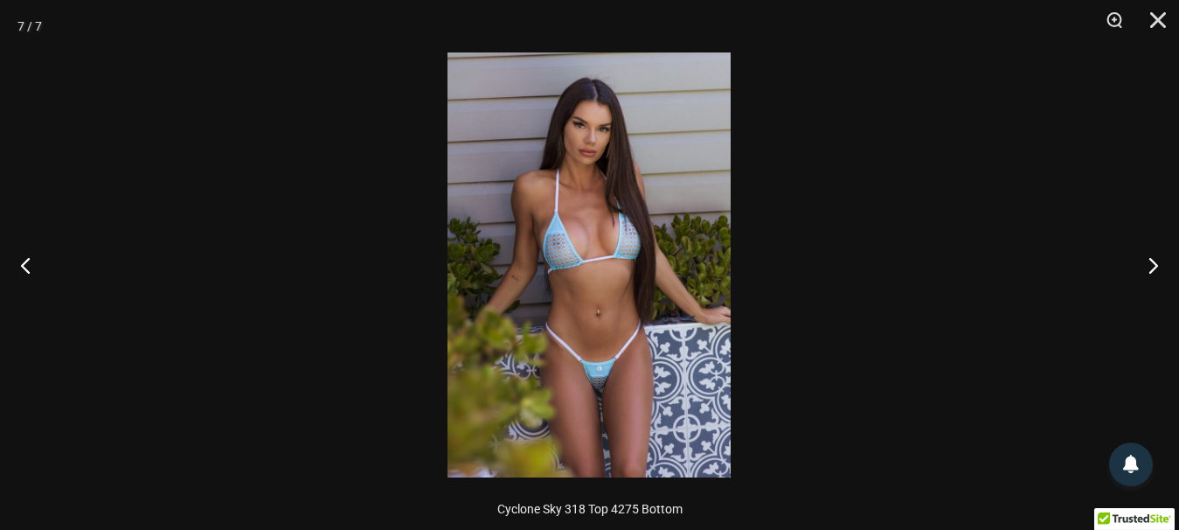
click at [619, 384] on img at bounding box center [588, 264] width 283 height 425
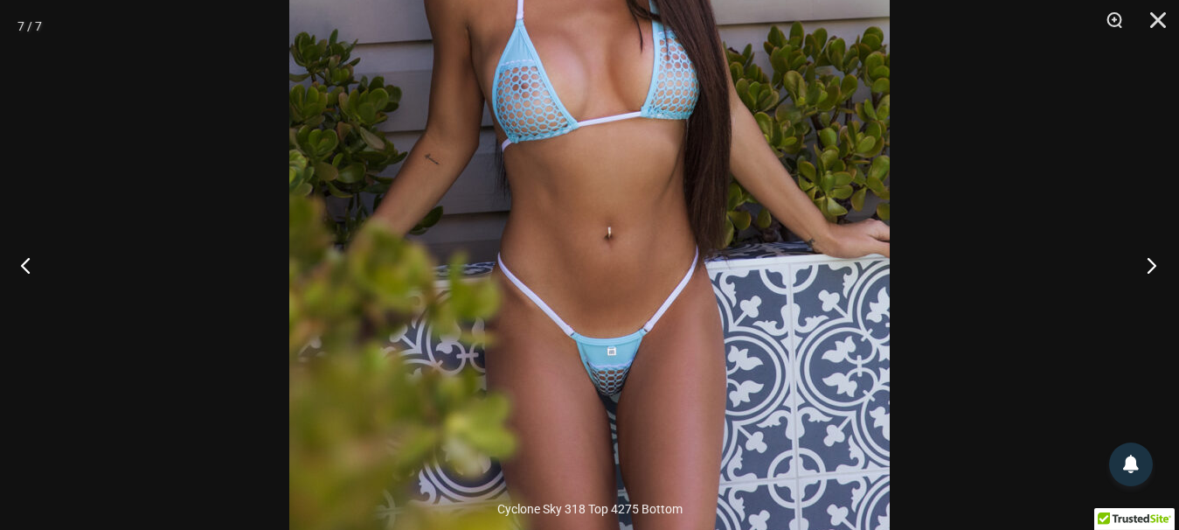
click at [1148, 267] on button "Next" at bounding box center [1146, 264] width 66 height 87
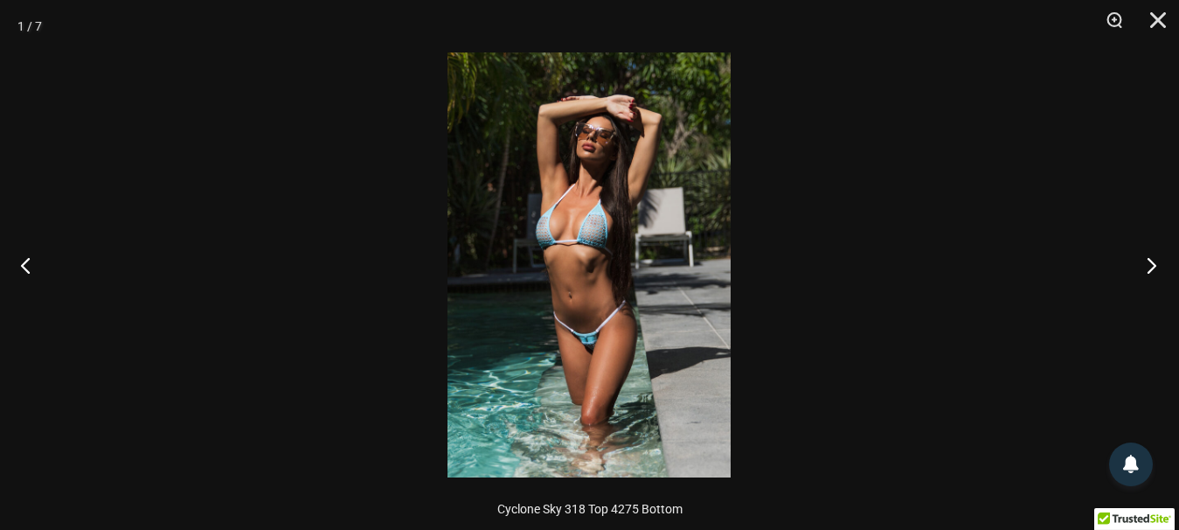
click at [1148, 267] on button "Next" at bounding box center [1146, 264] width 66 height 87
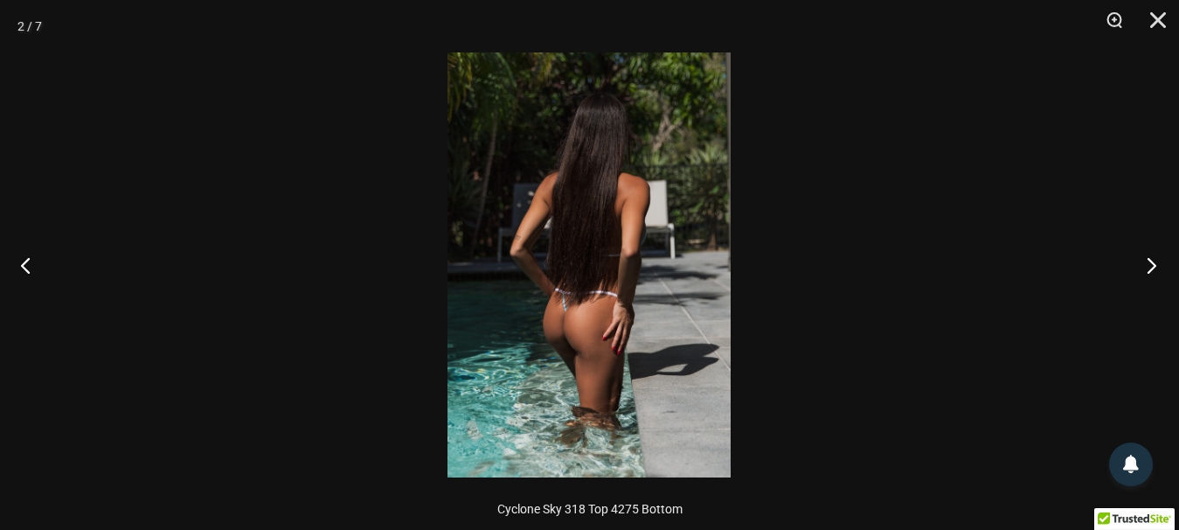
click at [1148, 267] on button "Next" at bounding box center [1146, 264] width 66 height 87
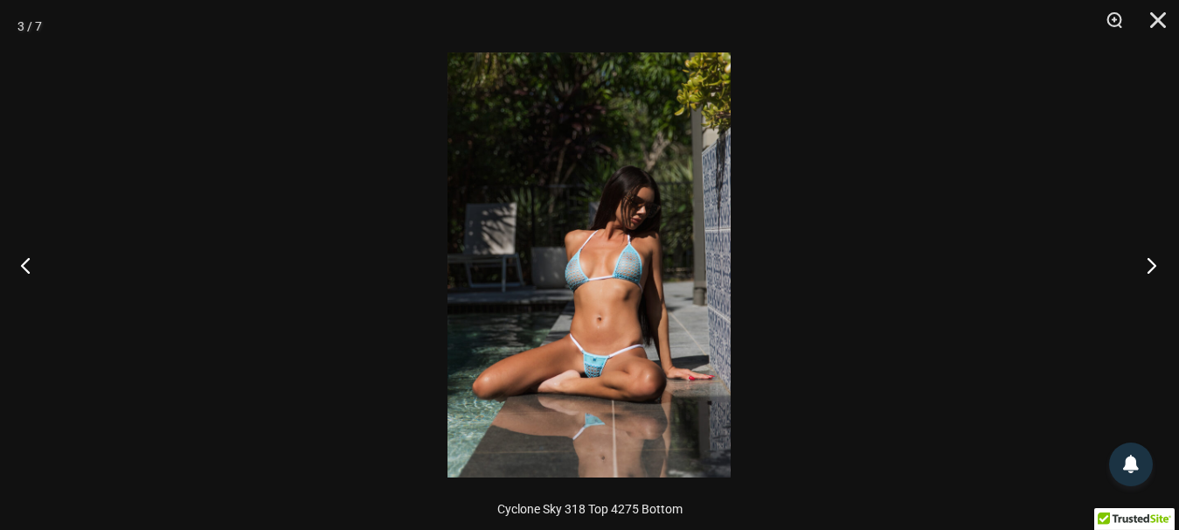
click at [1148, 267] on button "Next" at bounding box center [1146, 264] width 66 height 87
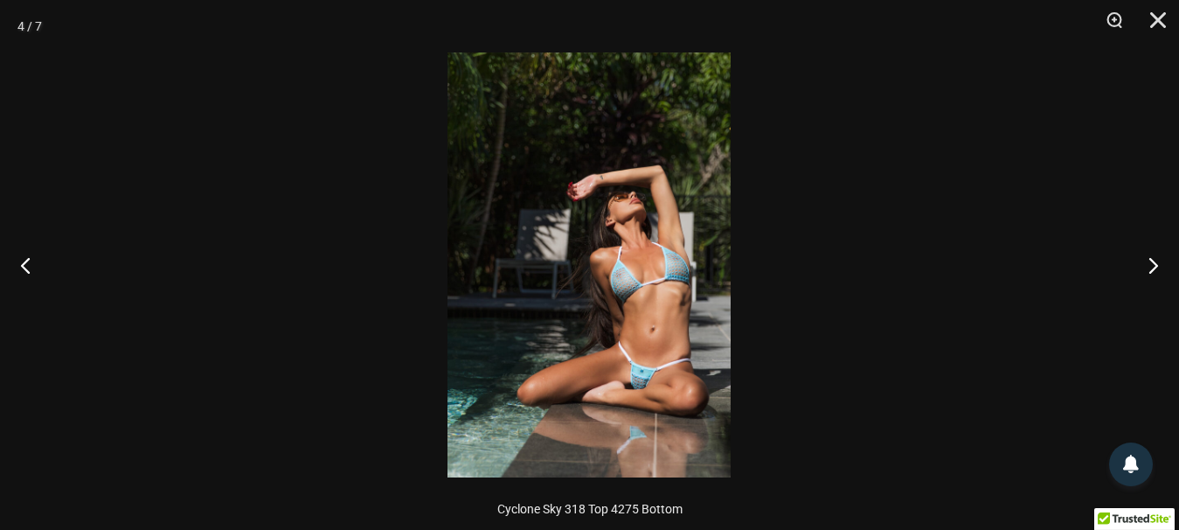
click at [683, 375] on img at bounding box center [588, 264] width 283 height 425
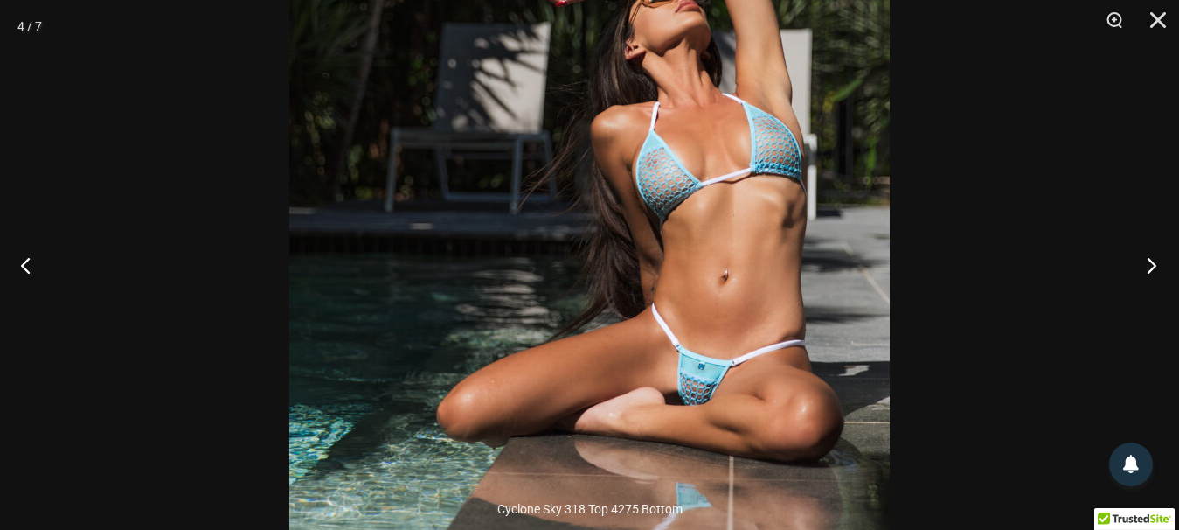
click at [1150, 267] on button "Next" at bounding box center [1146, 264] width 66 height 87
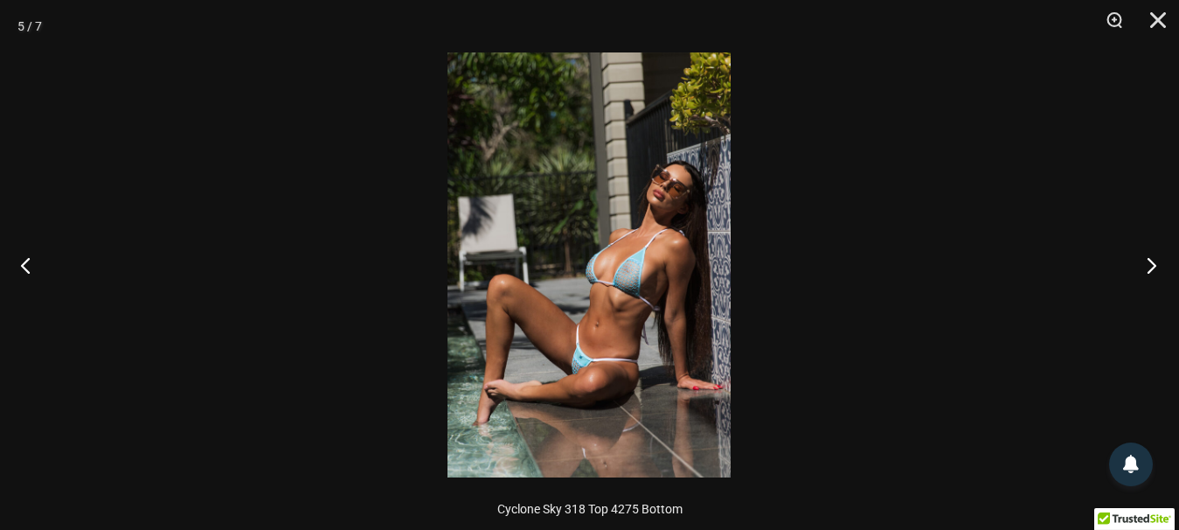
click at [1150, 267] on button "Next" at bounding box center [1146, 264] width 66 height 87
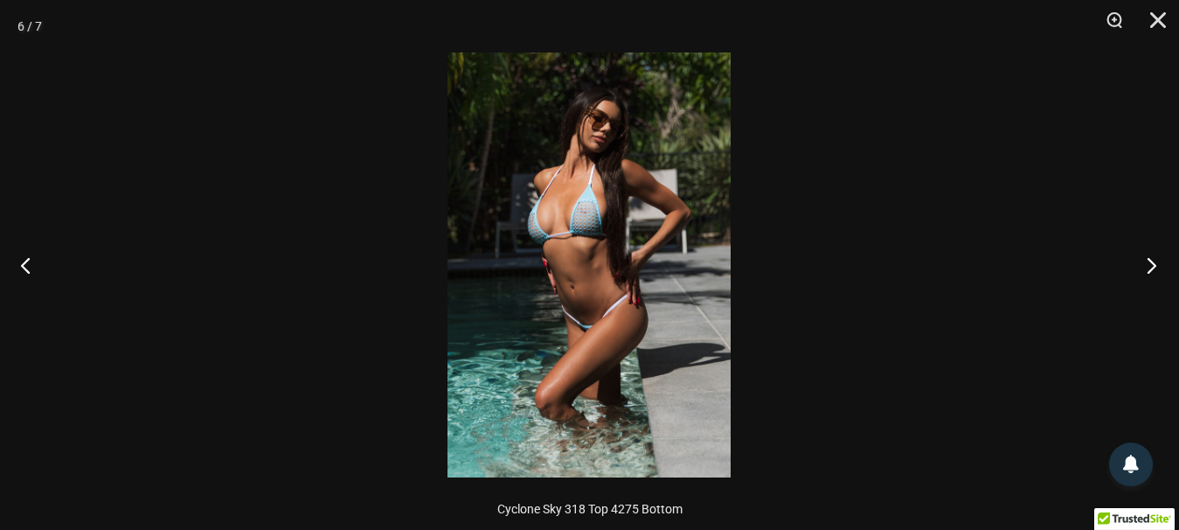
click at [1150, 267] on button "Next" at bounding box center [1146, 264] width 66 height 87
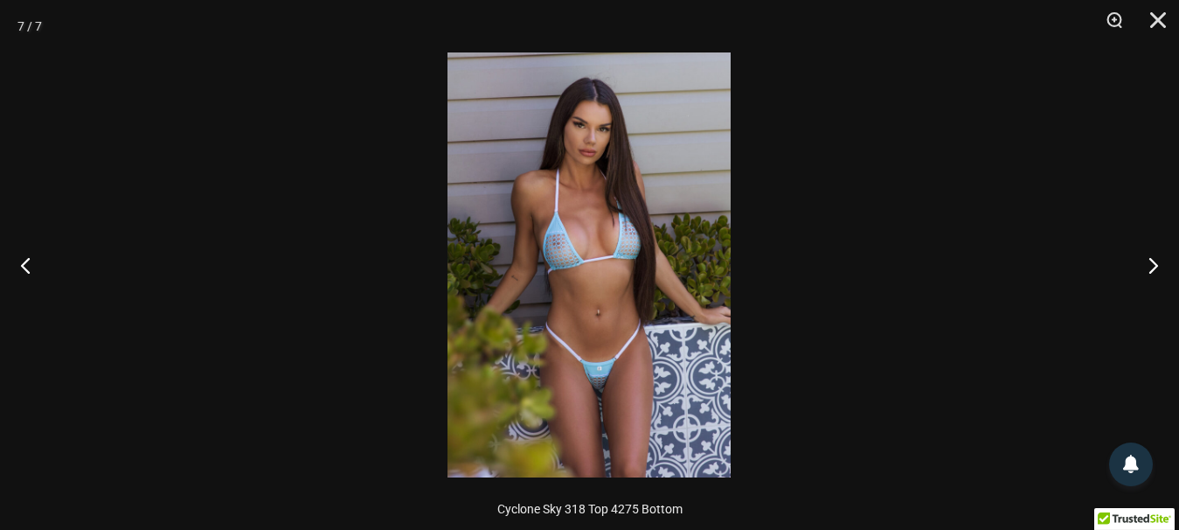
click at [1030, 315] on div at bounding box center [589, 265] width 1179 height 530
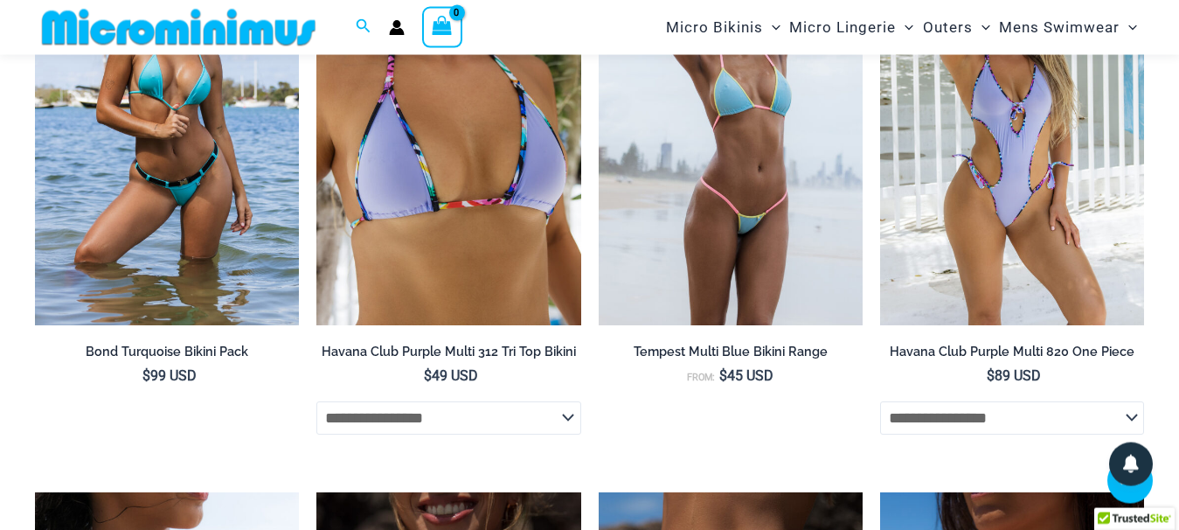
scroll to position [4084, 0]
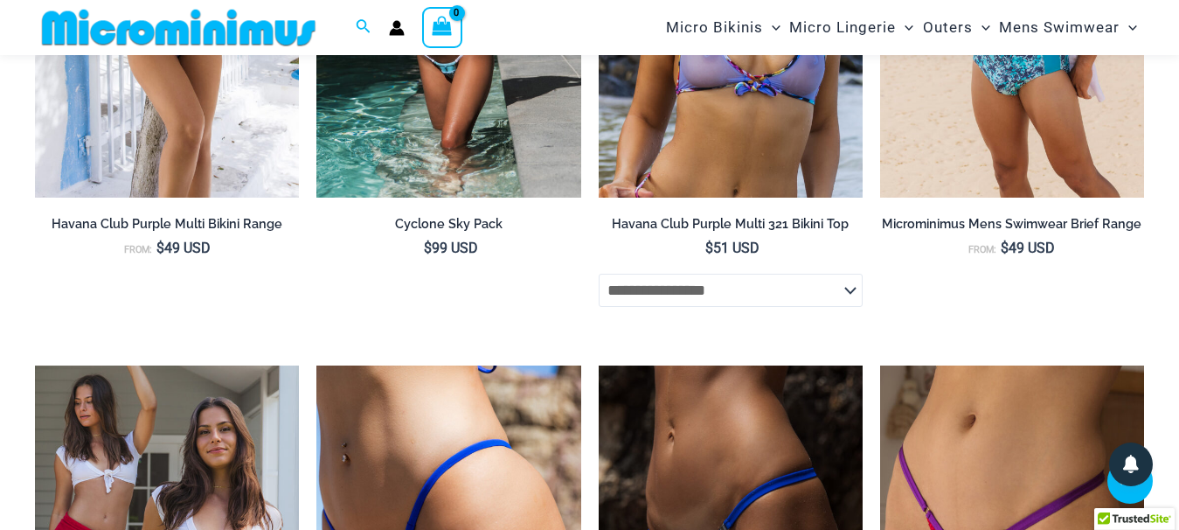
scroll to position [4976, 0]
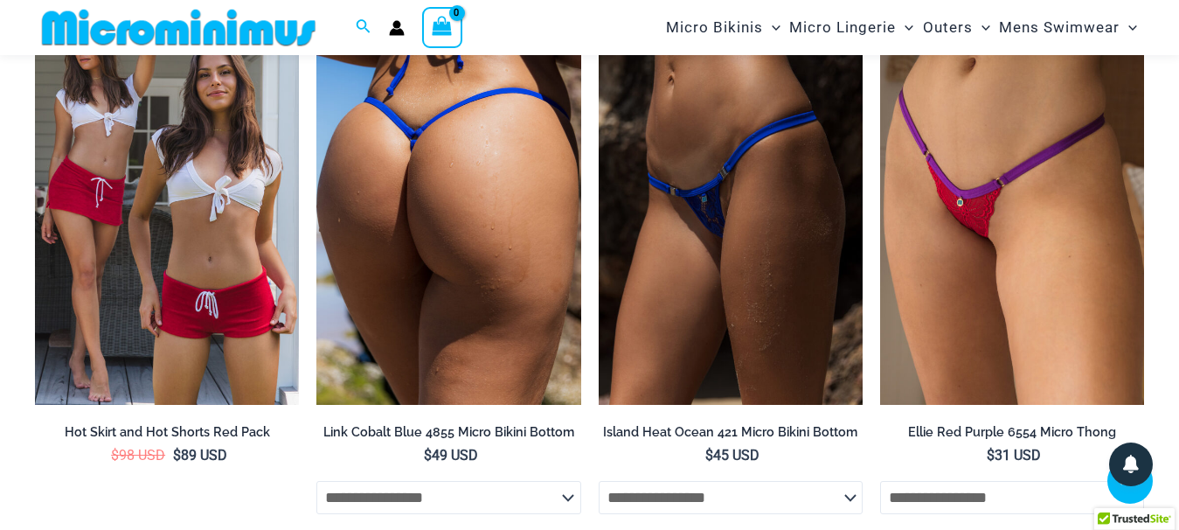
click at [520, 360] on img at bounding box center [448, 207] width 264 height 396
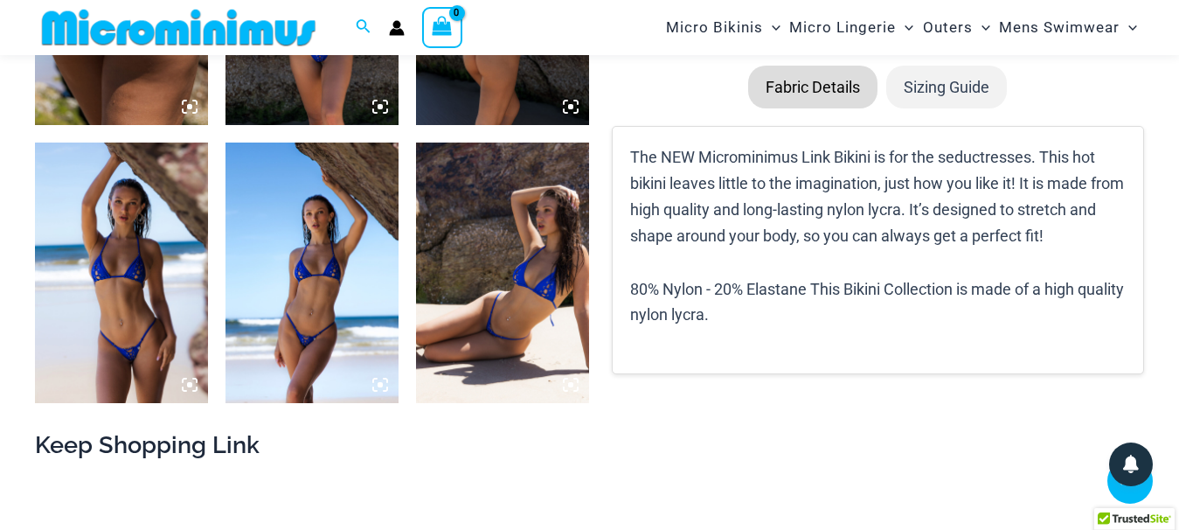
scroll to position [965, 0]
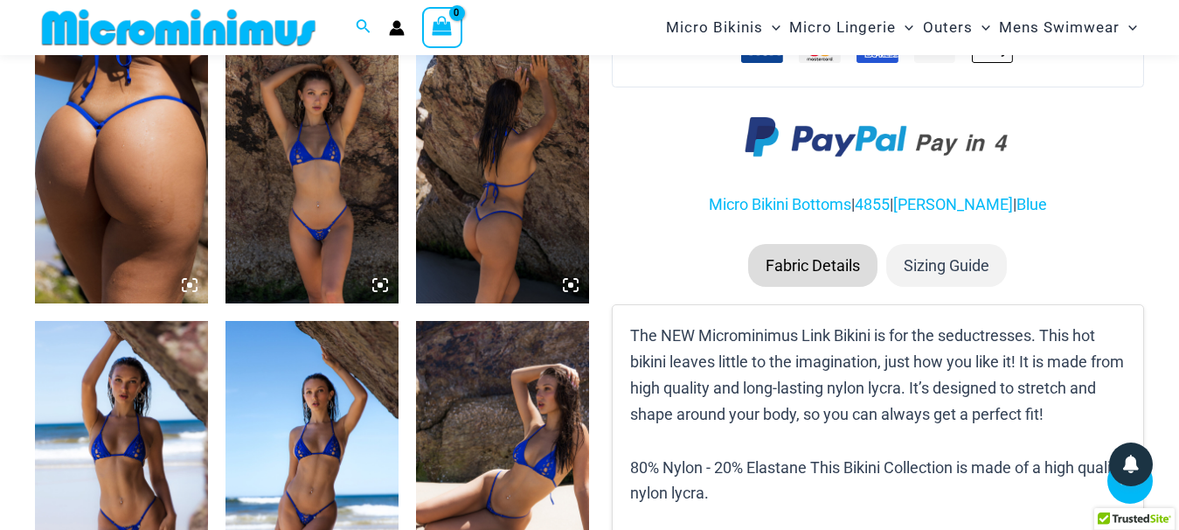
click at [102, 204] on img at bounding box center [121, 174] width 173 height 260
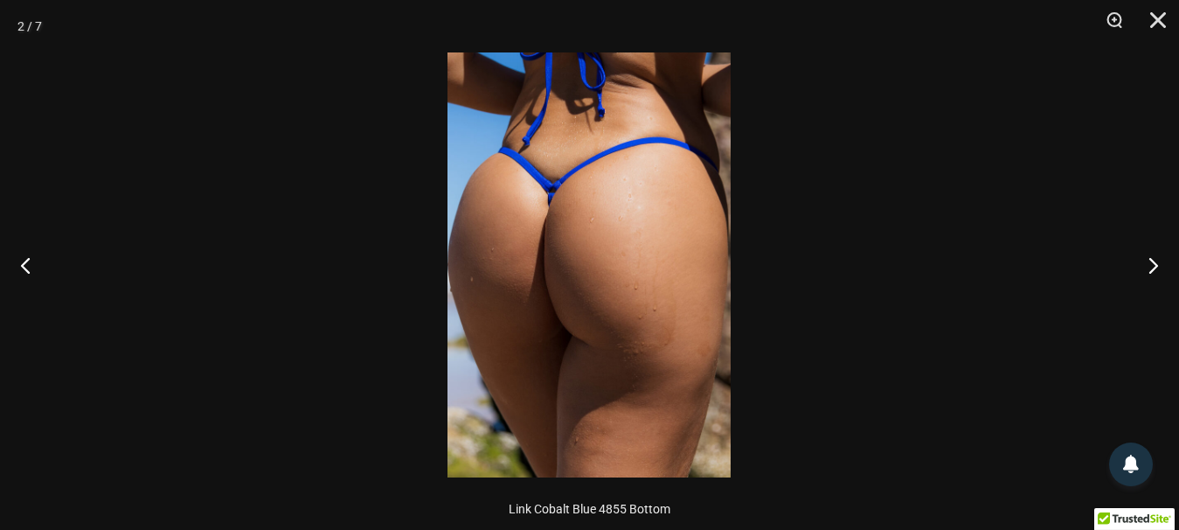
click at [567, 313] on img at bounding box center [588, 264] width 283 height 425
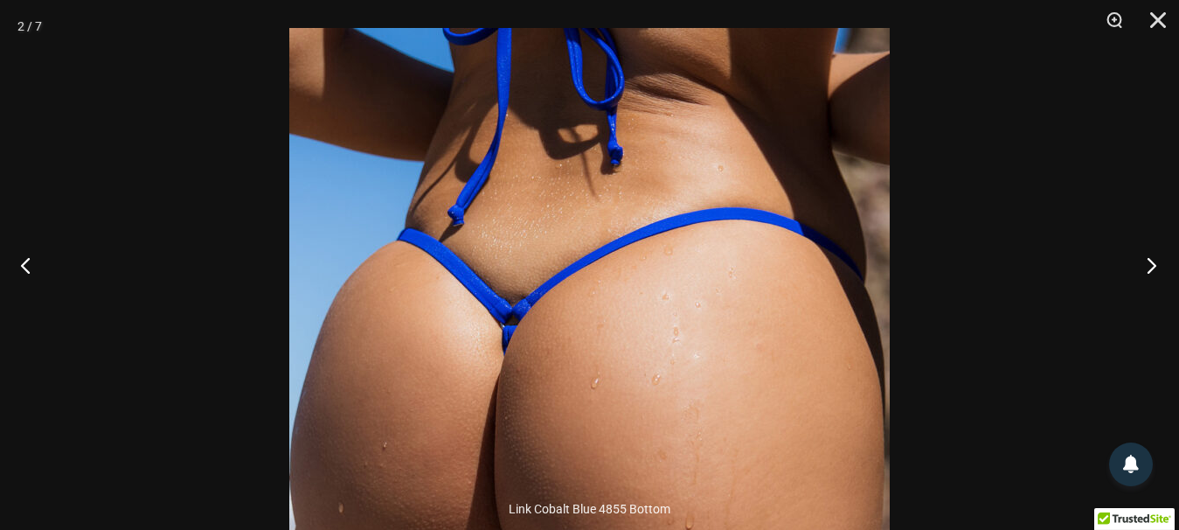
click at [1157, 274] on button "Next" at bounding box center [1146, 264] width 66 height 87
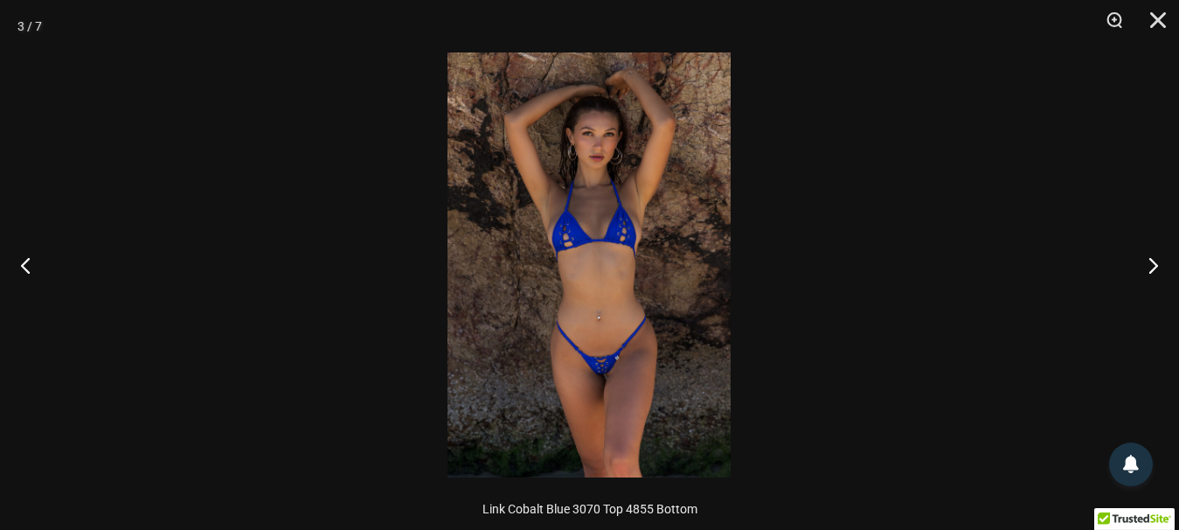
click at [642, 358] on img at bounding box center [588, 264] width 283 height 425
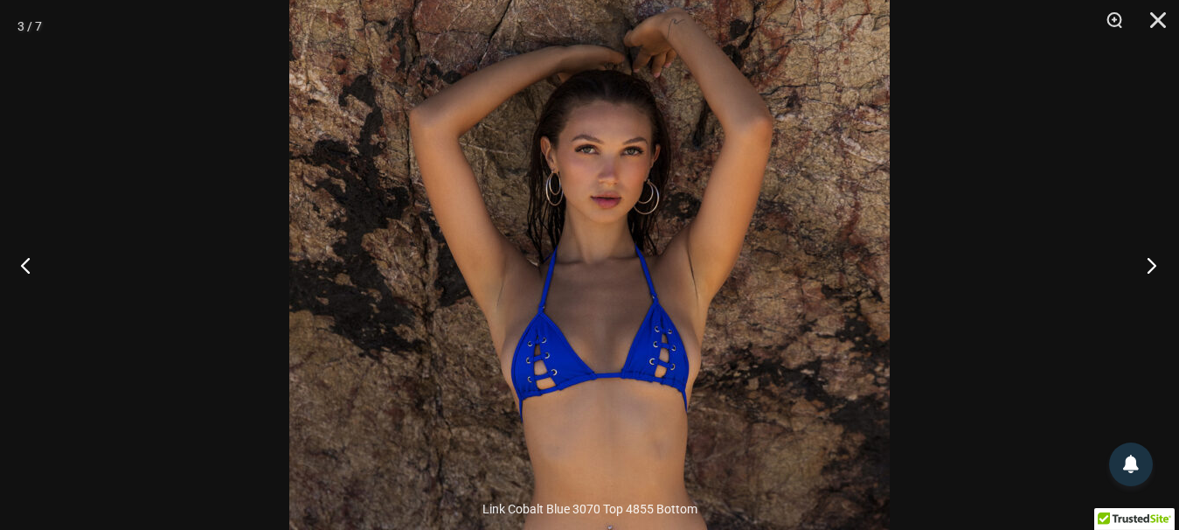
click at [1147, 267] on button "Next" at bounding box center [1146, 264] width 66 height 87
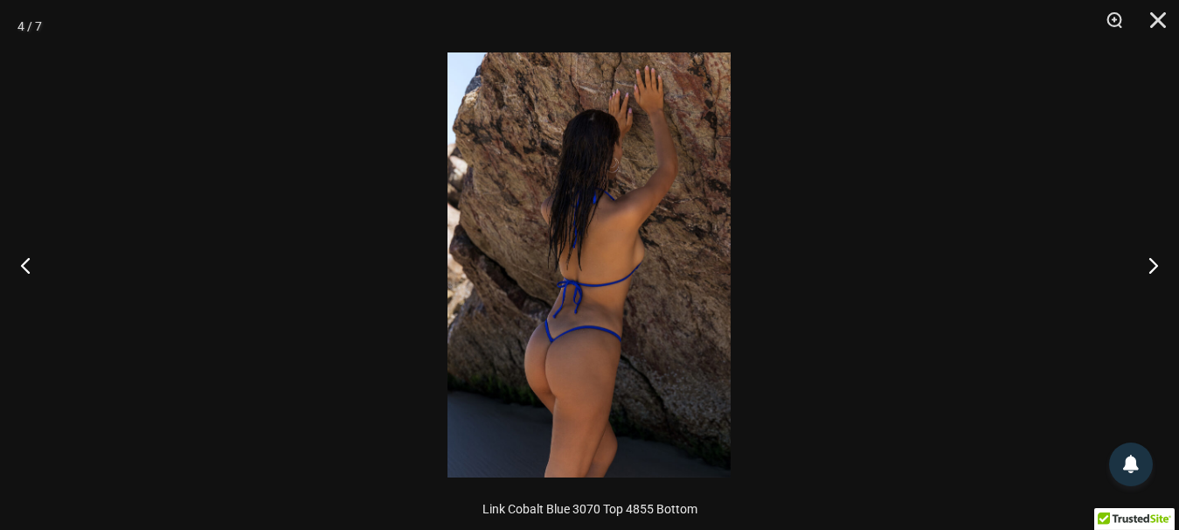
click at [611, 330] on img at bounding box center [588, 264] width 283 height 425
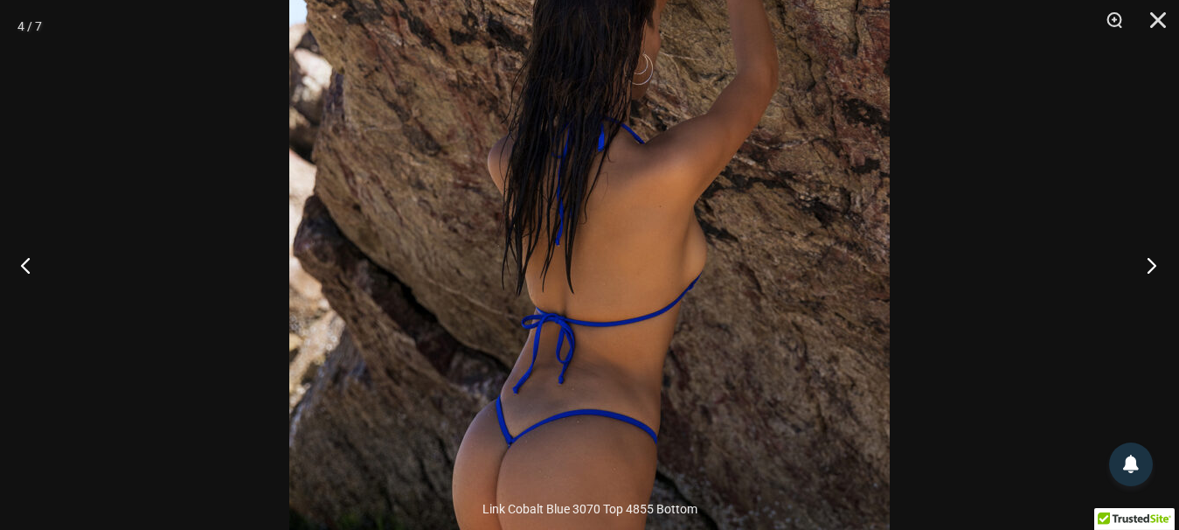
click at [1160, 260] on button "Next" at bounding box center [1146, 264] width 66 height 87
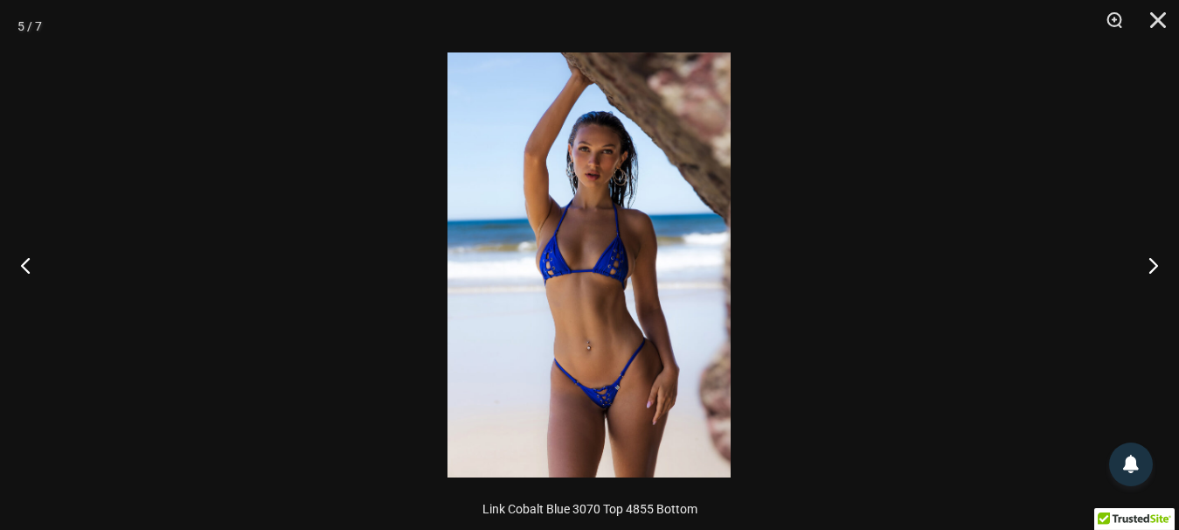
click at [645, 357] on img at bounding box center [588, 264] width 283 height 425
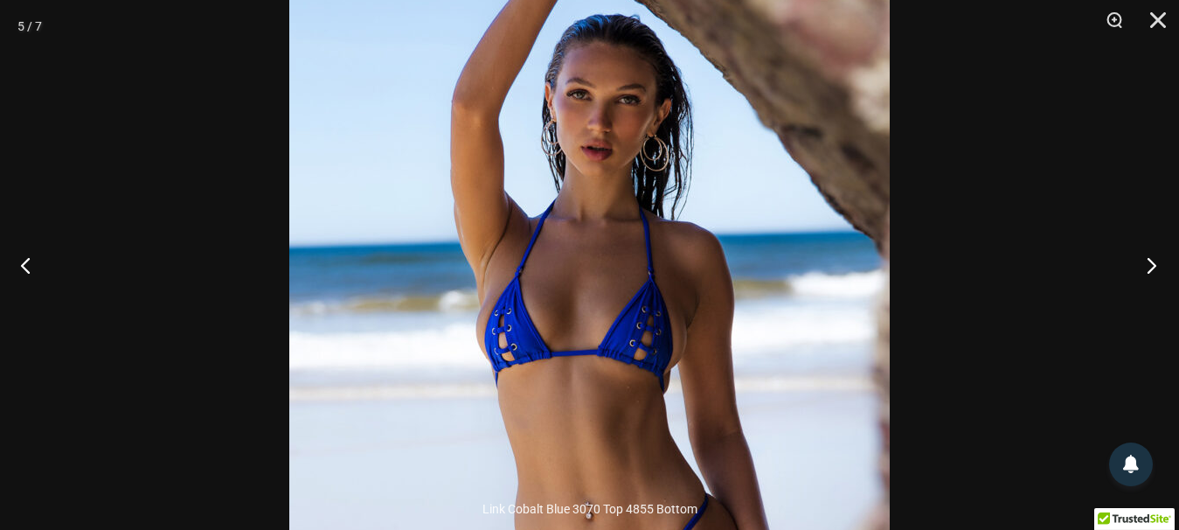
click at [1160, 265] on button "Next" at bounding box center [1146, 264] width 66 height 87
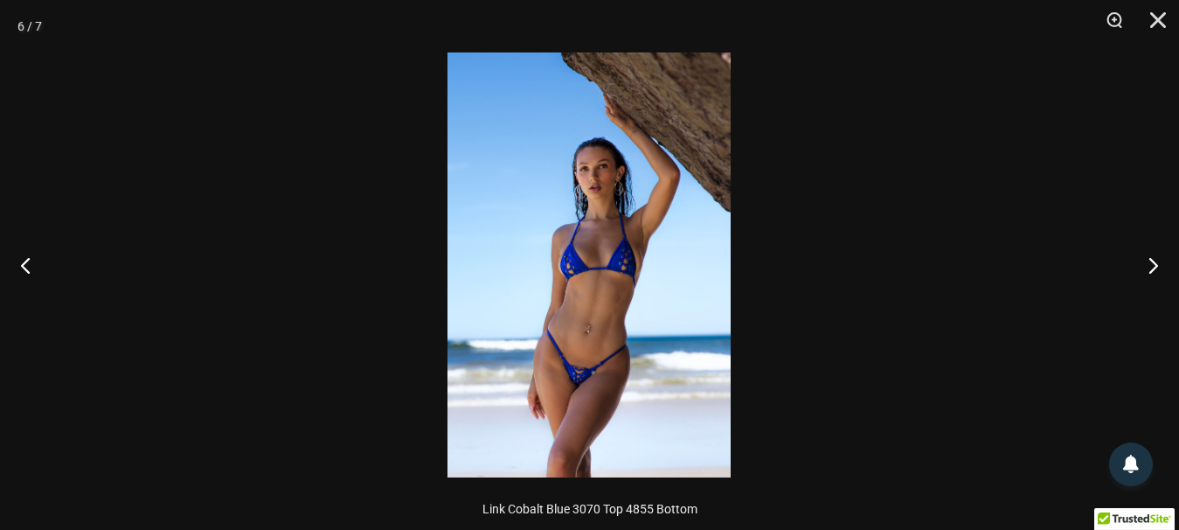
click at [636, 401] on img at bounding box center [588, 264] width 283 height 425
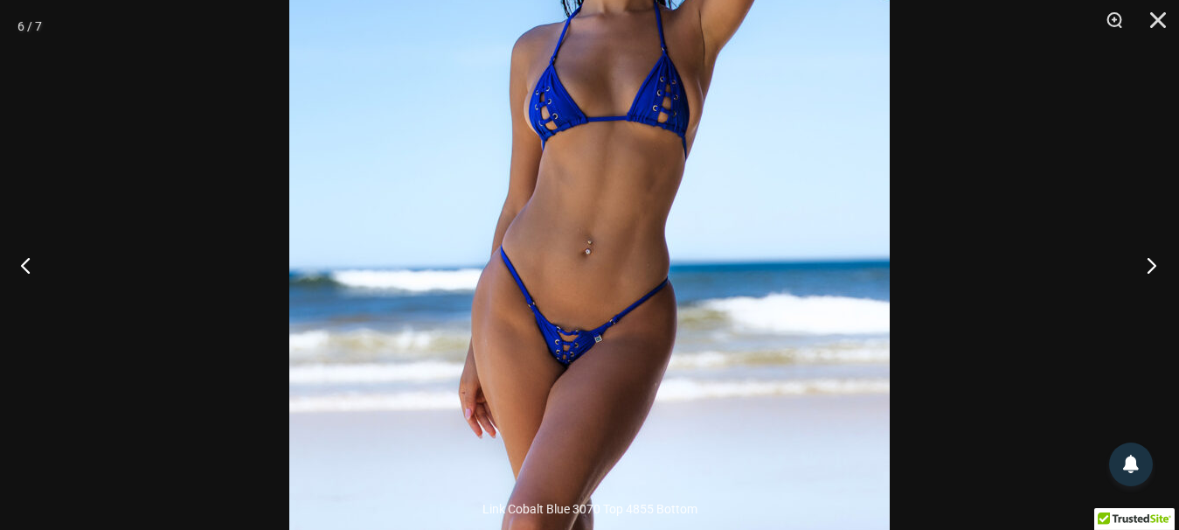
click at [1152, 267] on button "Next" at bounding box center [1146, 264] width 66 height 87
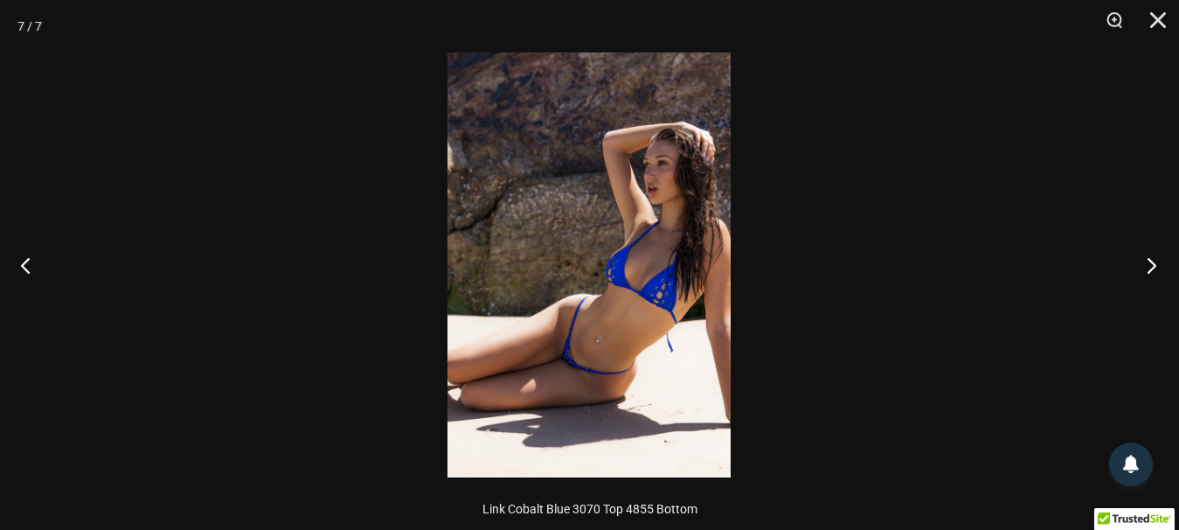
click at [1152, 264] on button "Next" at bounding box center [1146, 264] width 66 height 87
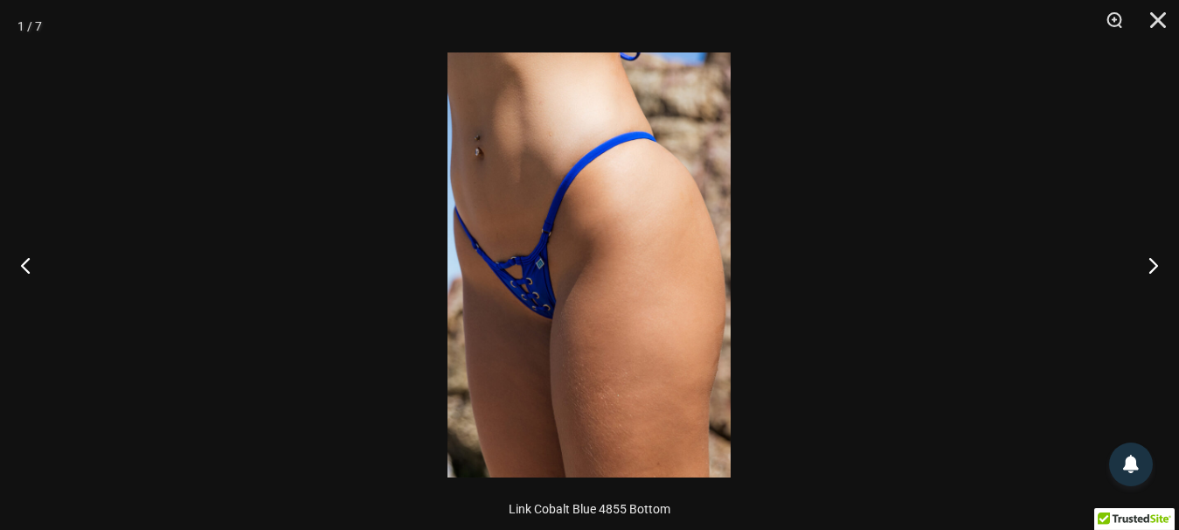
click at [566, 275] on img at bounding box center [588, 264] width 283 height 425
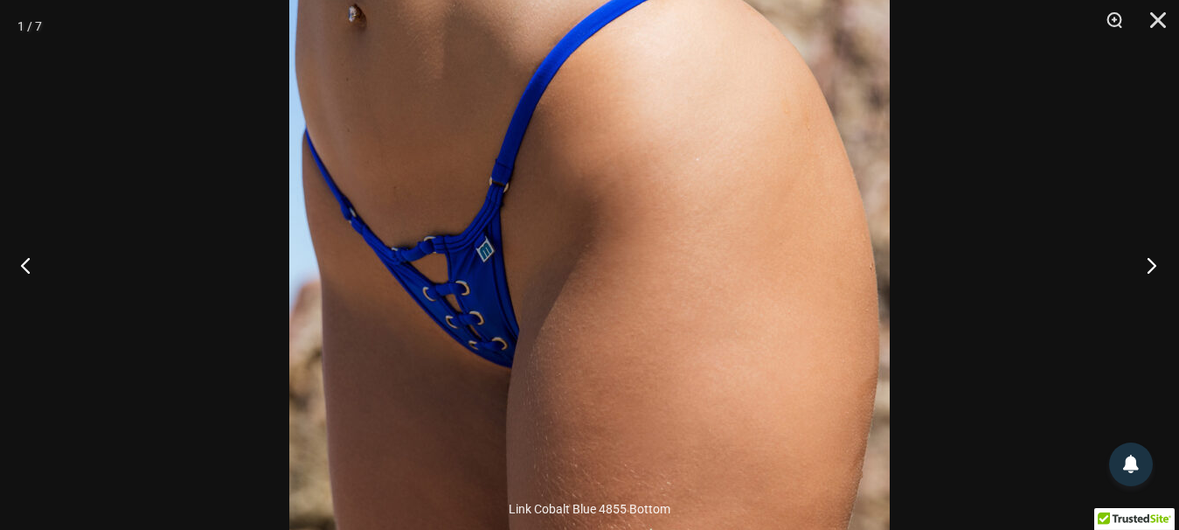
click at [1156, 260] on button "Next" at bounding box center [1146, 264] width 66 height 87
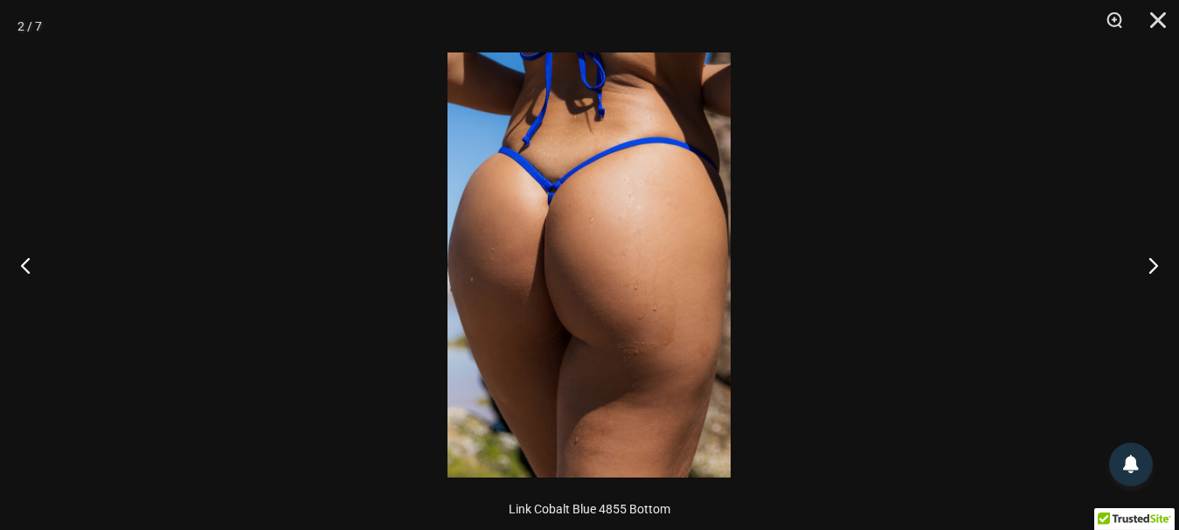
click at [1056, 180] on div at bounding box center [589, 265] width 1179 height 530
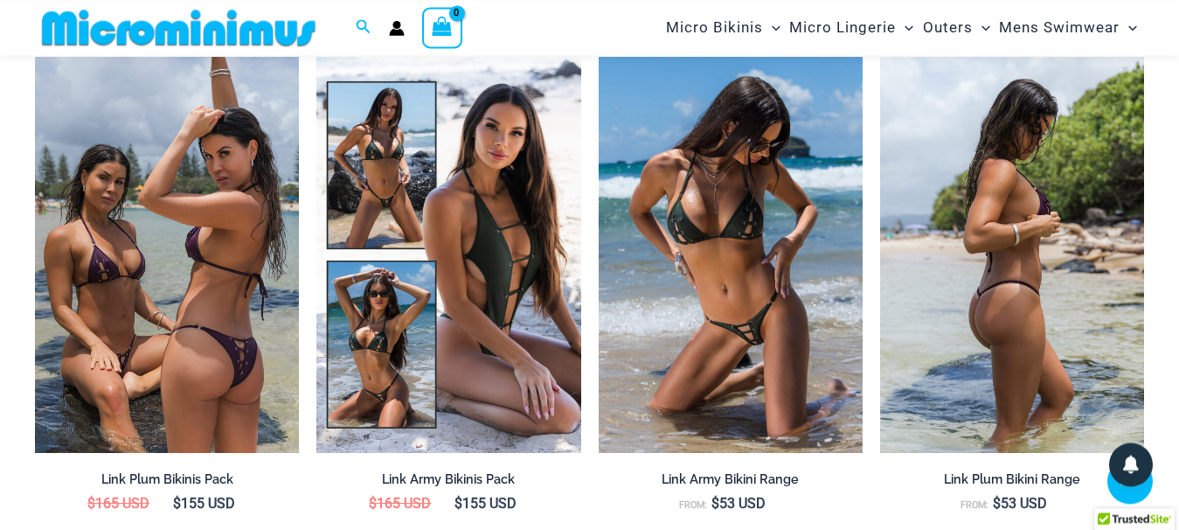
scroll to position [1384, 0]
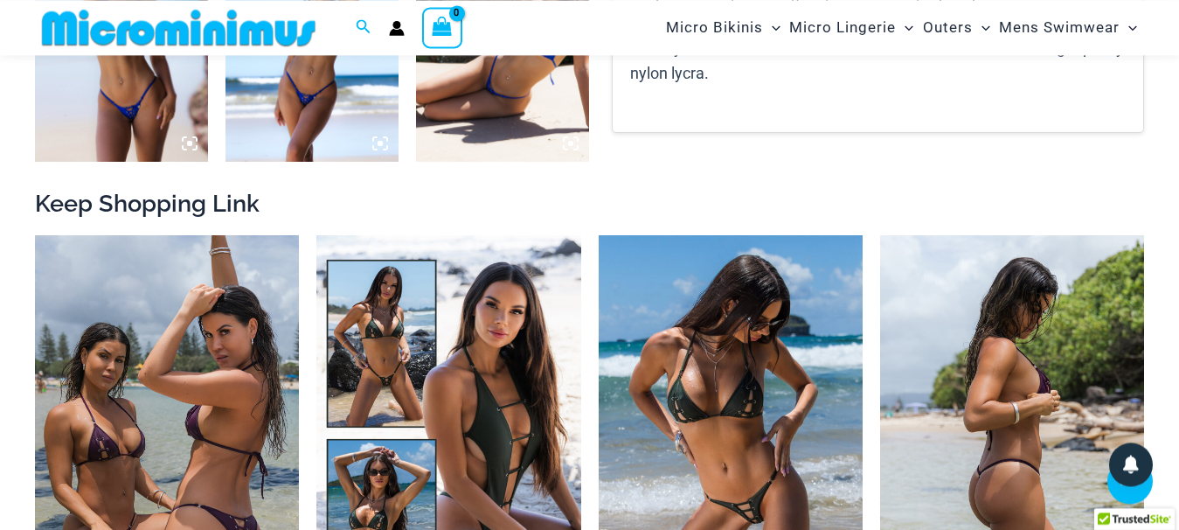
click at [1037, 365] on img at bounding box center [1012, 433] width 264 height 396
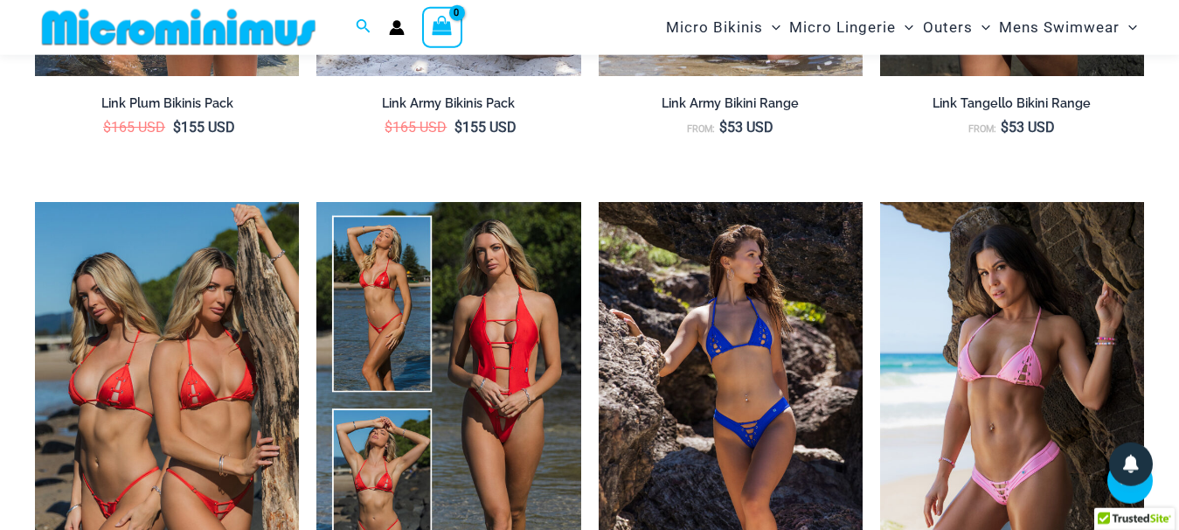
scroll to position [3017, 0]
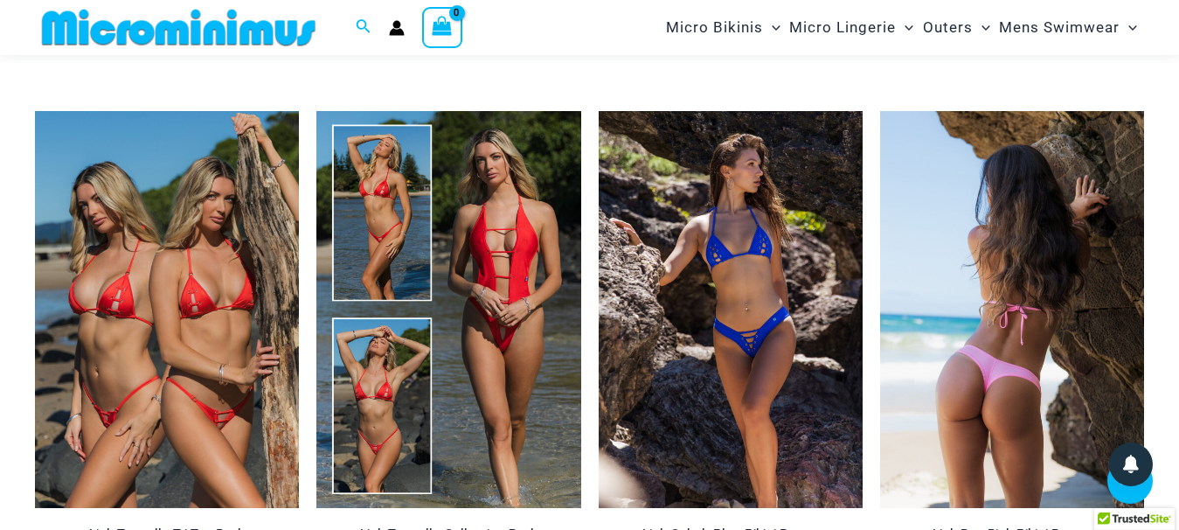
click at [998, 291] on img at bounding box center [1012, 309] width 264 height 396
